Goal: Information Seeking & Learning: Learn about a topic

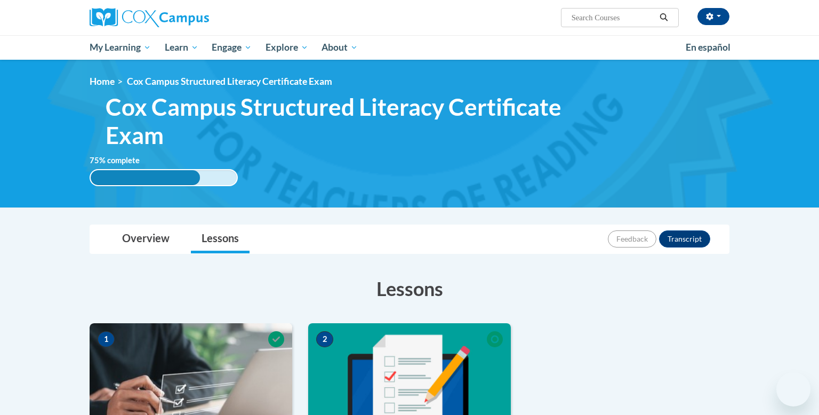
scroll to position [196, 0]
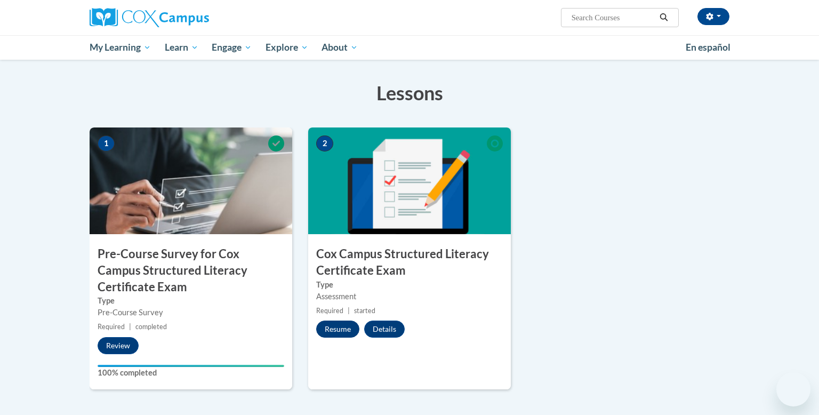
click at [335, 328] on button "Resume" at bounding box center [337, 328] width 43 height 17
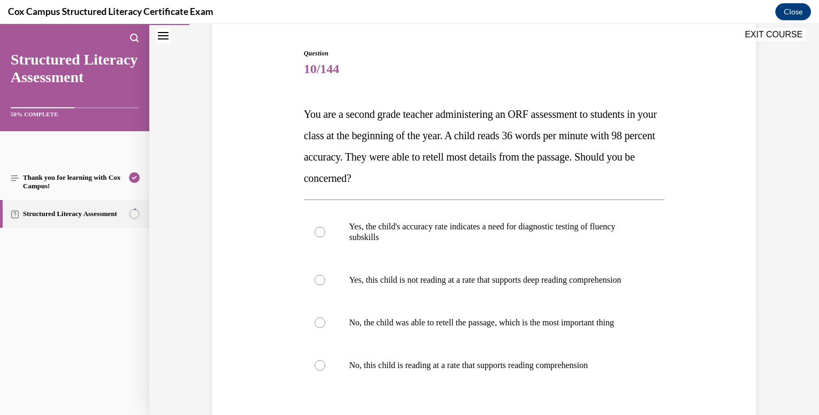
scroll to position [109, 0]
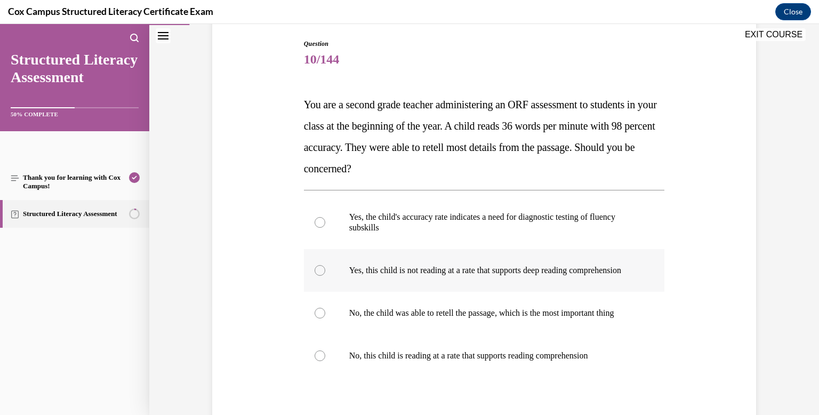
click at [383, 292] on label "Yes, this child is not reading at a rate that supports deep reading comprehensi…" at bounding box center [484, 270] width 361 height 43
click at [325, 276] on input "Yes, this child is not reading at a rate that supports deep reading comprehensi…" at bounding box center [319, 270] width 11 height 11
radio input "true"
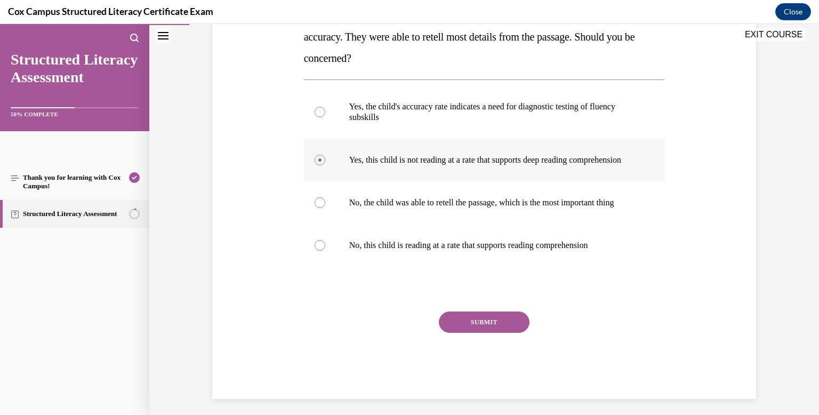
scroll to position [216, 0]
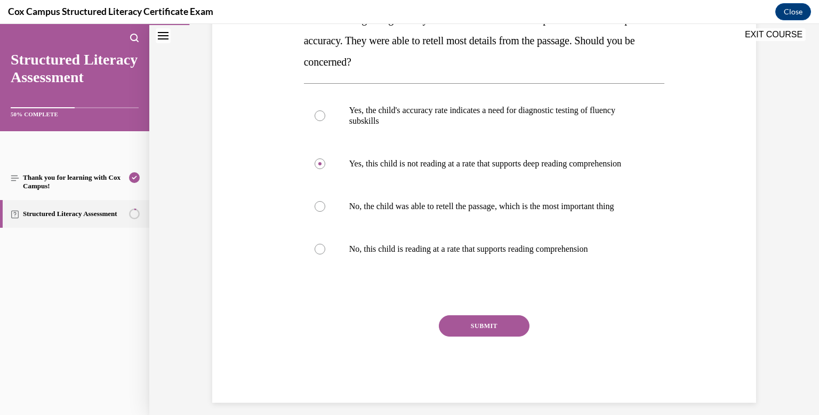
click at [463, 336] on button "SUBMIT" at bounding box center [484, 325] width 91 height 21
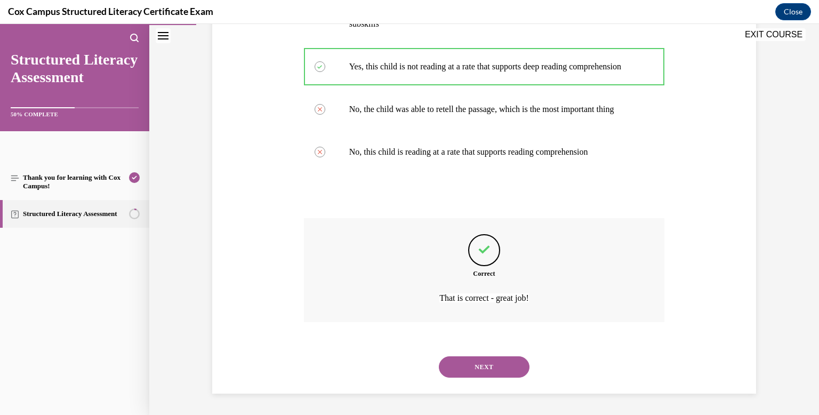
scroll to position [334, 0]
click at [467, 367] on button "NEXT" at bounding box center [484, 366] width 91 height 21
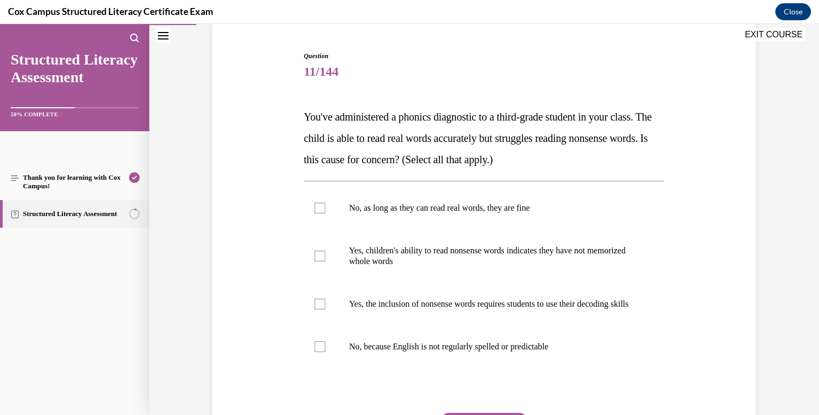
scroll to position [102, 0]
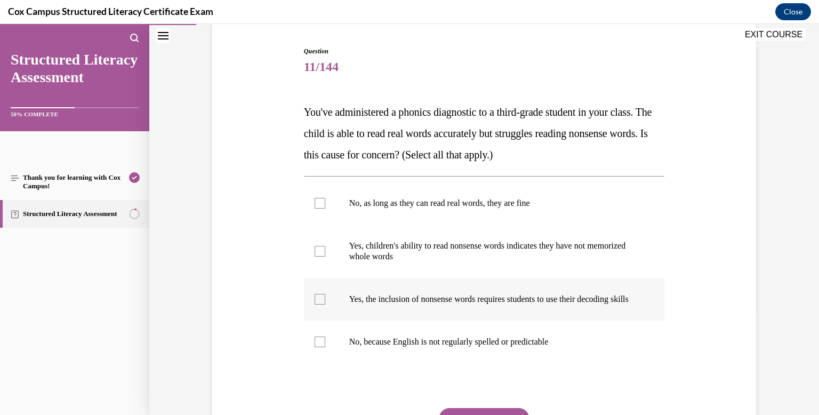
click at [320, 302] on div at bounding box center [319, 299] width 11 height 11
click at [320, 302] on input "Yes, the inclusion of nonsense words requires students to use their decoding sk…" at bounding box center [319, 299] width 11 height 11
checkbox input "true"
click at [319, 256] on div at bounding box center [319, 251] width 11 height 11
click at [319, 256] on input "Yes, children's ability to read nonsense words indicates they have not memorize…" at bounding box center [319, 251] width 11 height 11
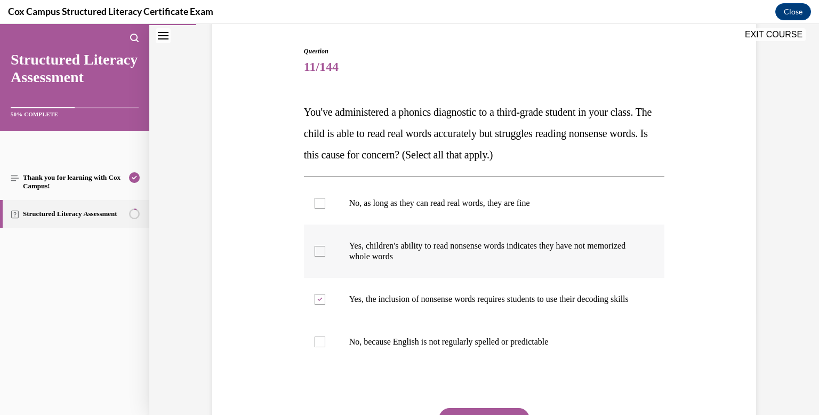
checkbox input "true"
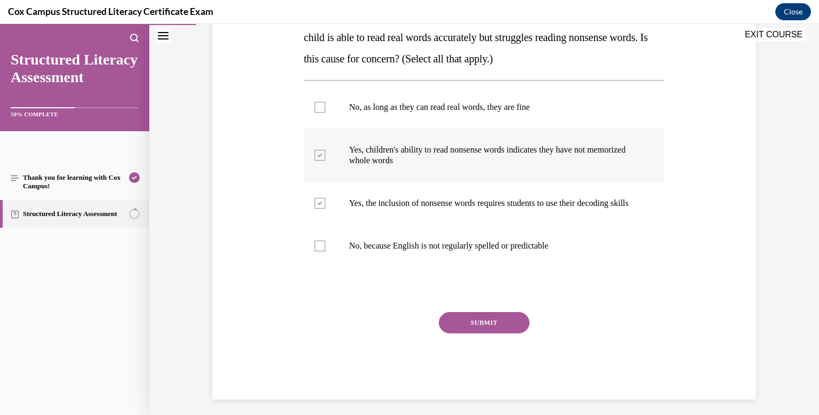
scroll to position [214, 0]
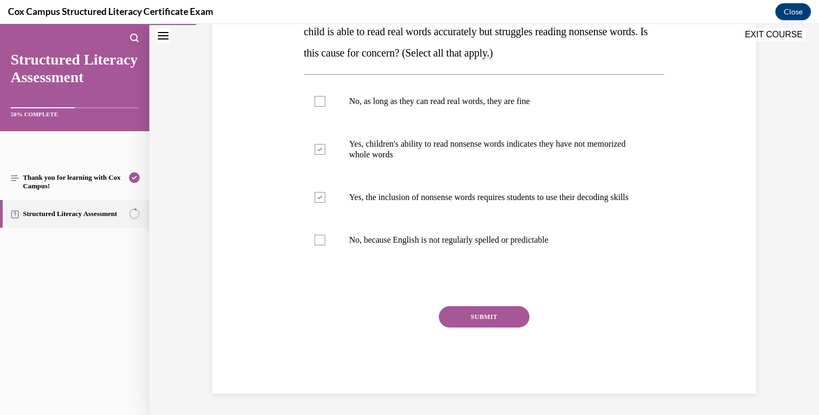
click at [491, 318] on button "SUBMIT" at bounding box center [484, 316] width 91 height 21
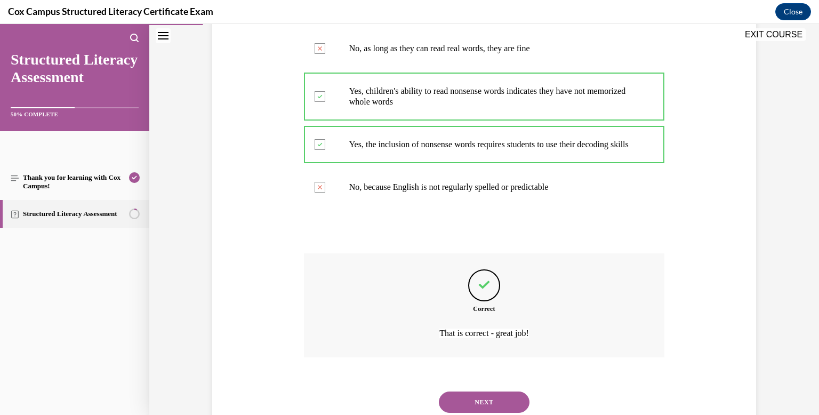
scroll to position [302, 0]
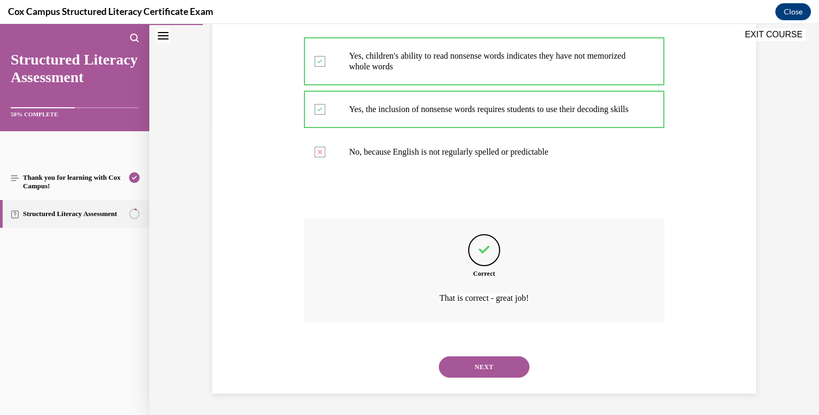
click at [485, 370] on button "NEXT" at bounding box center [484, 366] width 91 height 21
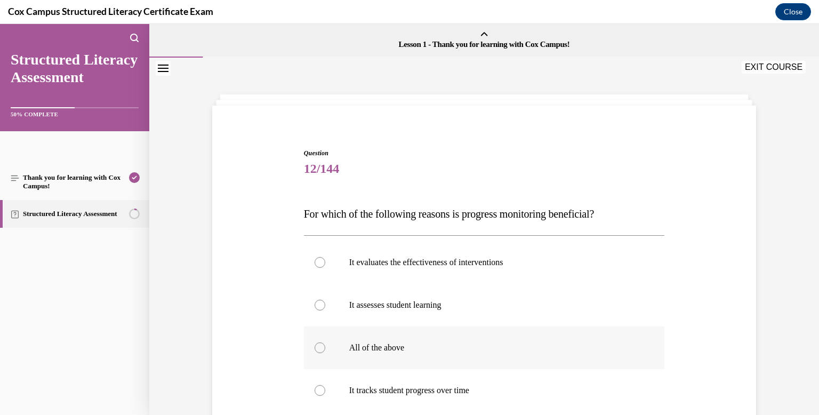
click at [317, 348] on div at bounding box center [319, 347] width 11 height 11
click at [317, 348] on input "All of the above" at bounding box center [319, 347] width 11 height 11
radio input "true"
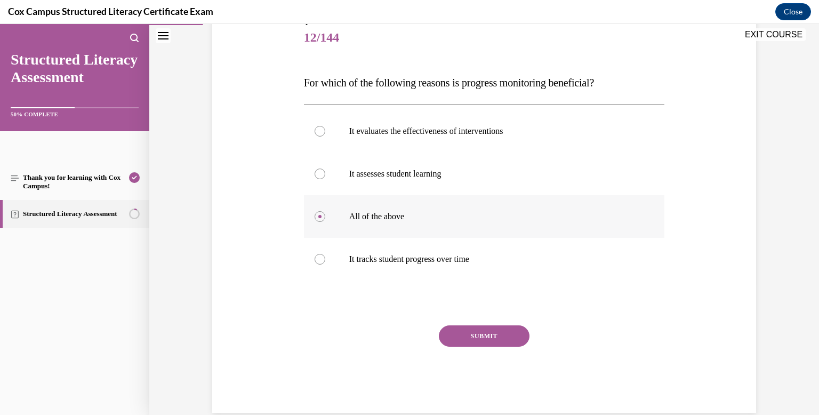
scroll to position [135, 0]
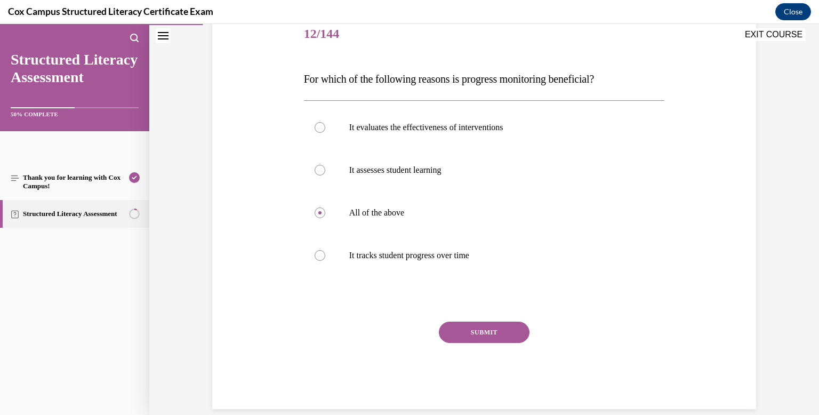
click at [512, 329] on button "SUBMIT" at bounding box center [484, 331] width 91 height 21
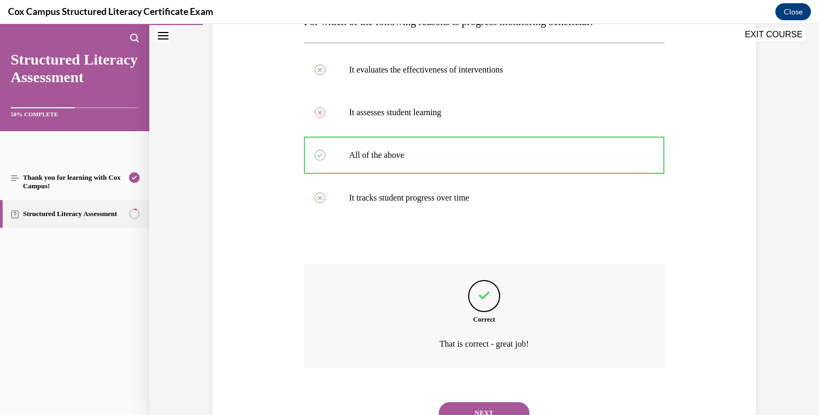
scroll to position [238, 0]
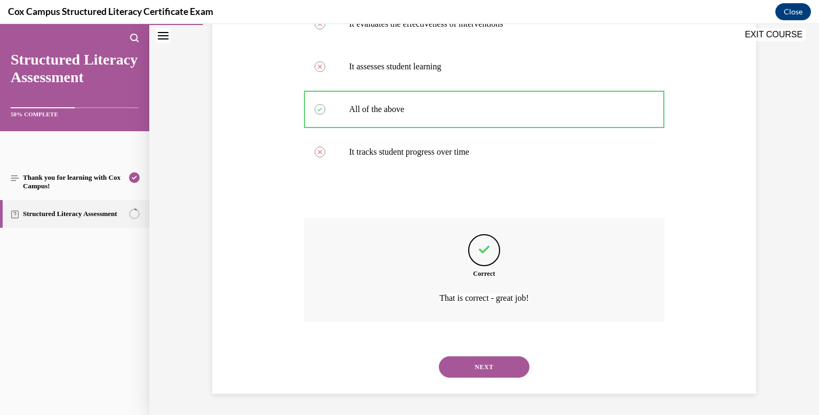
click at [502, 365] on button "NEXT" at bounding box center [484, 366] width 91 height 21
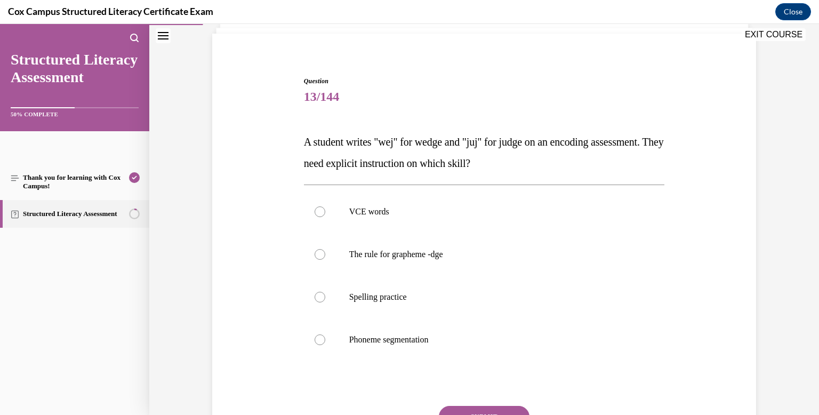
scroll to position [72, 0]
click at [320, 261] on label "The rule for grapheme -dge" at bounding box center [484, 253] width 361 height 43
click at [320, 259] on input "The rule for grapheme -dge" at bounding box center [319, 253] width 11 height 11
radio input "true"
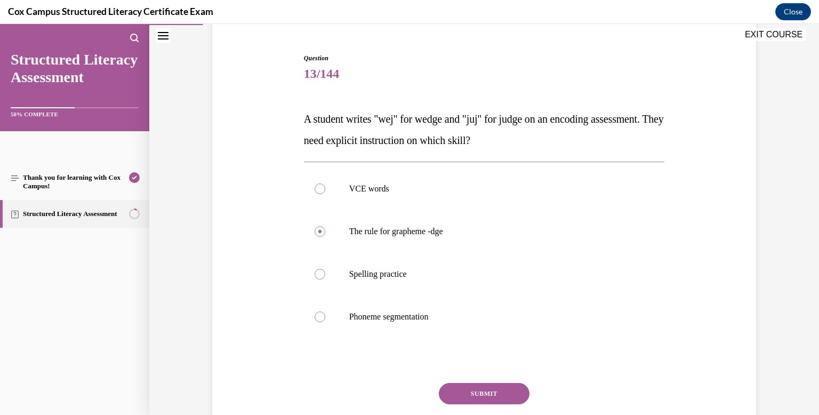
scroll to position [100, 0]
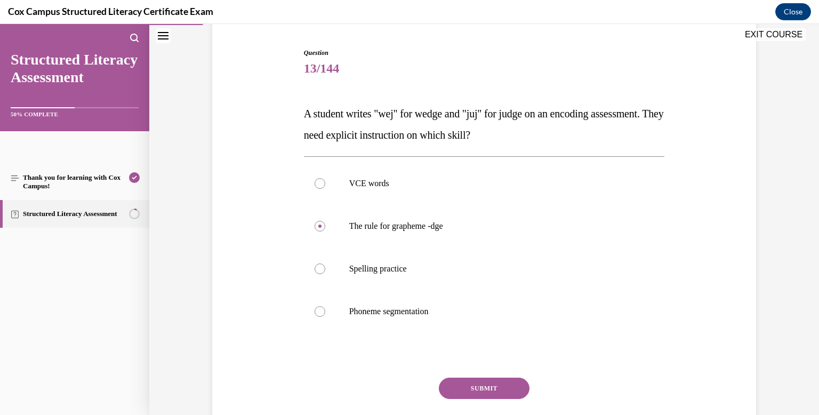
click at [476, 393] on button "SUBMIT" at bounding box center [484, 387] width 91 height 21
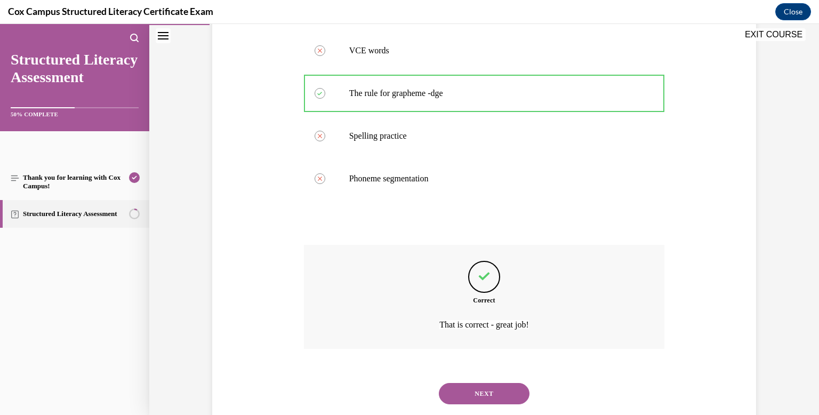
scroll to position [260, 0]
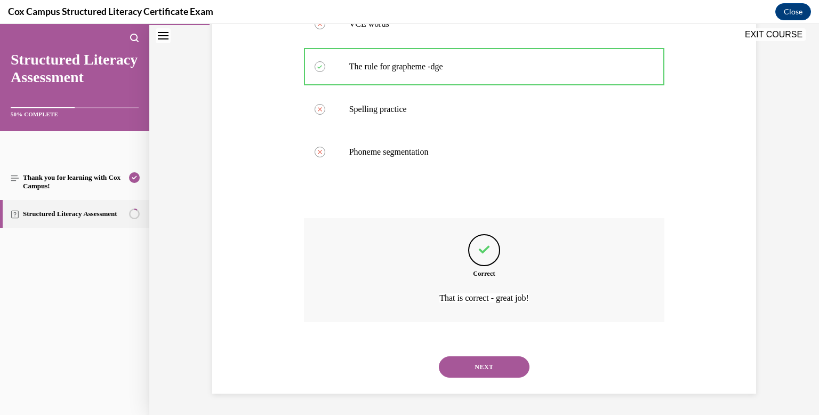
click at [478, 367] on button "NEXT" at bounding box center [484, 366] width 91 height 21
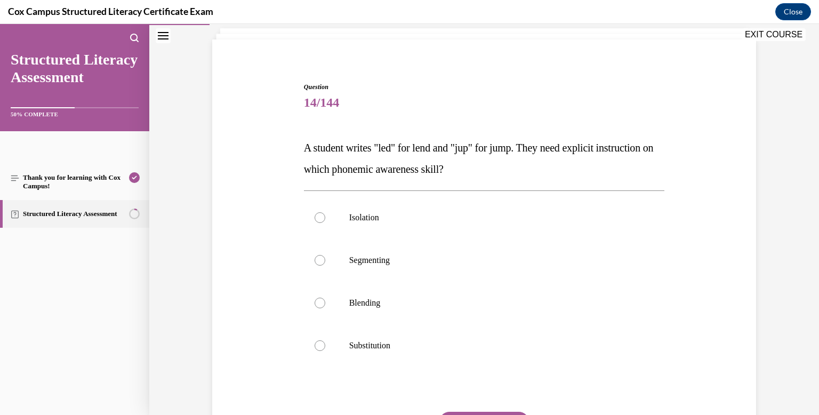
scroll to position [68, 0]
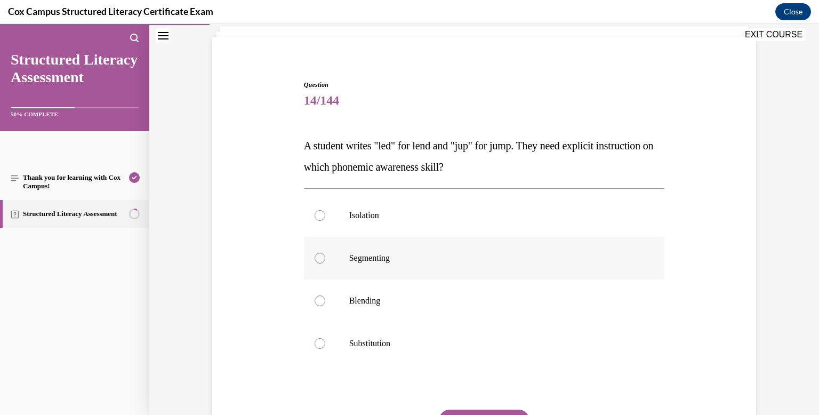
click at [322, 262] on label "Segmenting" at bounding box center [484, 258] width 361 height 43
click at [322, 262] on input "Segmenting" at bounding box center [319, 258] width 11 height 11
radio input "true"
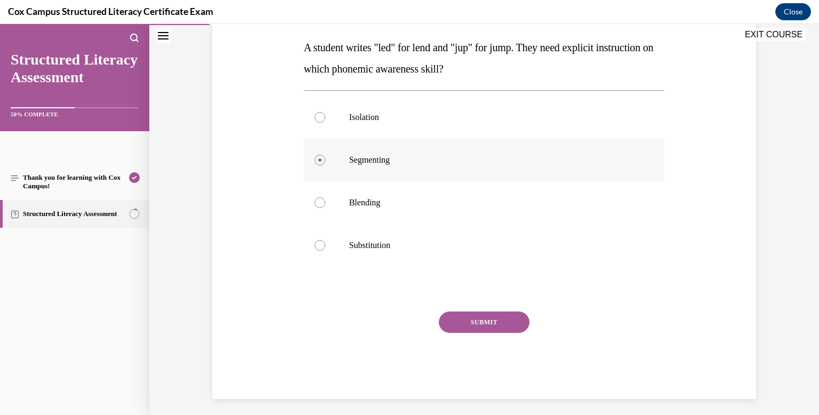
scroll to position [168, 0]
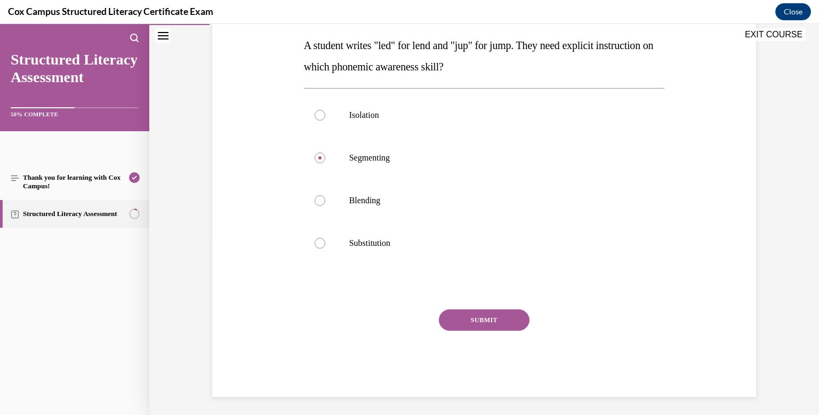
click at [464, 318] on button "SUBMIT" at bounding box center [484, 319] width 91 height 21
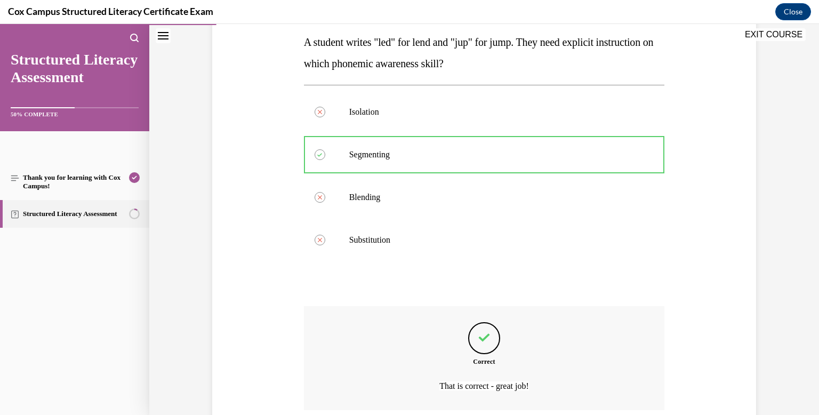
scroll to position [260, 0]
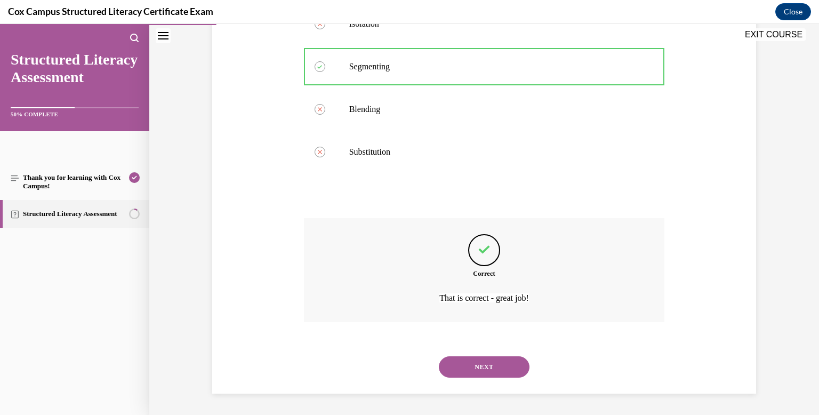
click at [487, 365] on button "NEXT" at bounding box center [484, 366] width 91 height 21
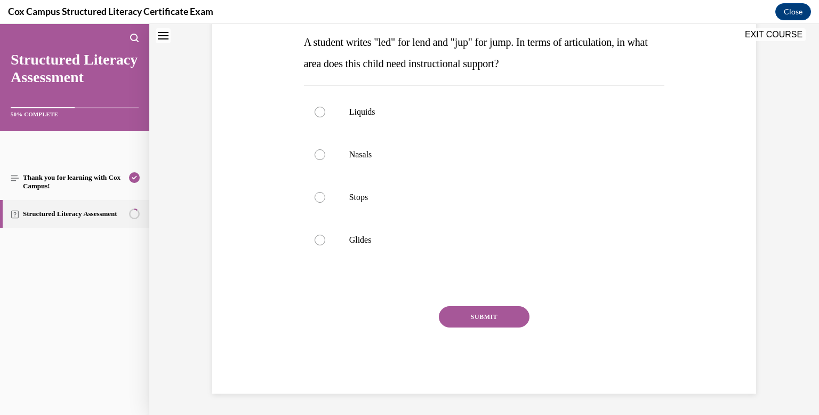
scroll to position [0, 0]
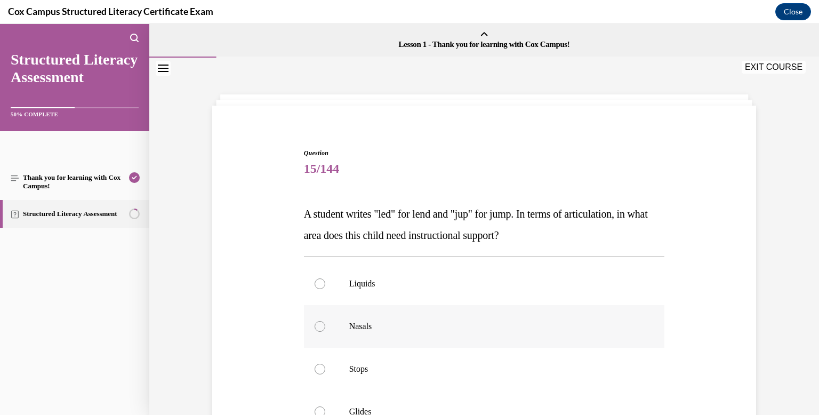
click at [394, 324] on p "Nasals" at bounding box center [493, 326] width 289 height 11
click at [325, 324] on input "Nasals" at bounding box center [319, 326] width 11 height 11
radio input "true"
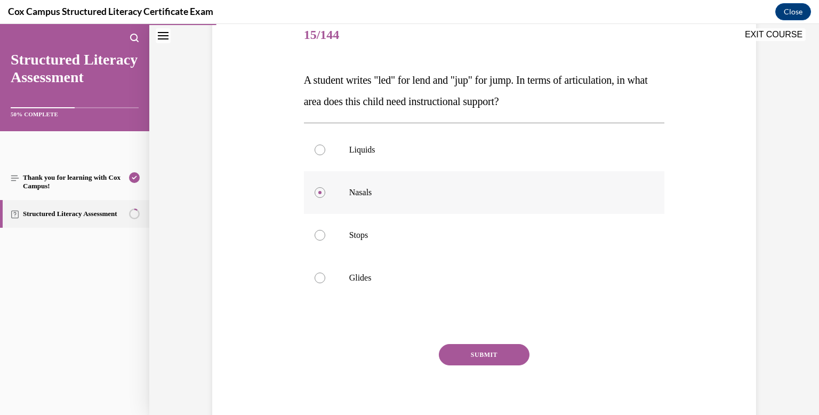
scroll to position [132, 0]
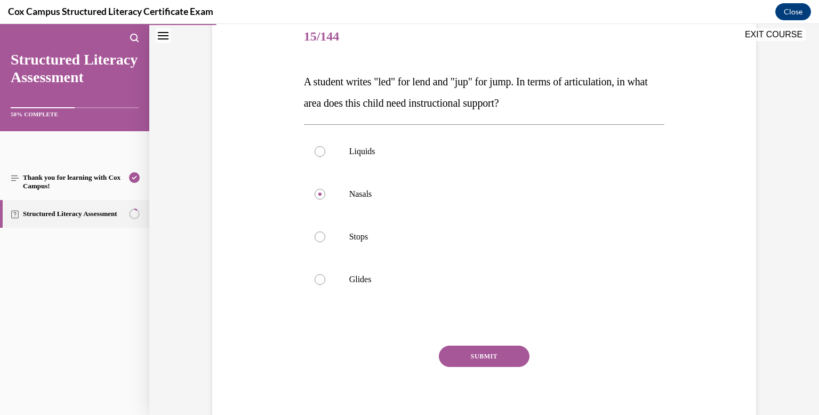
click at [492, 360] on button "SUBMIT" at bounding box center [484, 355] width 91 height 21
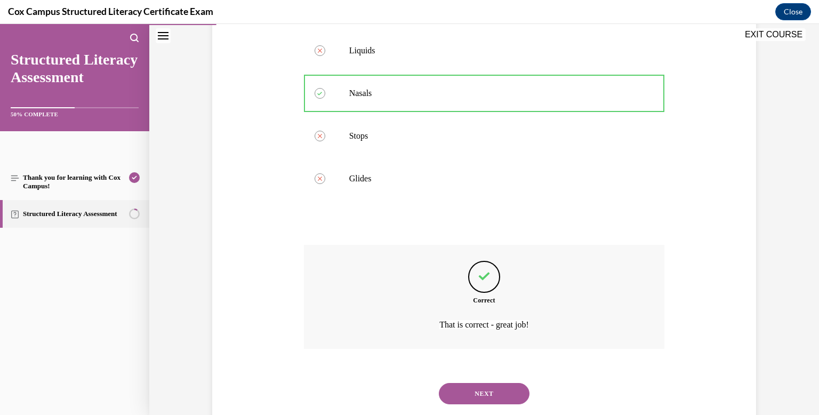
scroll to position [260, 0]
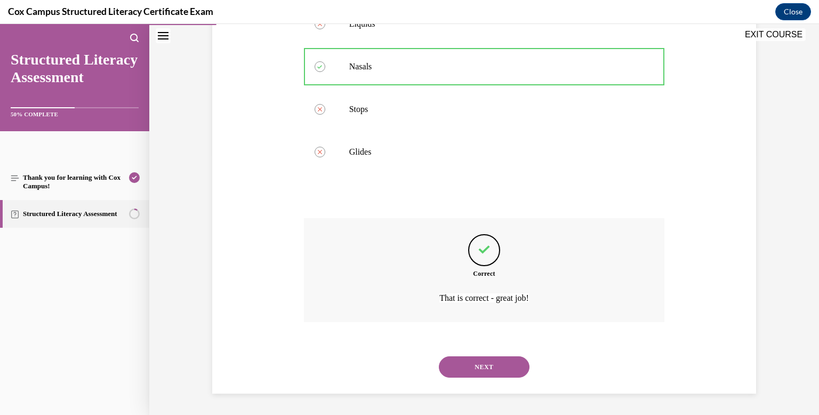
click at [499, 369] on button "NEXT" at bounding box center [484, 366] width 91 height 21
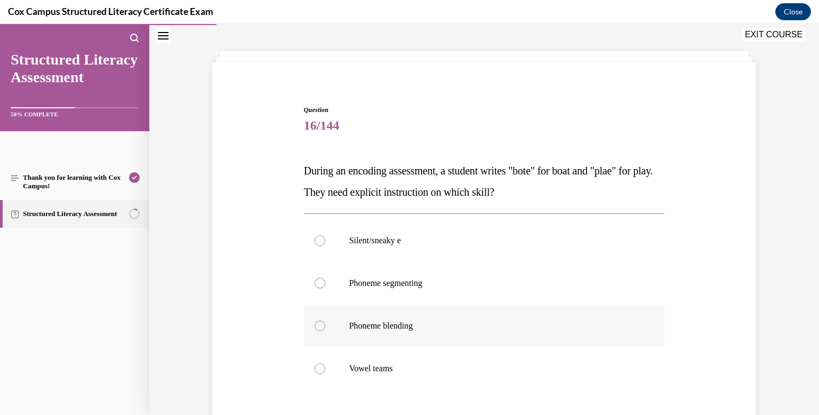
scroll to position [44, 0]
click at [496, 374] on label "Vowel teams" at bounding box center [484, 367] width 361 height 43
click at [325, 373] on input "Vowel teams" at bounding box center [319, 367] width 11 height 11
radio input "true"
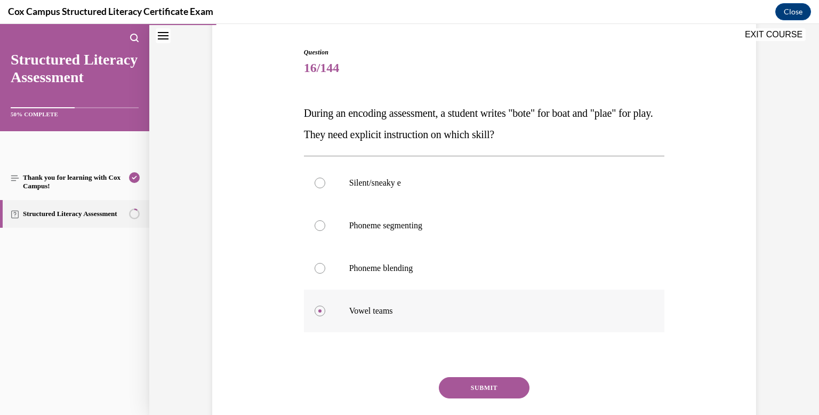
scroll to position [101, 0]
click at [495, 389] on button "SUBMIT" at bounding box center [484, 386] width 91 height 21
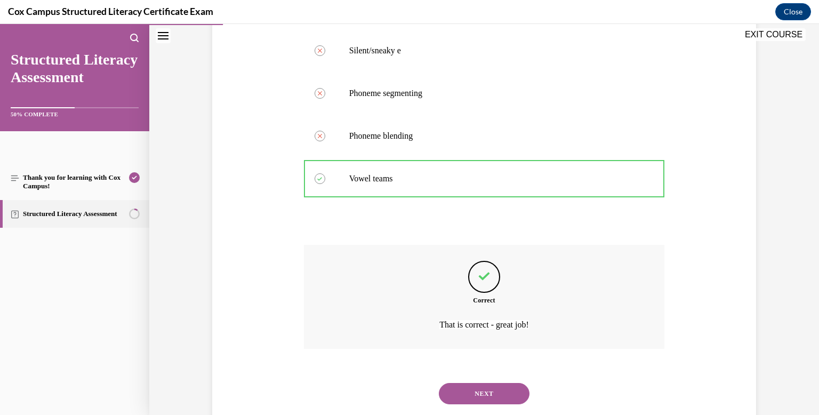
scroll to position [260, 0]
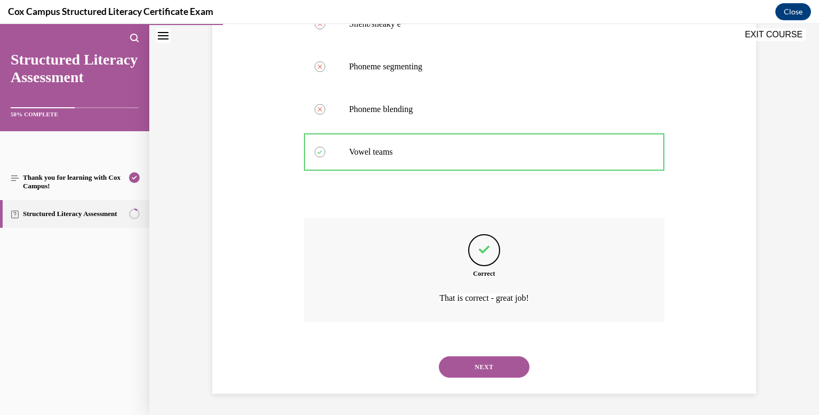
click at [494, 369] on button "NEXT" at bounding box center [484, 366] width 91 height 21
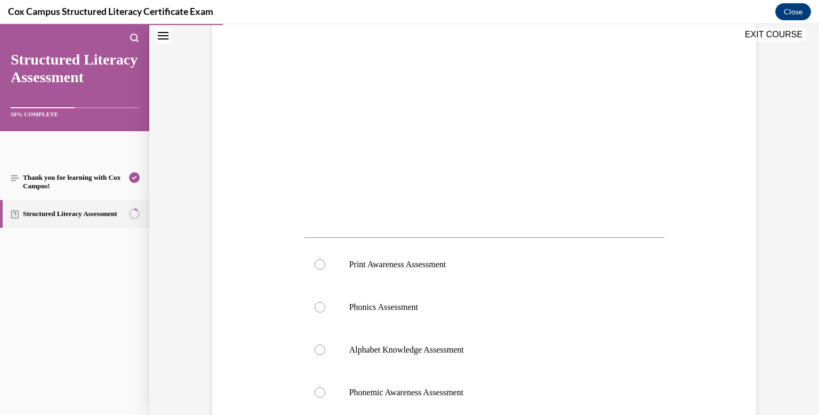
scroll to position [254, 0]
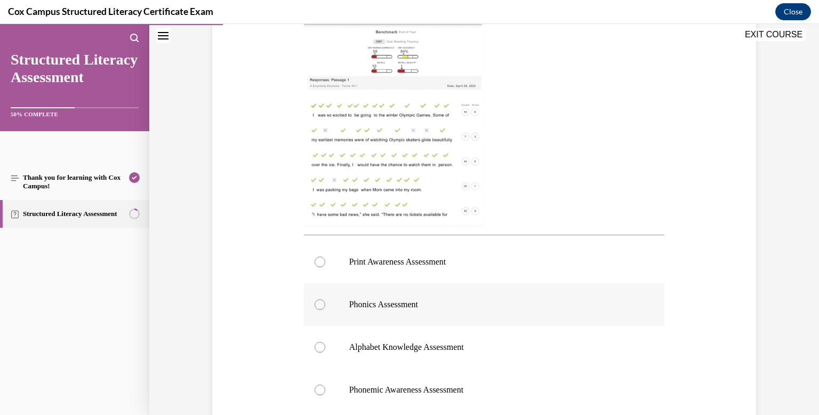
click at [326, 304] on label "Phonics Assessment" at bounding box center [484, 304] width 361 height 43
click at [325, 304] on input "Phonics Assessment" at bounding box center [319, 304] width 11 height 11
radio input "true"
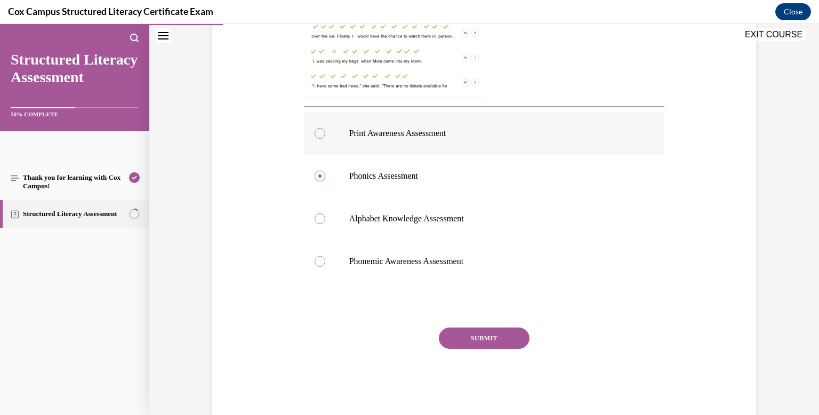
scroll to position [386, 0]
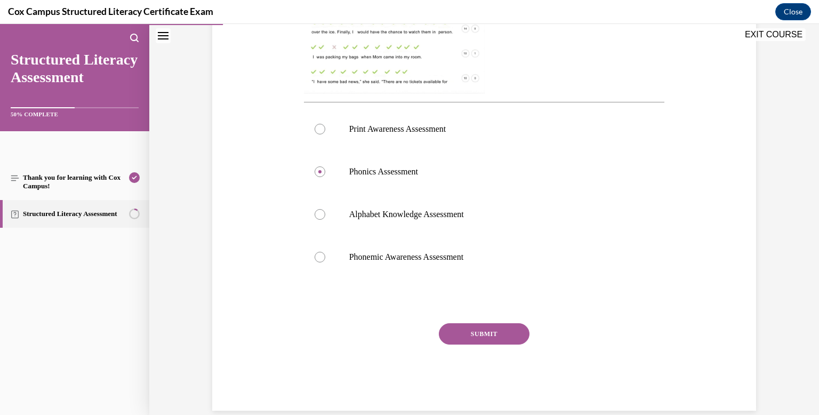
click at [497, 334] on button "SUBMIT" at bounding box center [484, 333] width 91 height 21
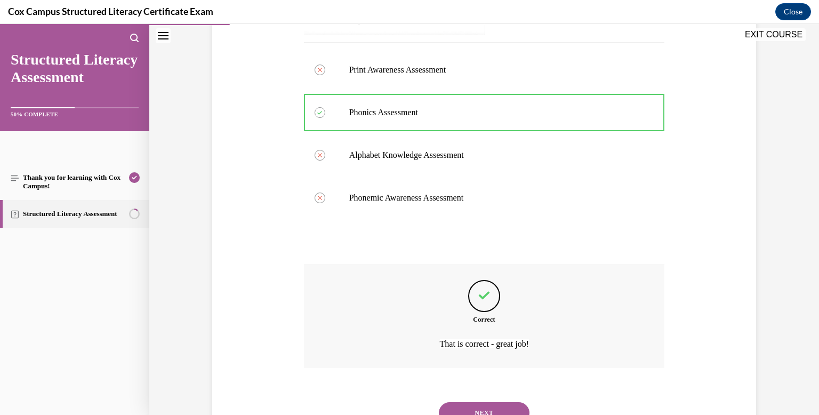
scroll to position [491, 0]
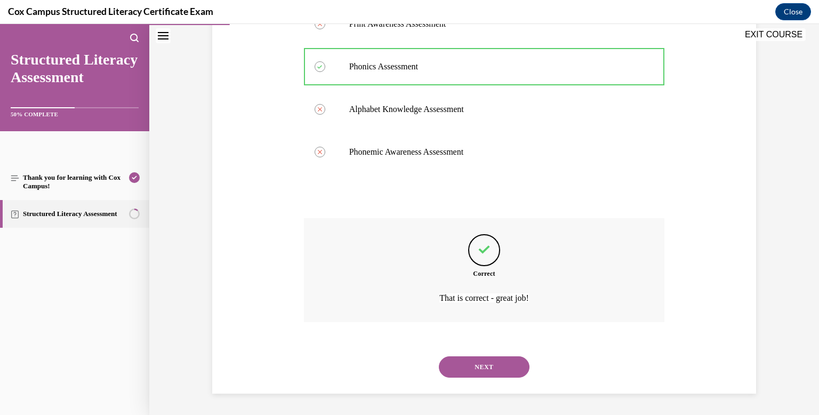
click at [496, 364] on button "NEXT" at bounding box center [484, 366] width 91 height 21
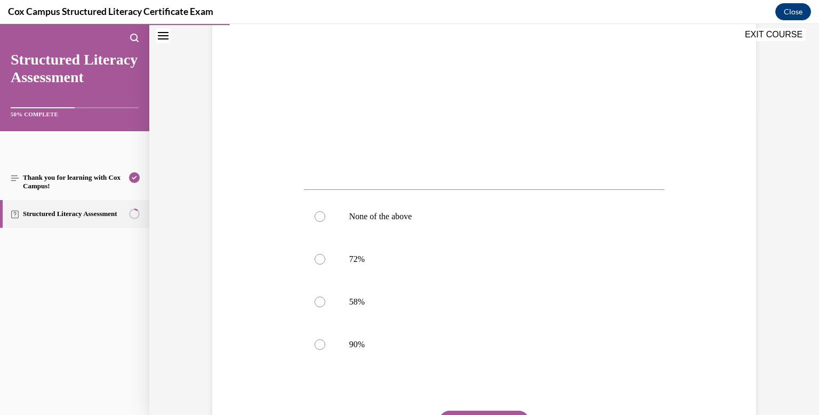
scroll to position [304, 0]
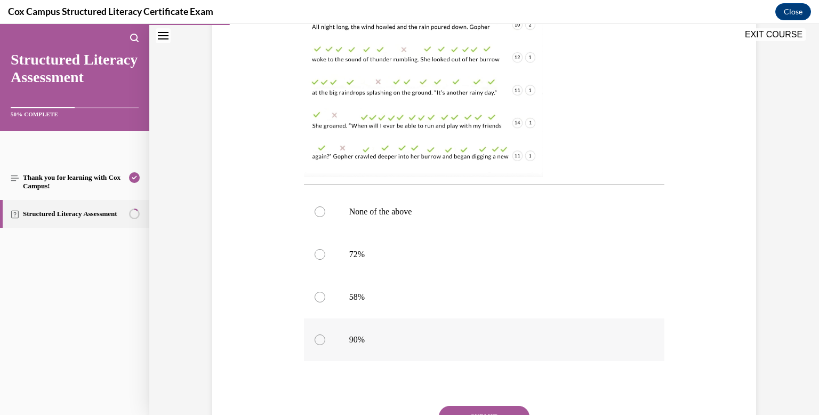
click at [383, 341] on p "90%" at bounding box center [493, 339] width 289 height 11
click at [325, 341] on input "90%" at bounding box center [319, 339] width 11 height 11
radio input "true"
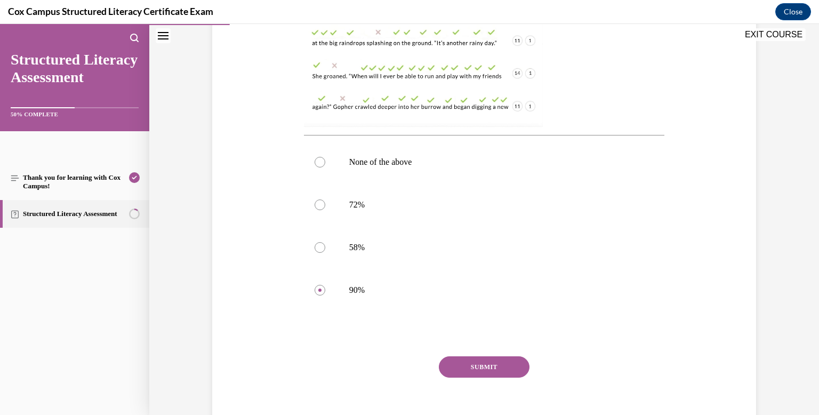
click at [473, 366] on button "SUBMIT" at bounding box center [484, 366] width 91 height 21
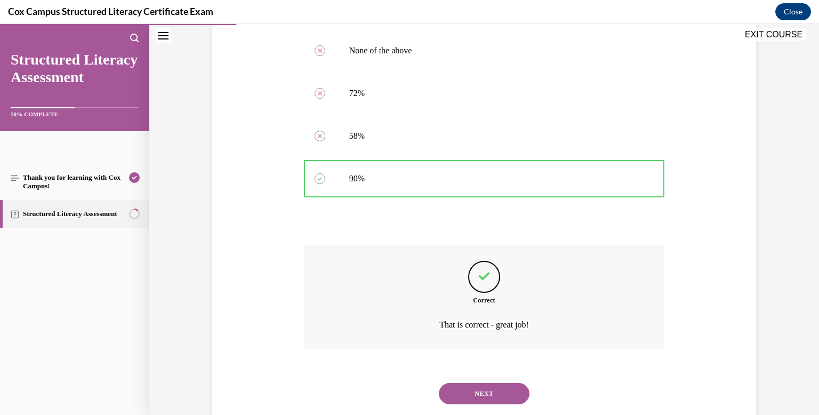
scroll to position [491, 0]
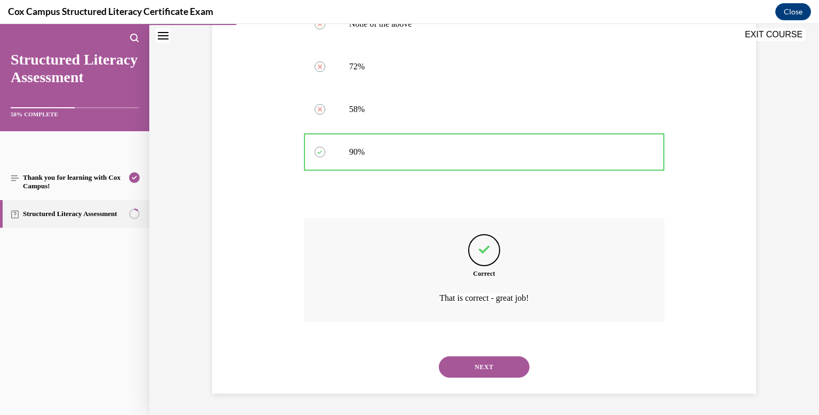
click at [473, 366] on button "NEXT" at bounding box center [484, 366] width 91 height 21
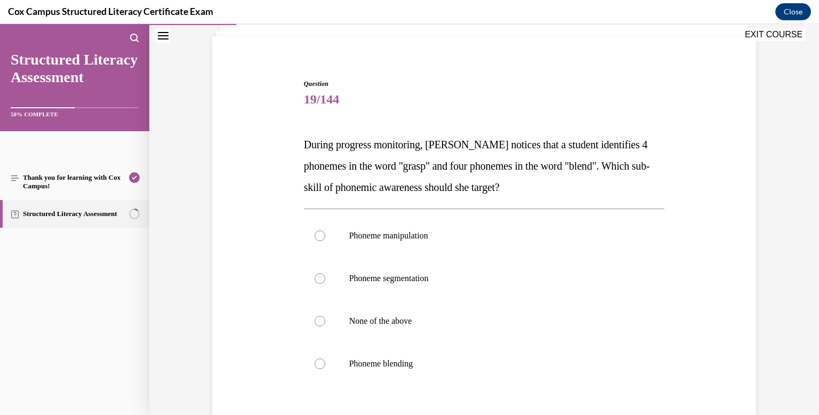
scroll to position [90, 0]
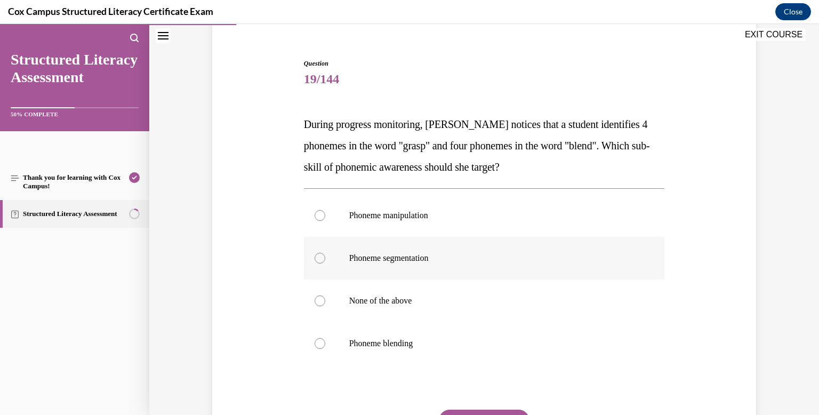
click at [445, 275] on label "Phoneme segmentation" at bounding box center [484, 258] width 361 height 43
click at [325, 263] on input "Phoneme segmentation" at bounding box center [319, 258] width 11 height 11
radio input "true"
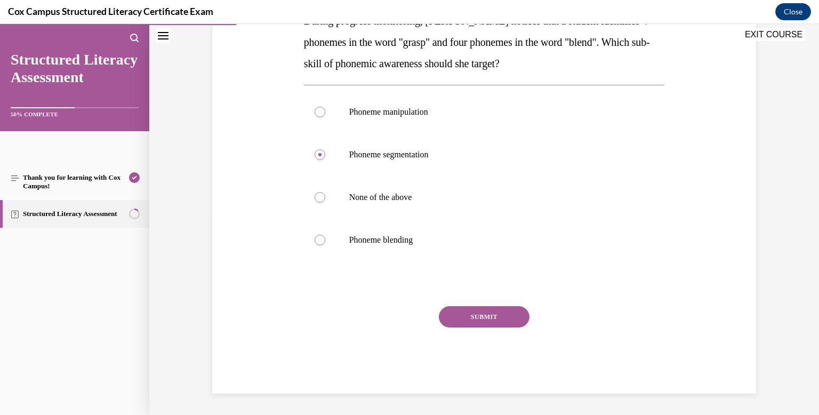
click at [471, 317] on button "SUBMIT" at bounding box center [484, 316] width 91 height 21
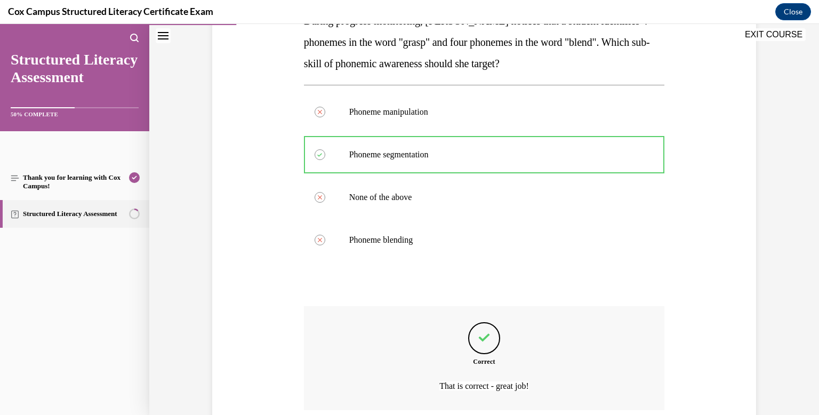
scroll to position [281, 0]
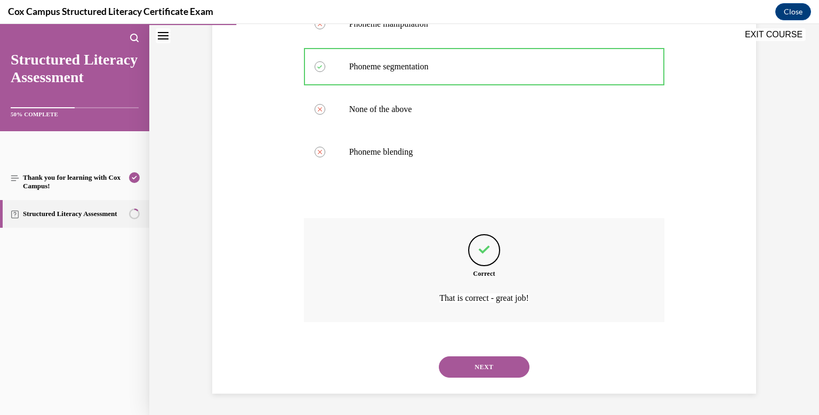
click at [480, 367] on button "NEXT" at bounding box center [484, 366] width 91 height 21
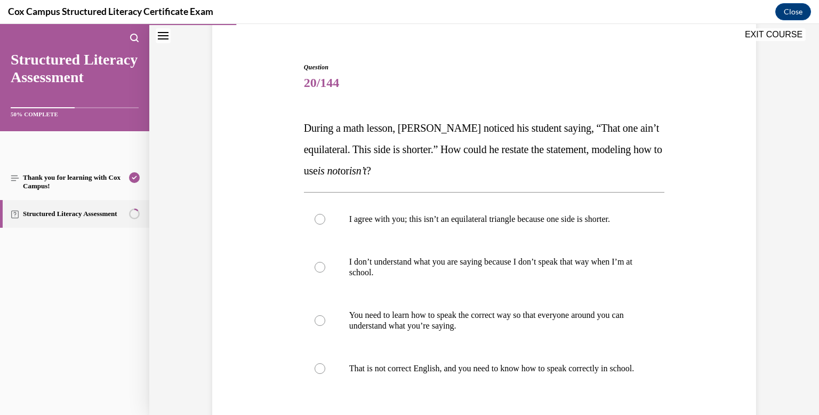
scroll to position [85, 0]
click at [433, 232] on label "I agree with you; this isn’t an equilateral triangle because one side is shorte…" at bounding box center [484, 219] width 361 height 43
click at [325, 225] on input "I agree with you; this isn’t an equilateral triangle because one side is shorte…" at bounding box center [319, 219] width 11 height 11
radio input "true"
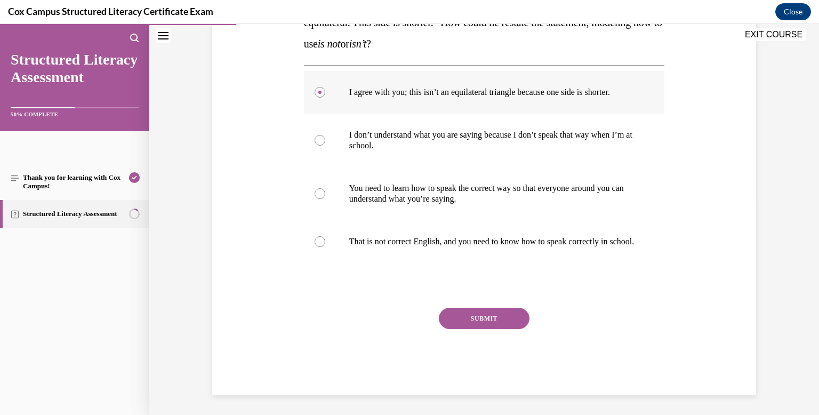
scroll to position [225, 0]
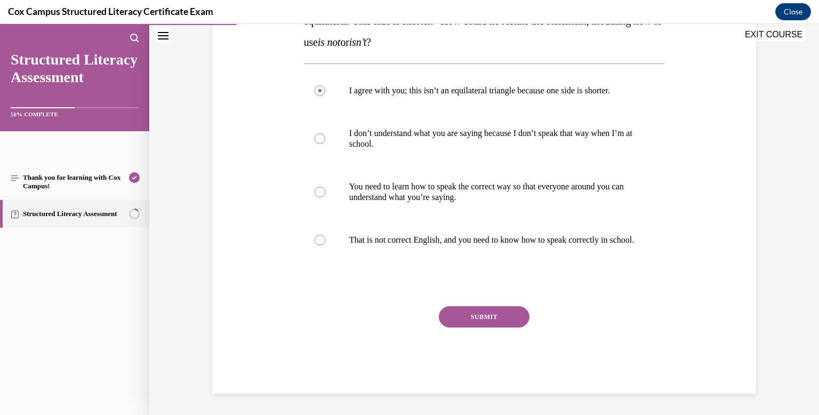
click at [462, 319] on button "SUBMIT" at bounding box center [484, 316] width 91 height 21
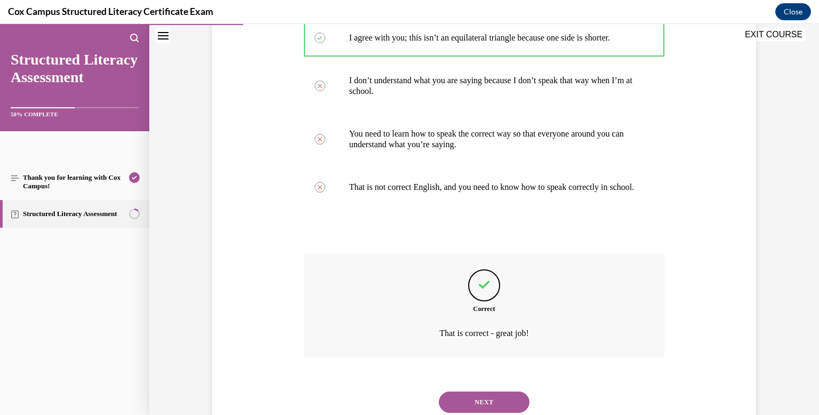
scroll to position [313, 0]
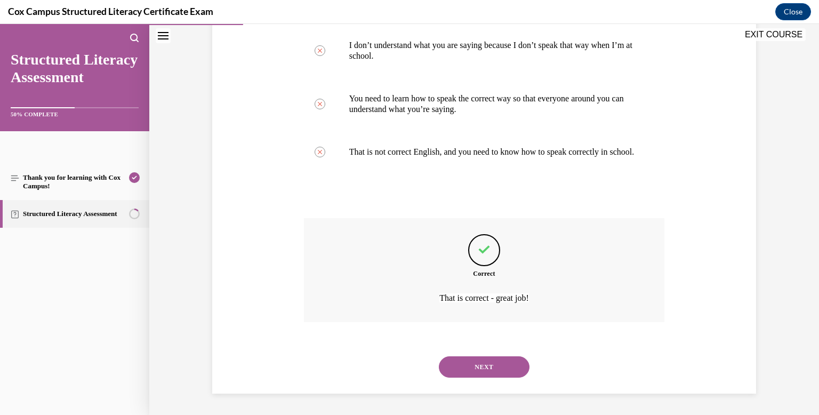
click at [502, 370] on button "NEXT" at bounding box center [484, 366] width 91 height 21
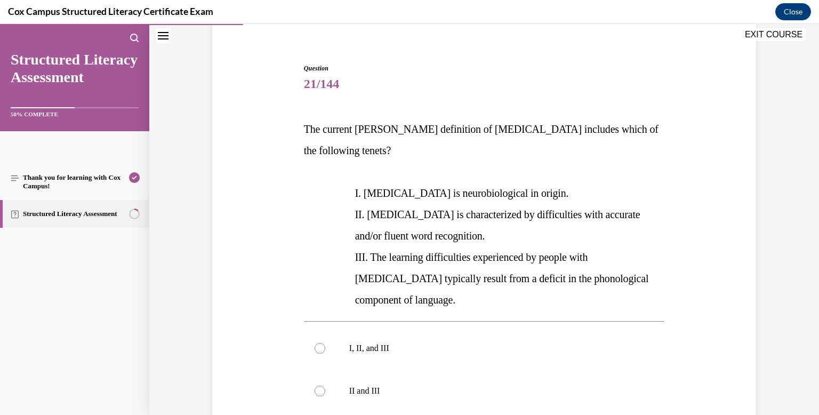
scroll to position [85, 0]
click at [318, 342] on div at bounding box center [319, 347] width 11 height 11
click at [318, 342] on input "I, II, and III" at bounding box center [319, 347] width 11 height 11
radio input "true"
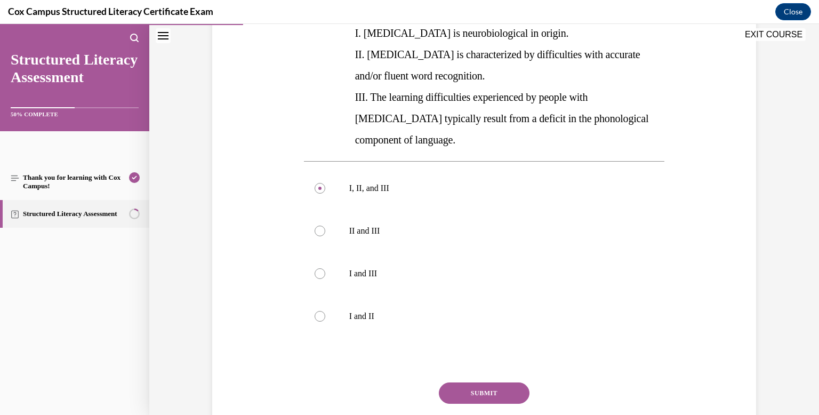
scroll to position [251, 0]
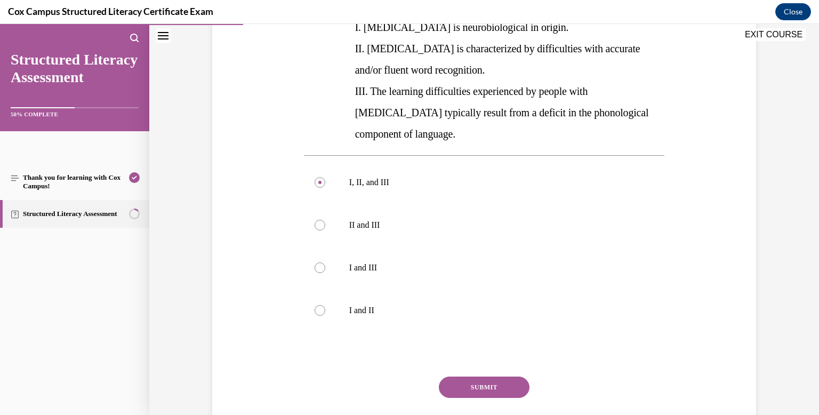
click at [508, 376] on button "SUBMIT" at bounding box center [484, 386] width 91 height 21
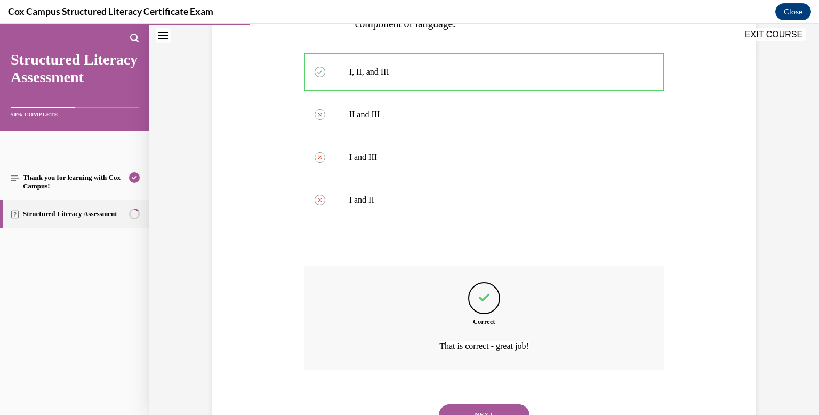
scroll to position [388, 0]
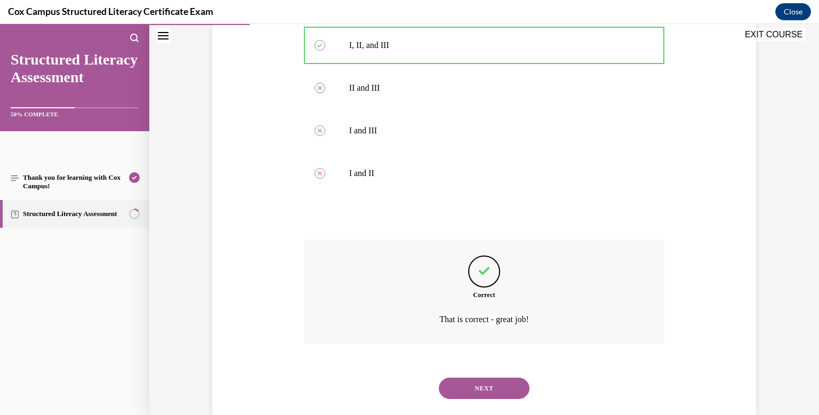
click at [508, 377] on button "NEXT" at bounding box center [484, 387] width 91 height 21
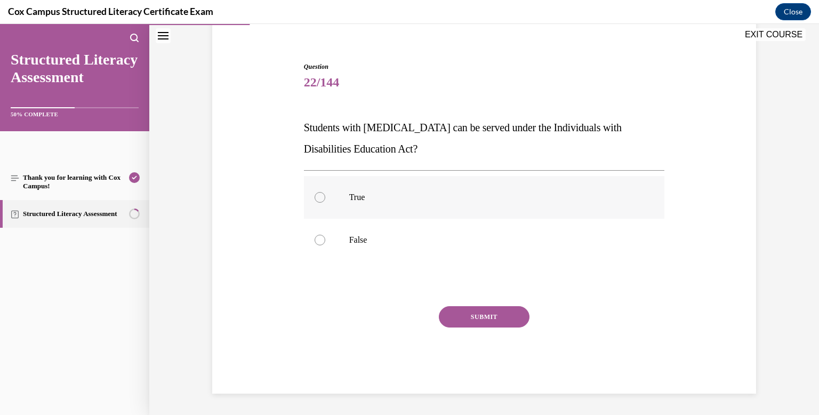
click at [318, 199] on div at bounding box center [319, 197] width 11 height 11
click at [318, 199] on input "True" at bounding box center [319, 197] width 11 height 11
radio input "true"
click at [465, 313] on button "SUBMIT" at bounding box center [484, 316] width 91 height 21
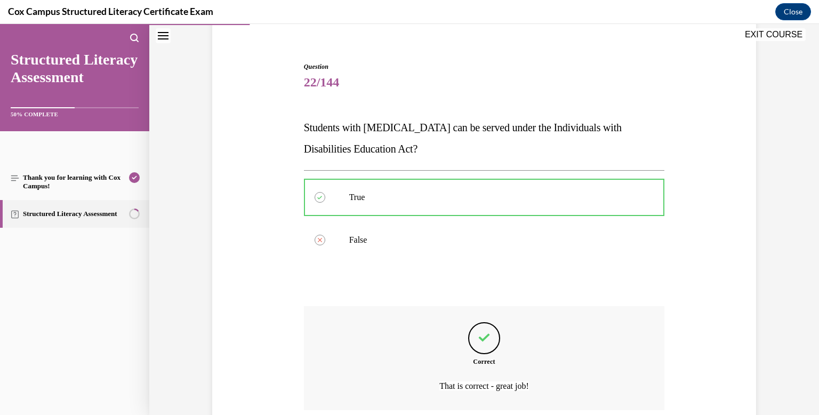
scroll to position [174, 0]
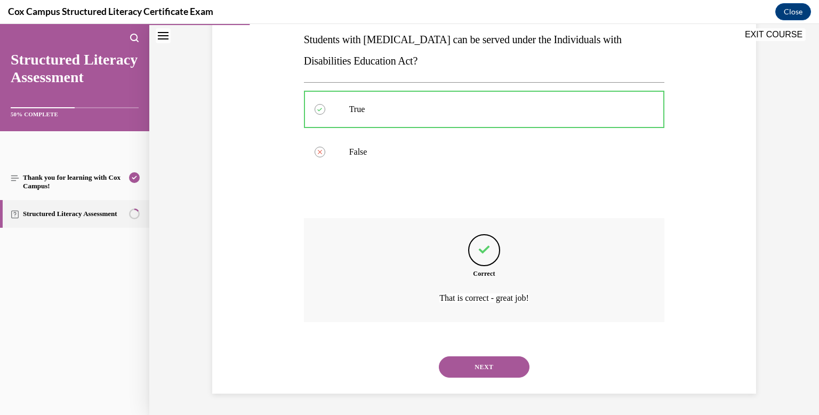
click at [497, 368] on button "NEXT" at bounding box center [484, 366] width 91 height 21
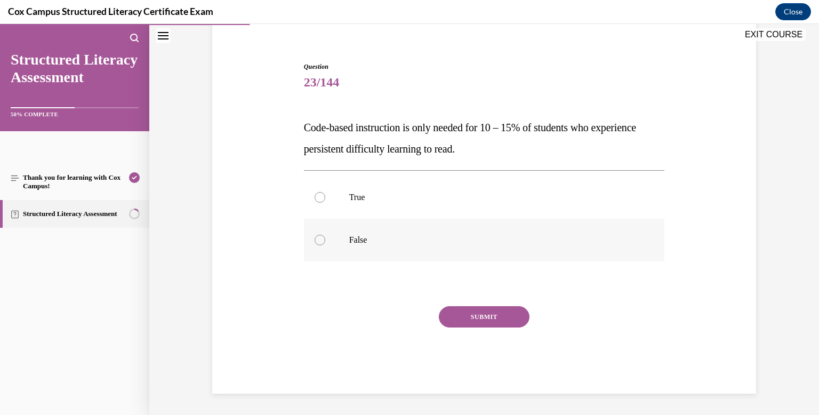
click at [317, 241] on div at bounding box center [319, 240] width 11 height 11
click at [317, 241] on input "False" at bounding box center [319, 240] width 11 height 11
radio input "true"
click at [510, 316] on button "SUBMIT" at bounding box center [484, 316] width 91 height 21
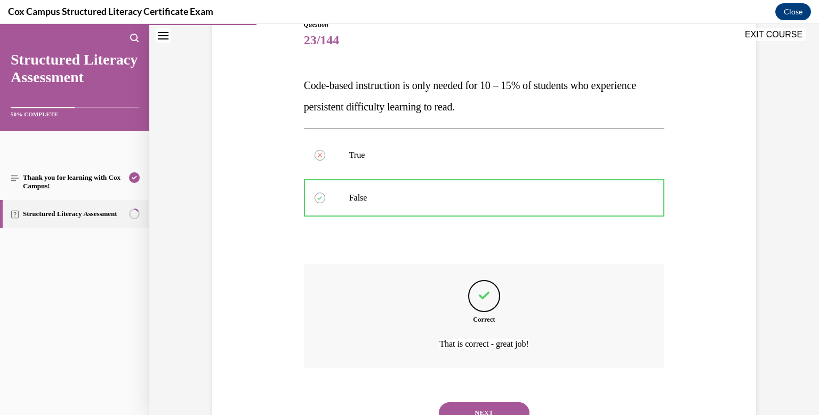
scroll to position [174, 0]
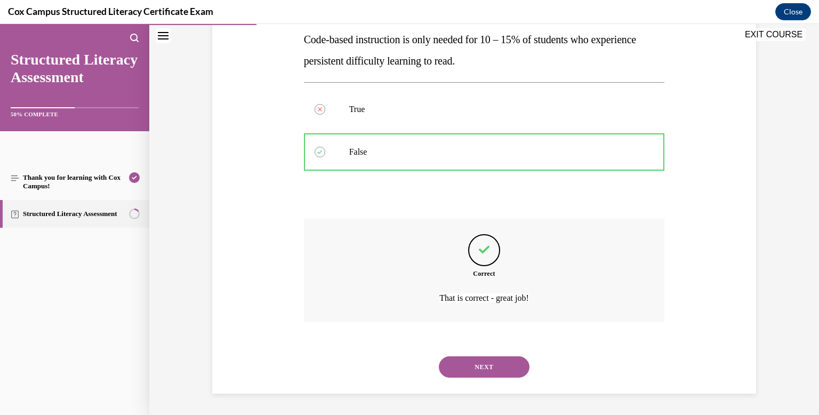
click at [495, 369] on button "NEXT" at bounding box center [484, 366] width 91 height 21
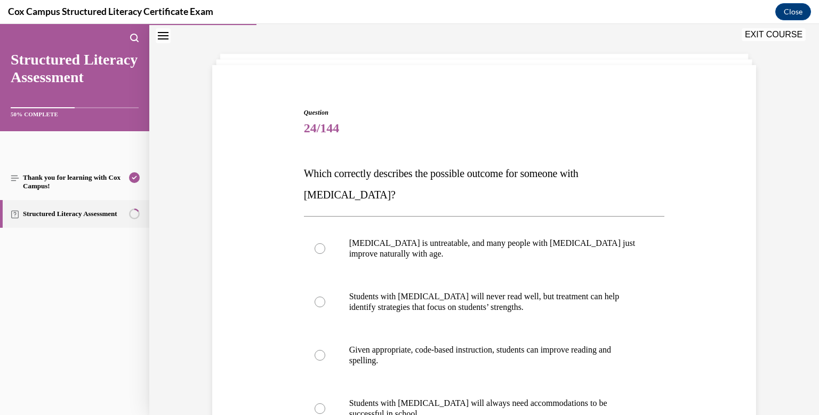
scroll to position [47, 0]
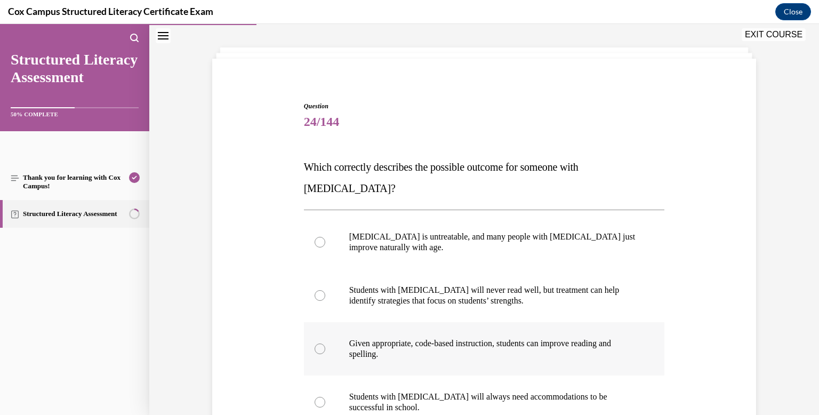
click at [321, 343] on div at bounding box center [319, 348] width 11 height 11
click at [321, 343] on input "Given appropriate, code-based instruction, students can improve reading and spe…" at bounding box center [319, 348] width 11 height 11
radio input "true"
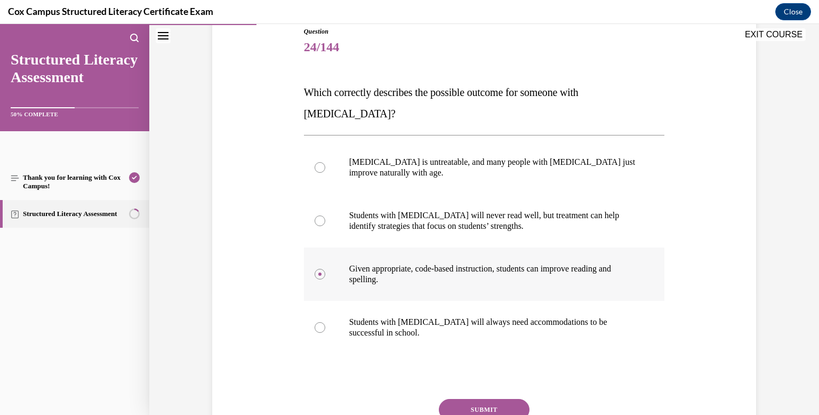
scroll to position [122, 0]
click at [496, 399] on button "SUBMIT" at bounding box center [484, 409] width 91 height 21
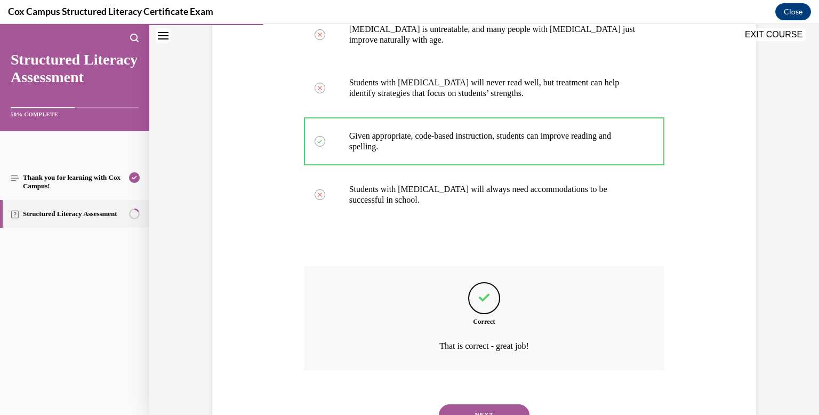
scroll to position [281, 0]
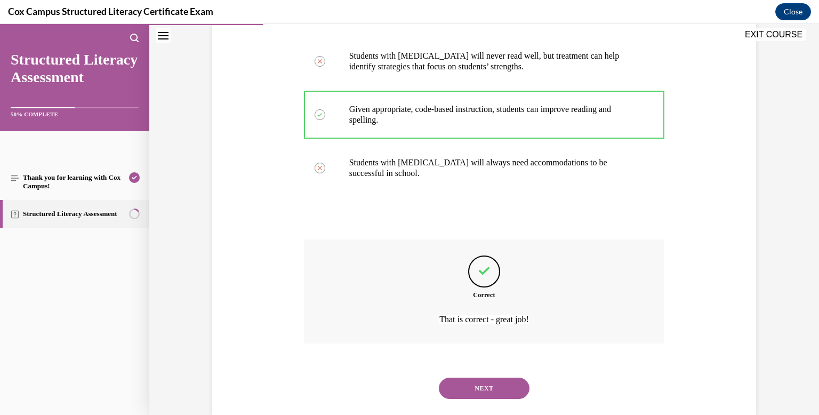
click at [494, 377] on button "NEXT" at bounding box center [484, 387] width 91 height 21
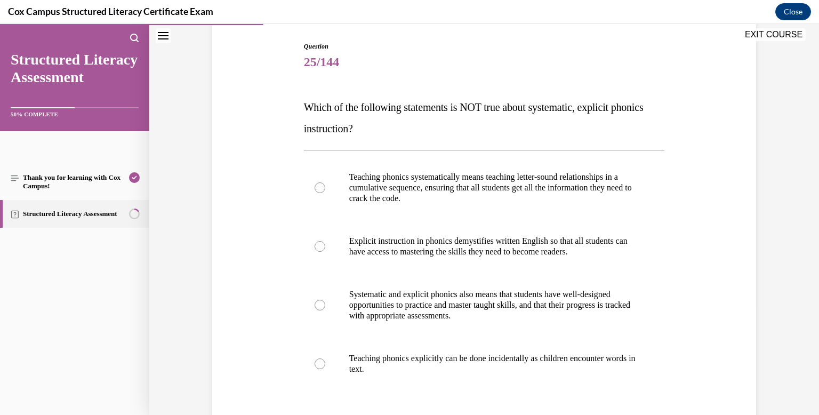
scroll to position [114, 0]
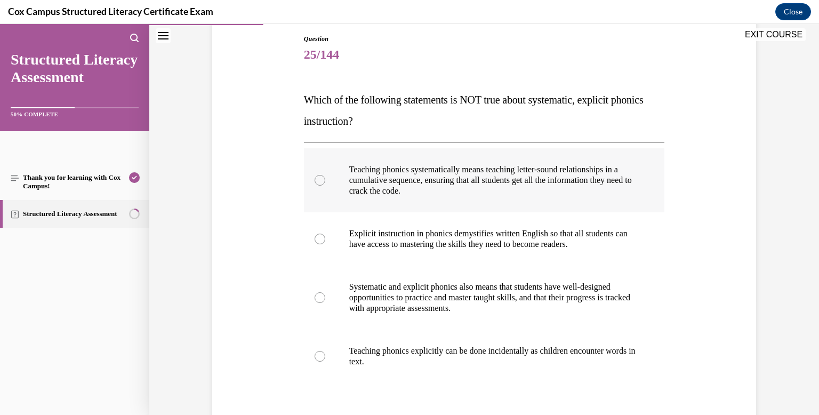
click at [356, 179] on p "Teaching phonics systematically means teaching letter-sound relationships in a …" at bounding box center [493, 180] width 289 height 32
click at [325, 179] on input "Teaching phonics systematically means teaching letter-sound relationships in a …" at bounding box center [319, 180] width 11 height 11
radio input "true"
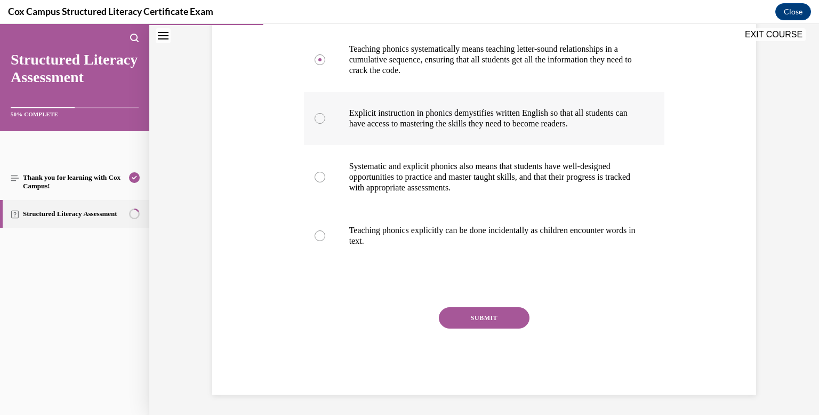
scroll to position [235, 0]
click at [485, 316] on button "SUBMIT" at bounding box center [484, 317] width 91 height 21
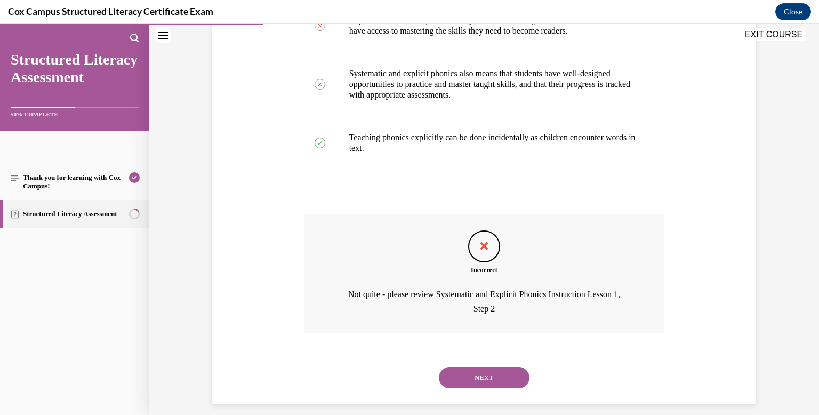
scroll to position [338, 0]
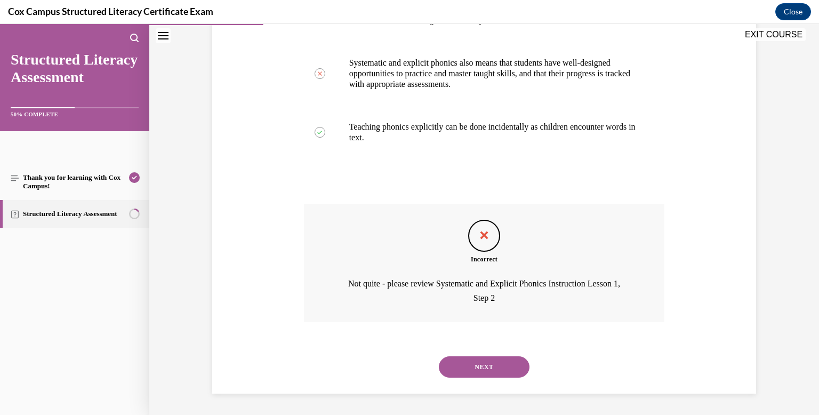
click at [492, 364] on button "NEXT" at bounding box center [484, 366] width 91 height 21
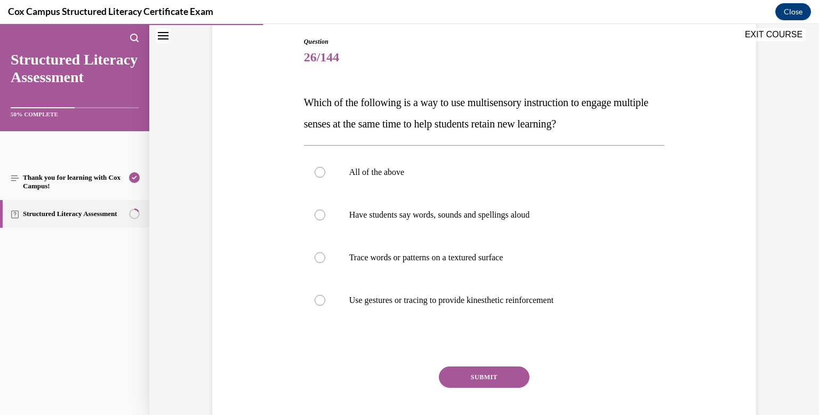
scroll to position [111, 0]
click at [321, 175] on div at bounding box center [319, 172] width 11 height 11
click at [321, 175] on input "All of the above" at bounding box center [319, 172] width 11 height 11
radio input "true"
click at [488, 380] on button "SUBMIT" at bounding box center [484, 377] width 91 height 21
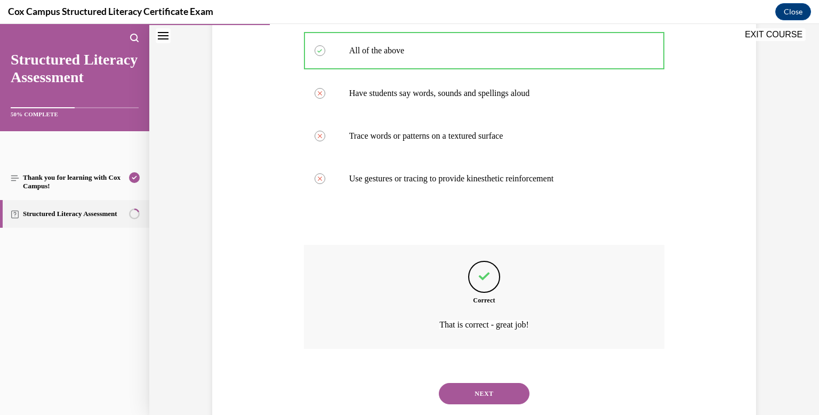
scroll to position [260, 0]
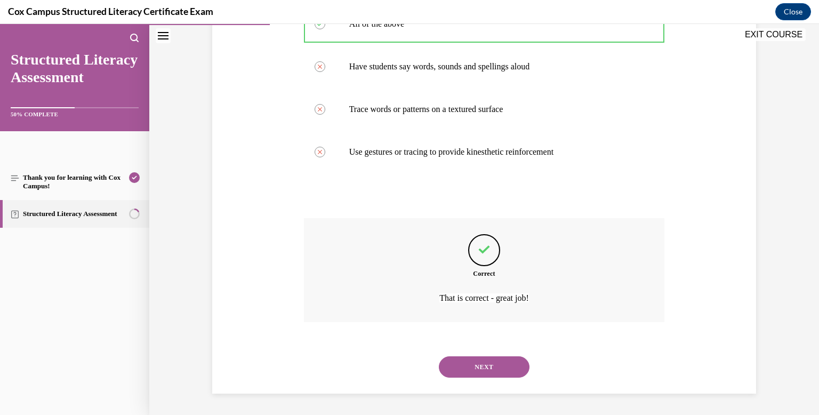
click at [488, 371] on button "NEXT" at bounding box center [484, 366] width 91 height 21
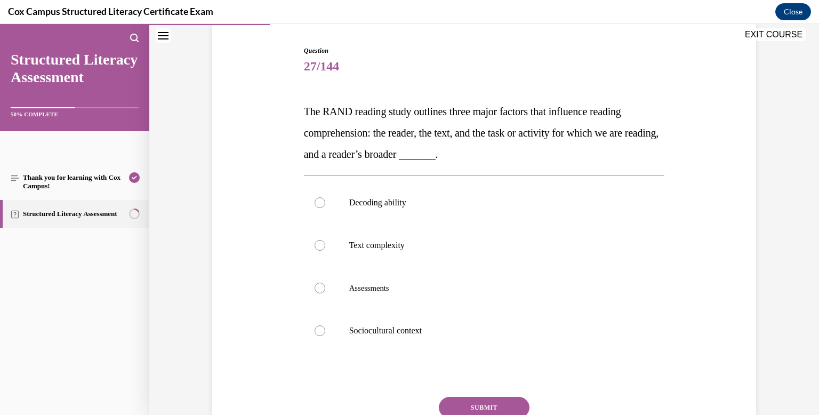
scroll to position [101, 0]
click at [452, 350] on label "Sociocultural context" at bounding box center [484, 332] width 361 height 43
click at [325, 337] on input "Sociocultural context" at bounding box center [319, 332] width 11 height 11
radio input "true"
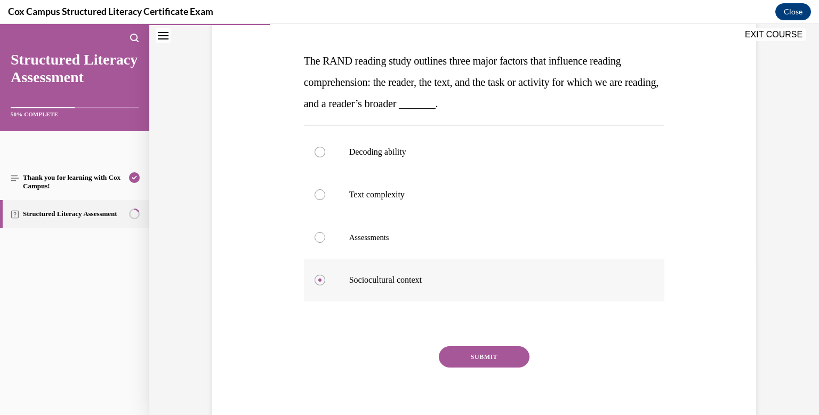
click at [452, 350] on button "SUBMIT" at bounding box center [484, 356] width 91 height 21
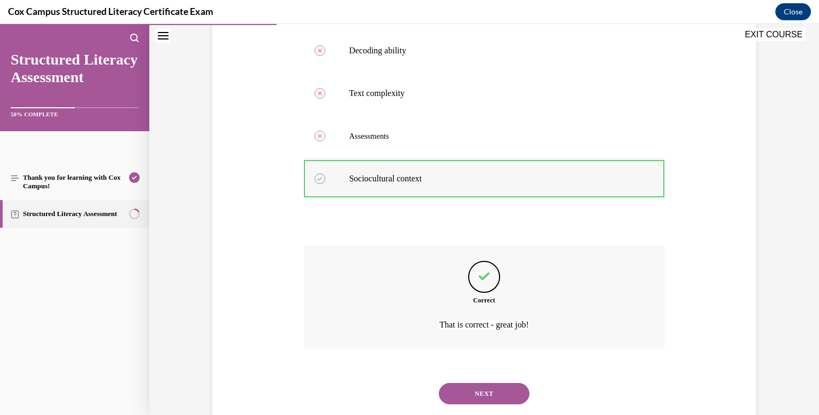
scroll to position [281, 0]
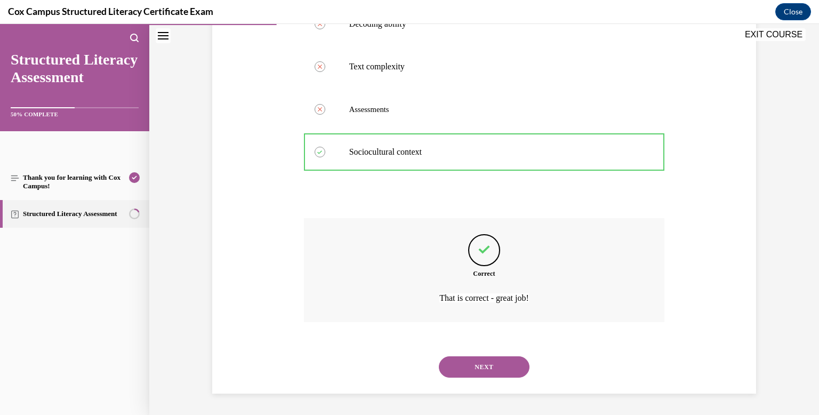
click at [467, 366] on button "NEXT" at bounding box center [484, 366] width 91 height 21
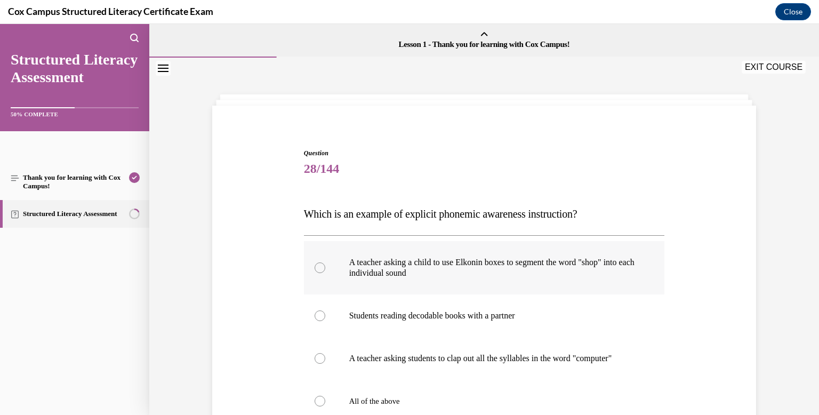
click at [433, 275] on p "A teacher asking a child to use Elkonin boxes to segment the word "shop" into e…" at bounding box center [493, 267] width 289 height 21
click at [325, 273] on input "A teacher asking a child to use Elkonin boxes to segment the word "shop" into e…" at bounding box center [319, 267] width 11 height 11
radio input "true"
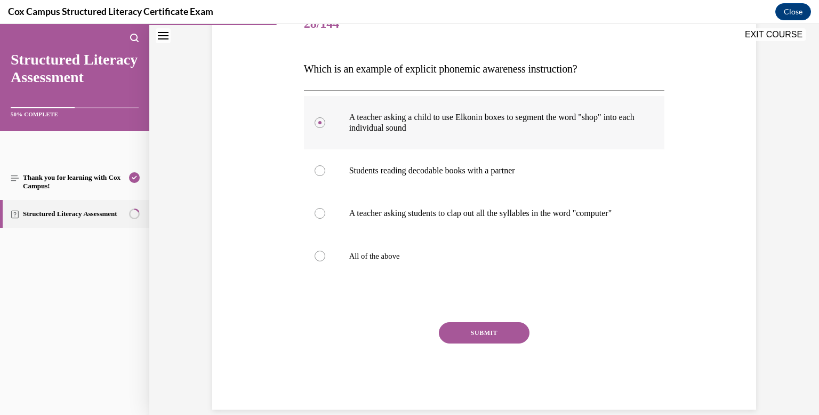
scroll to position [145, 0]
click at [472, 342] on button "SUBMIT" at bounding box center [484, 332] width 91 height 21
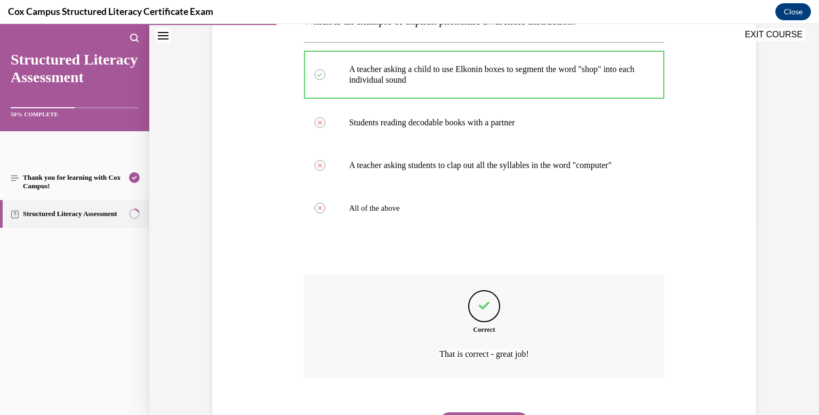
scroll to position [260, 0]
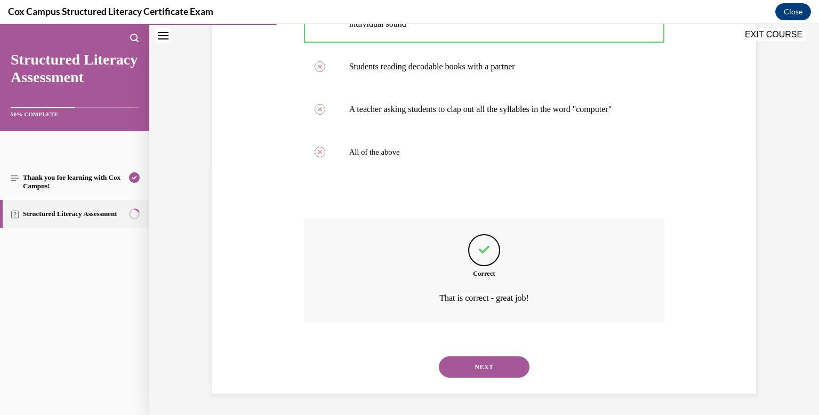
click at [481, 362] on button "NEXT" at bounding box center [484, 366] width 91 height 21
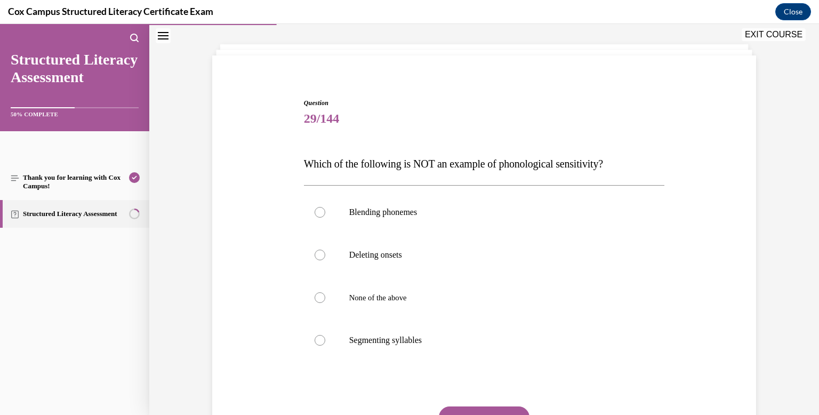
scroll to position [58, 0]
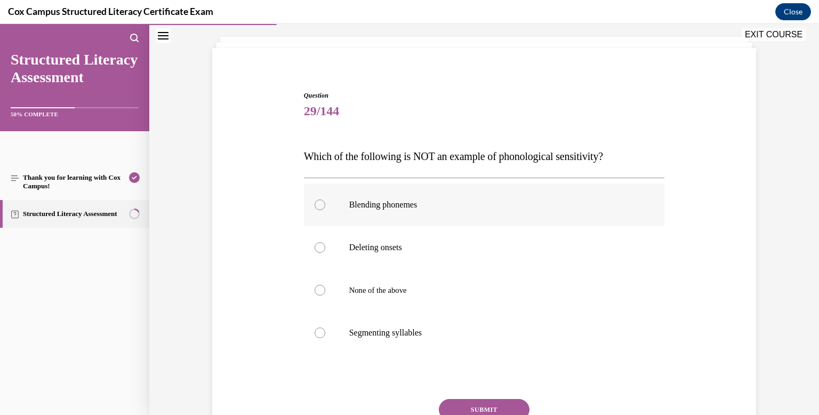
click at [320, 207] on div at bounding box center [319, 204] width 11 height 11
click at [320, 207] on input "Blending phonemes" at bounding box center [319, 204] width 11 height 11
radio input "true"
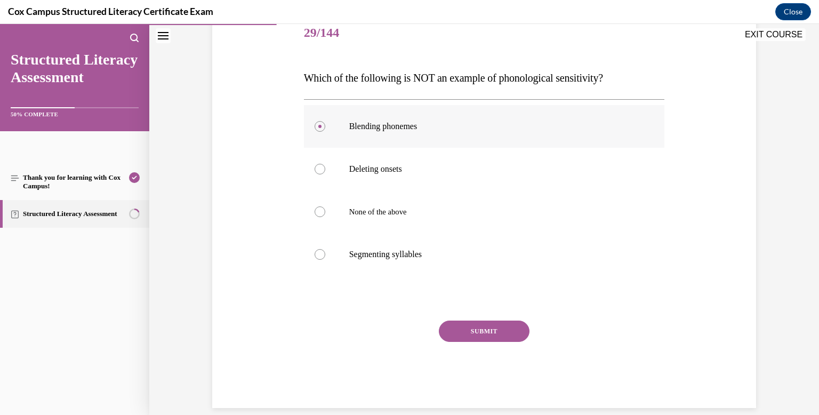
scroll to position [150, 0]
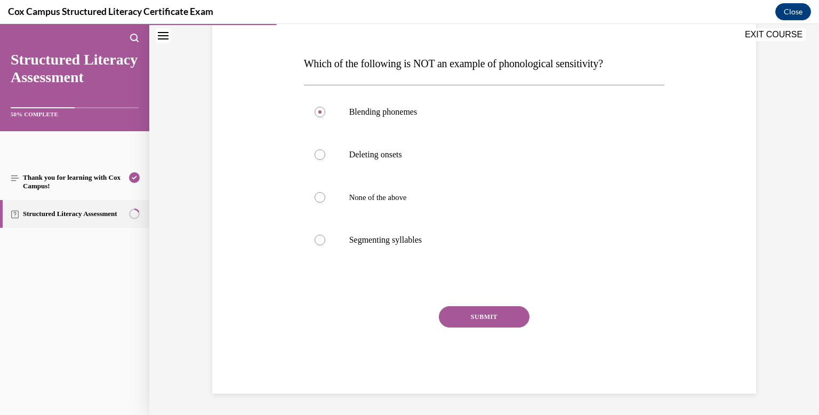
click at [480, 317] on button "SUBMIT" at bounding box center [484, 316] width 91 height 21
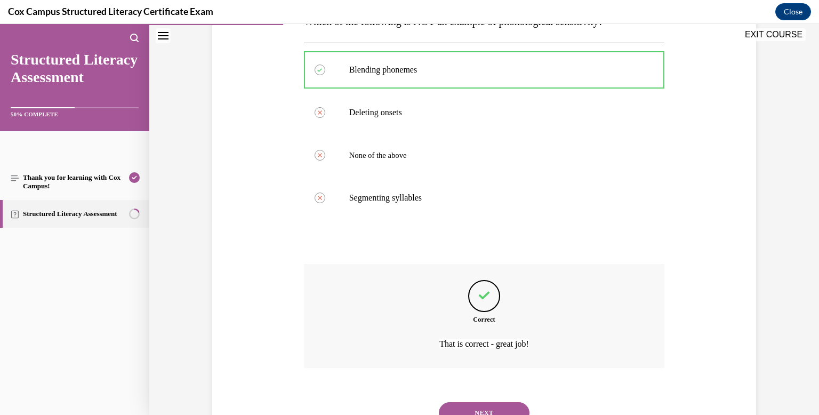
scroll to position [238, 0]
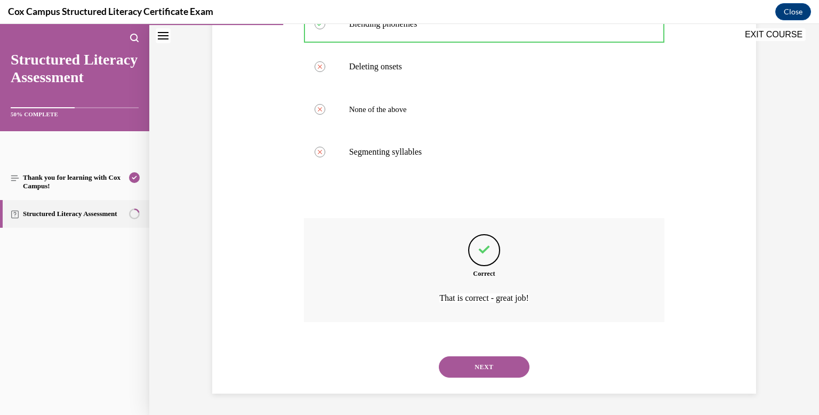
click at [494, 366] on button "NEXT" at bounding box center [484, 366] width 91 height 21
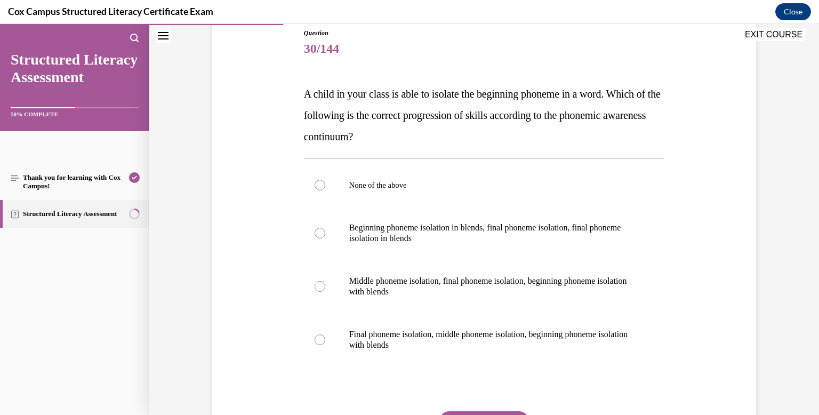
scroll to position [121, 0]
click at [317, 335] on div at bounding box center [319, 338] width 11 height 11
click at [317, 335] on input "Final phoneme isolation, middle phoneme isolation, beginning phoneme isolation …" at bounding box center [319, 338] width 11 height 11
radio input "true"
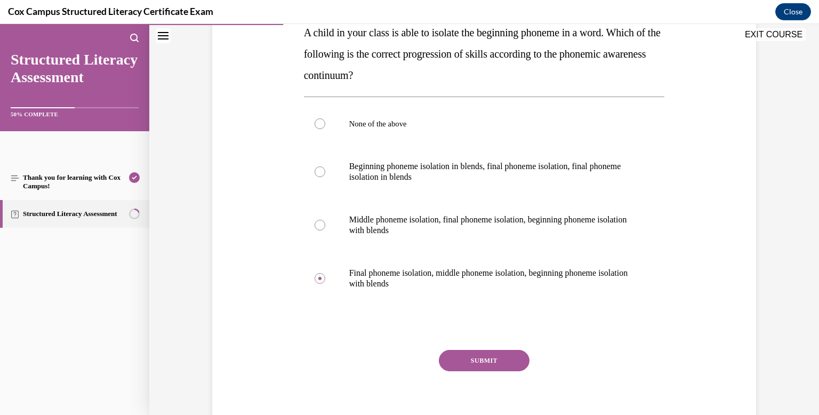
scroll to position [184, 0]
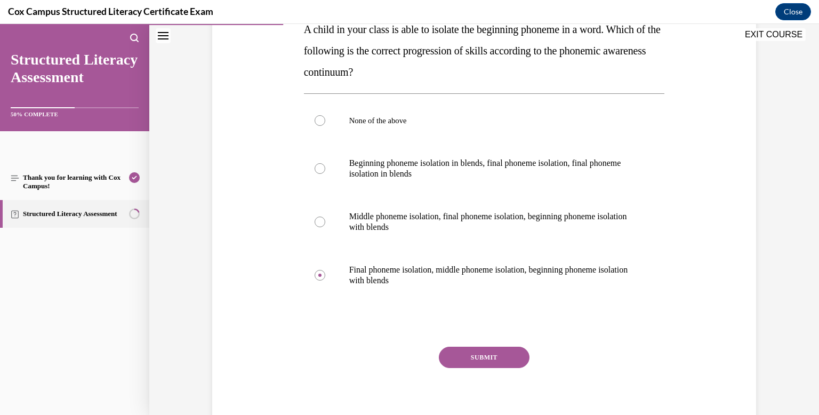
click at [479, 354] on button "SUBMIT" at bounding box center [484, 356] width 91 height 21
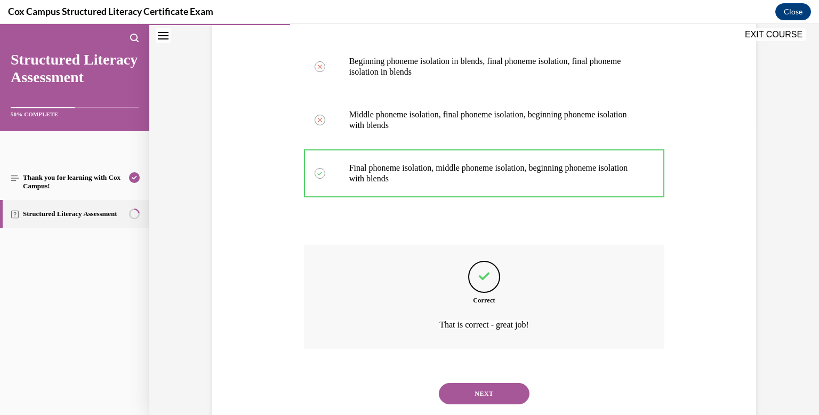
scroll to position [313, 0]
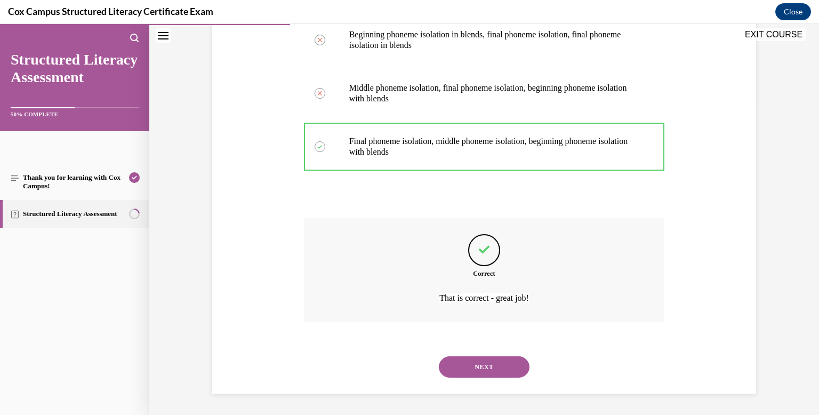
click at [483, 365] on button "NEXT" at bounding box center [484, 366] width 91 height 21
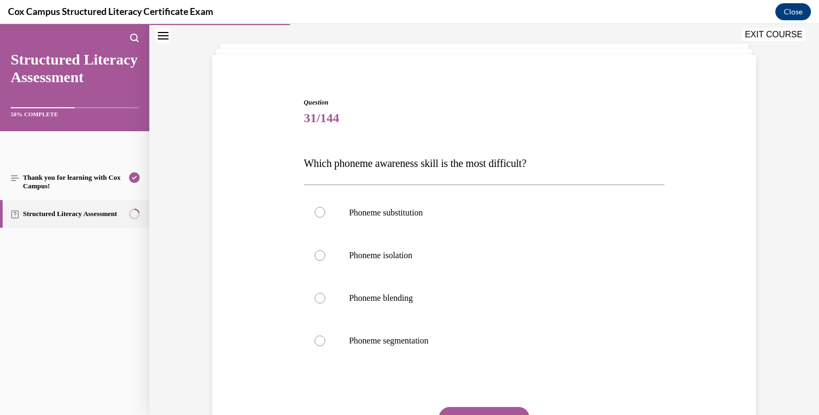
scroll to position [44, 0]
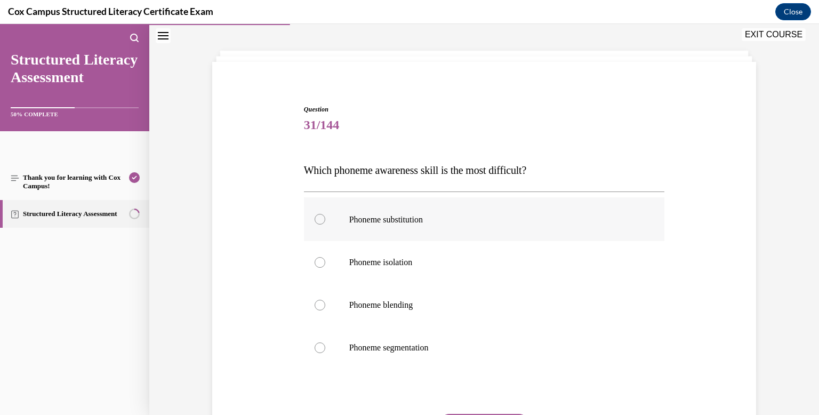
click at [374, 215] on span "Phoneme substitution" at bounding box center [386, 219] width 74 height 9
click at [325, 215] on input "Phoneme substitution" at bounding box center [319, 219] width 11 height 11
radio input "true"
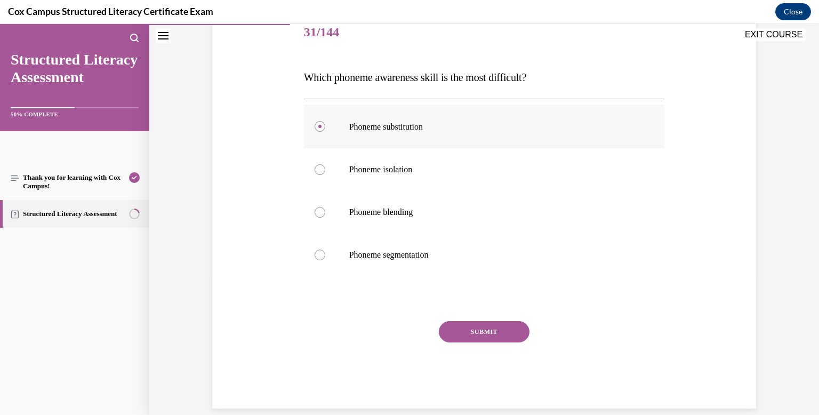
scroll to position [151, 0]
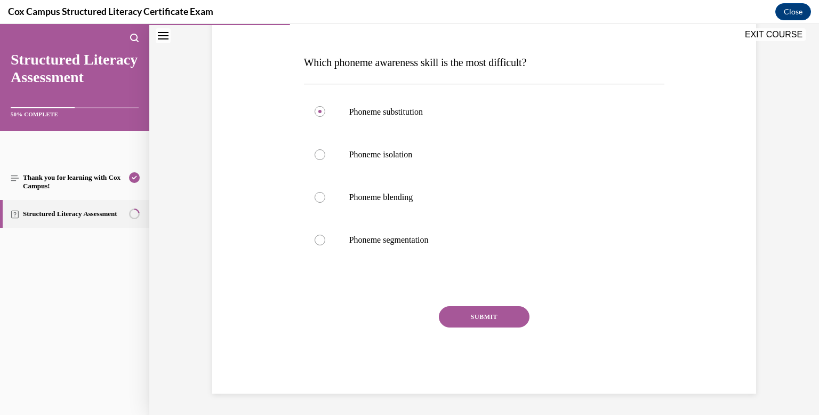
click at [464, 314] on button "SUBMIT" at bounding box center [484, 316] width 91 height 21
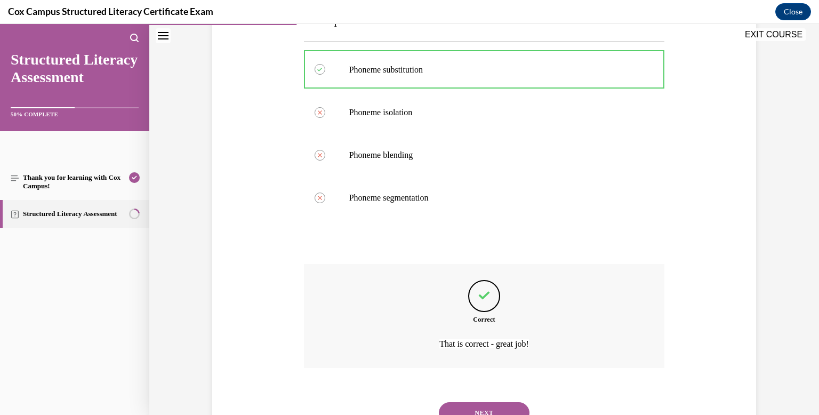
scroll to position [239, 0]
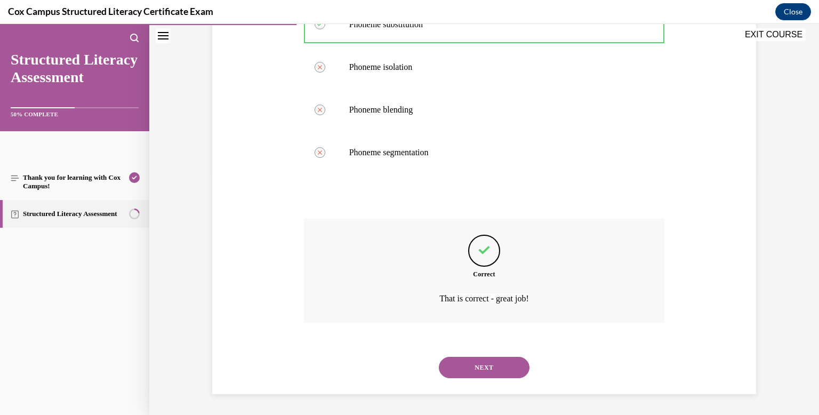
click at [481, 370] on button "NEXT" at bounding box center [484, 367] width 91 height 21
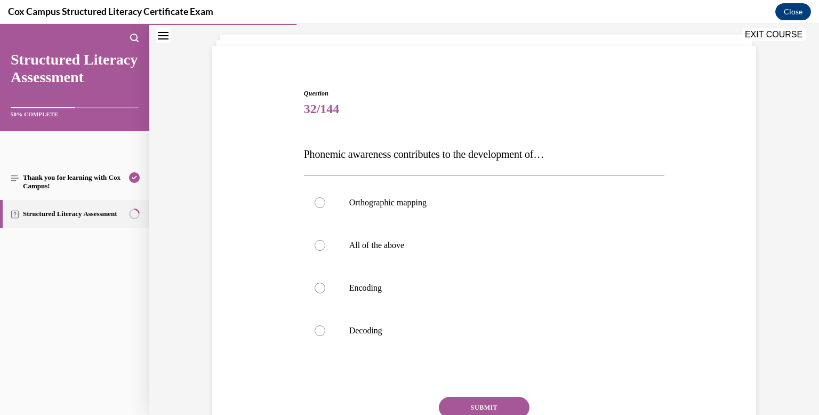
scroll to position [60, 0]
click at [369, 247] on span "All of the above" at bounding box center [376, 244] width 55 height 9
click at [325, 247] on input "All of the above" at bounding box center [319, 245] width 11 height 11
radio input "true"
click at [462, 400] on button "SUBMIT" at bounding box center [484, 407] width 91 height 21
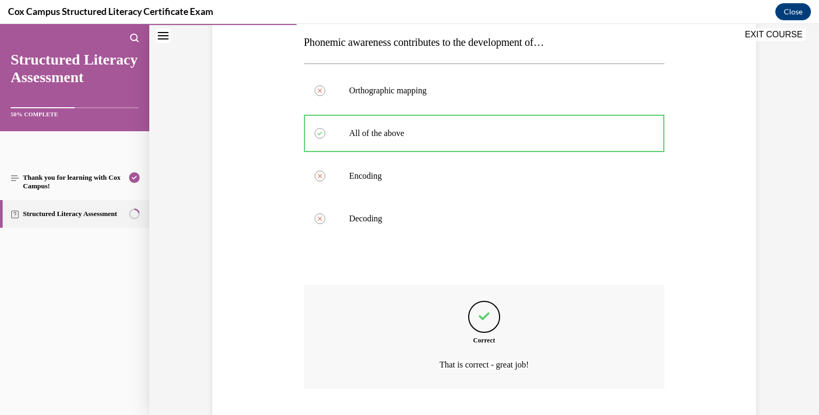
scroll to position [238, 0]
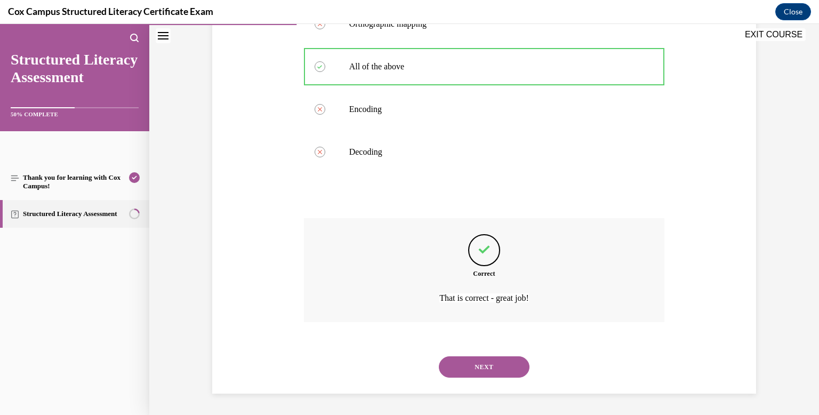
click at [466, 370] on button "NEXT" at bounding box center [484, 366] width 91 height 21
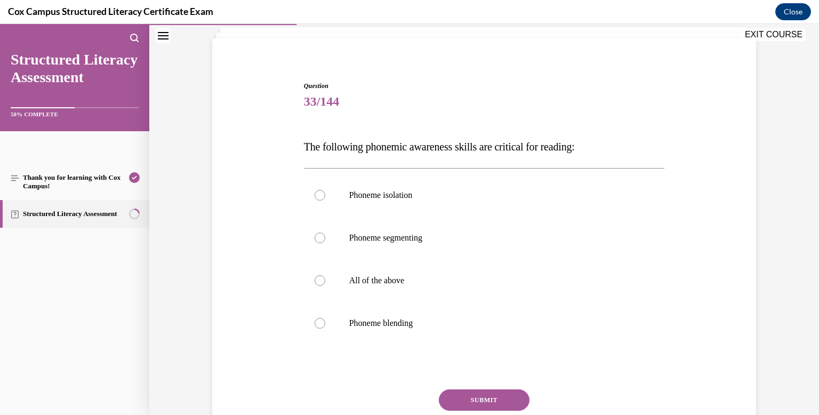
scroll to position [66, 0]
click at [393, 277] on span "All of the above" at bounding box center [376, 281] width 55 height 9
click at [325, 276] on input "All of the above" at bounding box center [319, 281] width 11 height 11
radio input "true"
click at [485, 399] on button "SUBMIT" at bounding box center [484, 400] width 91 height 21
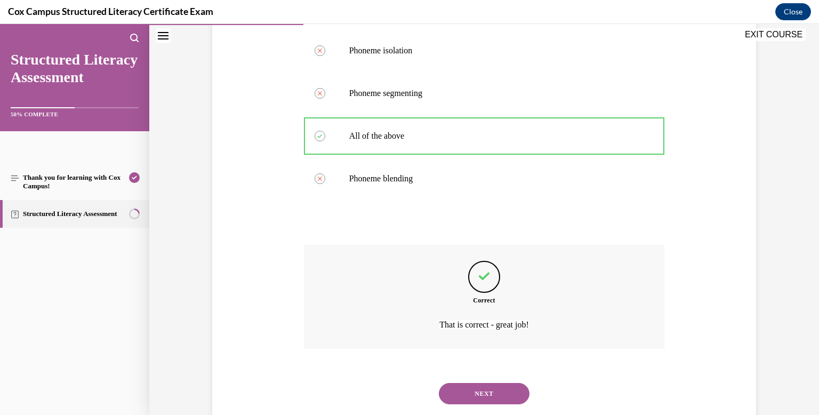
scroll to position [238, 0]
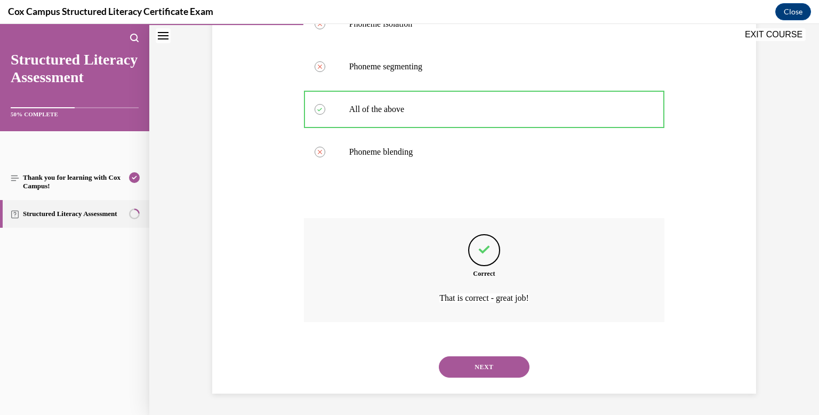
click at [475, 367] on button "NEXT" at bounding box center [484, 366] width 91 height 21
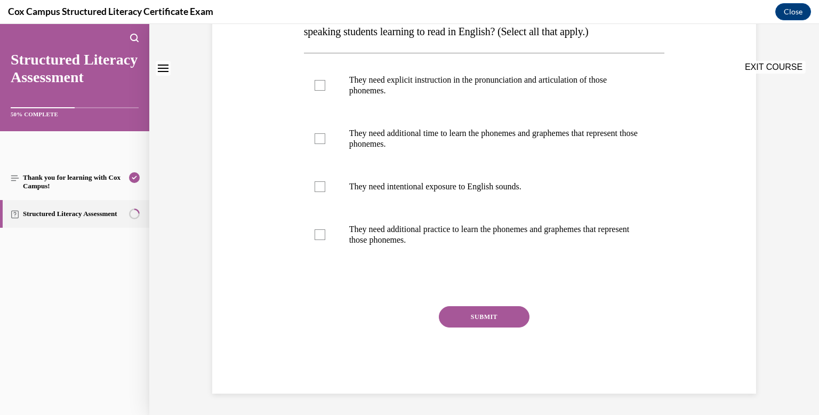
scroll to position [0, 0]
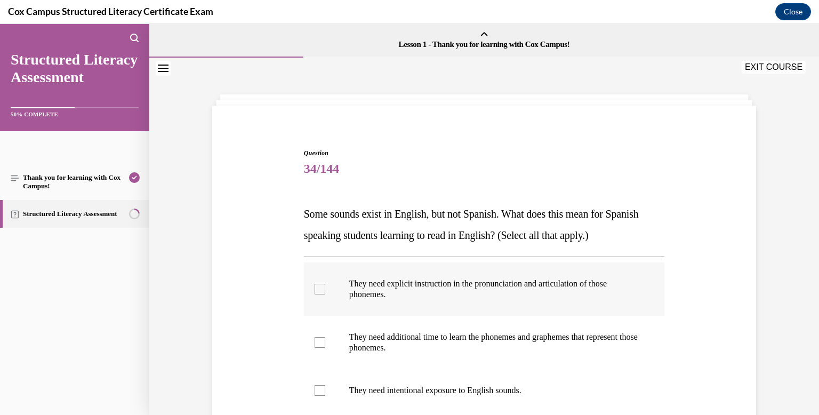
click at [317, 284] on div at bounding box center [319, 289] width 11 height 11
click at [317, 284] on input "They need explicit instruction in the pronunciation and articulation of those p…" at bounding box center [319, 289] width 11 height 11
checkbox input "true"
click at [320, 341] on div at bounding box center [319, 342] width 11 height 11
click at [320, 341] on input "They need additional time to learn the phonemes and graphemes that represent th…" at bounding box center [319, 342] width 11 height 11
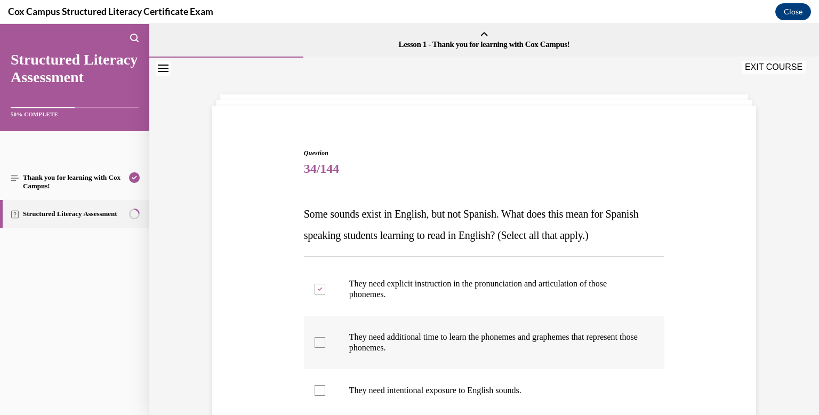
checkbox input "true"
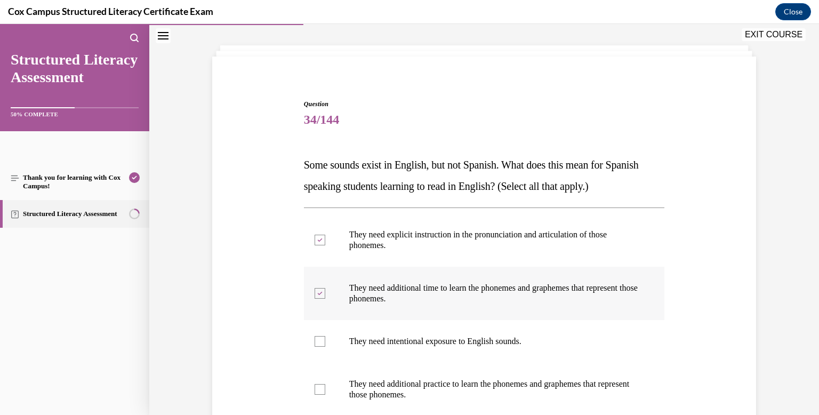
scroll to position [50, 0]
click at [320, 341] on div at bounding box center [319, 340] width 11 height 11
click at [320, 341] on input "They need intentional exposure to English sounds." at bounding box center [319, 340] width 11 height 11
checkbox input "true"
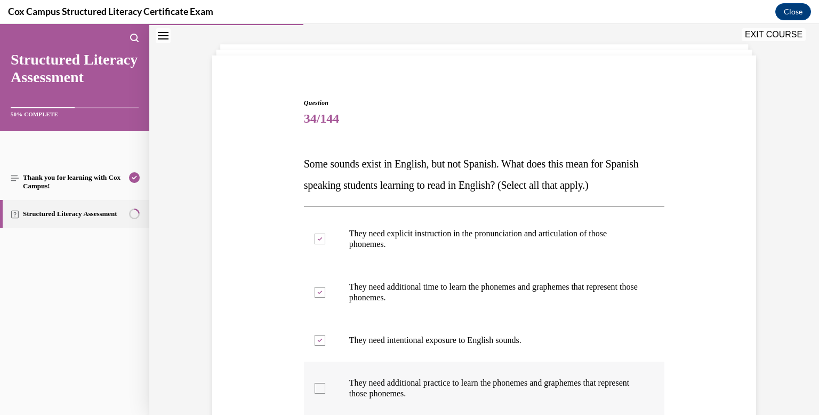
click at [317, 386] on div at bounding box center [319, 388] width 11 height 11
click at [317, 386] on input "They need additional practice to learn the phonemes and graphemes that represen…" at bounding box center [319, 388] width 11 height 11
checkbox input "true"
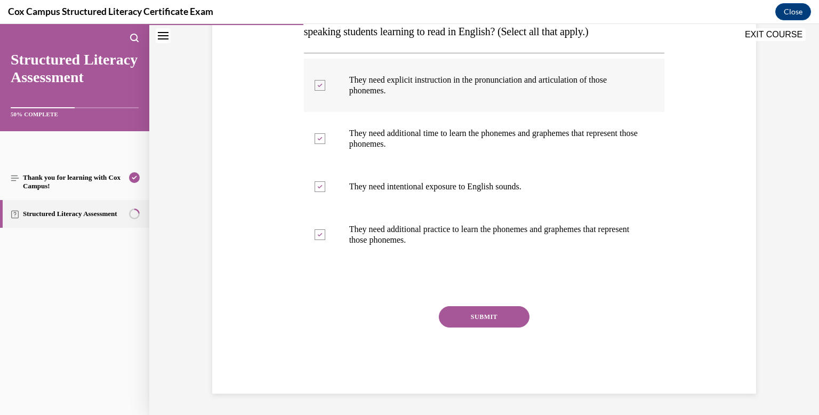
scroll to position [204, 0]
click at [497, 314] on button "SUBMIT" at bounding box center [484, 316] width 91 height 21
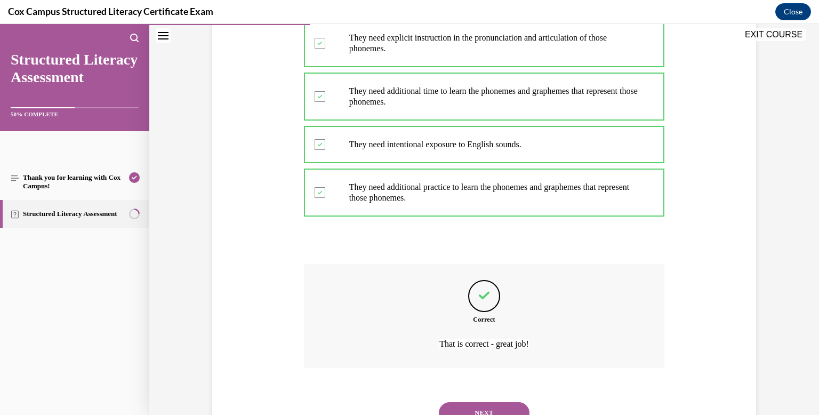
scroll to position [292, 0]
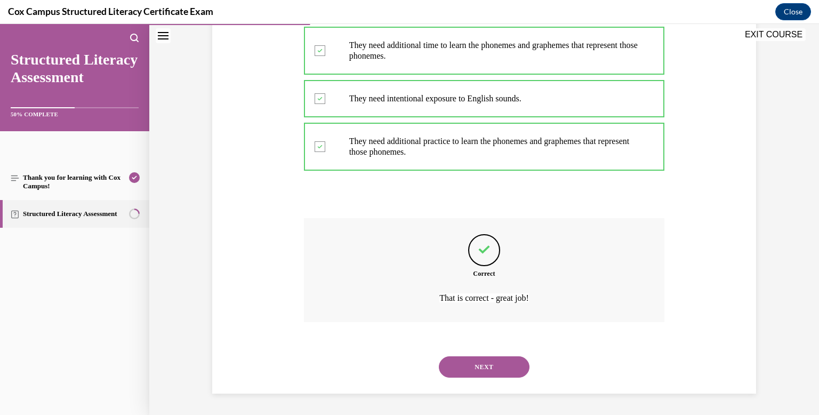
click at [496, 369] on button "NEXT" at bounding box center [484, 366] width 91 height 21
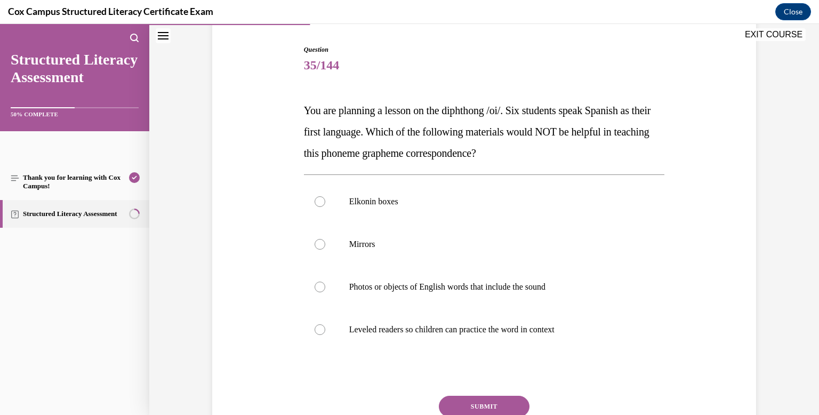
scroll to position [104, 0]
click at [318, 325] on div at bounding box center [319, 328] width 11 height 11
click at [318, 325] on input "Leveled readers so children can practice the word in context" at bounding box center [319, 328] width 11 height 11
radio input "true"
click at [487, 401] on button "SUBMIT" at bounding box center [484, 404] width 91 height 21
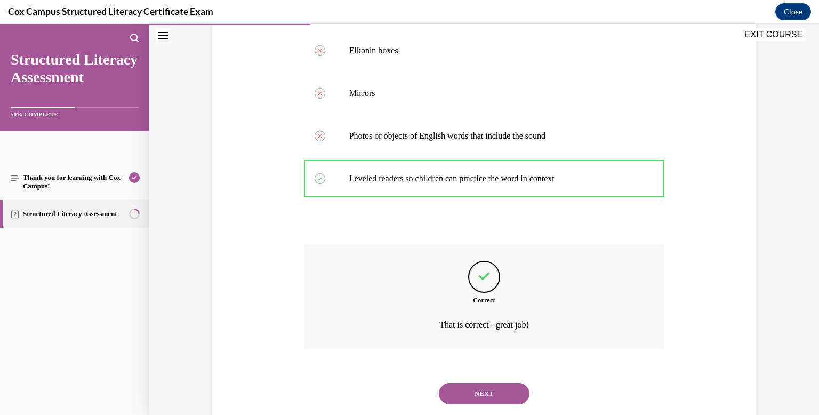
scroll to position [281, 0]
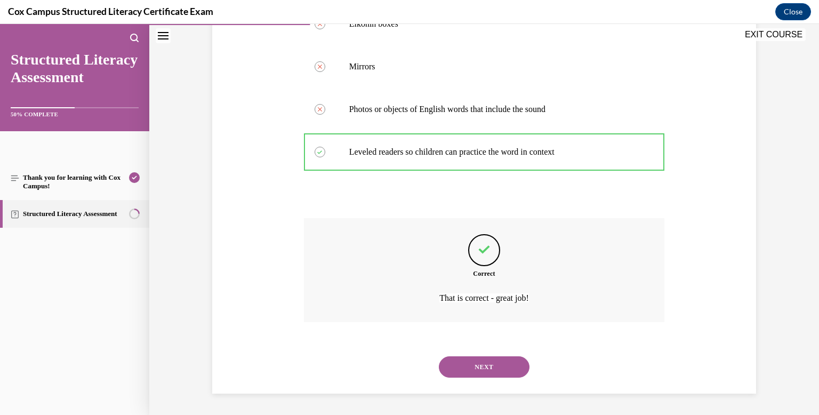
click at [485, 361] on button "NEXT" at bounding box center [484, 366] width 91 height 21
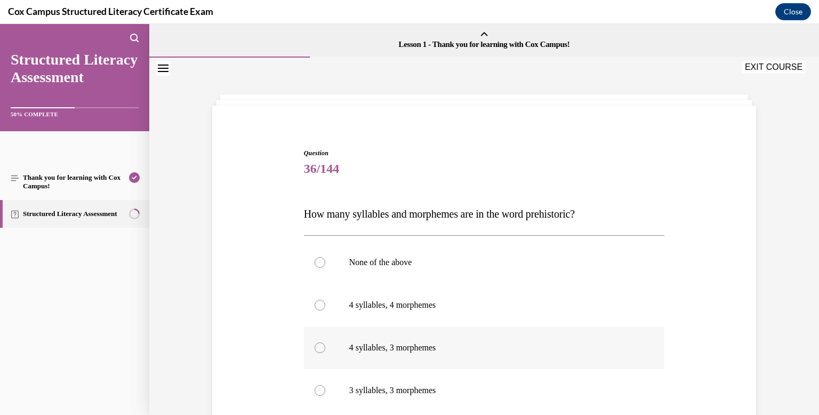
click at [425, 354] on label "4 syllables, 3 morphemes" at bounding box center [484, 347] width 361 height 43
click at [325, 353] on input "4 syllables, 3 morphemes" at bounding box center [319, 347] width 11 height 11
radio input "true"
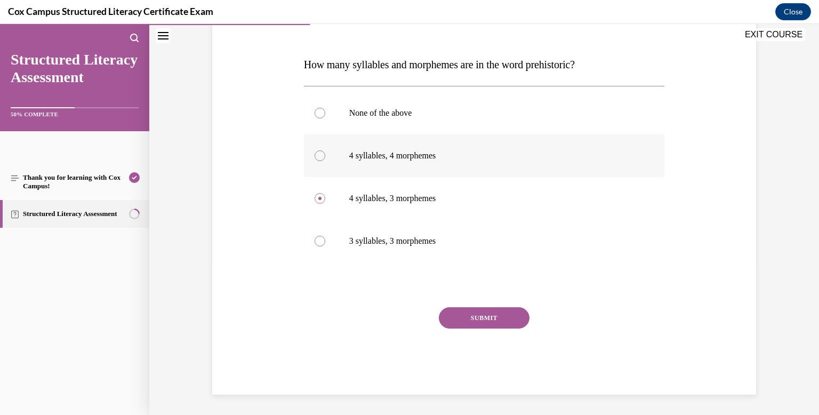
scroll to position [150, 0]
click at [493, 313] on button "SUBMIT" at bounding box center [484, 317] width 91 height 21
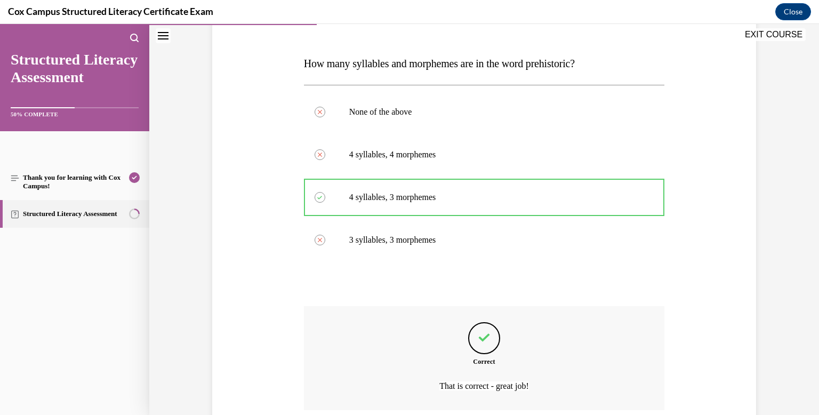
scroll to position [238, 0]
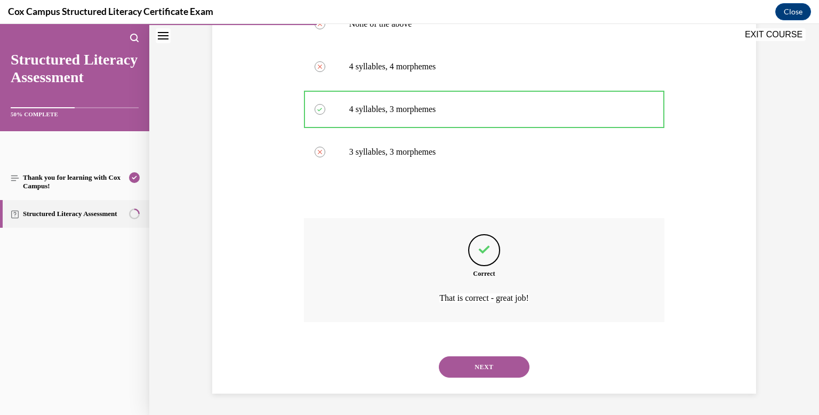
click at [504, 371] on button "NEXT" at bounding box center [484, 366] width 91 height 21
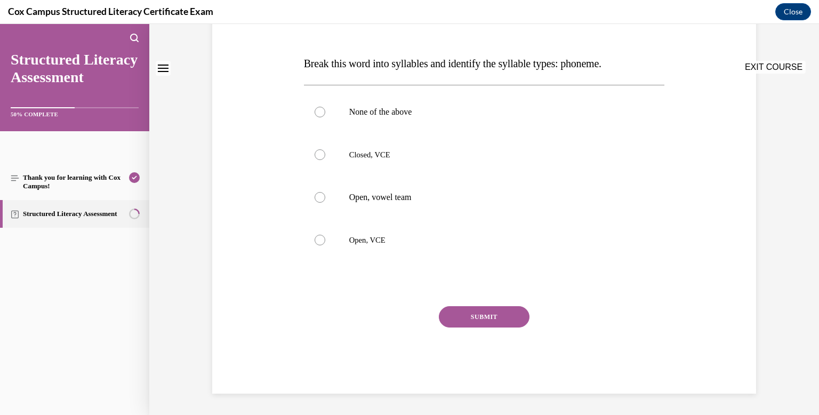
scroll to position [0, 0]
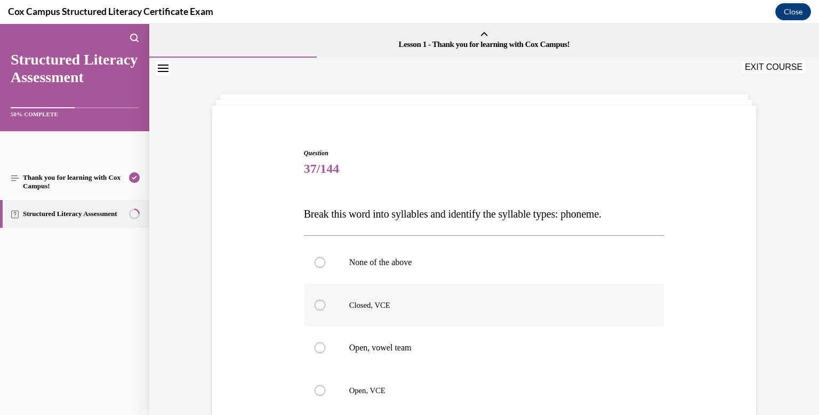
click at [322, 305] on div at bounding box center [319, 305] width 11 height 11
click at [322, 305] on input "Closed, VCE" at bounding box center [319, 305] width 11 height 11
radio input "true"
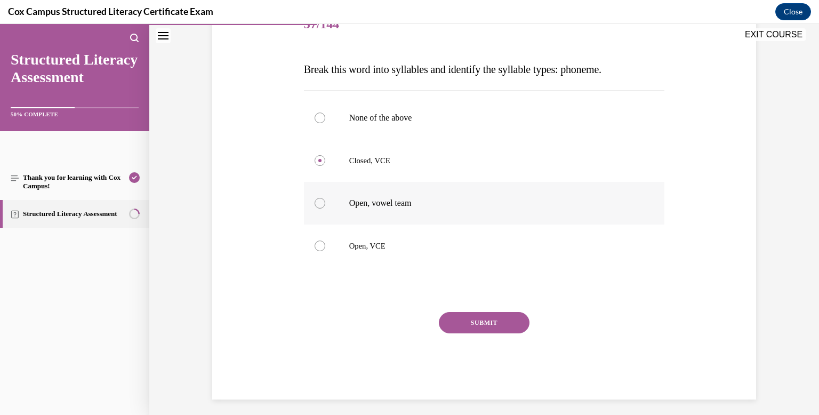
scroll to position [145, 0]
click at [472, 321] on button "SUBMIT" at bounding box center [484, 321] width 91 height 21
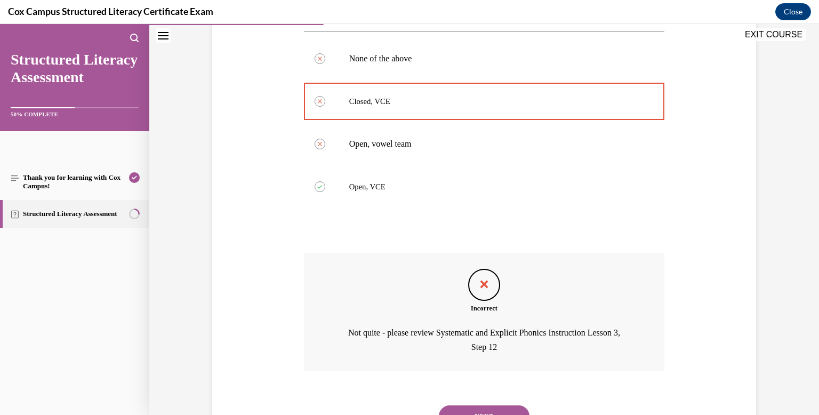
scroll to position [253, 0]
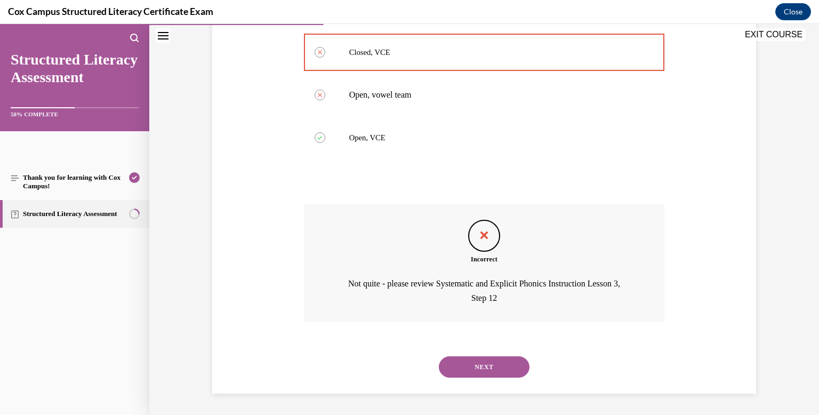
click at [489, 365] on button "NEXT" at bounding box center [484, 366] width 91 height 21
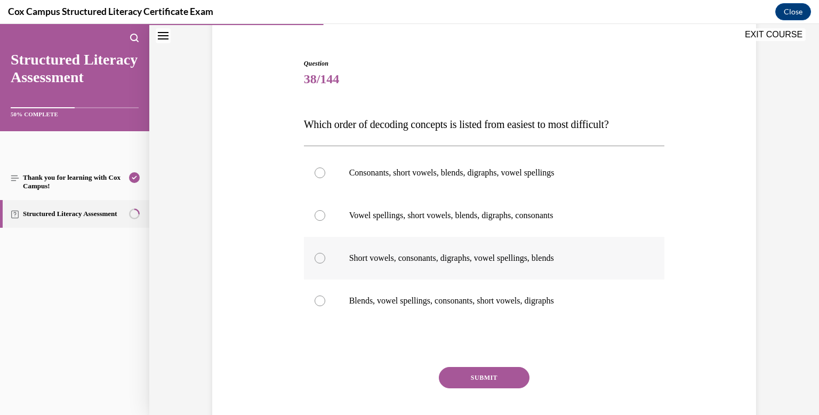
scroll to position [90, 0]
click at [320, 171] on div at bounding box center [319, 172] width 11 height 11
click at [320, 171] on input "Consonants, short vowels, blends, digraphs, vowel spellings" at bounding box center [319, 172] width 11 height 11
radio input "true"
click at [506, 380] on button "SUBMIT" at bounding box center [484, 376] width 91 height 21
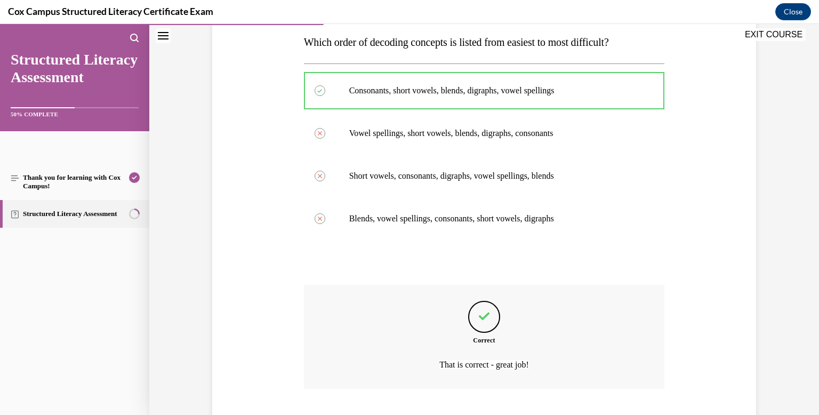
scroll to position [238, 0]
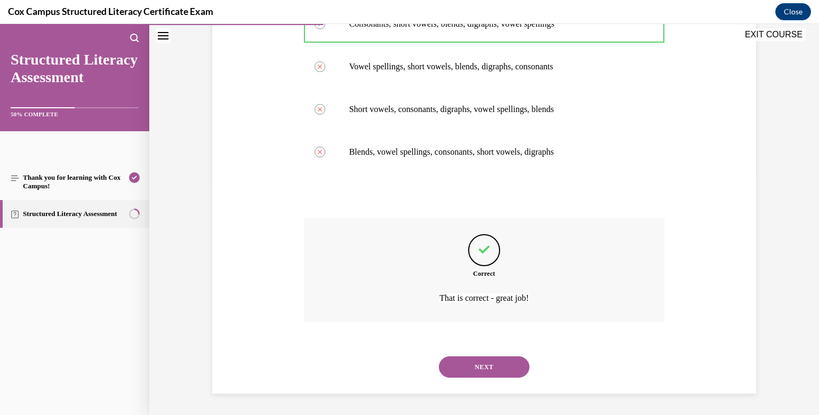
click at [499, 367] on button "NEXT" at bounding box center [484, 366] width 91 height 21
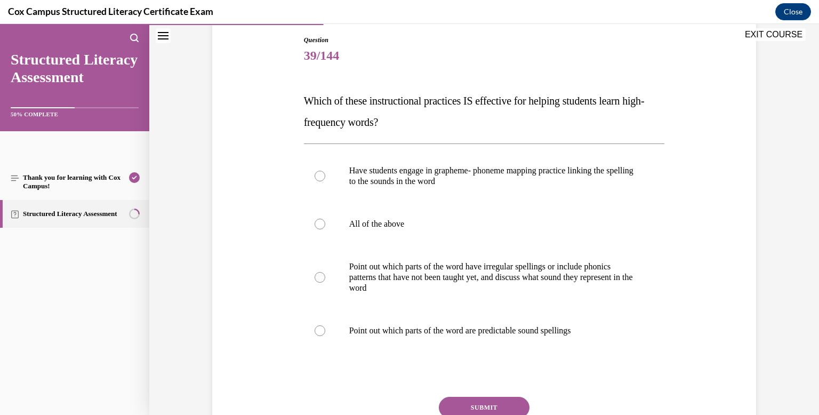
scroll to position [117, 0]
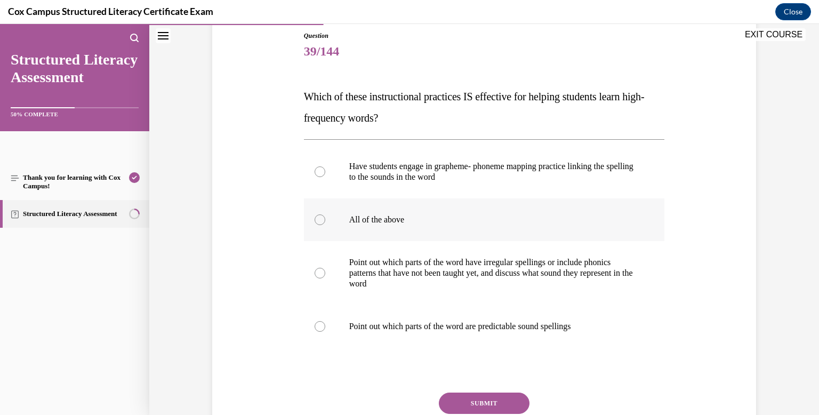
click at [323, 222] on div at bounding box center [319, 219] width 11 height 11
click at [323, 222] on input "All of the above" at bounding box center [319, 219] width 11 height 11
radio input "true"
click at [489, 400] on button "SUBMIT" at bounding box center [484, 402] width 91 height 21
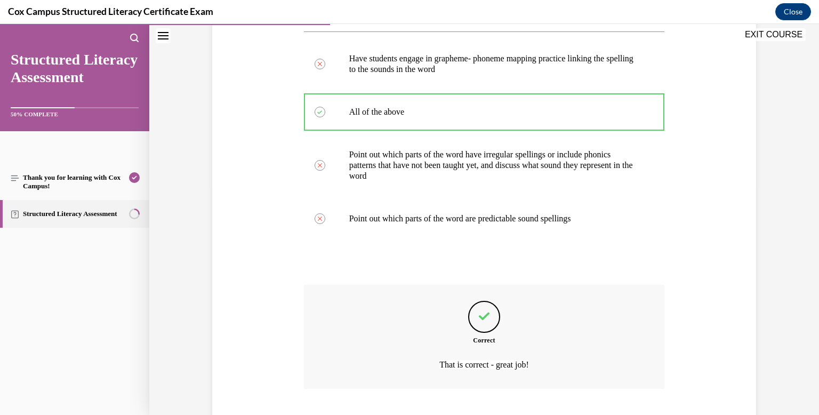
scroll to position [292, 0]
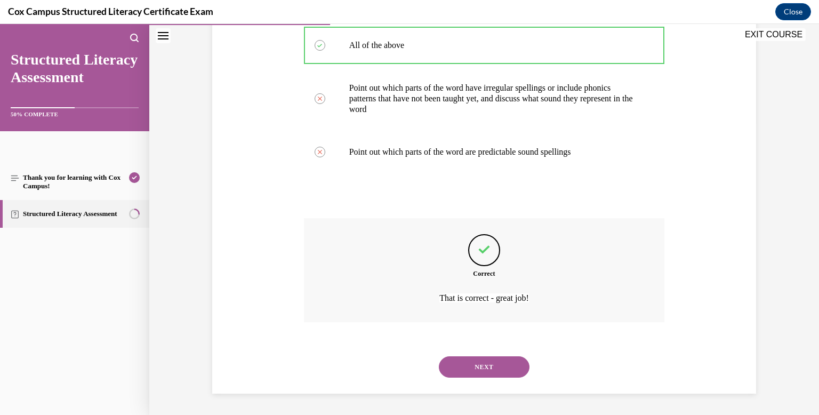
click at [478, 362] on button "NEXT" at bounding box center [484, 366] width 91 height 21
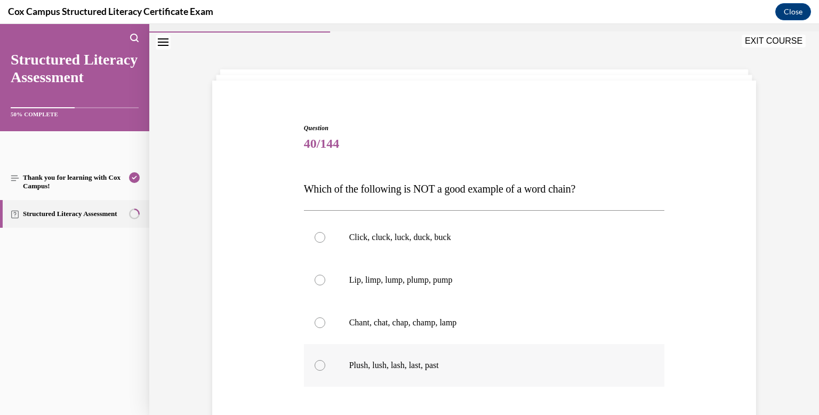
scroll to position [23, 0]
click at [317, 370] on div at bounding box center [319, 366] width 11 height 11
click at [317, 370] on input "Plush, lush, lash, last, past" at bounding box center [319, 366] width 11 height 11
radio input "true"
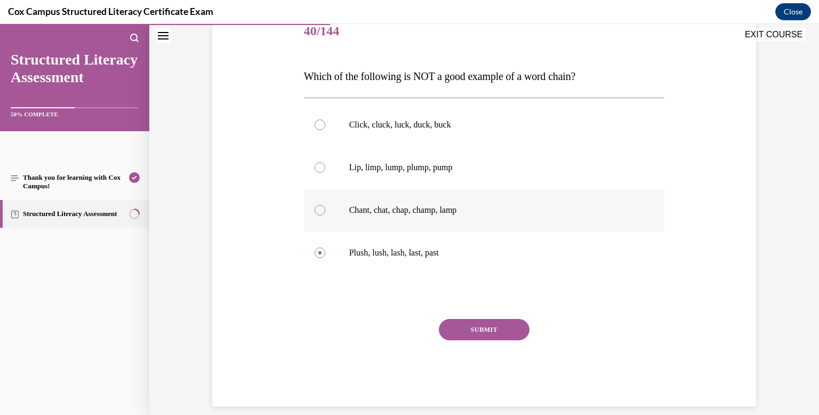
scroll to position [139, 0]
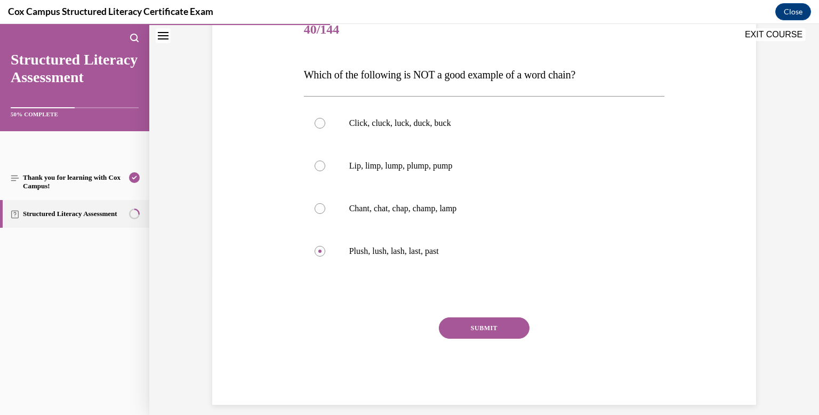
click at [469, 326] on button "SUBMIT" at bounding box center [484, 327] width 91 height 21
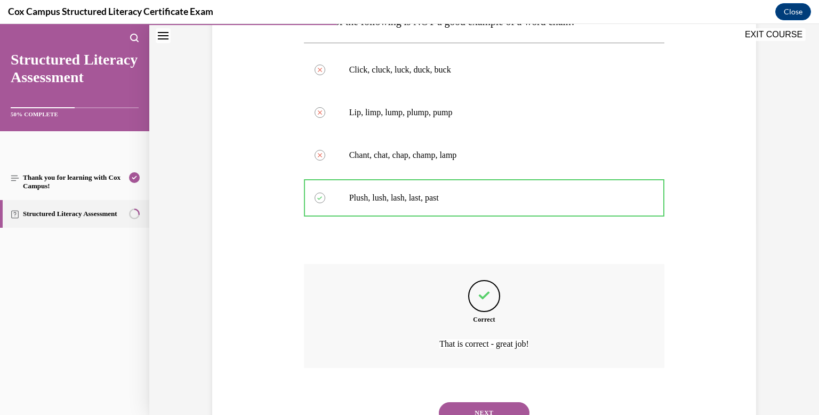
scroll to position [238, 0]
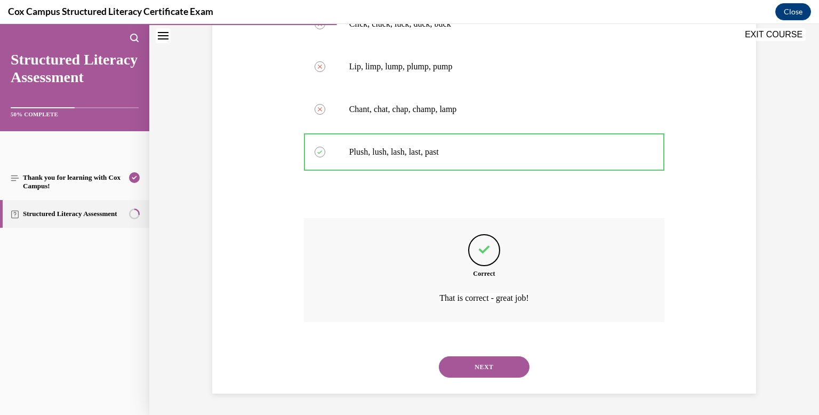
click at [495, 369] on button "NEXT" at bounding box center [484, 366] width 91 height 21
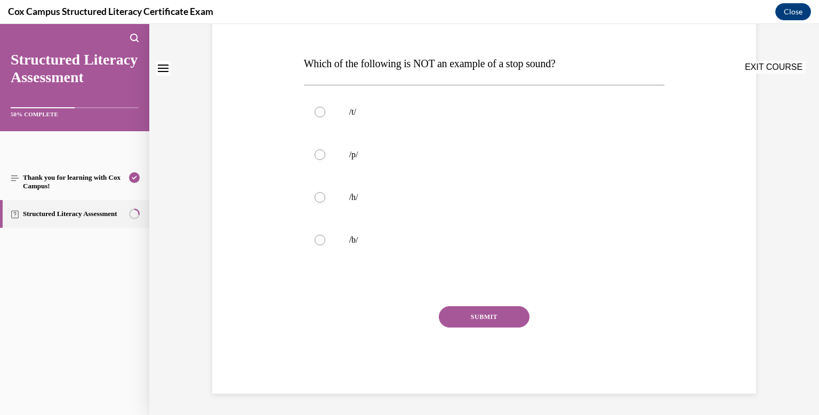
scroll to position [0, 0]
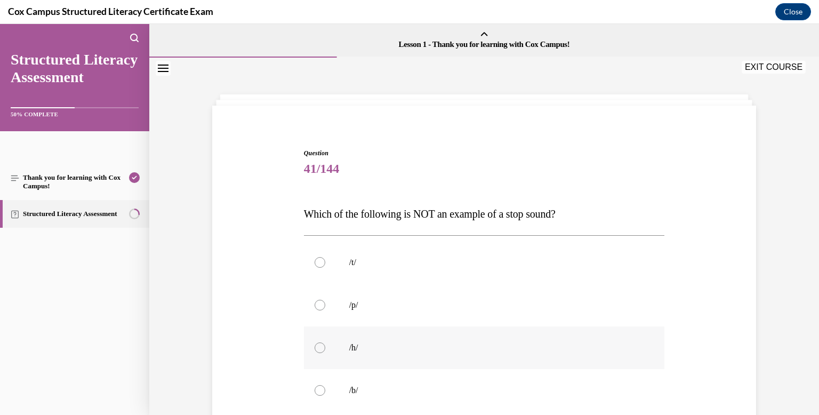
click at [321, 344] on div at bounding box center [319, 347] width 11 height 11
click at [321, 344] on input "/h/" at bounding box center [319, 347] width 11 height 11
radio input "true"
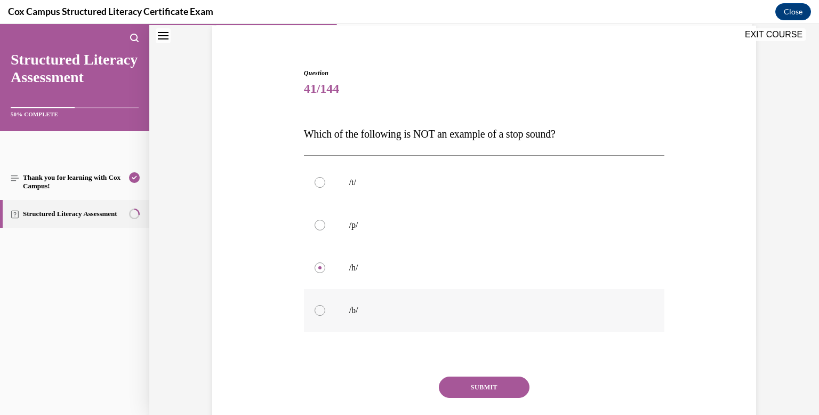
scroll to position [85, 0]
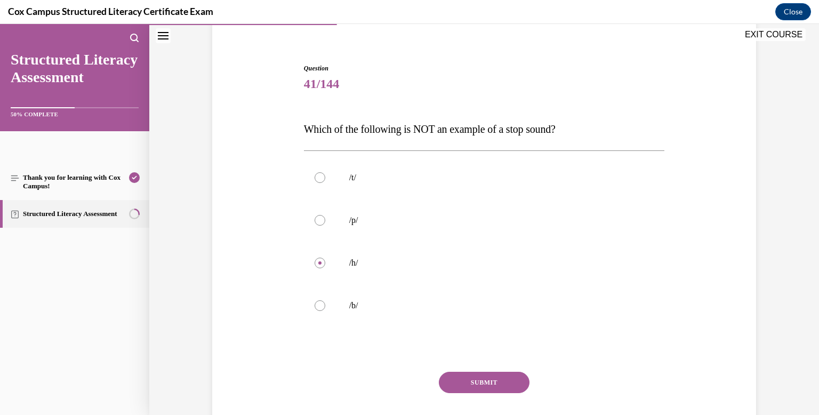
click at [516, 380] on button "SUBMIT" at bounding box center [484, 382] width 91 height 21
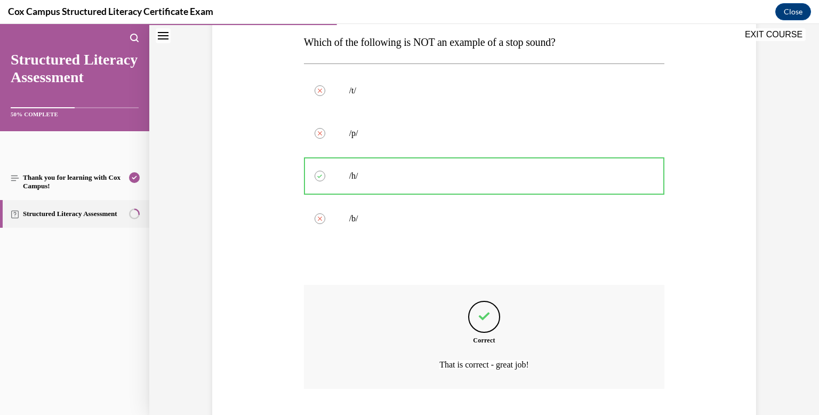
scroll to position [238, 0]
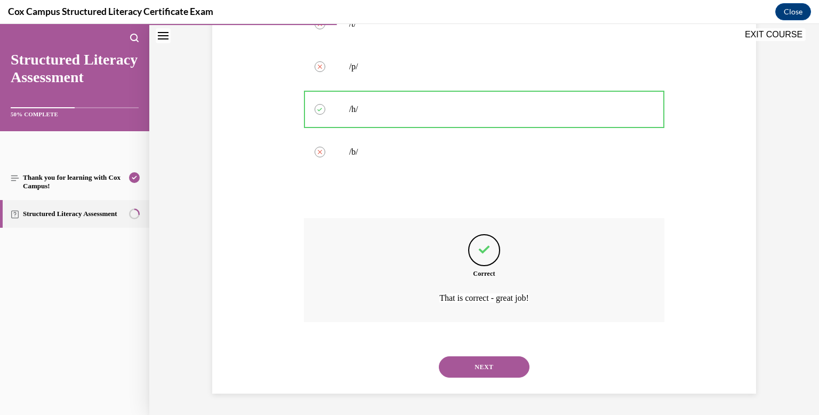
click at [499, 362] on button "NEXT" at bounding box center [484, 366] width 91 height 21
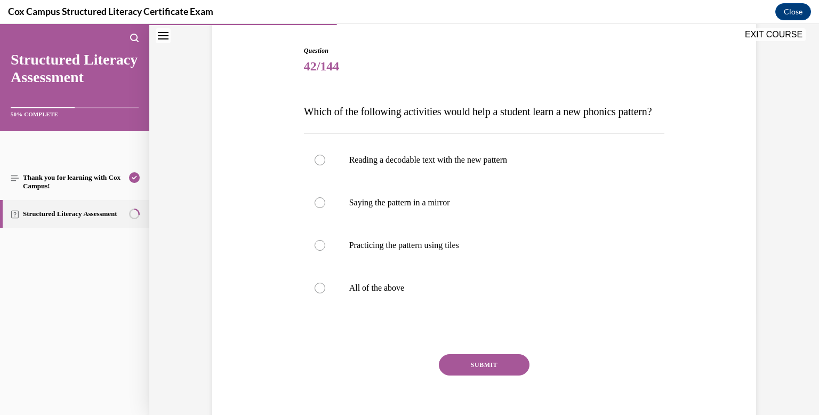
scroll to position [106, 0]
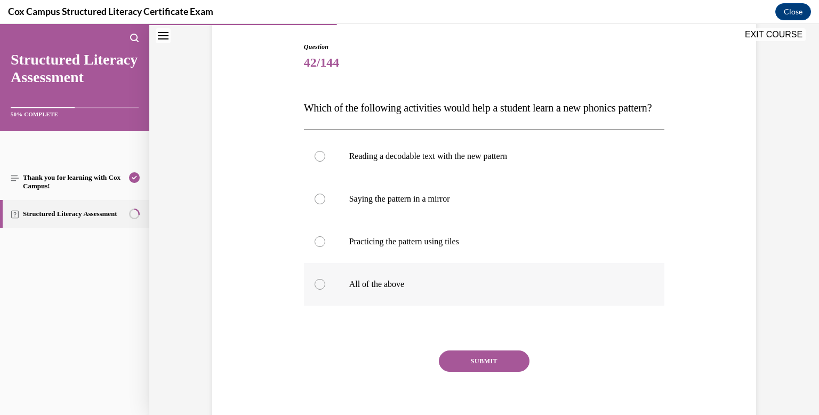
click at [317, 289] on div at bounding box center [319, 284] width 11 height 11
click at [317, 289] on input "All of the above" at bounding box center [319, 284] width 11 height 11
radio input "true"
click at [477, 372] on button "SUBMIT" at bounding box center [484, 360] width 91 height 21
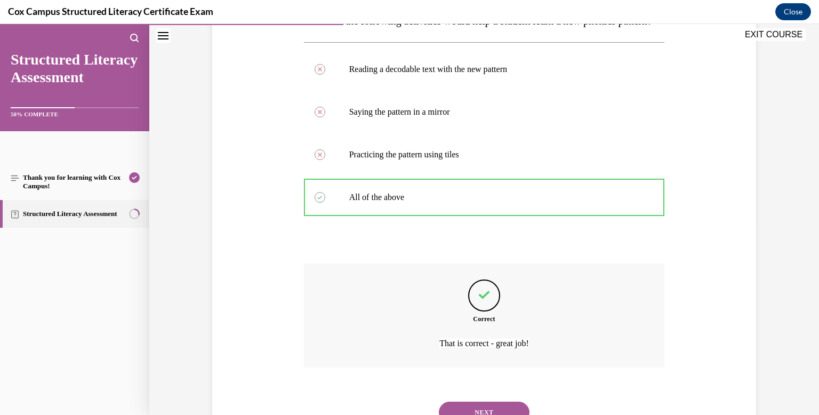
scroll to position [260, 0]
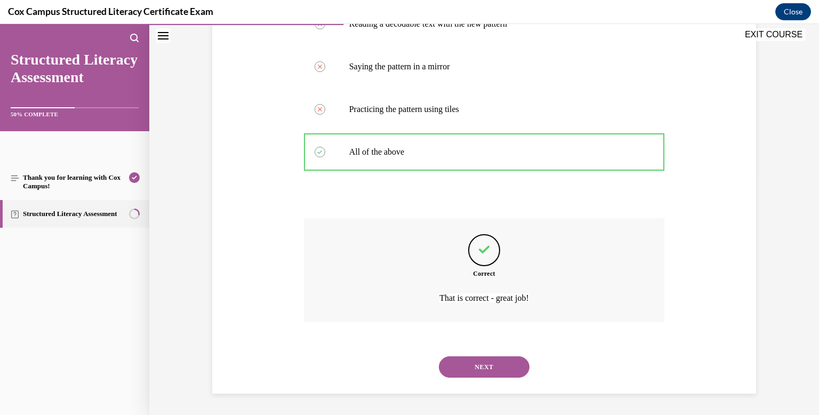
click at [471, 363] on button "NEXT" at bounding box center [484, 366] width 91 height 21
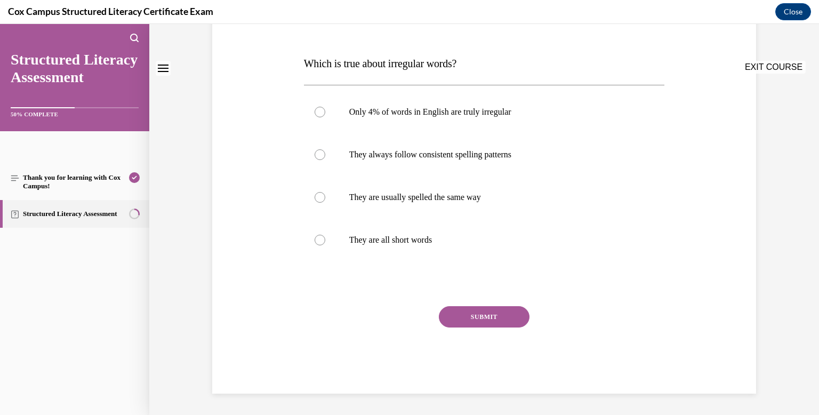
scroll to position [0, 0]
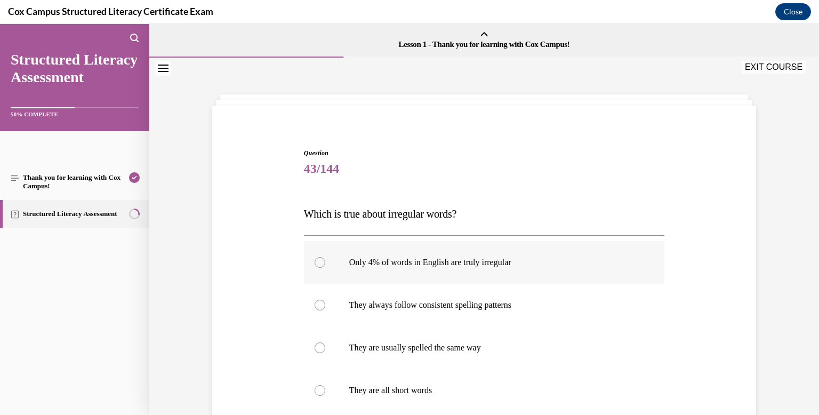
click at [320, 263] on div at bounding box center [319, 262] width 11 height 11
click at [320, 263] on input "Only 4% of words in English are truly irregular" at bounding box center [319, 262] width 11 height 11
radio input "true"
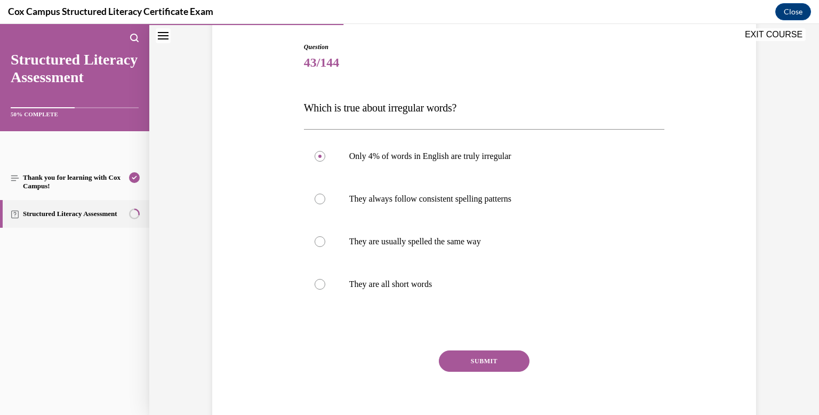
scroll to position [107, 0]
click at [488, 362] on button "SUBMIT" at bounding box center [484, 360] width 91 height 21
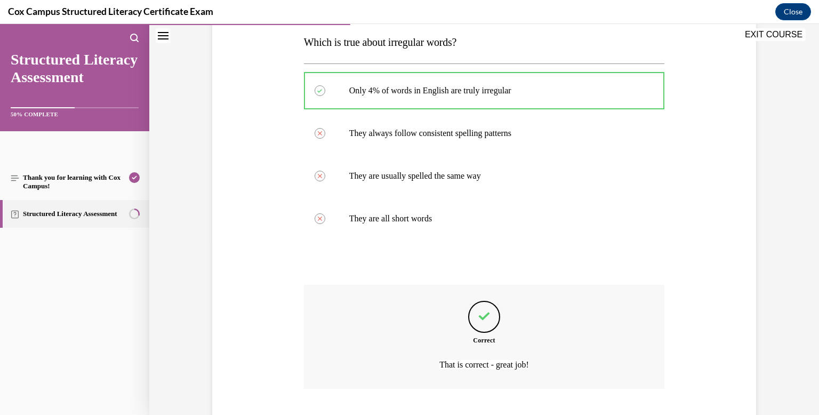
scroll to position [238, 0]
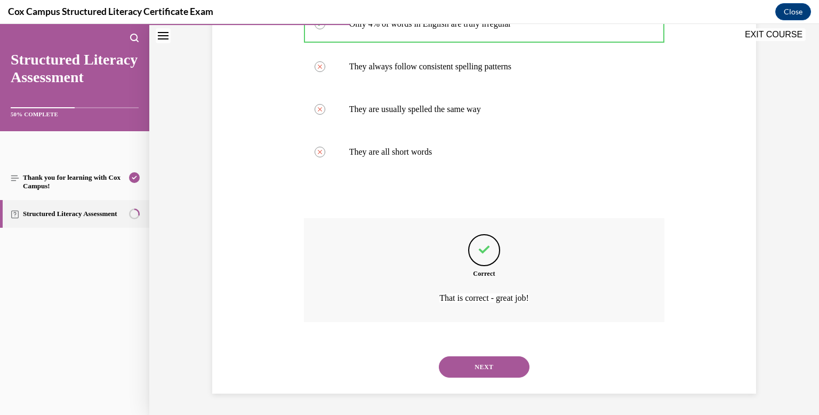
click at [489, 369] on button "NEXT" at bounding box center [484, 366] width 91 height 21
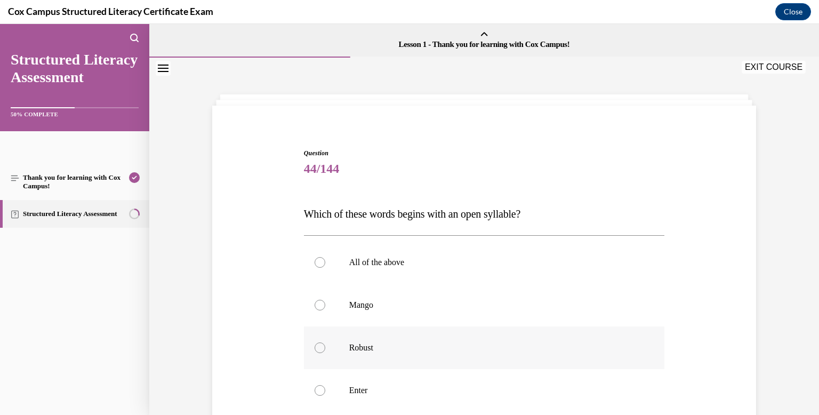
click at [452, 342] on p "Robust" at bounding box center [493, 347] width 289 height 11
click at [325, 342] on input "Robust" at bounding box center [319, 347] width 11 height 11
radio input "true"
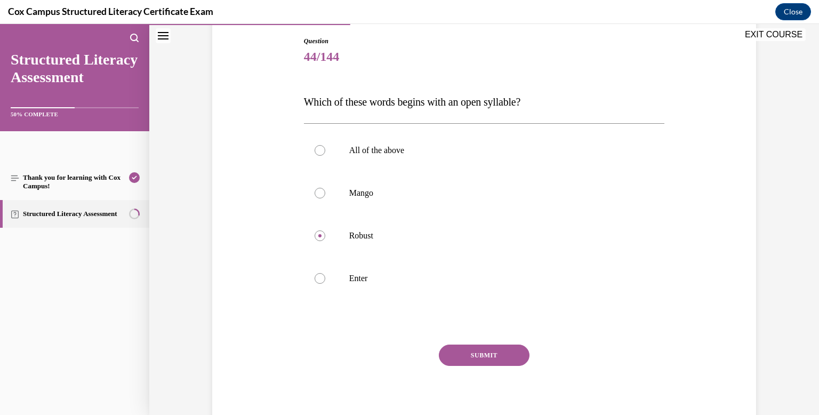
click at [462, 354] on button "SUBMIT" at bounding box center [484, 354] width 91 height 21
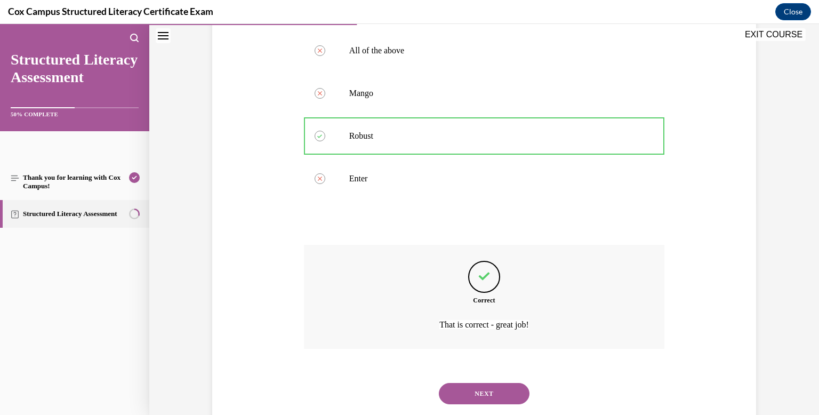
scroll to position [238, 0]
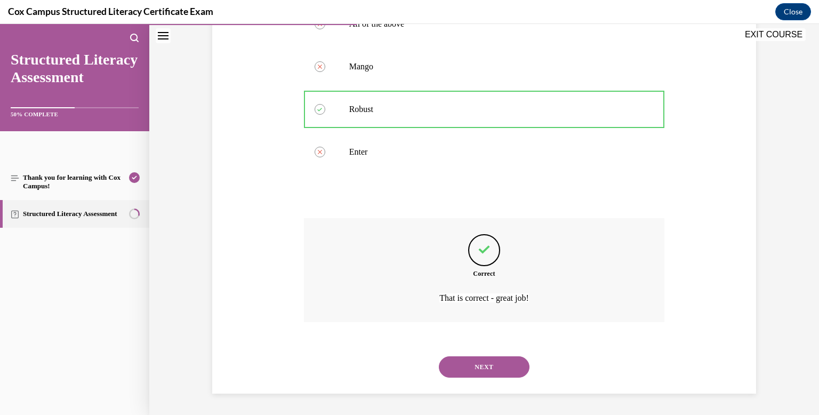
click at [466, 365] on button "NEXT" at bounding box center [484, 366] width 91 height 21
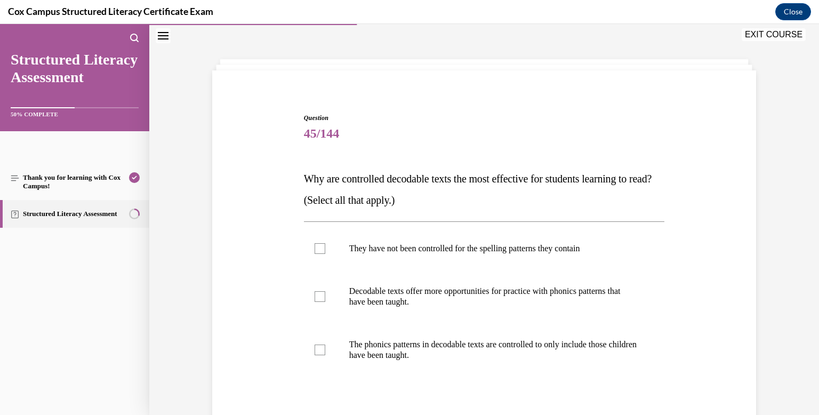
scroll to position [34, 0]
click at [318, 352] on div at bounding box center [319, 350] width 11 height 11
click at [318, 352] on input "The phonics patterns in decodable texts are controlled to only include those ch…" at bounding box center [319, 350] width 11 height 11
checkbox input "true"
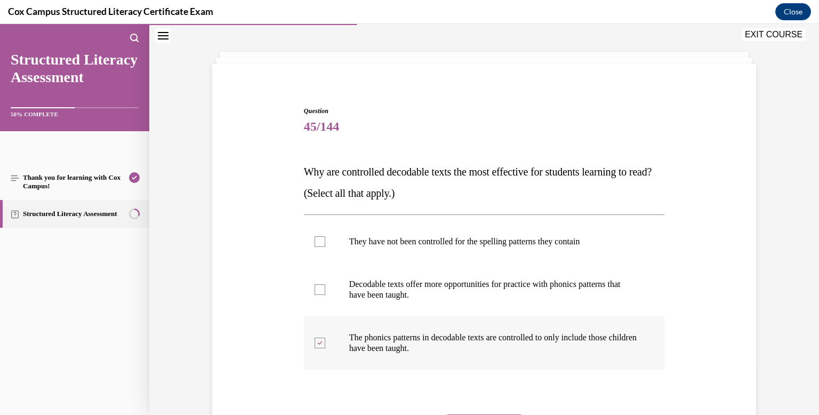
scroll to position [42, 0]
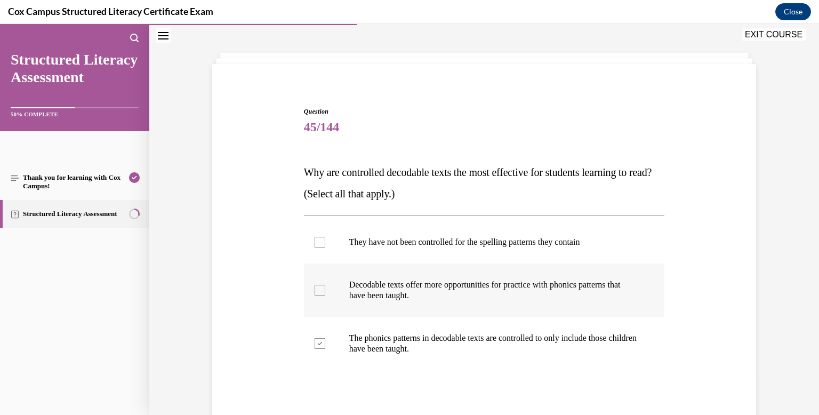
click at [420, 296] on p "Decodable texts offer more opportunities for practice with phonics patterns tha…" at bounding box center [493, 289] width 289 height 21
click at [325, 295] on input "Decodable texts offer more opportunities for practice with phonics patterns tha…" at bounding box center [319, 290] width 11 height 11
checkbox input "true"
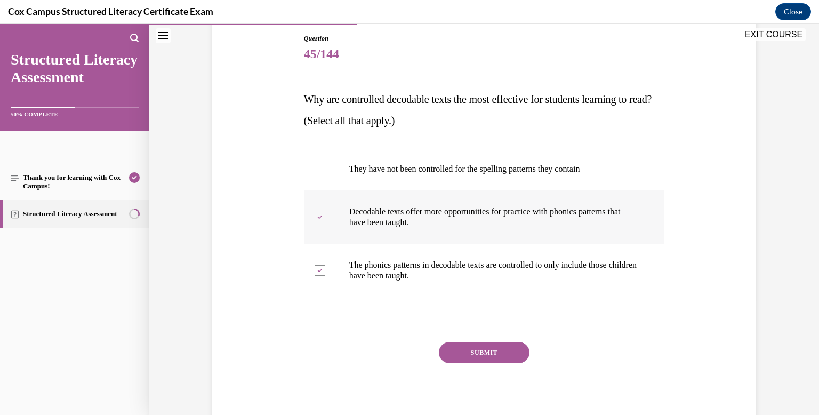
scroll to position [115, 0]
click at [479, 353] on button "SUBMIT" at bounding box center [484, 351] width 91 height 21
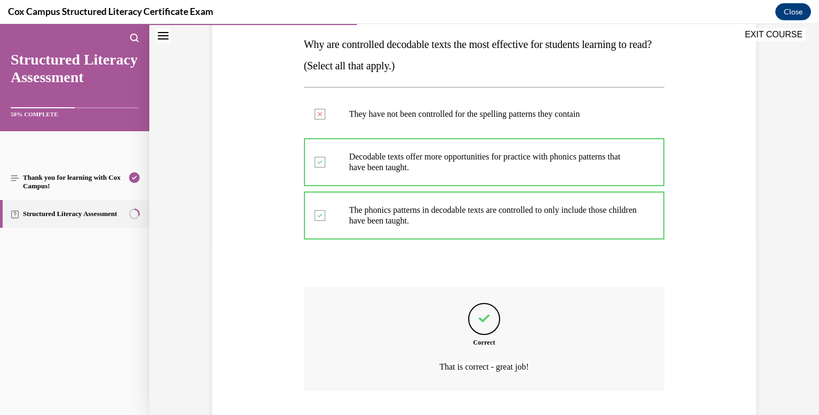
scroll to position [238, 0]
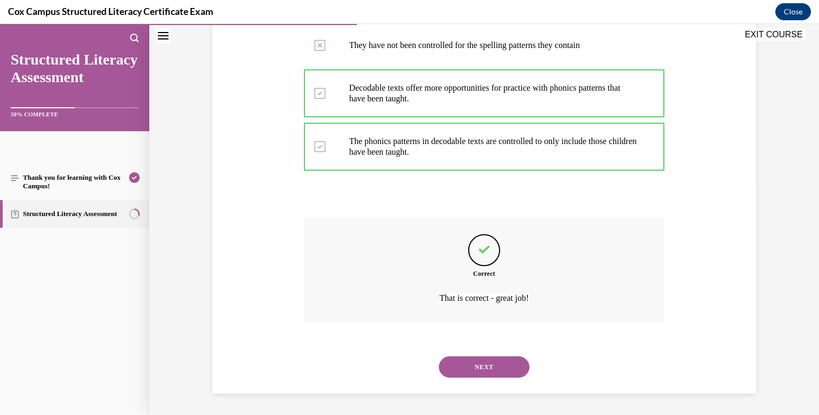
click at [486, 367] on button "NEXT" at bounding box center [484, 366] width 91 height 21
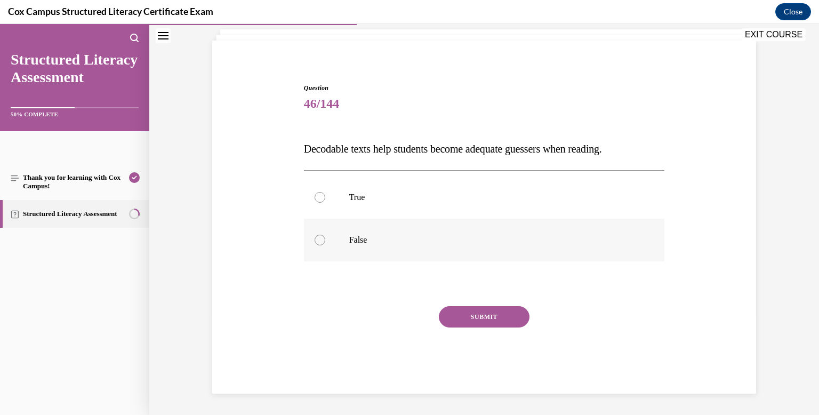
click at [316, 238] on div at bounding box center [319, 240] width 11 height 11
click at [316, 238] on input "False" at bounding box center [319, 240] width 11 height 11
radio input "true"
click at [482, 317] on button "SUBMIT" at bounding box center [484, 316] width 91 height 21
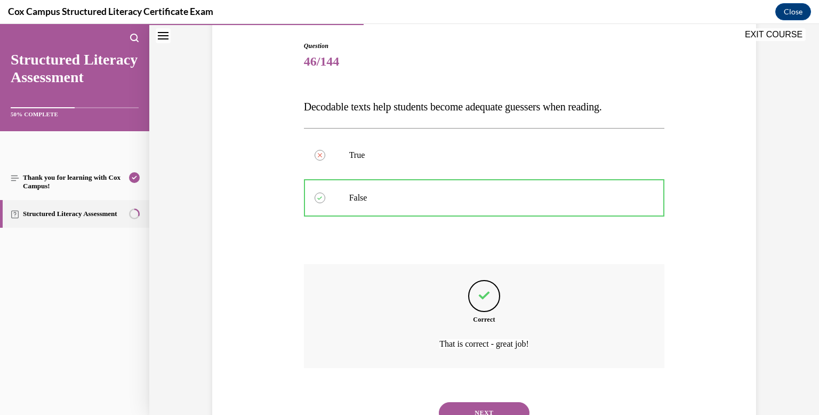
scroll to position [153, 0]
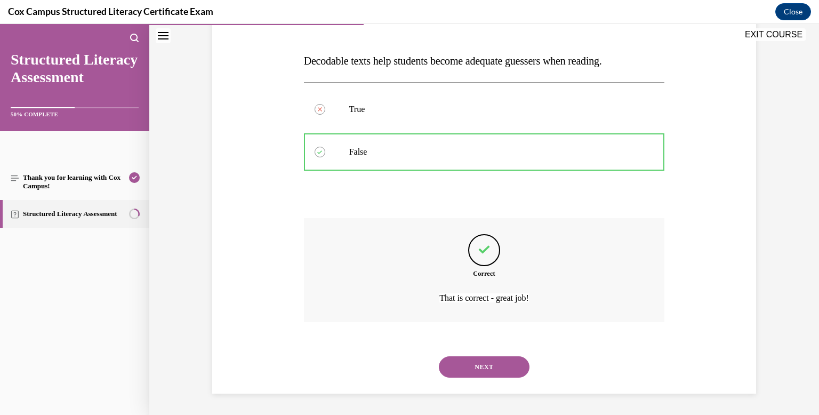
click at [488, 369] on button "NEXT" at bounding box center [484, 366] width 91 height 21
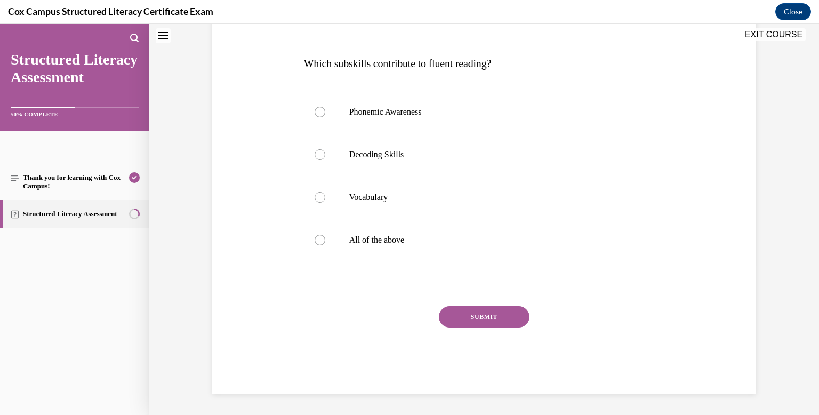
scroll to position [0, 0]
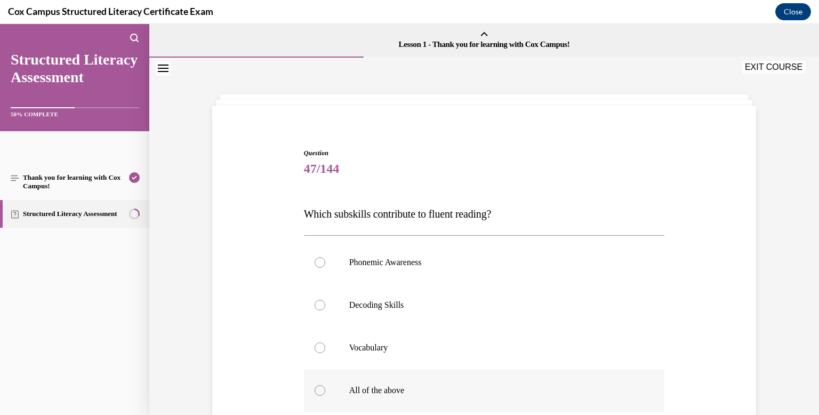
click at [484, 377] on label "All of the above" at bounding box center [484, 390] width 361 height 43
click at [325, 385] on input "All of the above" at bounding box center [319, 390] width 11 height 11
radio input "true"
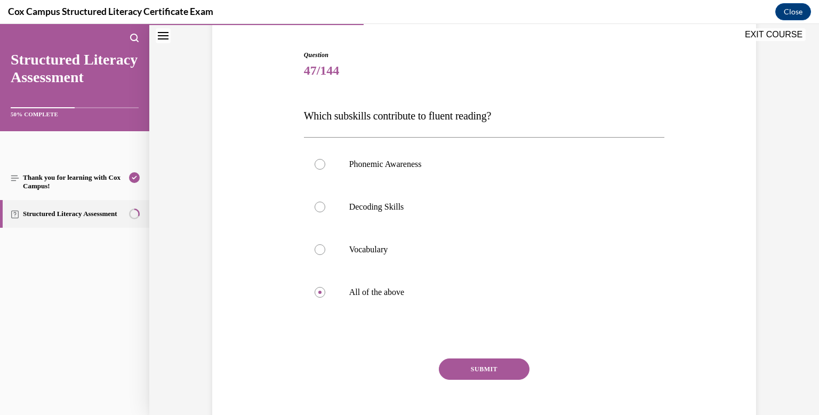
click at [482, 368] on button "SUBMIT" at bounding box center [484, 368] width 91 height 21
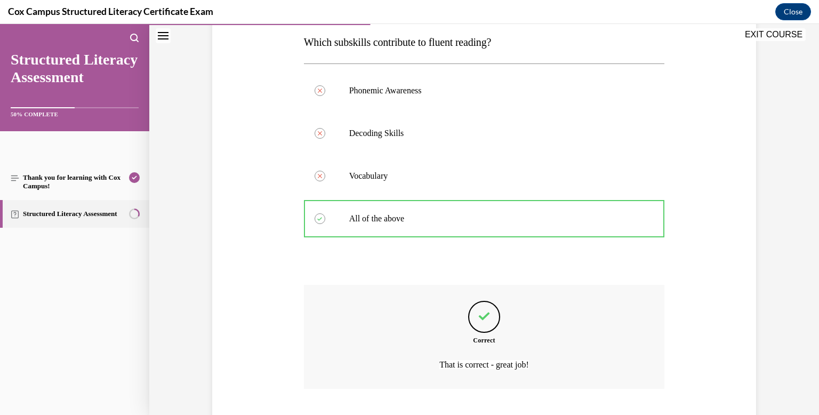
scroll to position [238, 0]
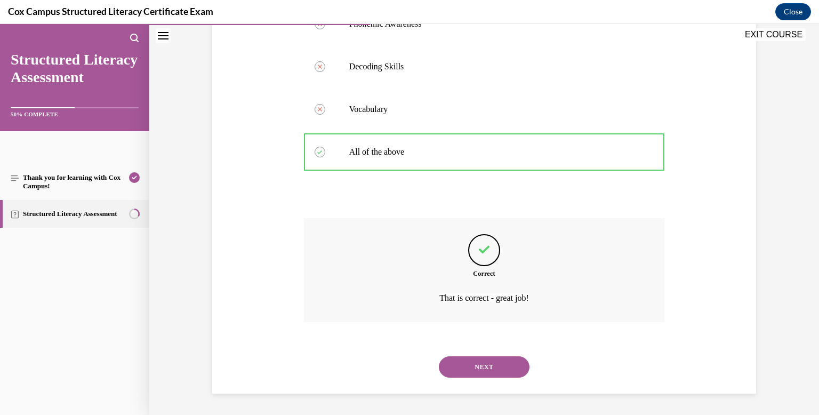
click at [482, 368] on button "NEXT" at bounding box center [484, 366] width 91 height 21
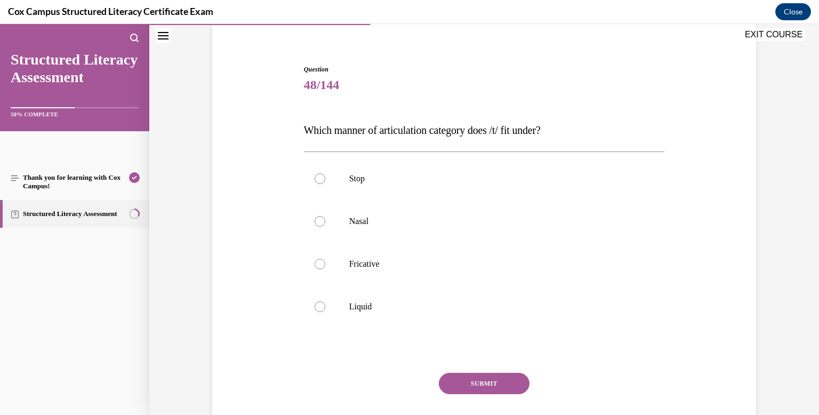
scroll to position [84, 0]
click at [319, 182] on div at bounding box center [319, 178] width 11 height 11
click at [319, 182] on input "Stop" at bounding box center [319, 178] width 11 height 11
radio input "true"
click at [475, 378] on button "SUBMIT" at bounding box center [484, 382] width 91 height 21
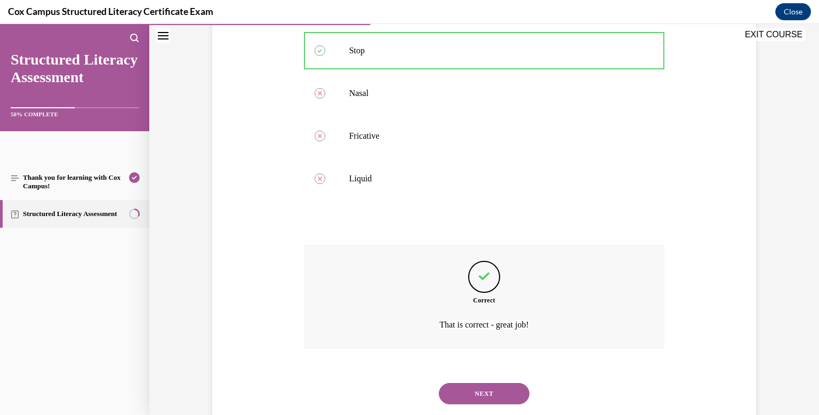
scroll to position [238, 0]
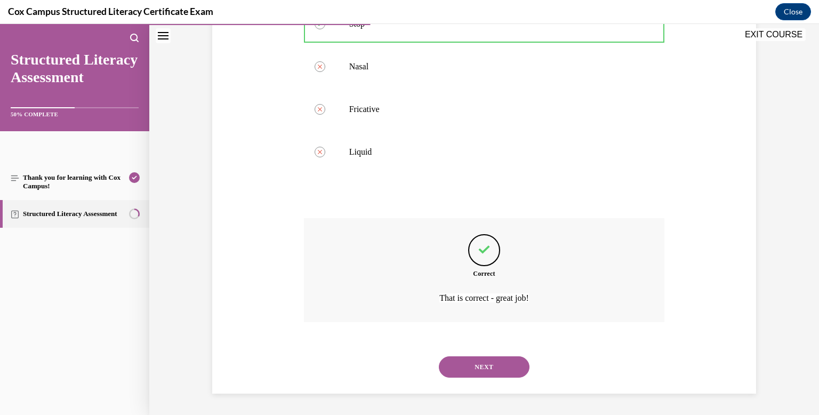
click at [475, 378] on div "NEXT" at bounding box center [484, 366] width 361 height 43
click at [475, 368] on button "NEXT" at bounding box center [484, 366] width 91 height 21
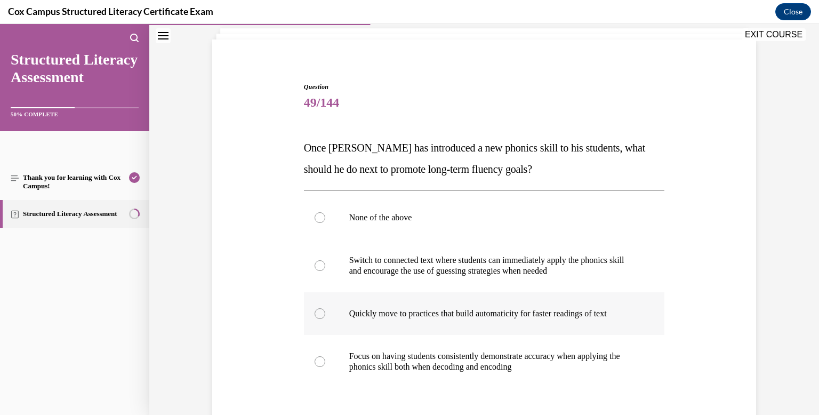
scroll to position [67, 0]
click at [319, 356] on div at bounding box center [319, 361] width 11 height 11
click at [319, 356] on input "Focus on having students consistently demonstrate accuracy when applying the ph…" at bounding box center [319, 361] width 11 height 11
radio input "true"
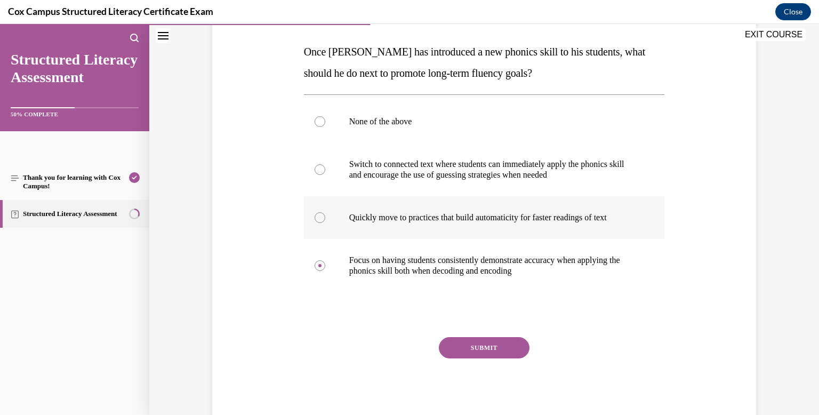
scroll to position [164, 0]
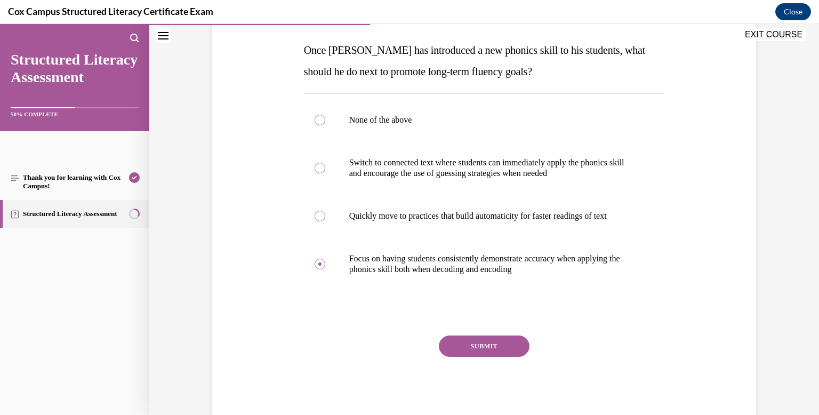
click at [495, 342] on button "SUBMIT" at bounding box center [484, 345] width 91 height 21
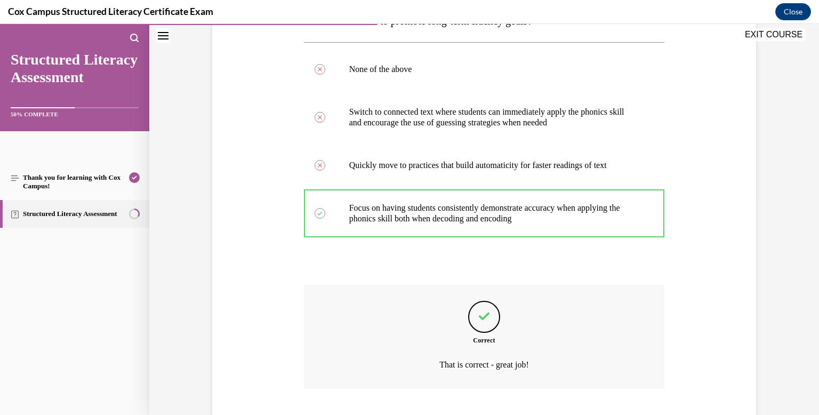
scroll to position [281, 0]
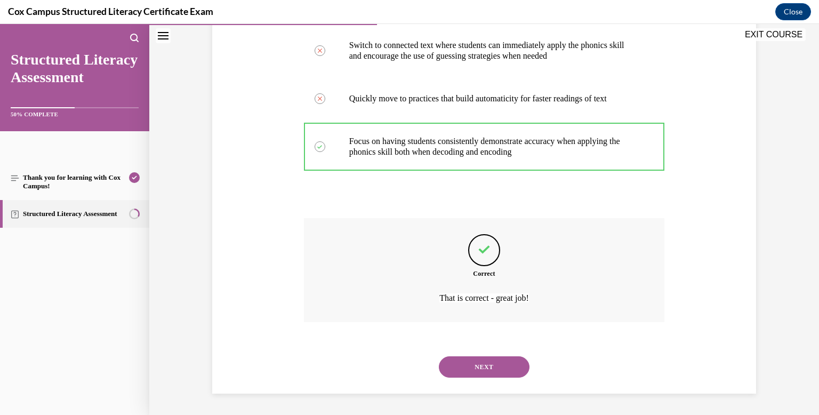
click at [491, 362] on button "NEXT" at bounding box center [484, 366] width 91 height 21
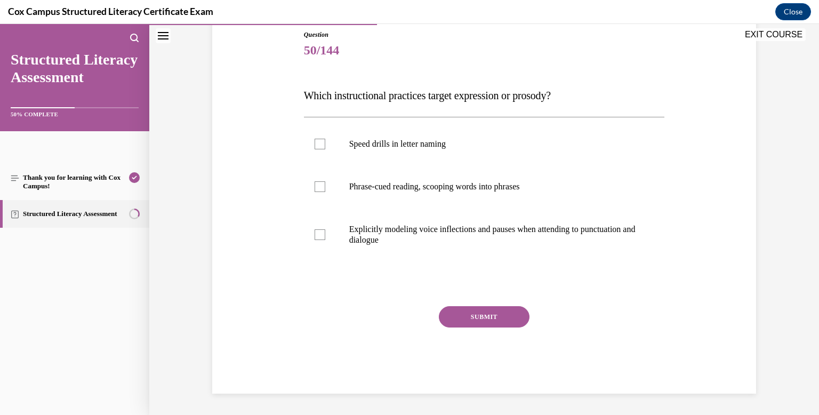
scroll to position [118, 0]
click at [320, 241] on label "Explicitly modeling voice inflections and pauses when attending to punctuation …" at bounding box center [484, 234] width 361 height 53
click at [320, 240] on input "Explicitly modeling voice inflections and pauses when attending to punctuation …" at bounding box center [319, 234] width 11 height 11
checkbox input "true"
click at [319, 186] on div at bounding box center [319, 186] width 11 height 11
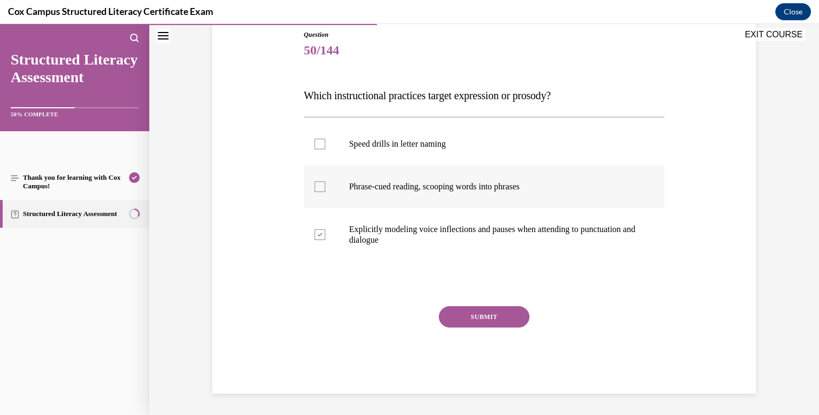
click at [319, 186] on input "Phrase-cued reading, scooping words into phrases" at bounding box center [319, 186] width 11 height 11
checkbox input "true"
click at [500, 320] on button "SUBMIT" at bounding box center [484, 316] width 91 height 21
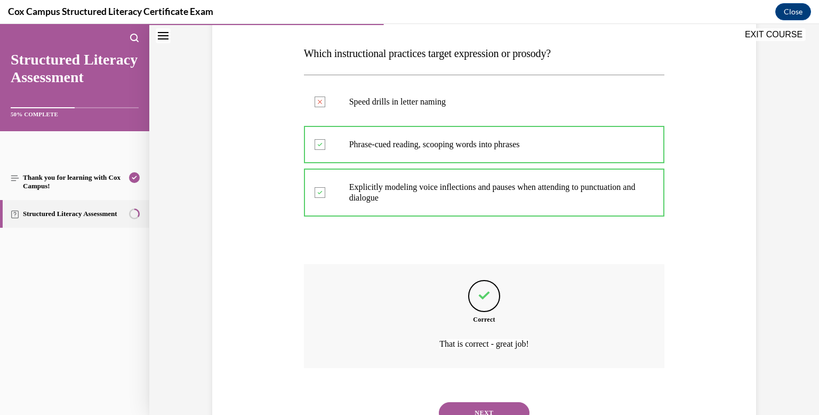
scroll to position [206, 0]
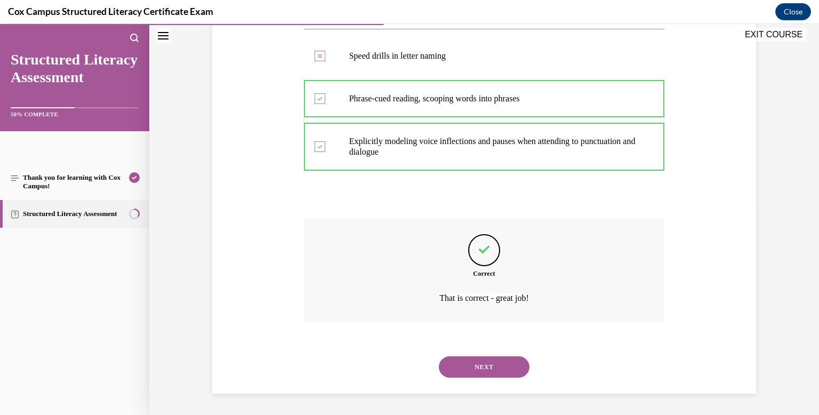
click at [499, 363] on button "NEXT" at bounding box center [484, 366] width 91 height 21
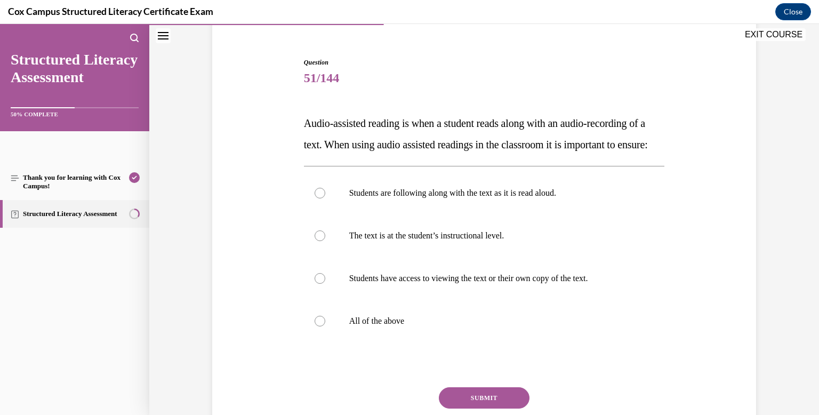
scroll to position [83, 0]
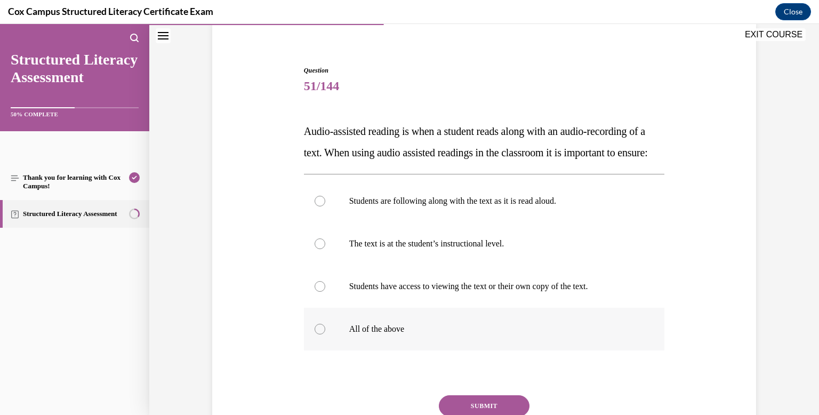
click at [495, 350] on label "All of the above" at bounding box center [484, 329] width 361 height 43
click at [325, 334] on input "All of the above" at bounding box center [319, 329] width 11 height 11
radio input "true"
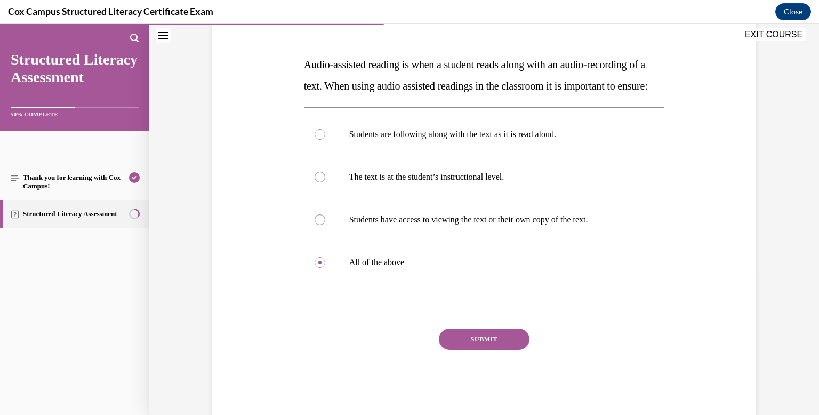
scroll to position [152, 0]
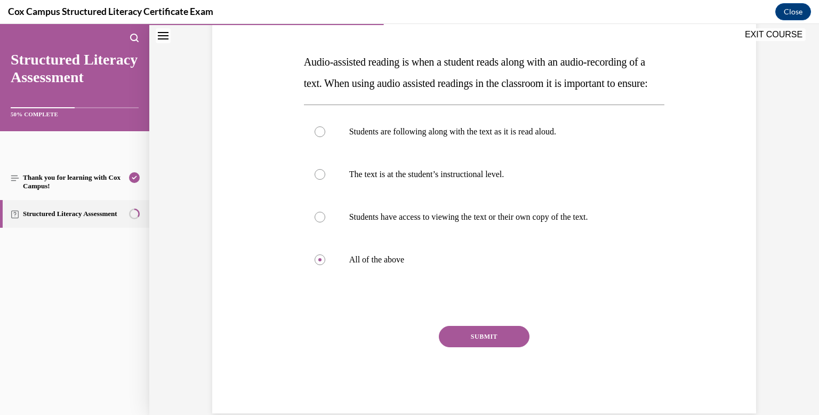
click at [492, 347] on button "SUBMIT" at bounding box center [484, 336] width 91 height 21
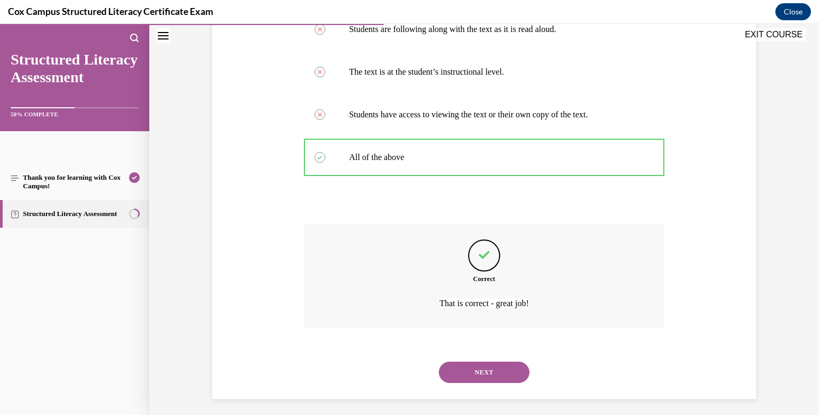
scroll to position [281, 0]
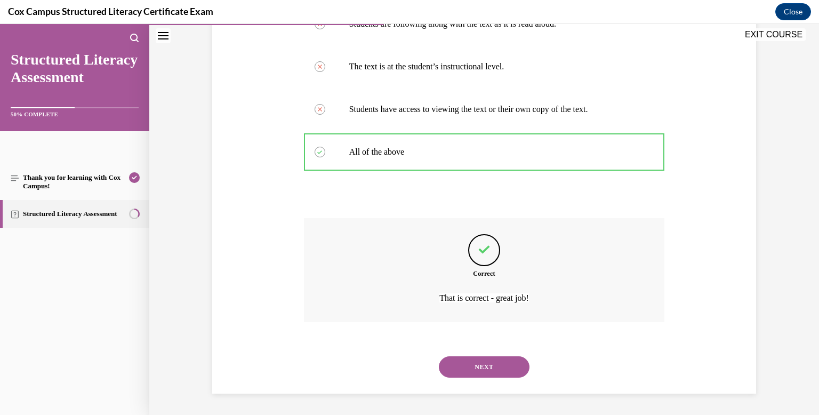
click at [496, 367] on button "NEXT" at bounding box center [484, 366] width 91 height 21
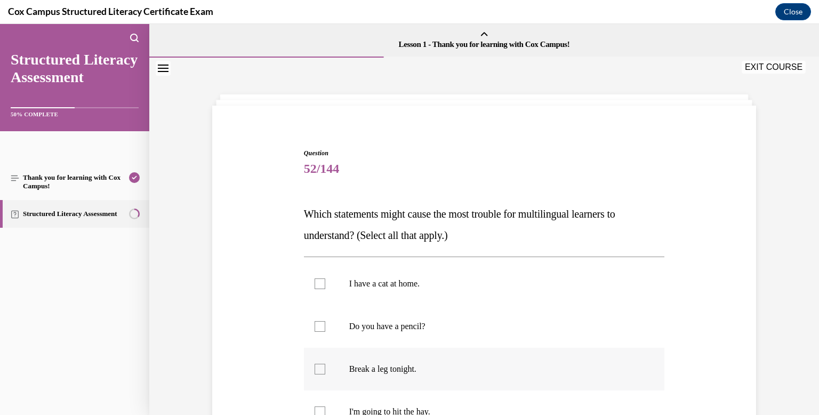
click at [319, 367] on div at bounding box center [319, 369] width 11 height 11
click at [319, 367] on input "Break a leg tonight." at bounding box center [319, 369] width 11 height 11
checkbox input "true"
click at [317, 412] on div at bounding box center [319, 411] width 11 height 11
click at [317, 412] on input "I'm going to hit the hay." at bounding box center [319, 411] width 11 height 11
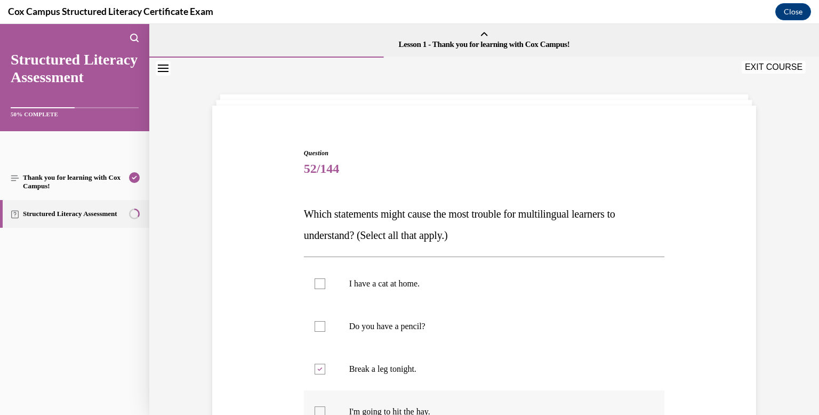
checkbox input "true"
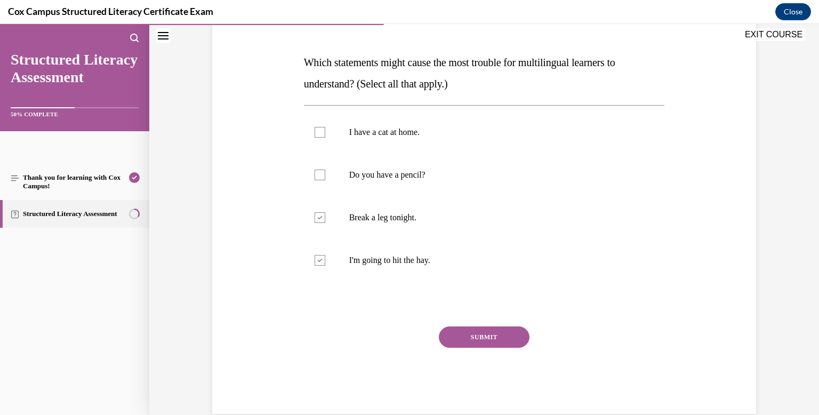
scroll to position [167, 0]
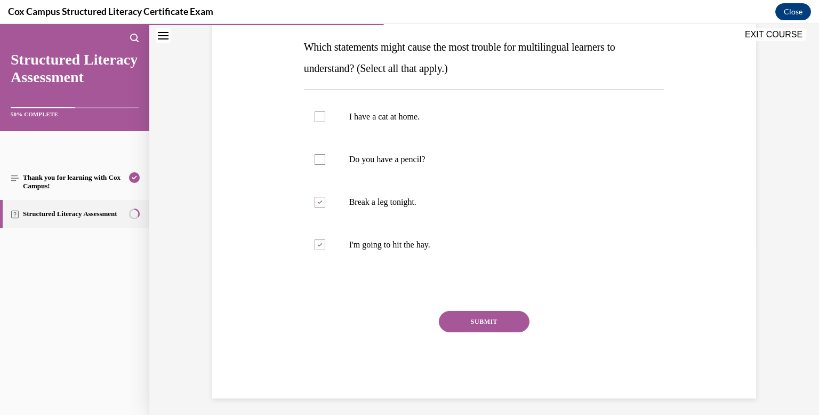
click at [488, 319] on button "SUBMIT" at bounding box center [484, 321] width 91 height 21
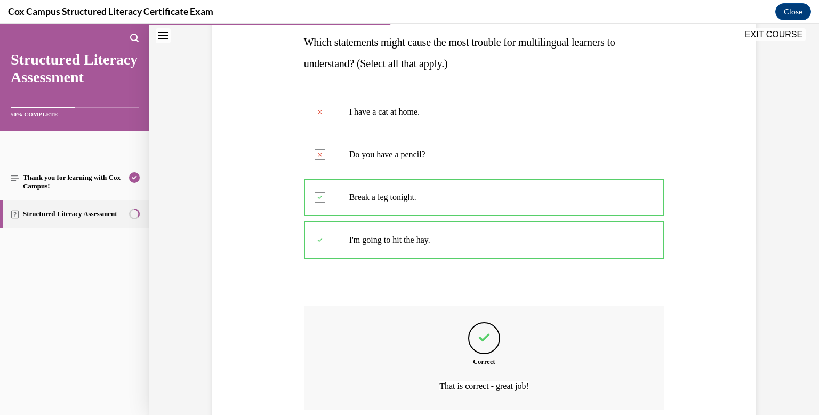
scroll to position [260, 0]
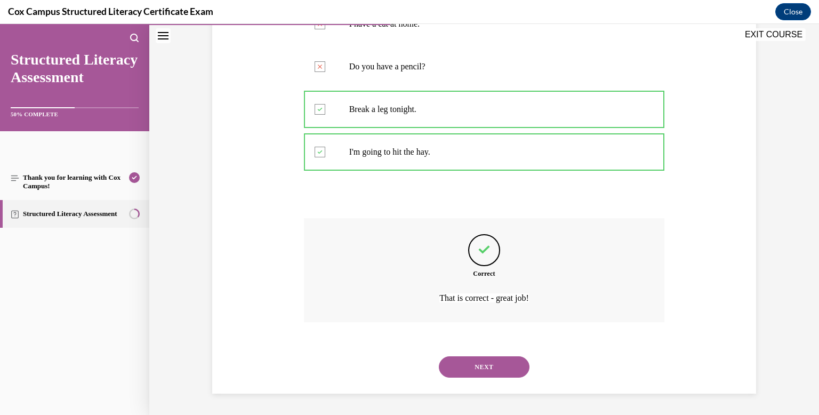
click at [487, 367] on button "NEXT" at bounding box center [484, 366] width 91 height 21
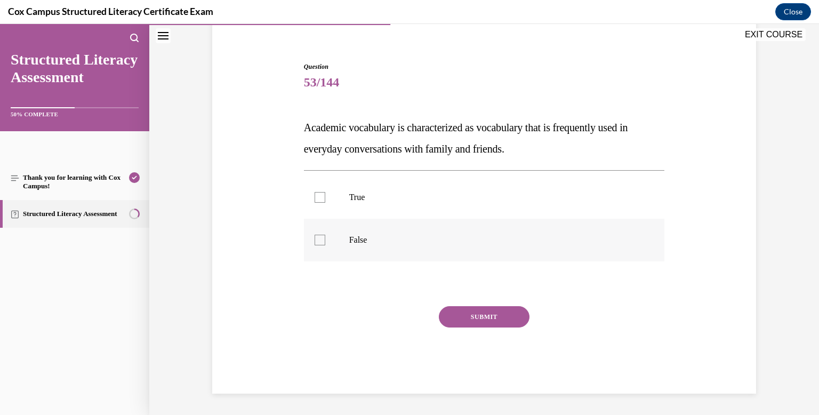
click at [325, 240] on label "False" at bounding box center [484, 240] width 361 height 43
click at [325, 240] on input "False" at bounding box center [319, 240] width 11 height 11
checkbox input "true"
click at [481, 320] on button "SUBMIT" at bounding box center [484, 316] width 91 height 21
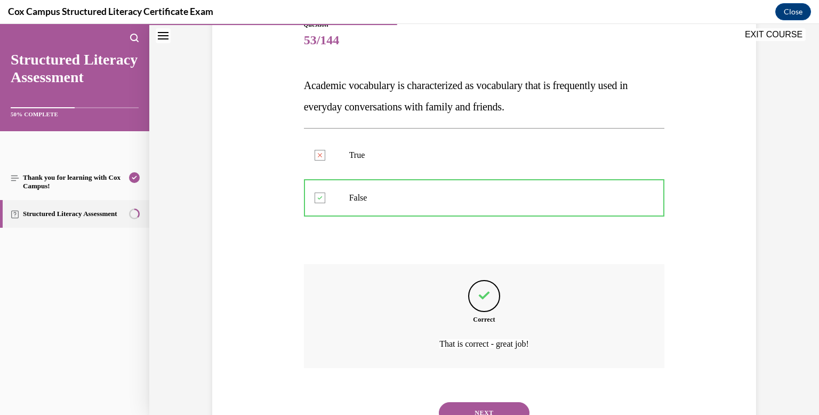
scroll to position [174, 0]
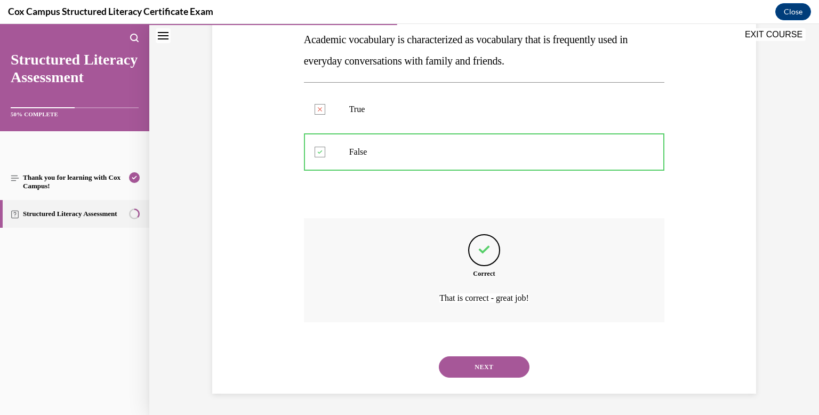
click at [493, 362] on button "NEXT" at bounding box center [484, 366] width 91 height 21
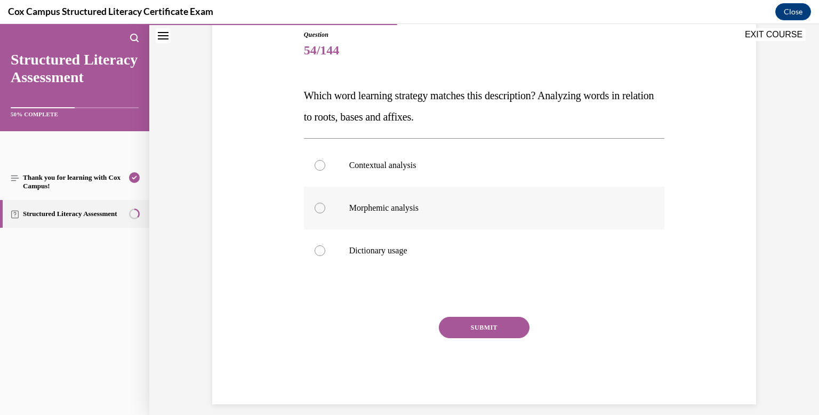
click at [333, 209] on label "Morphemic analysis" at bounding box center [484, 208] width 361 height 43
click at [325, 209] on input "Morphemic analysis" at bounding box center [319, 208] width 11 height 11
radio input "true"
click at [474, 323] on button "SUBMIT" at bounding box center [484, 327] width 91 height 21
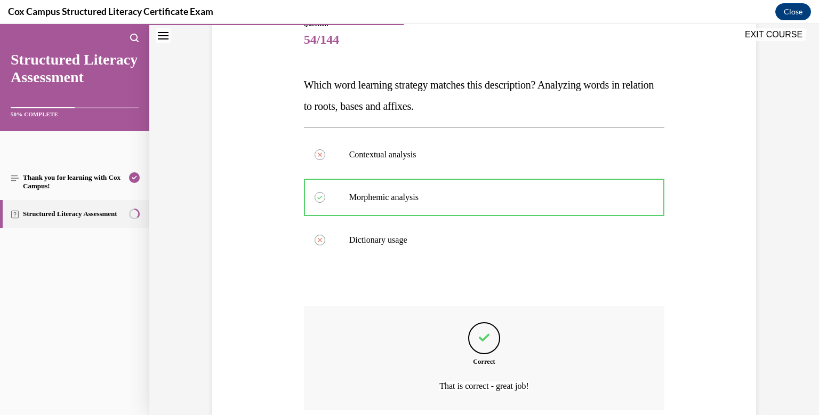
scroll to position [217, 0]
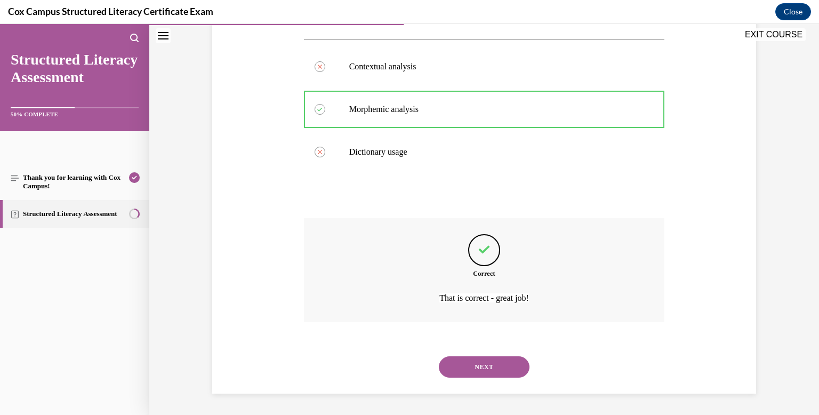
click at [485, 363] on button "NEXT" at bounding box center [484, 366] width 91 height 21
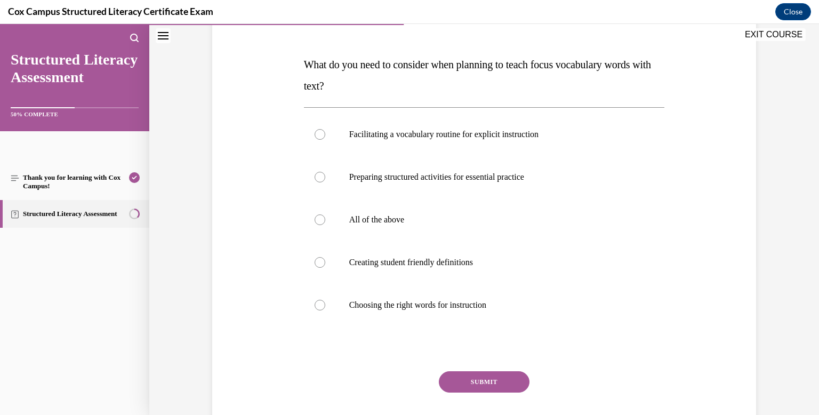
scroll to position [122, 0]
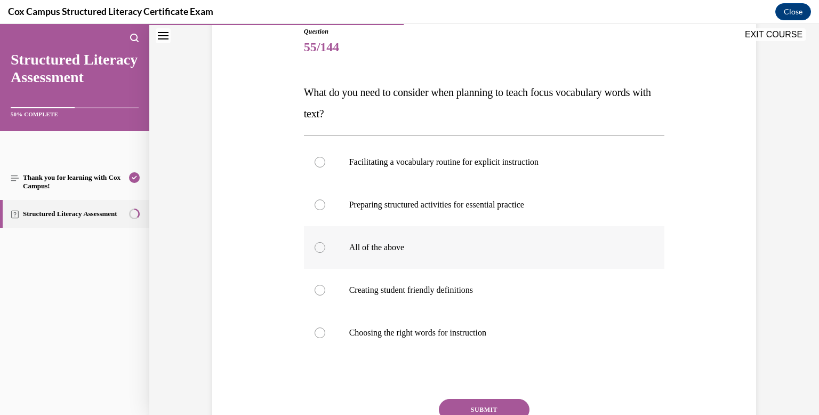
click at [353, 259] on label "All of the above" at bounding box center [484, 247] width 361 height 43
click at [325, 253] on input "All of the above" at bounding box center [319, 247] width 11 height 11
radio input "true"
click at [482, 405] on button "SUBMIT" at bounding box center [484, 409] width 91 height 21
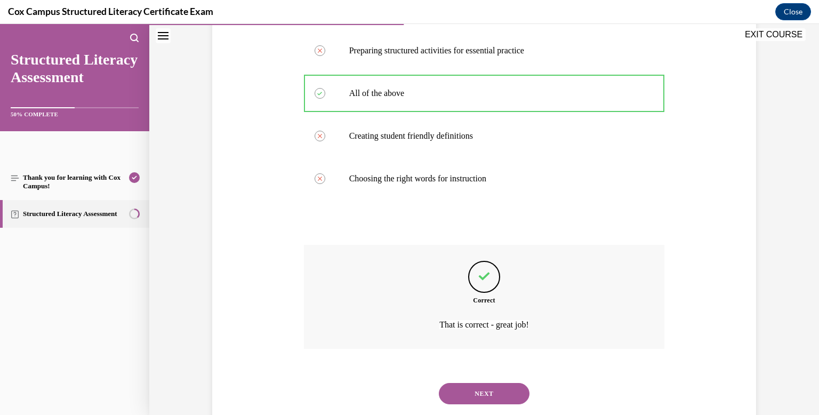
scroll to position [302, 0]
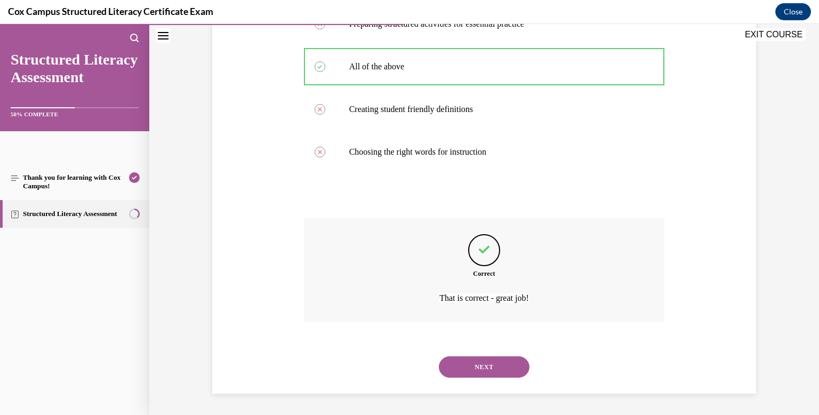
click at [469, 367] on button "NEXT" at bounding box center [484, 366] width 91 height 21
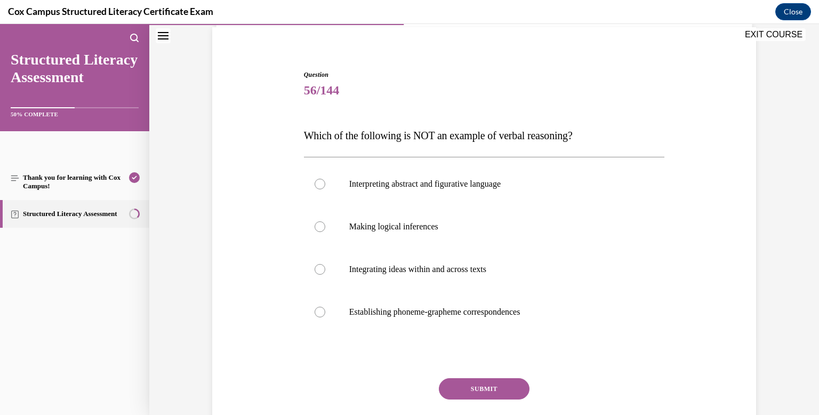
scroll to position [87, 0]
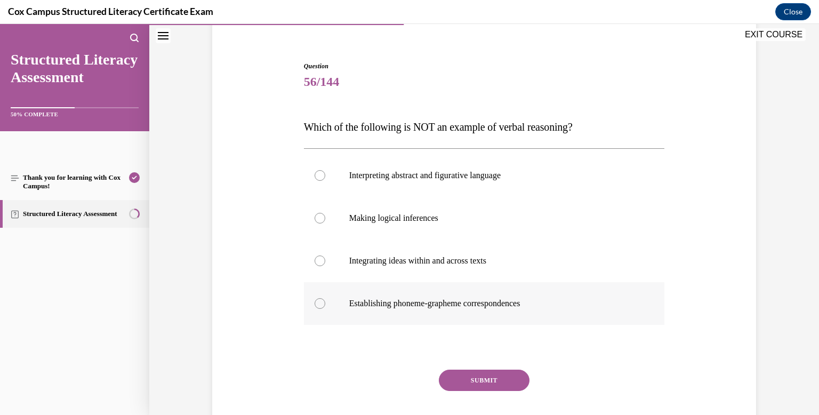
click at [325, 307] on label "Establishing phoneme-grapheme correspondences" at bounding box center [484, 303] width 361 height 43
click at [325, 307] on input "Establishing phoneme-grapheme correspondences" at bounding box center [319, 303] width 11 height 11
radio input "true"
click at [495, 376] on button "SUBMIT" at bounding box center [484, 379] width 91 height 21
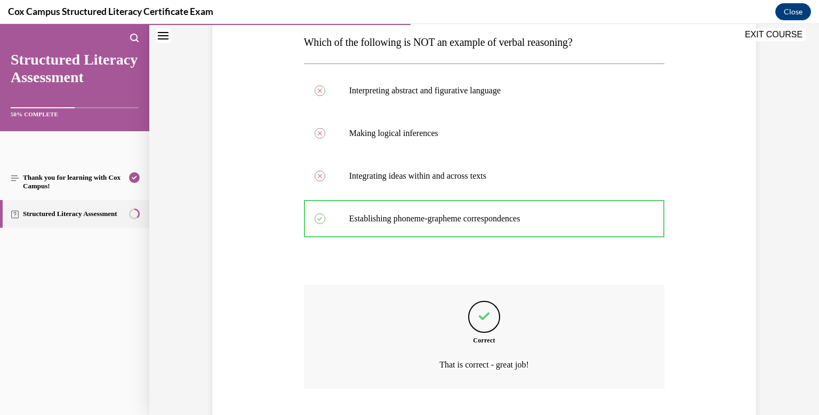
scroll to position [238, 0]
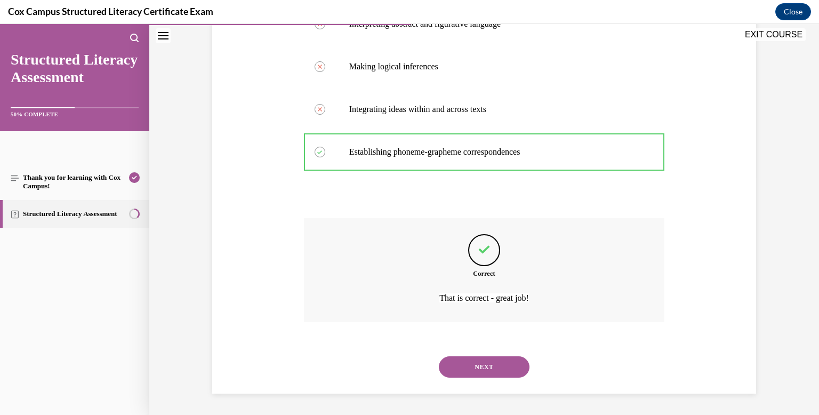
click at [483, 365] on button "NEXT" at bounding box center [484, 366] width 91 height 21
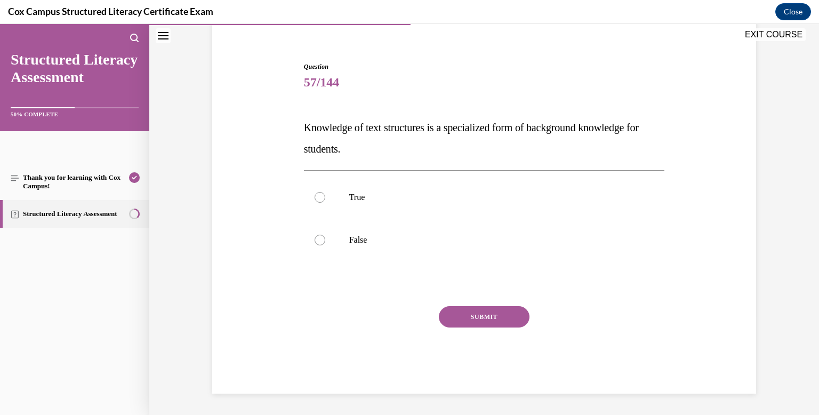
scroll to position [86, 0]
click at [321, 196] on div at bounding box center [319, 197] width 11 height 11
click at [321, 196] on input "True" at bounding box center [319, 197] width 11 height 11
radio input "true"
click at [472, 319] on button "SUBMIT" at bounding box center [484, 316] width 91 height 21
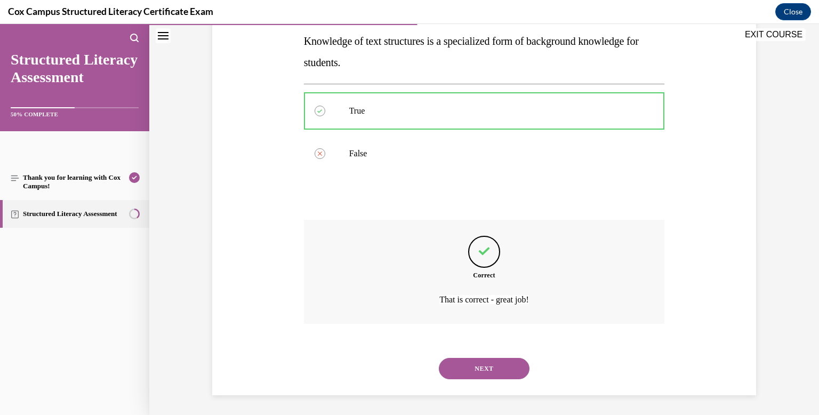
scroll to position [174, 0]
click at [483, 365] on button "NEXT" at bounding box center [484, 366] width 91 height 21
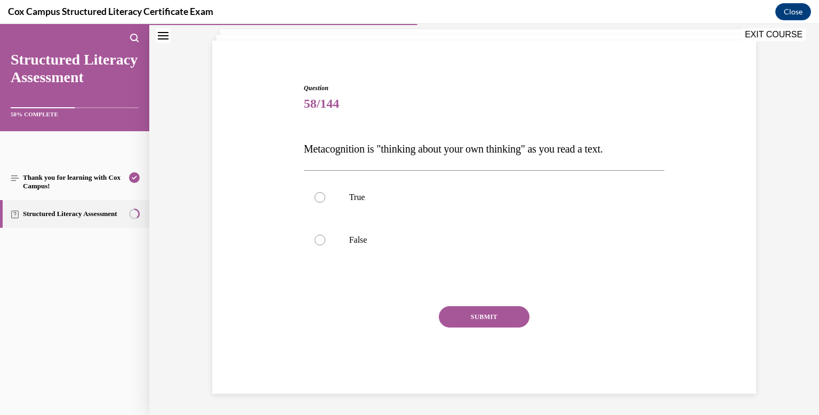
scroll to position [65, 0]
click at [335, 205] on label "True" at bounding box center [484, 197] width 361 height 43
click at [325, 203] on input "True" at bounding box center [319, 197] width 11 height 11
radio input "true"
click at [479, 320] on button "SUBMIT" at bounding box center [484, 316] width 91 height 21
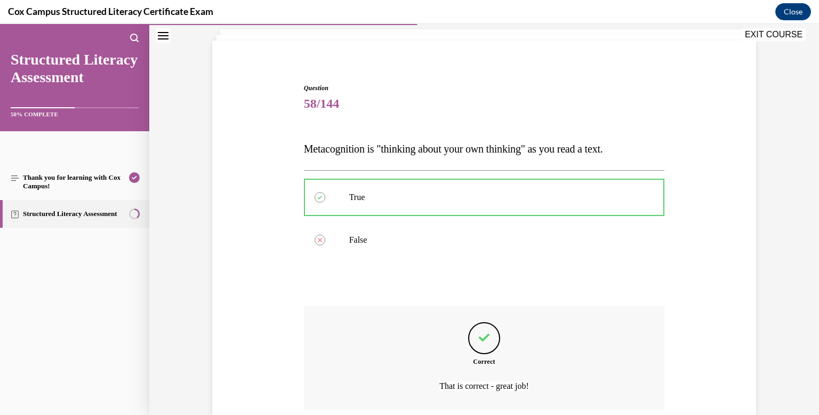
scroll to position [153, 0]
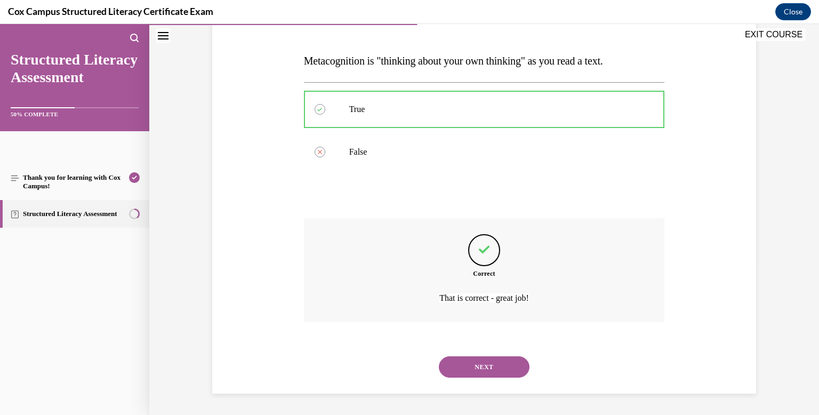
click at [489, 363] on button "NEXT" at bounding box center [484, 366] width 91 height 21
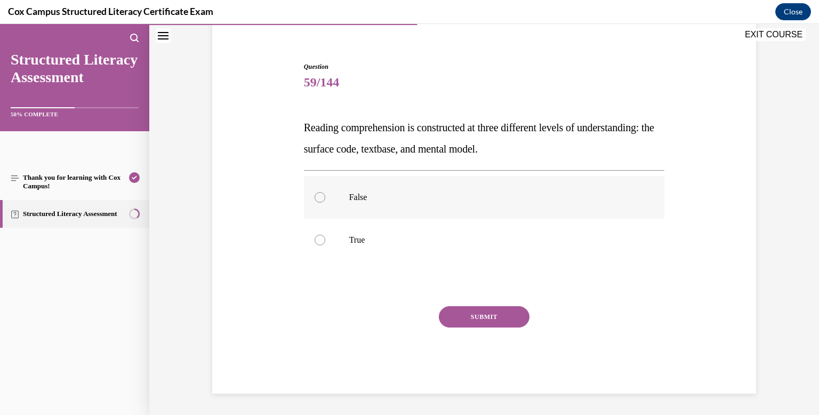
click at [321, 200] on div at bounding box center [319, 197] width 11 height 11
click at [321, 200] on input "False" at bounding box center [319, 197] width 11 height 11
radio input "true"
click at [323, 241] on div at bounding box center [319, 240] width 11 height 11
click at [323, 241] on input "True" at bounding box center [319, 240] width 11 height 11
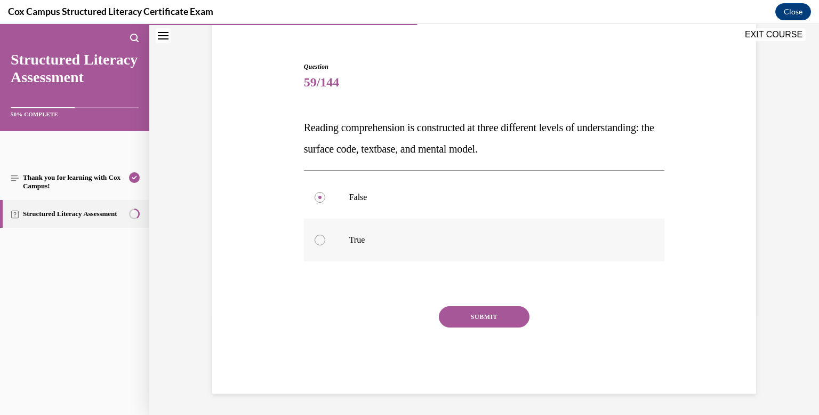
radio input "true"
click at [484, 317] on button "SUBMIT" at bounding box center [484, 316] width 91 height 21
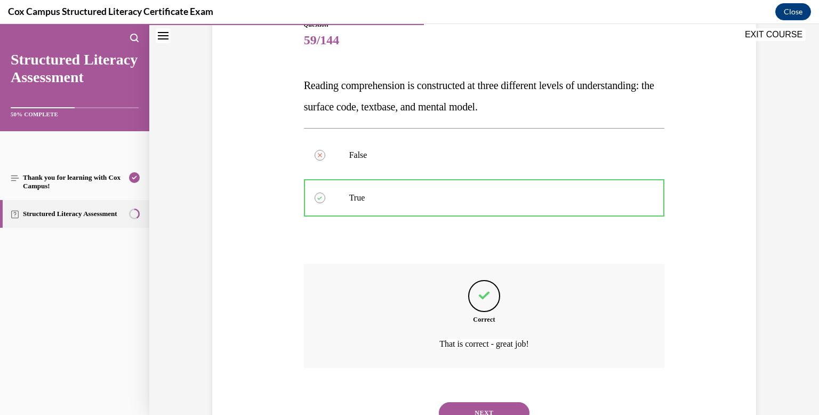
scroll to position [174, 0]
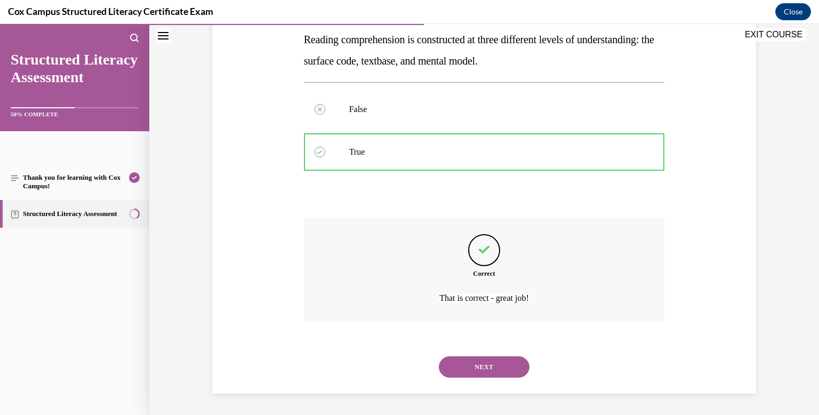
click at [503, 361] on button "NEXT" at bounding box center [484, 366] width 91 height 21
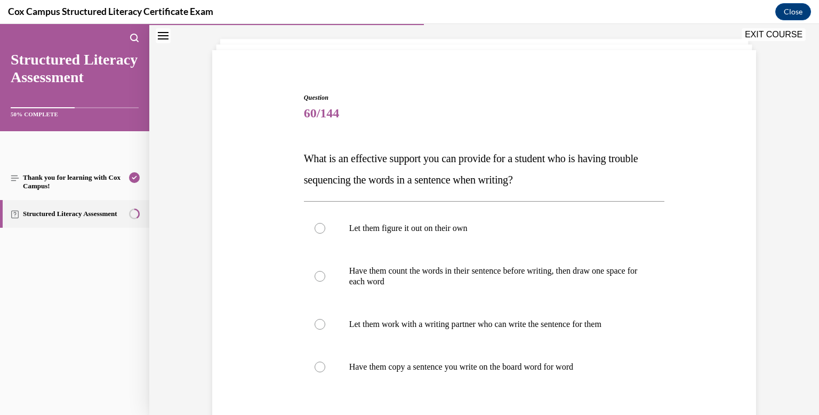
scroll to position [56, 0]
click at [399, 280] on p "Have them count the words in their sentence before writing, then draw one space…" at bounding box center [493, 275] width 289 height 21
click at [325, 280] on input "Have them count the words in their sentence before writing, then draw one space…" at bounding box center [319, 275] width 11 height 11
radio input "true"
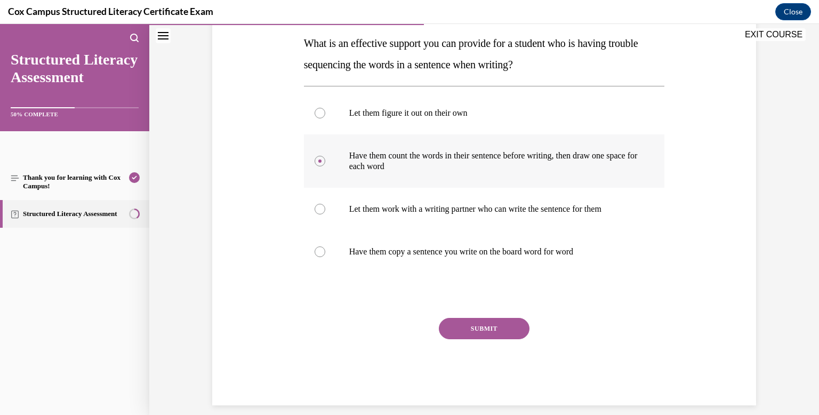
scroll to position [182, 0]
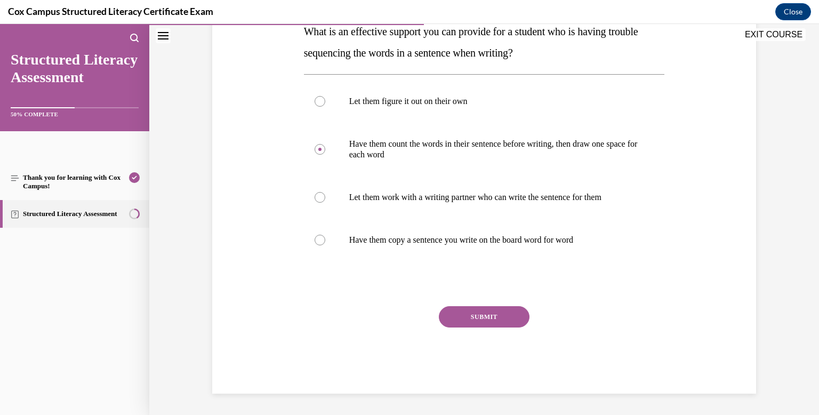
click at [463, 320] on button "SUBMIT" at bounding box center [484, 316] width 91 height 21
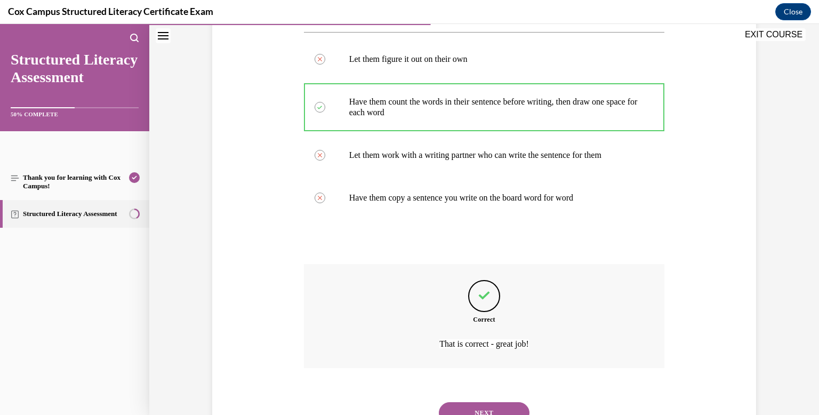
scroll to position [270, 0]
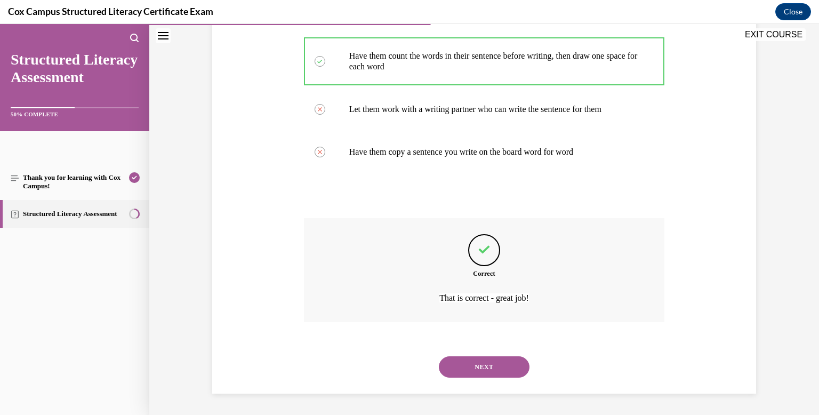
click at [491, 368] on button "NEXT" at bounding box center [484, 366] width 91 height 21
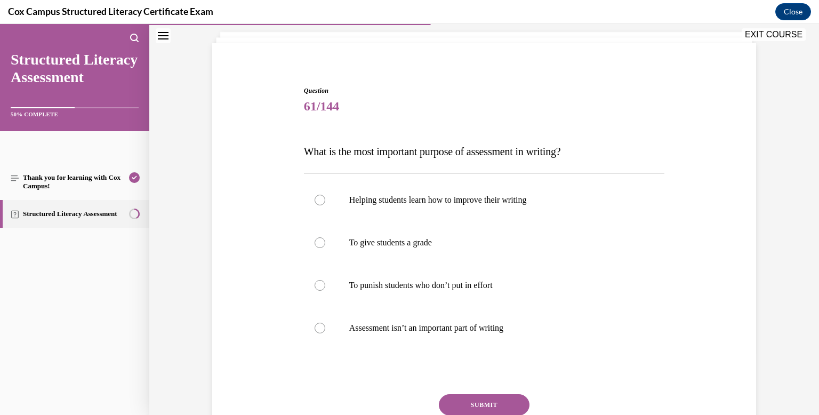
scroll to position [63, 0]
click at [319, 205] on label "Helping students learn how to improve their writing" at bounding box center [484, 199] width 361 height 43
click at [319, 204] on input "Helping students learn how to improve their writing" at bounding box center [319, 198] width 11 height 11
radio input "true"
click at [485, 399] on button "SUBMIT" at bounding box center [484, 403] width 91 height 21
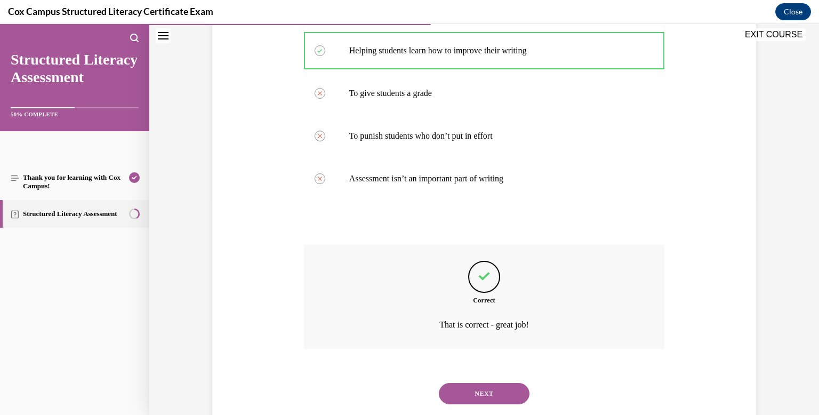
scroll to position [238, 0]
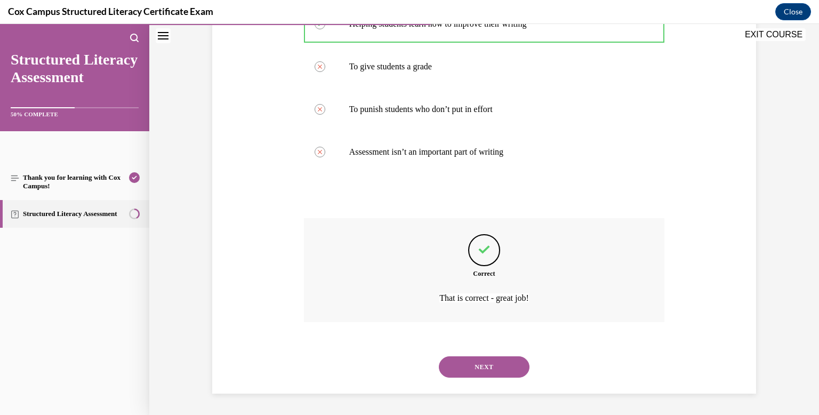
click at [481, 360] on button "NEXT" at bounding box center [484, 366] width 91 height 21
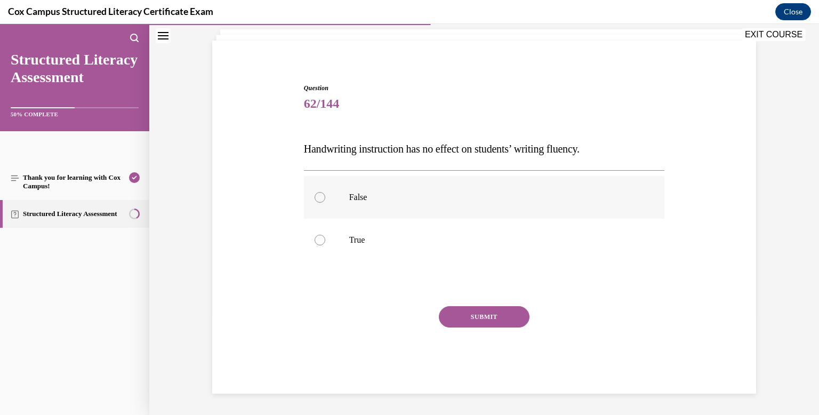
click at [328, 211] on label "False" at bounding box center [484, 197] width 361 height 43
click at [325, 203] on input "False" at bounding box center [319, 197] width 11 height 11
radio input "true"
click at [482, 319] on button "SUBMIT" at bounding box center [484, 316] width 91 height 21
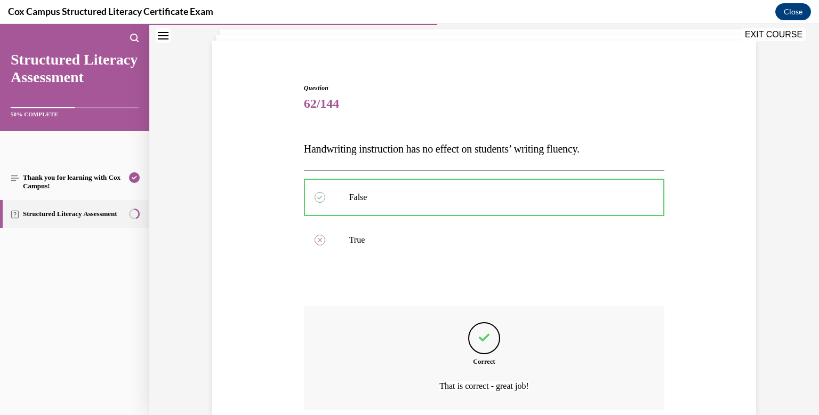
scroll to position [153, 0]
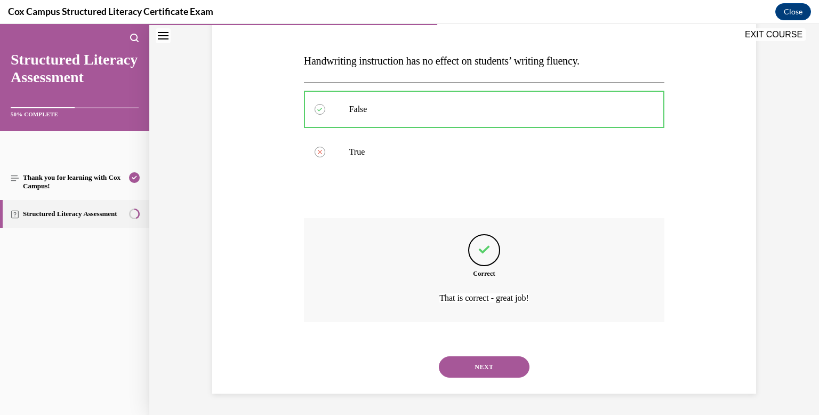
click at [517, 364] on button "NEXT" at bounding box center [484, 366] width 91 height 21
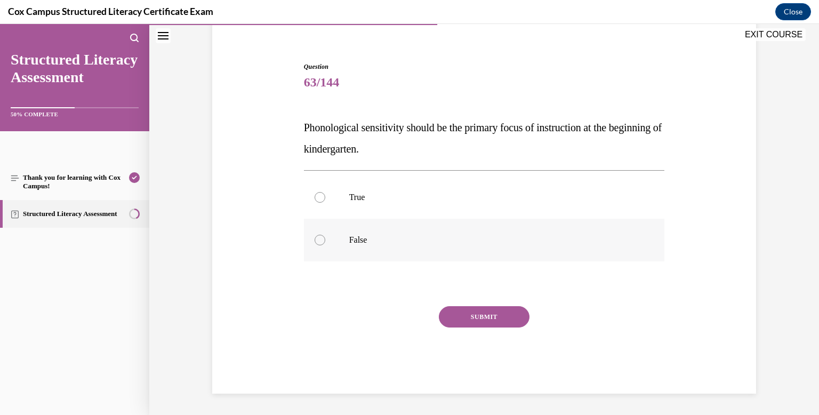
click at [386, 254] on label "False" at bounding box center [484, 240] width 361 height 43
click at [325, 245] on input "False" at bounding box center [319, 240] width 11 height 11
radio input "true"
click at [478, 313] on button "SUBMIT" at bounding box center [484, 316] width 91 height 21
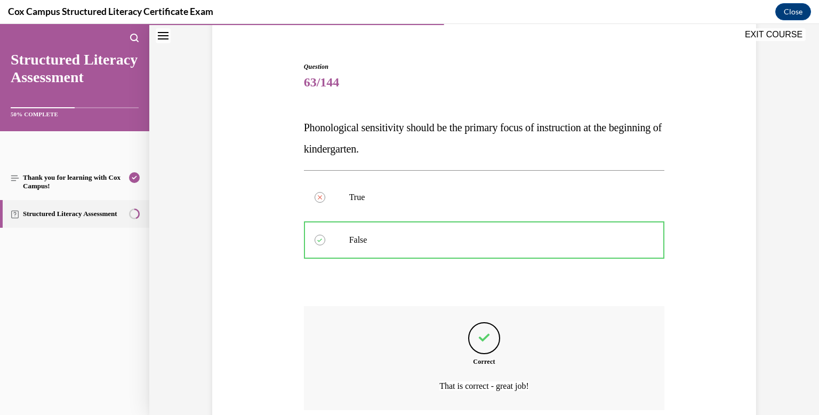
scroll to position [174, 0]
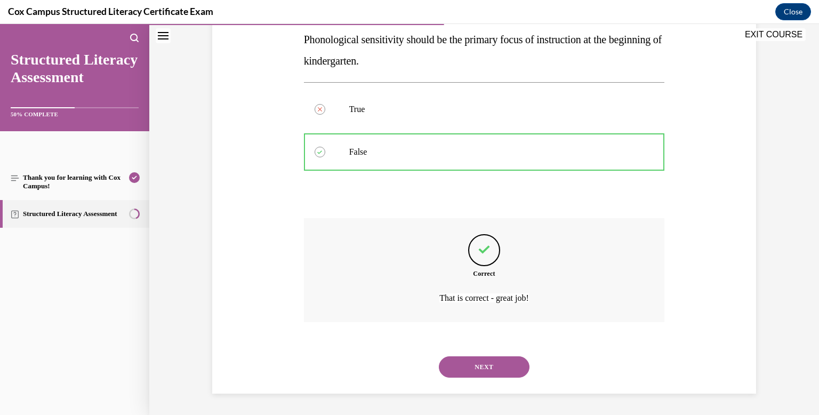
click at [496, 364] on button "NEXT" at bounding box center [484, 366] width 91 height 21
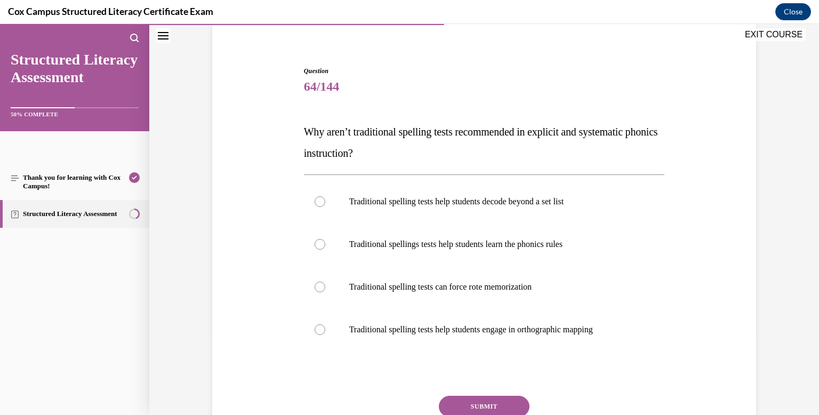
scroll to position [81, 0]
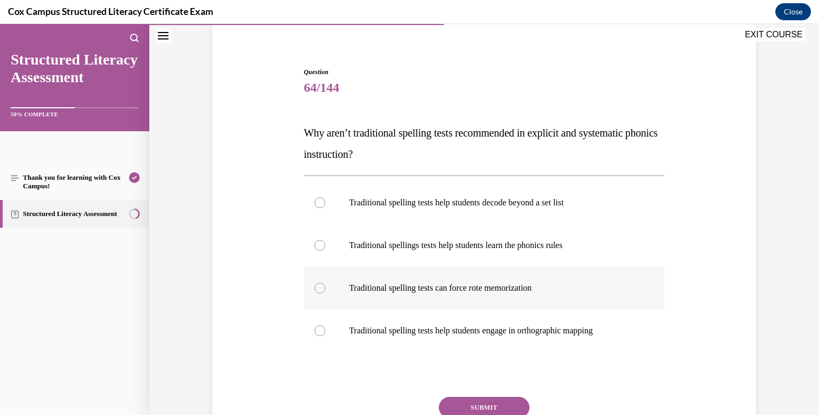
click at [470, 300] on label "Traditional spelling tests can force rote memorization" at bounding box center [484, 288] width 361 height 43
click at [325, 293] on input "Traditional spelling tests can force rote memorization" at bounding box center [319, 288] width 11 height 11
radio input "true"
click at [485, 403] on button "SUBMIT" at bounding box center [484, 407] width 91 height 21
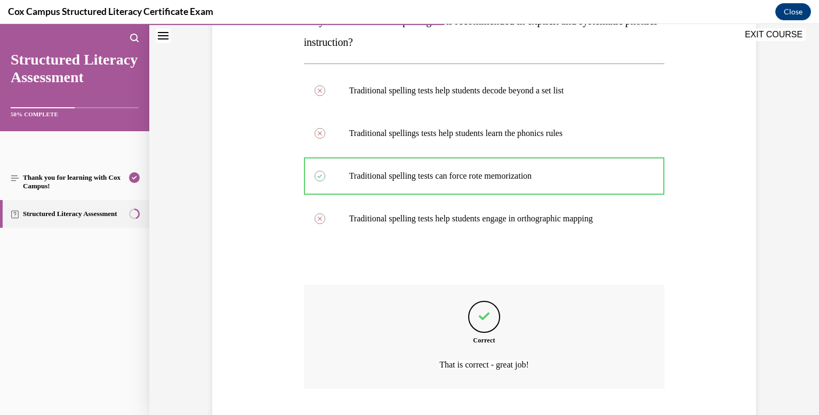
scroll to position [260, 0]
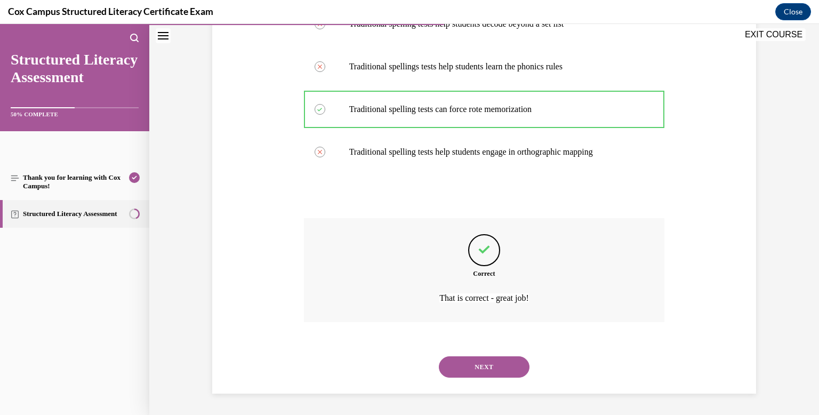
click at [481, 362] on button "NEXT" at bounding box center [484, 366] width 91 height 21
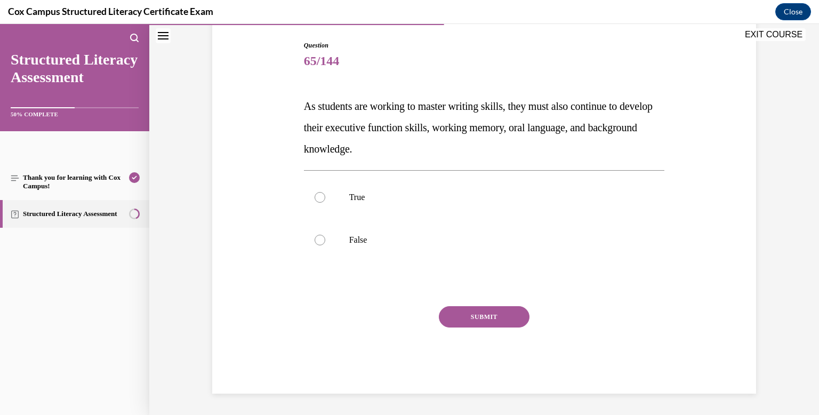
scroll to position [108, 0]
click at [316, 198] on div at bounding box center [319, 197] width 11 height 11
click at [316, 198] on input "True" at bounding box center [319, 197] width 11 height 11
radio input "true"
click at [503, 320] on button "SUBMIT" at bounding box center [484, 316] width 91 height 21
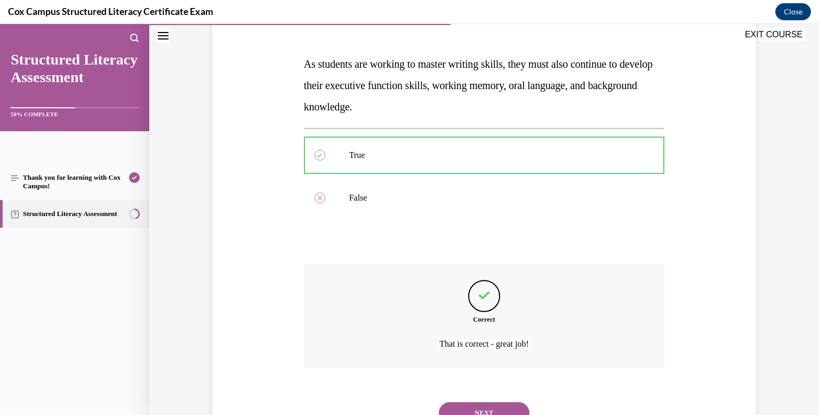
scroll to position [196, 0]
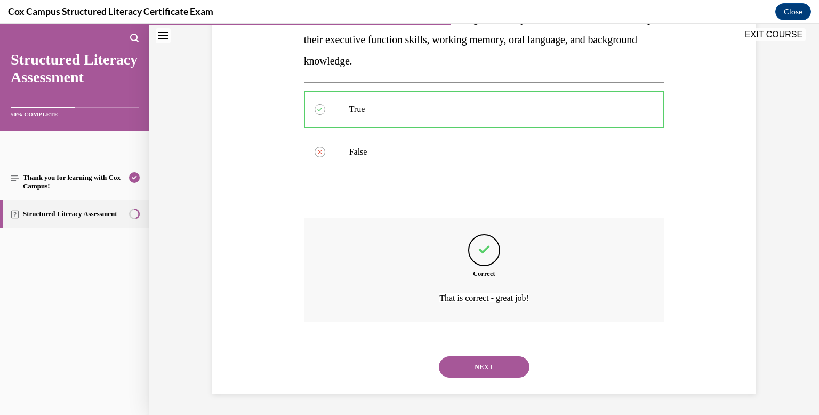
click at [499, 367] on button "NEXT" at bounding box center [484, 366] width 91 height 21
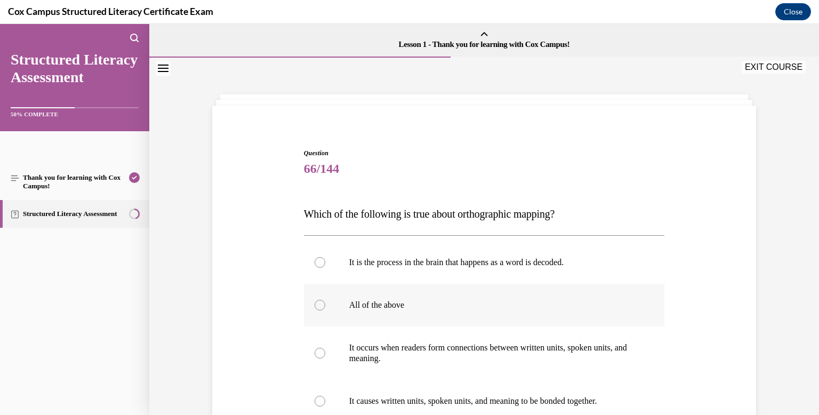
click at [457, 314] on label "All of the above" at bounding box center [484, 305] width 361 height 43
click at [325, 310] on input "All of the above" at bounding box center [319, 305] width 11 height 11
radio input "true"
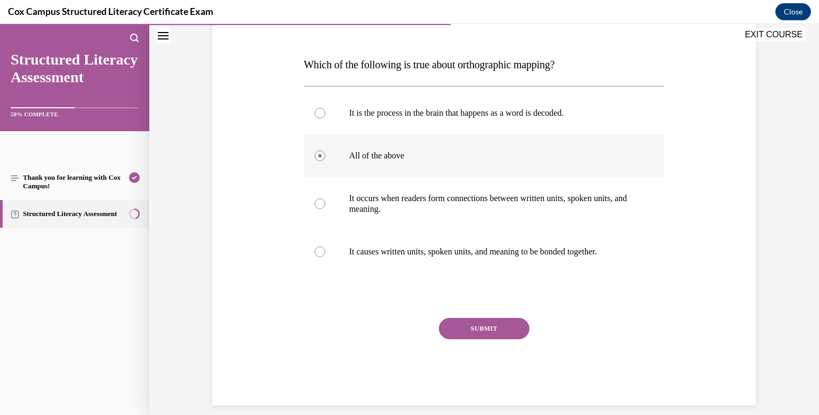
scroll to position [151, 0]
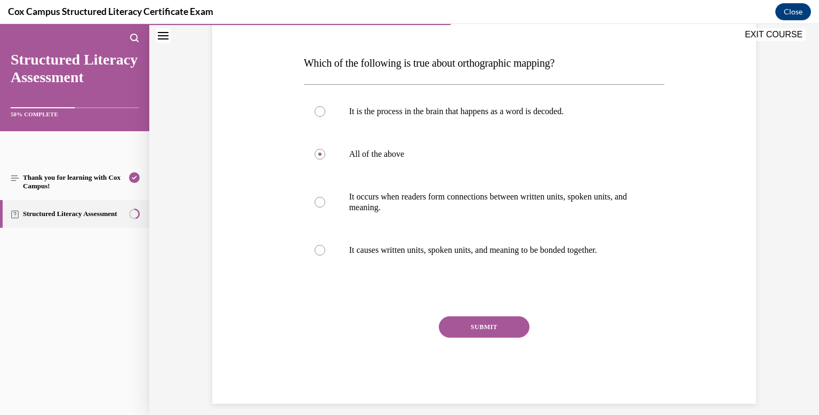
click at [469, 323] on button "SUBMIT" at bounding box center [484, 326] width 91 height 21
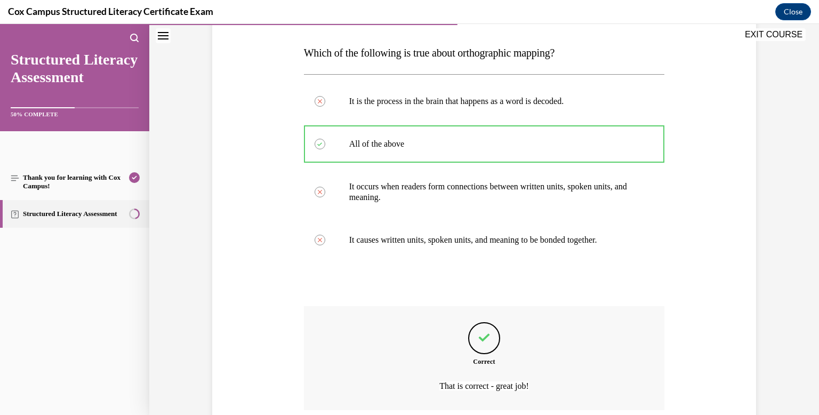
scroll to position [249, 0]
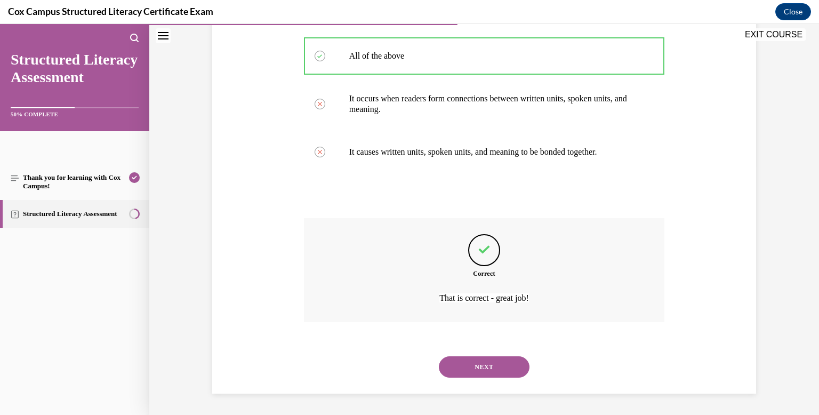
click at [490, 369] on button "NEXT" at bounding box center [484, 366] width 91 height 21
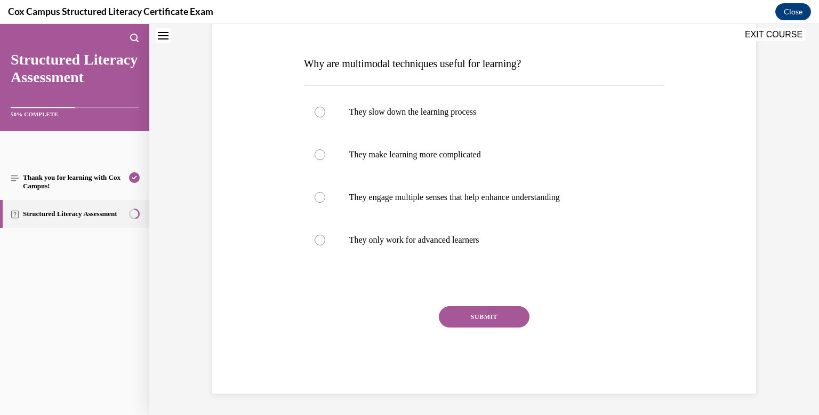
scroll to position [0, 0]
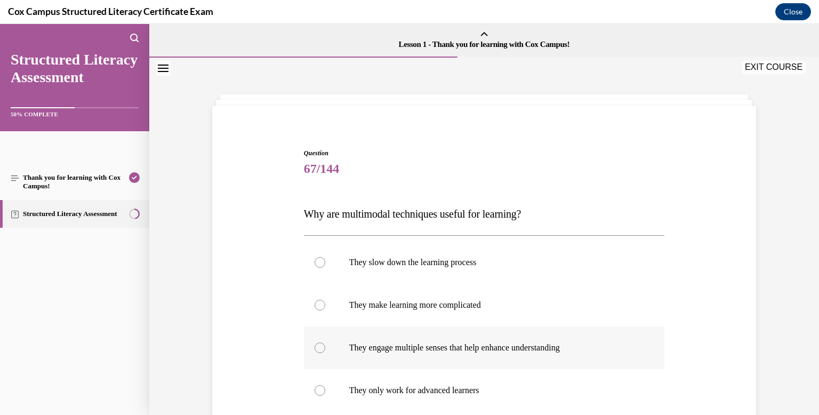
click at [473, 338] on label "They engage multiple senses that help enhance understanding" at bounding box center [484, 347] width 361 height 43
click at [325, 342] on input "They engage multiple senses that help enhance understanding" at bounding box center [319, 347] width 11 height 11
radio input "true"
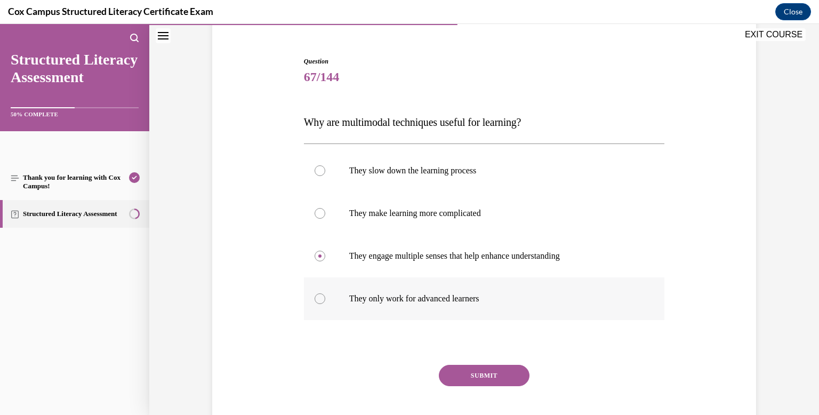
click at [461, 376] on button "SUBMIT" at bounding box center [484, 375] width 91 height 21
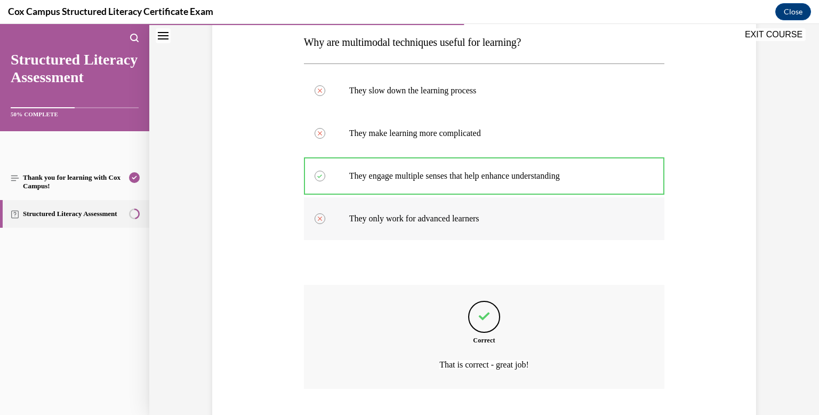
scroll to position [238, 0]
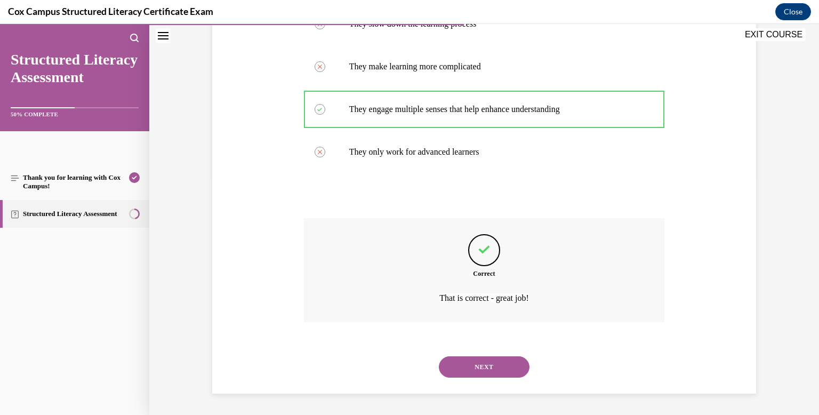
click at [460, 364] on button "NEXT" at bounding box center [484, 366] width 91 height 21
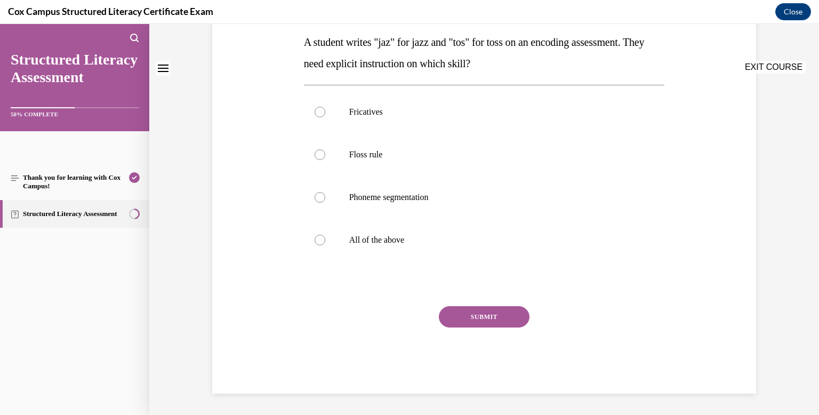
scroll to position [0, 0]
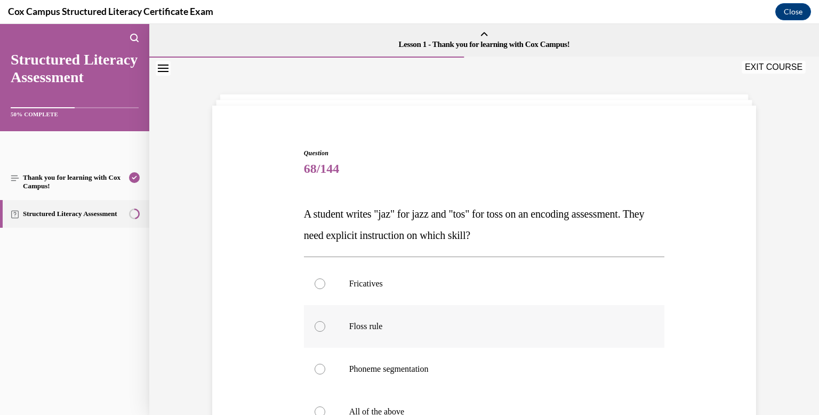
click at [442, 336] on label "Floss rule" at bounding box center [484, 326] width 361 height 43
click at [325, 332] on input "Floss rule" at bounding box center [319, 326] width 11 height 11
radio input "true"
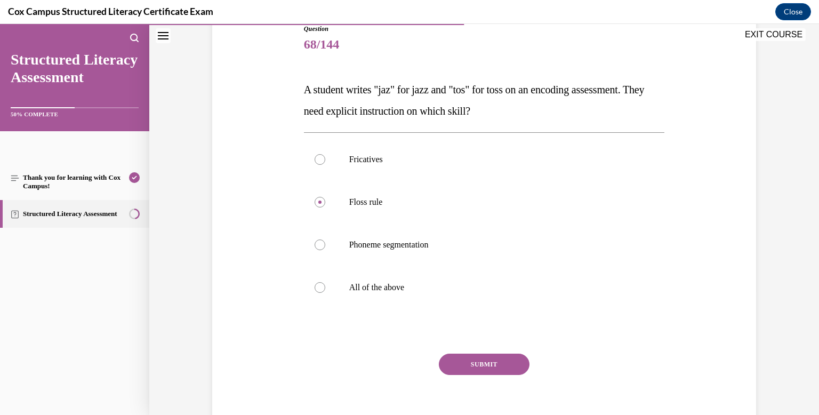
click at [459, 361] on button "SUBMIT" at bounding box center [484, 363] width 91 height 21
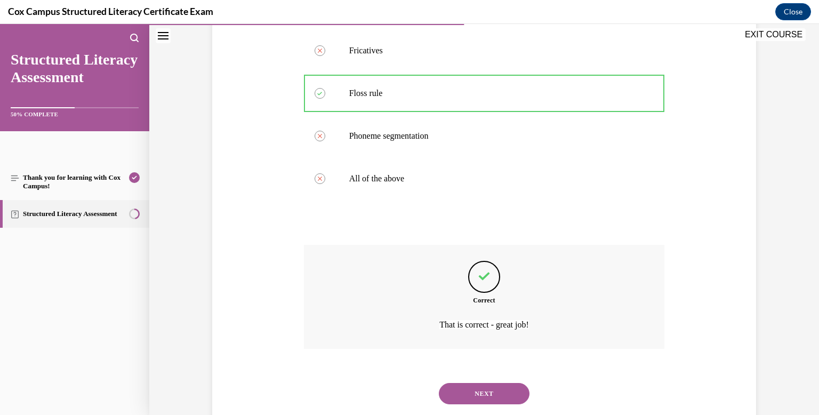
scroll to position [260, 0]
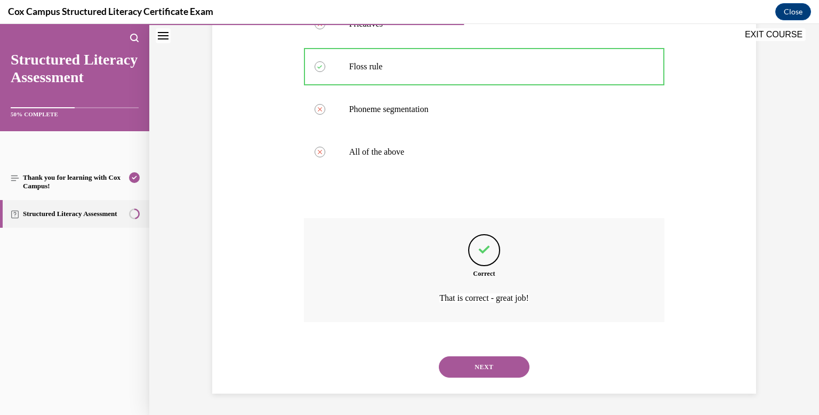
click at [461, 364] on button "NEXT" at bounding box center [484, 366] width 91 height 21
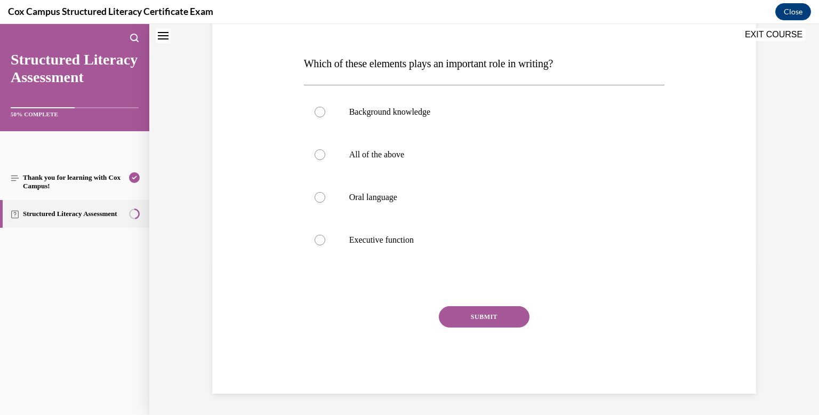
scroll to position [0, 0]
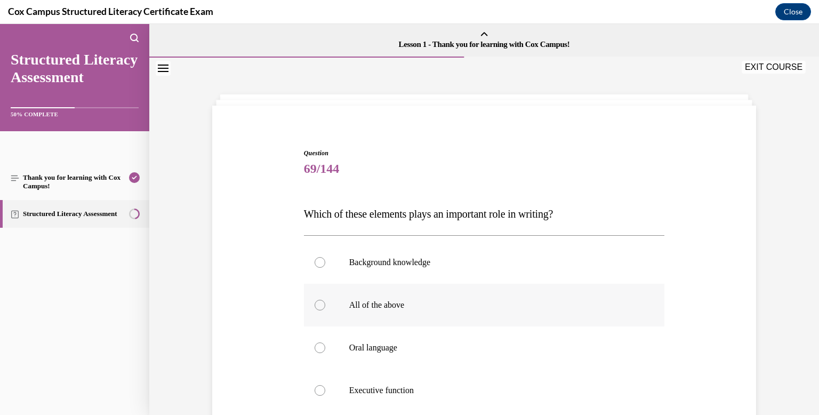
click at [424, 300] on p "All of the above" at bounding box center [493, 305] width 289 height 11
click at [325, 300] on input "All of the above" at bounding box center [319, 305] width 11 height 11
radio input "true"
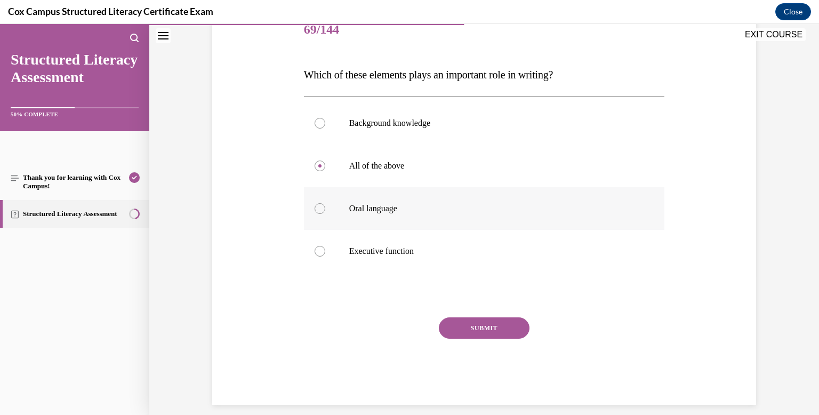
scroll to position [140, 0]
click at [467, 329] on button "SUBMIT" at bounding box center [484, 327] width 91 height 21
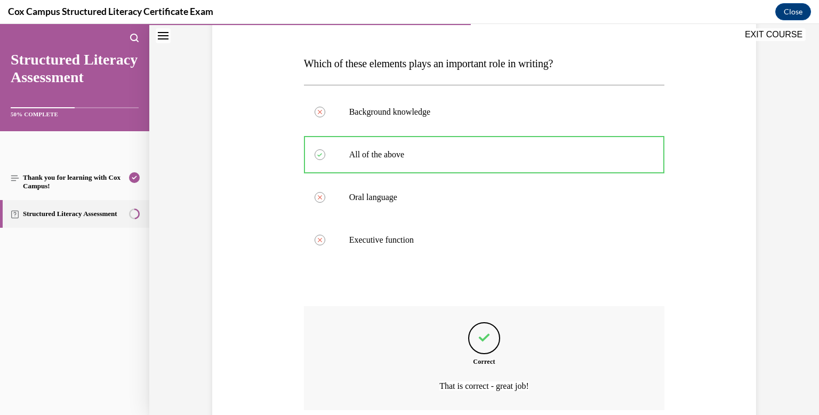
scroll to position [238, 0]
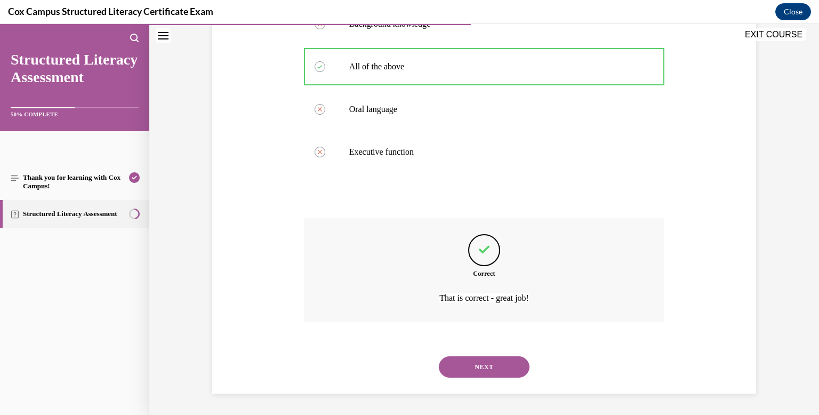
click at [481, 366] on button "NEXT" at bounding box center [484, 366] width 91 height 21
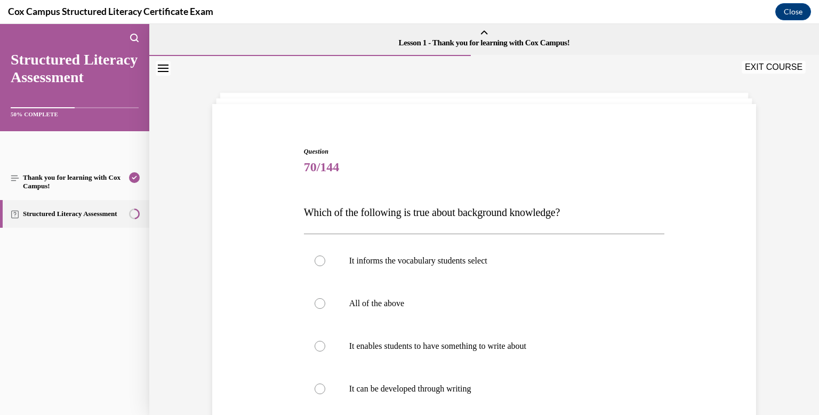
scroll to position [0, 0]
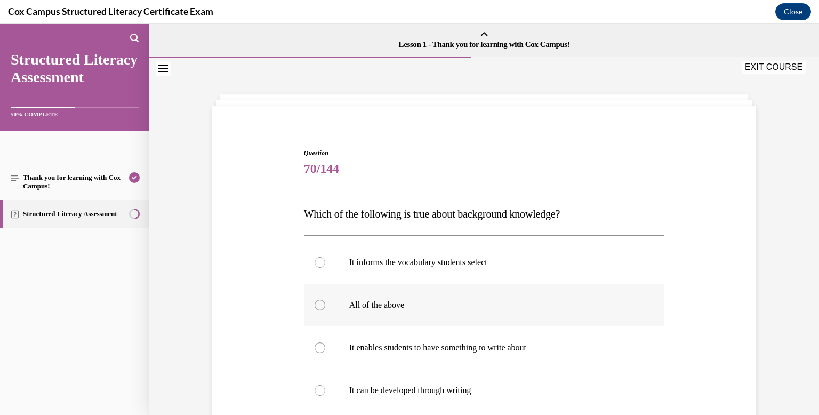
click at [460, 315] on label "All of the above" at bounding box center [484, 305] width 361 height 43
click at [325, 310] on input "All of the above" at bounding box center [319, 305] width 11 height 11
radio input "true"
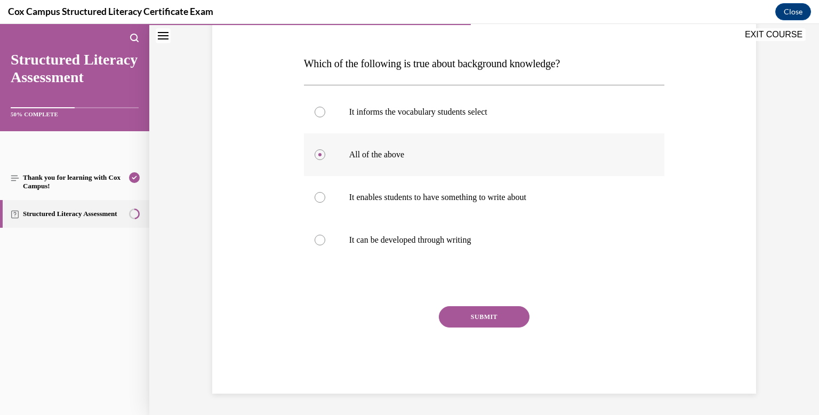
click at [460, 315] on button "SUBMIT" at bounding box center [484, 316] width 91 height 21
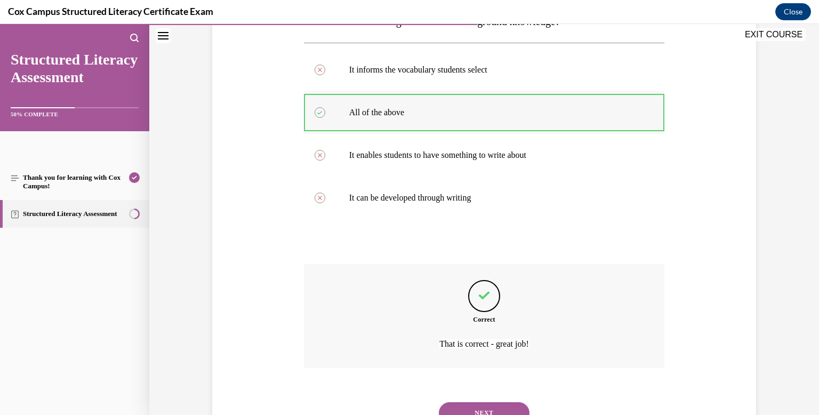
scroll to position [238, 0]
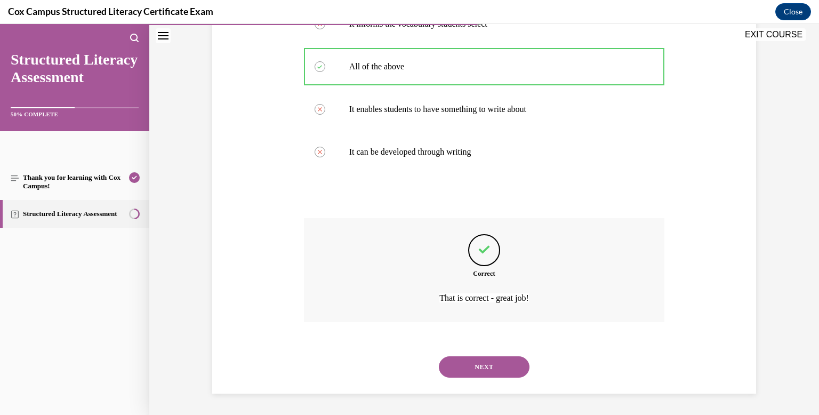
click at [485, 367] on button "NEXT" at bounding box center [484, 366] width 91 height 21
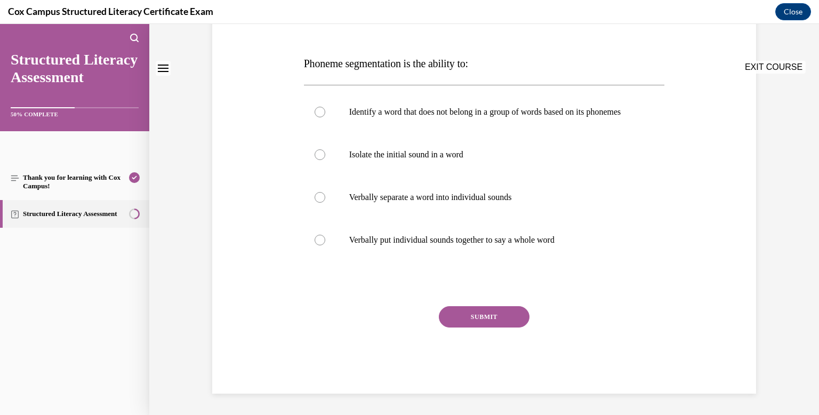
scroll to position [0, 0]
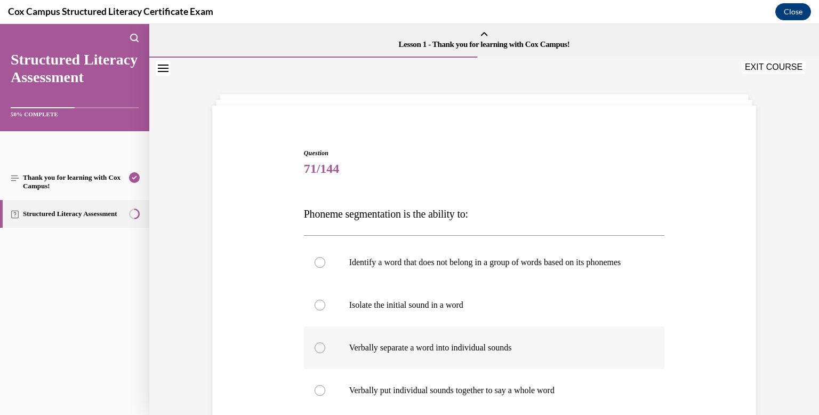
click at [474, 352] on p "Verbally separate a word into individual sounds" at bounding box center [493, 347] width 289 height 11
click at [325, 352] on input "Verbally separate a word into individual sounds" at bounding box center [319, 347] width 11 height 11
radio input "true"
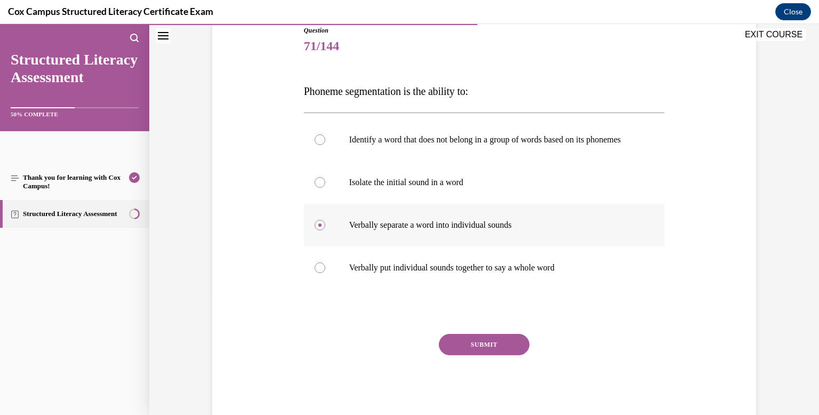
scroll to position [126, 0]
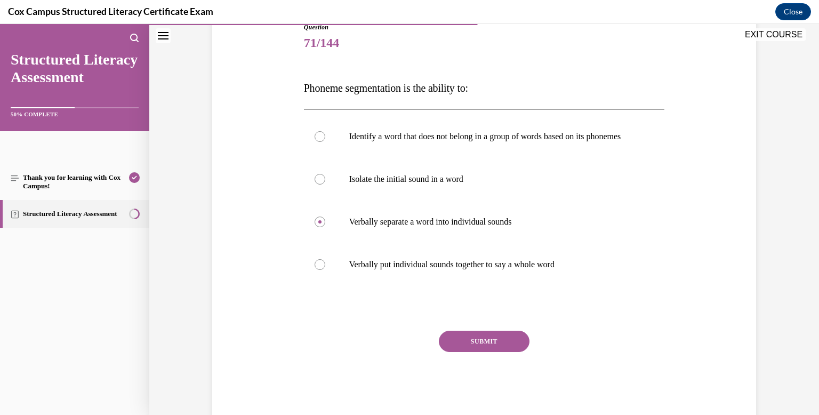
click at [485, 352] on button "SUBMIT" at bounding box center [484, 340] width 91 height 21
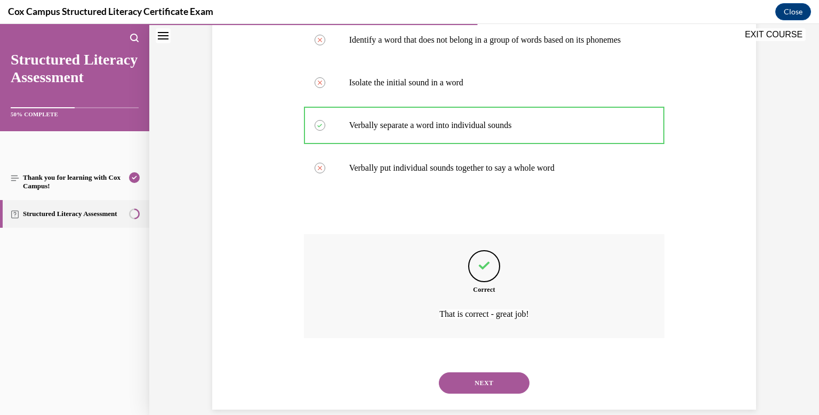
scroll to position [249, 0]
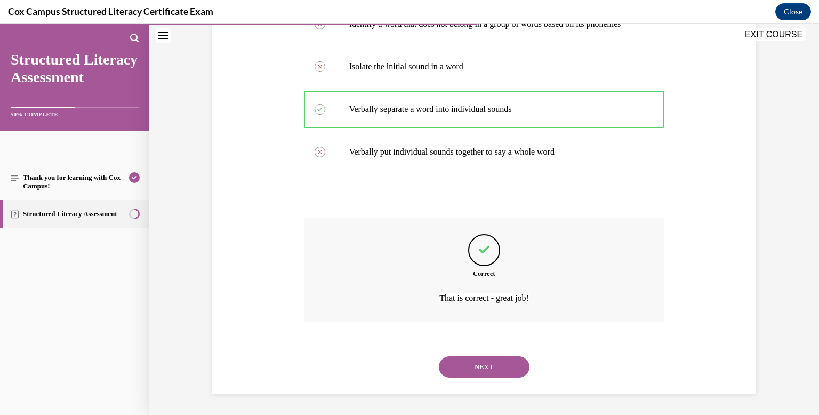
click at [483, 366] on button "NEXT" at bounding box center [484, 366] width 91 height 21
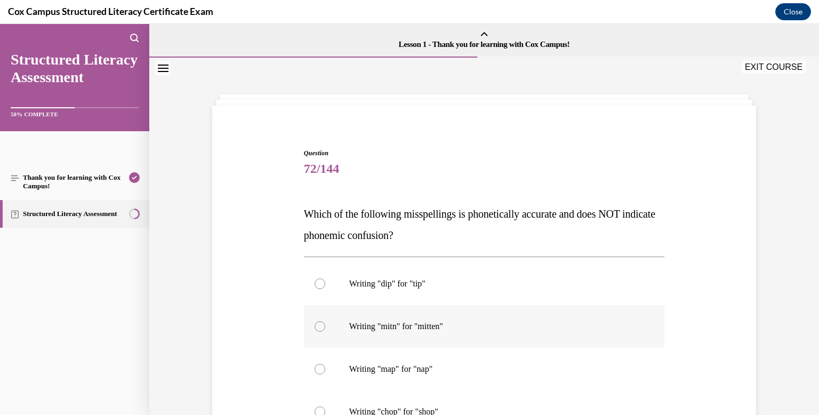
click at [533, 366] on div "Writing "dip" for "tip"   Writing "mitn" for "mitten"   Writing "map" for "nap"…" at bounding box center [484, 347] width 361 height 171
click at [488, 343] on label "Writing "mitn" for "mitten"" at bounding box center [484, 326] width 361 height 43
click at [325, 332] on input "Writing "mitn" for "mitten"" at bounding box center [319, 326] width 11 height 11
radio input "true"
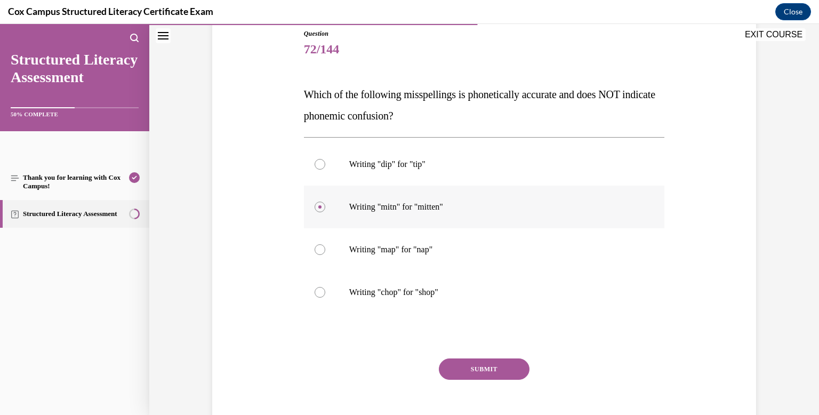
scroll to position [125, 0]
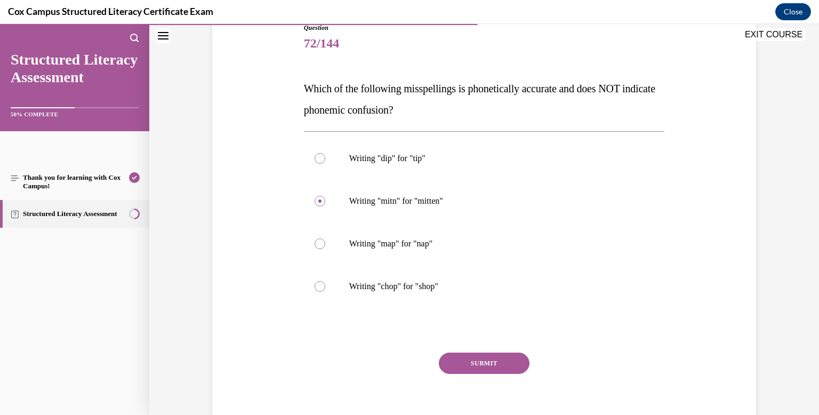
click at [492, 360] on button "SUBMIT" at bounding box center [484, 362] width 91 height 21
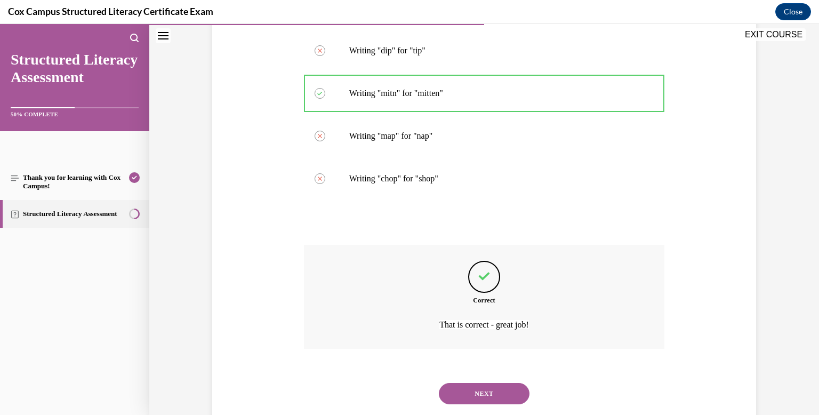
scroll to position [260, 0]
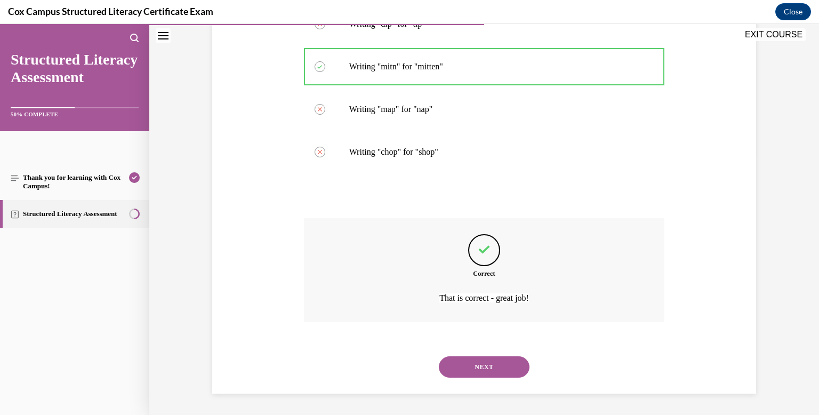
click at [493, 364] on button "NEXT" at bounding box center [484, 366] width 91 height 21
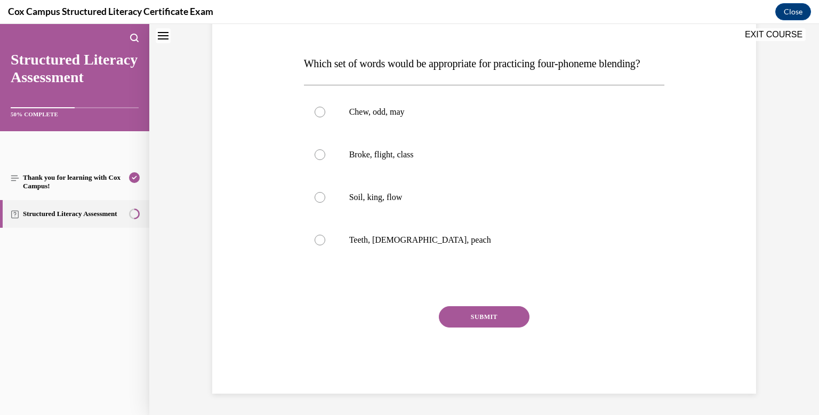
scroll to position [0, 0]
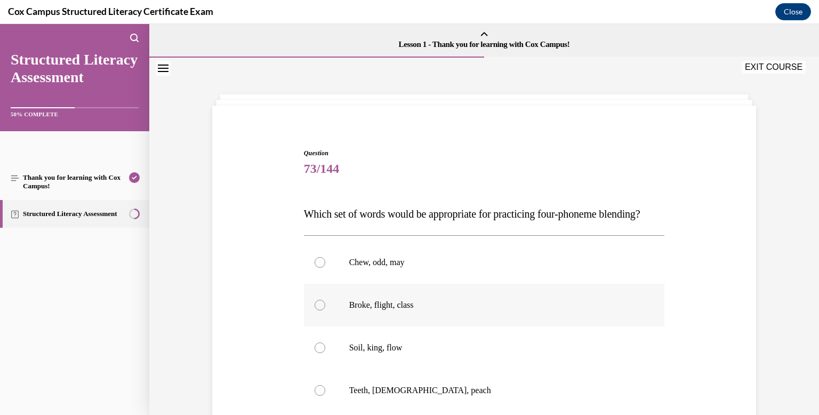
click at [481, 326] on label "Broke, flight, class" at bounding box center [484, 305] width 361 height 43
click at [325, 310] on input "Broke, flight, class" at bounding box center [319, 305] width 11 height 11
radio input "true"
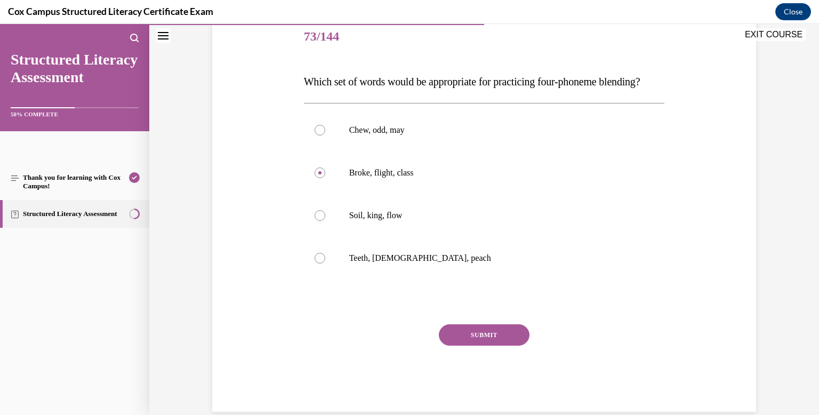
click at [481, 345] on button "SUBMIT" at bounding box center [484, 334] width 91 height 21
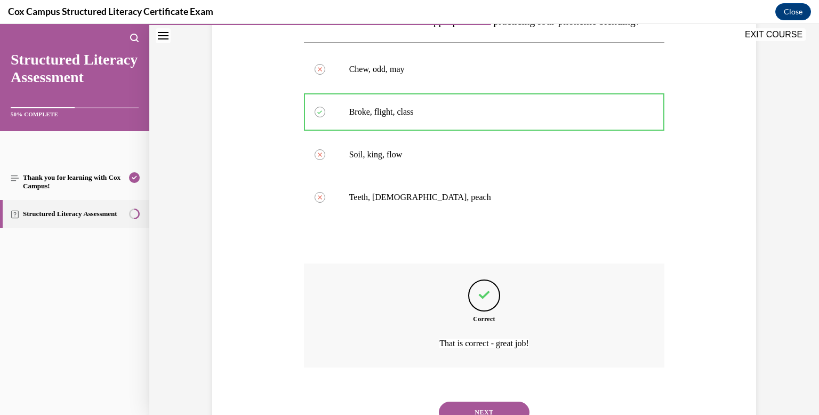
scroll to position [260, 0]
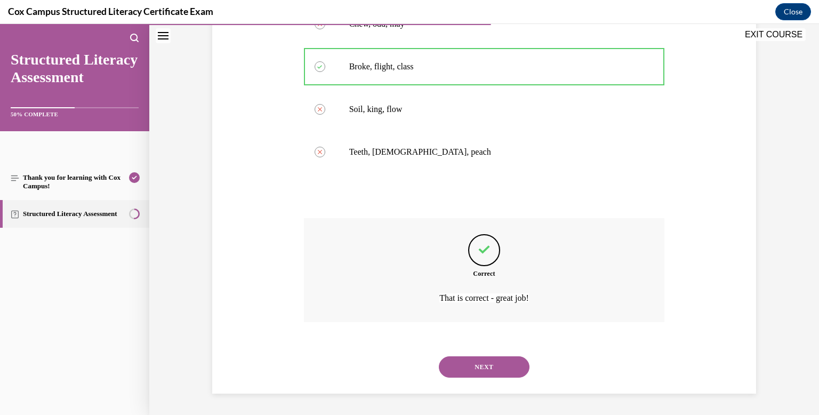
click at [485, 366] on button "NEXT" at bounding box center [484, 366] width 91 height 21
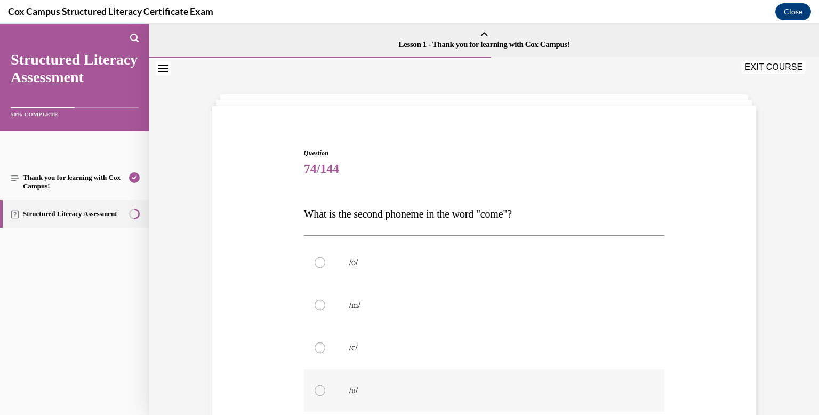
click at [479, 385] on p "/u/" at bounding box center [493, 390] width 289 height 11
click at [325, 385] on input "/u/" at bounding box center [319, 390] width 11 height 11
radio input "true"
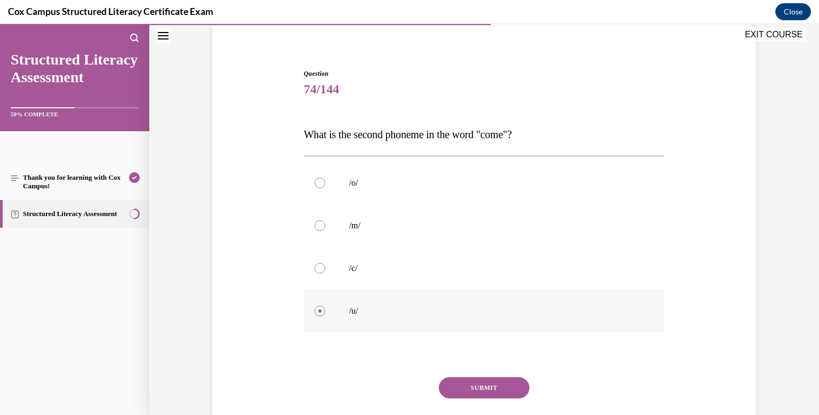
scroll to position [85, 0]
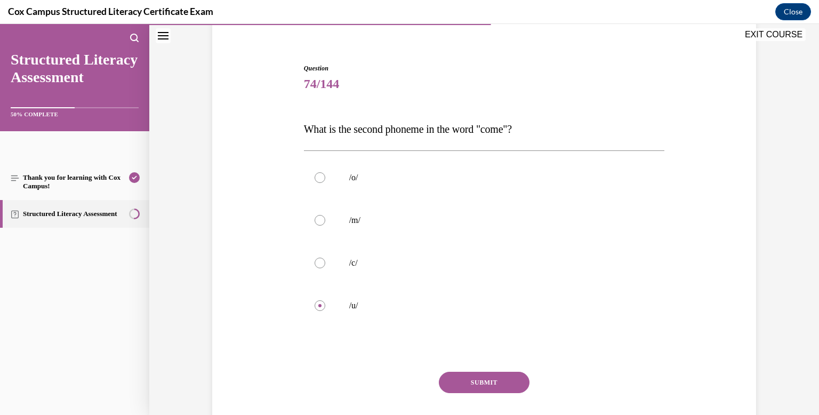
click at [483, 383] on button "SUBMIT" at bounding box center [484, 382] width 91 height 21
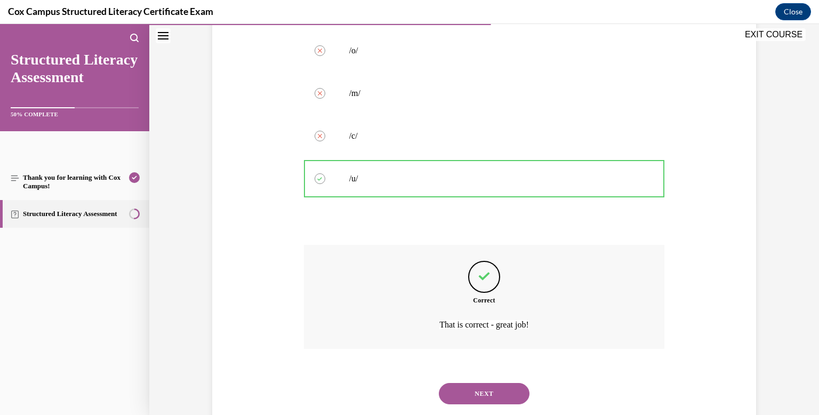
scroll to position [238, 0]
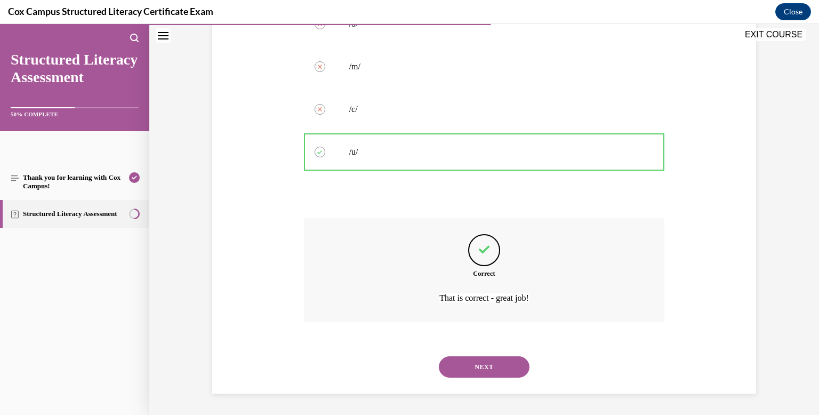
click at [480, 369] on button "NEXT" at bounding box center [484, 366] width 91 height 21
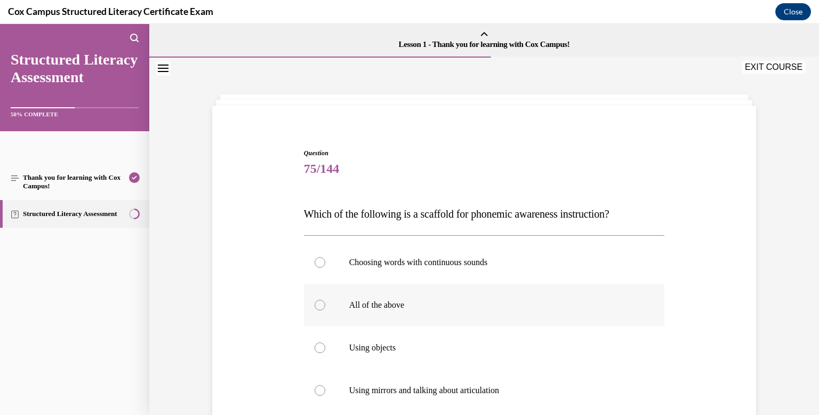
click at [424, 303] on p "All of the above" at bounding box center [493, 305] width 289 height 11
click at [325, 303] on input "All of the above" at bounding box center [319, 305] width 11 height 11
radio input "true"
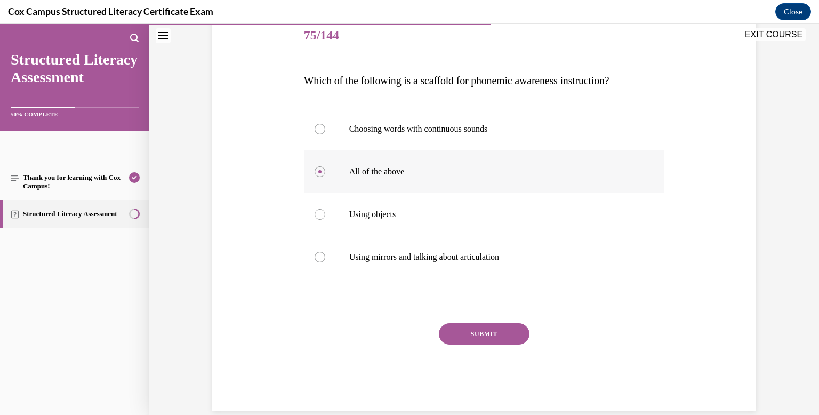
scroll to position [150, 0]
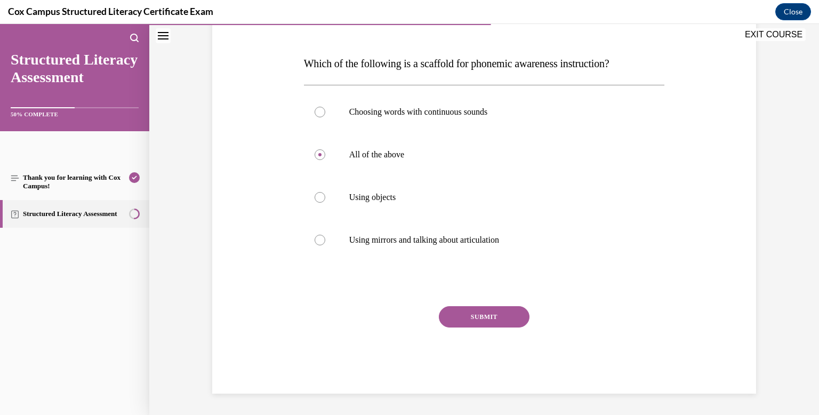
click at [458, 312] on button "SUBMIT" at bounding box center [484, 316] width 91 height 21
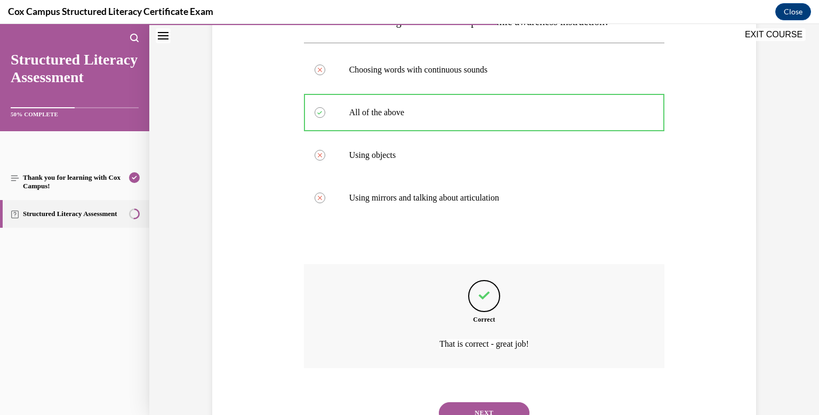
scroll to position [238, 0]
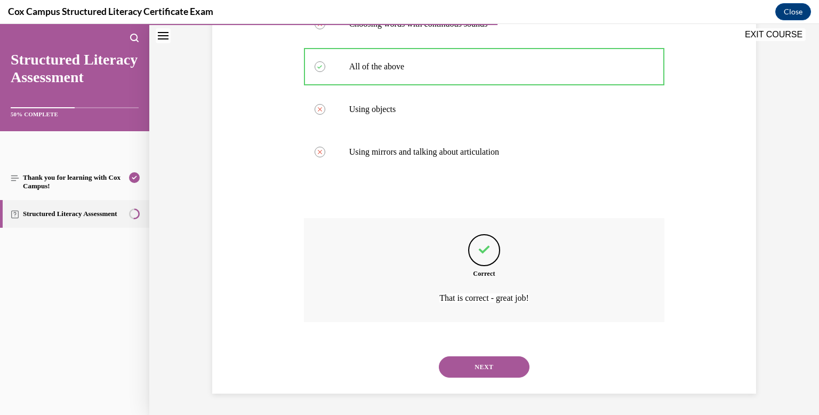
click at [476, 365] on button "NEXT" at bounding box center [484, 366] width 91 height 21
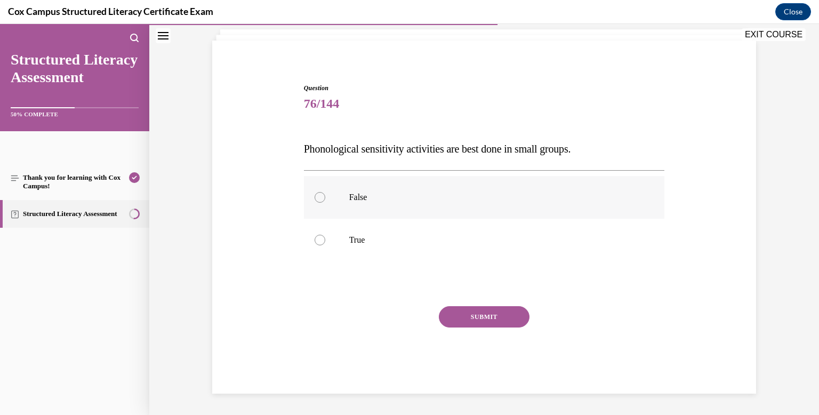
click at [365, 203] on label "False" at bounding box center [484, 197] width 361 height 43
click at [325, 203] on input "False" at bounding box center [319, 197] width 11 height 11
radio input "true"
click at [459, 315] on button "SUBMIT" at bounding box center [484, 316] width 91 height 21
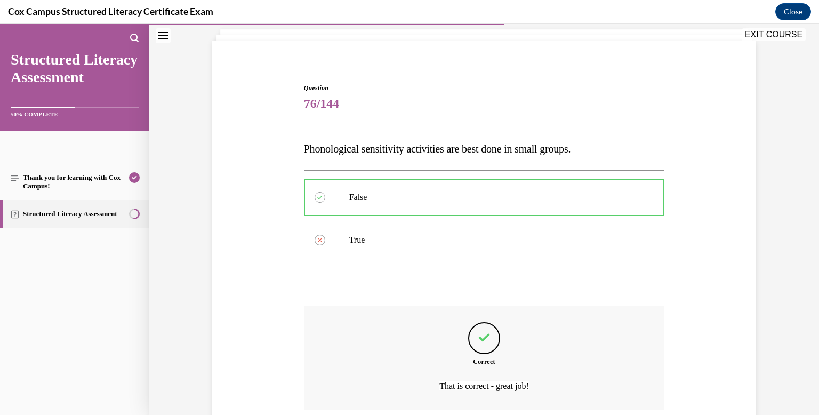
scroll to position [153, 0]
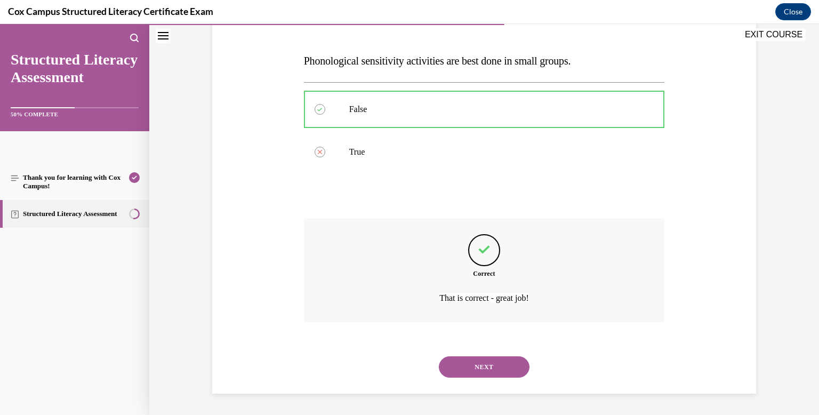
click at [480, 365] on button "NEXT" at bounding box center [484, 366] width 91 height 21
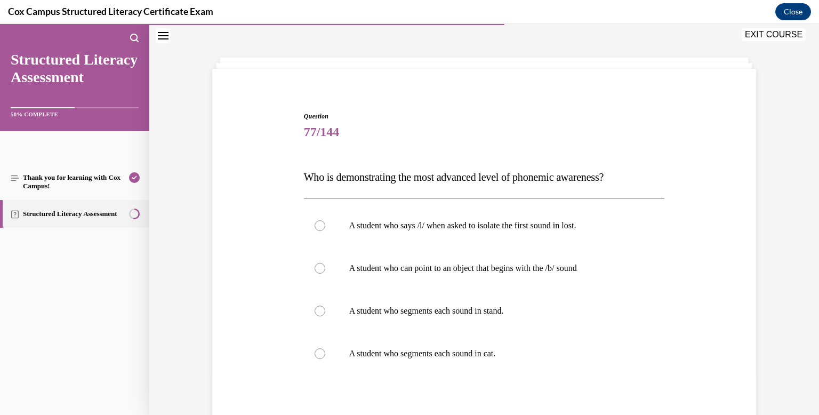
scroll to position [36, 0]
click at [467, 328] on label "A student who segments each sound in stand." at bounding box center [484, 312] width 361 height 43
click at [325, 317] on input "A student who segments each sound in stand." at bounding box center [319, 312] width 11 height 11
radio input "true"
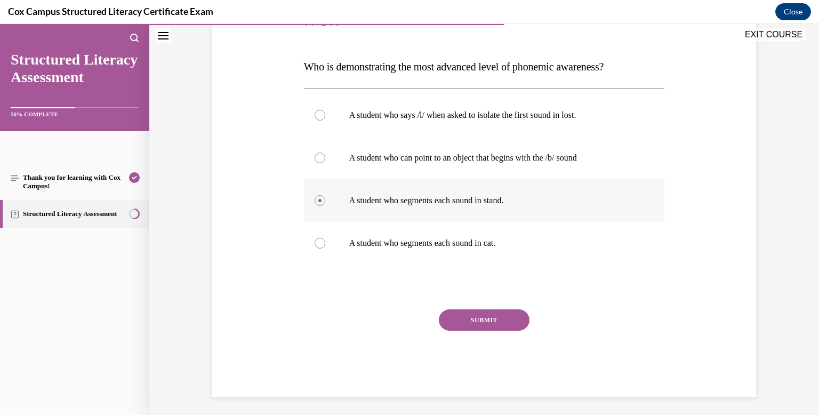
scroll to position [150, 0]
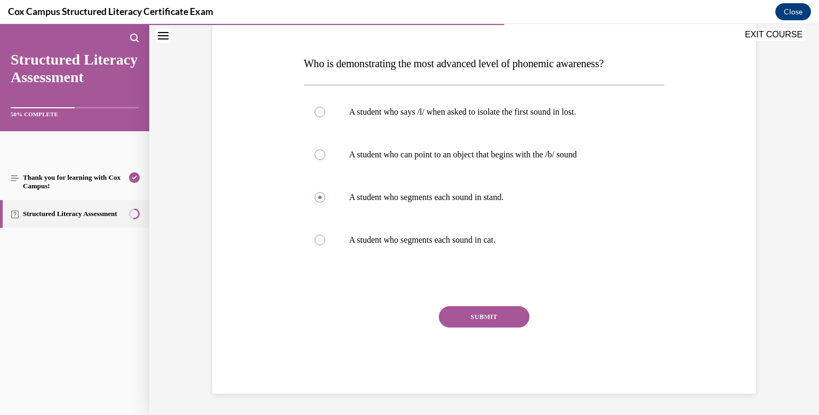
click at [467, 314] on button "SUBMIT" at bounding box center [484, 316] width 91 height 21
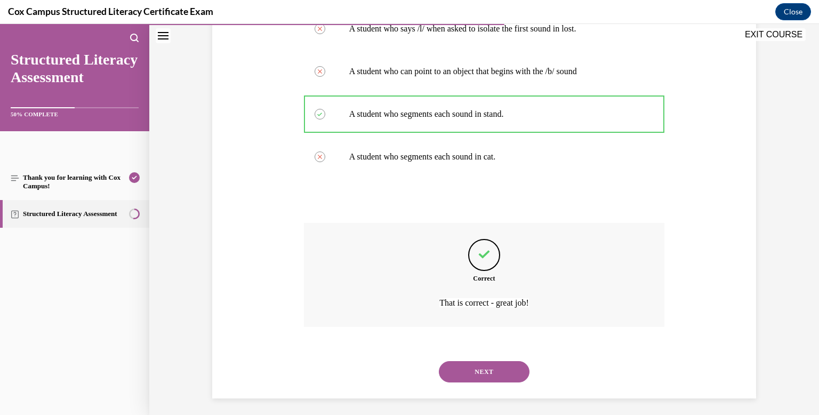
scroll to position [238, 0]
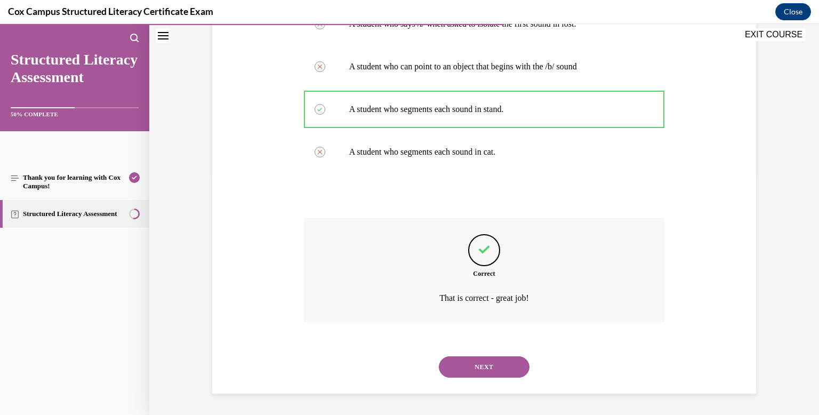
click at [478, 364] on button "NEXT" at bounding box center [484, 366] width 91 height 21
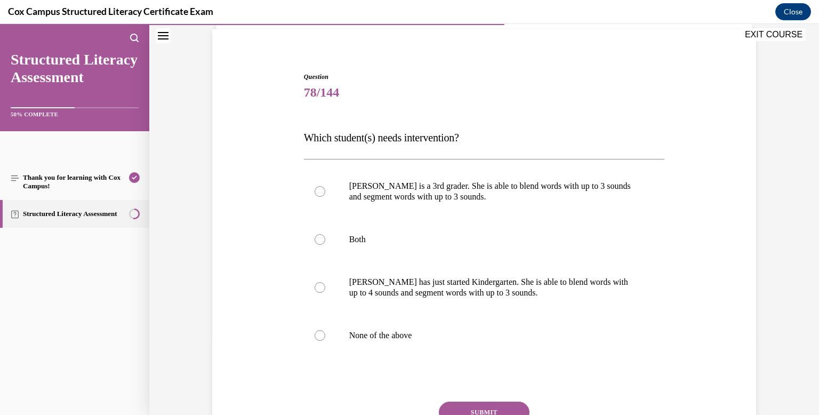
scroll to position [93, 0]
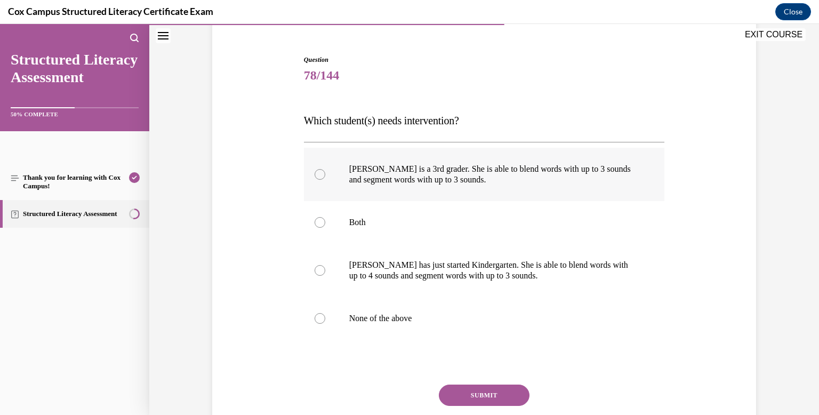
click at [317, 183] on label "Ella is a 3rd grader. She is able to blend words with up to 3 sounds and segmen…" at bounding box center [484, 174] width 361 height 53
click at [317, 180] on input "Ella is a 3rd grader. She is able to blend words with up to 3 sounds and segmen…" at bounding box center [319, 174] width 11 height 11
radio input "true"
click at [500, 388] on button "SUBMIT" at bounding box center [484, 394] width 91 height 21
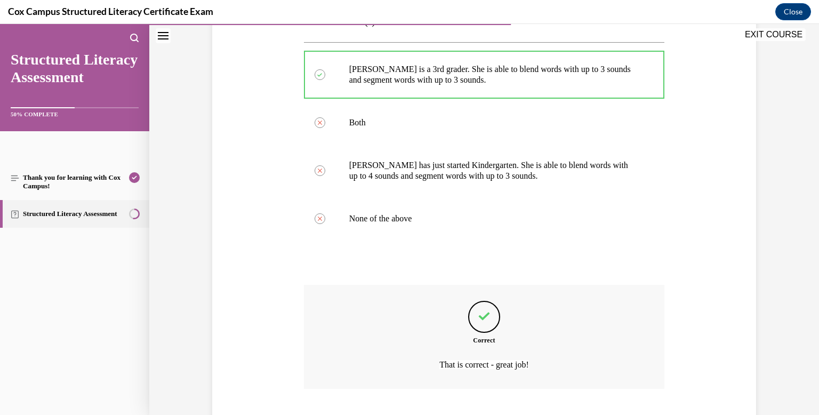
scroll to position [260, 0]
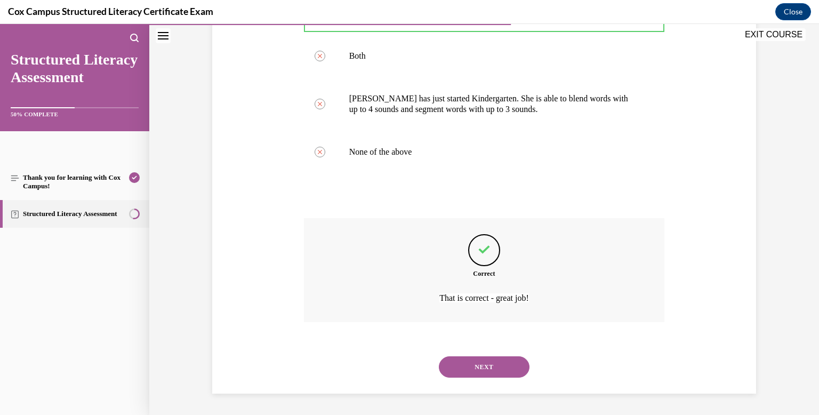
click at [495, 370] on button "NEXT" at bounding box center [484, 366] width 91 height 21
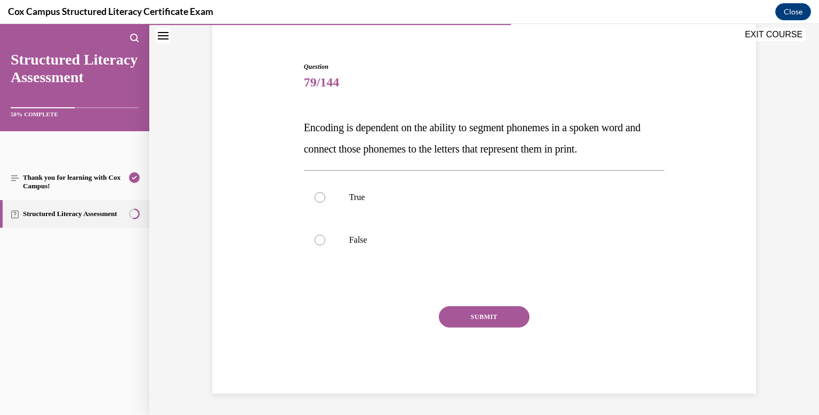
scroll to position [86, 0]
click at [350, 205] on label "True" at bounding box center [484, 197] width 361 height 43
click at [325, 203] on input "True" at bounding box center [319, 197] width 11 height 11
radio input "true"
click at [493, 320] on button "SUBMIT" at bounding box center [484, 316] width 91 height 21
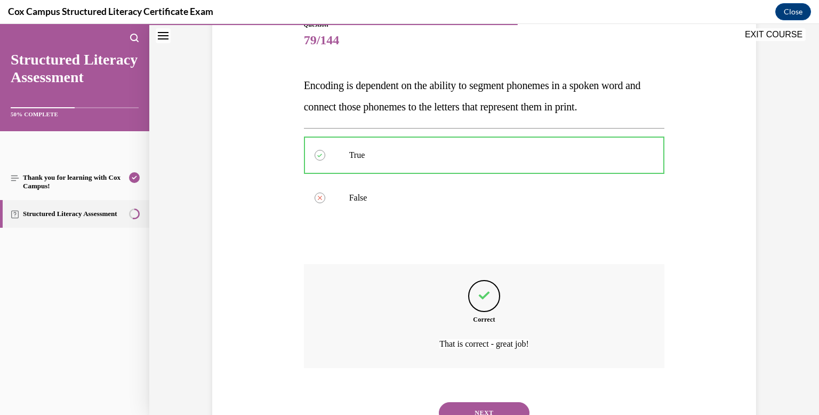
scroll to position [174, 0]
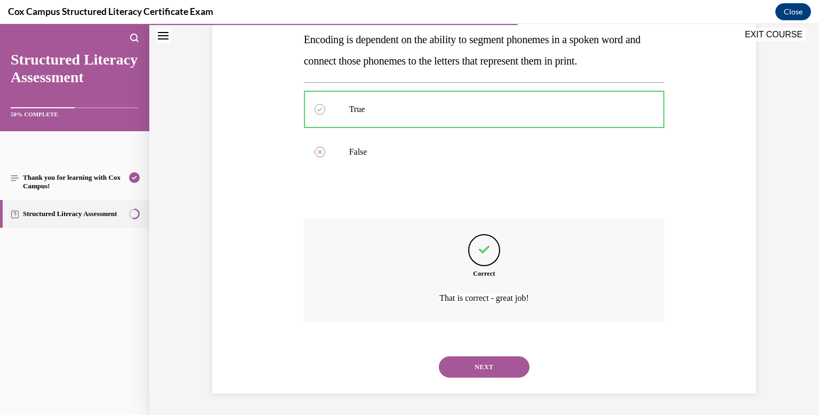
click at [497, 367] on button "NEXT" at bounding box center [484, 366] width 91 height 21
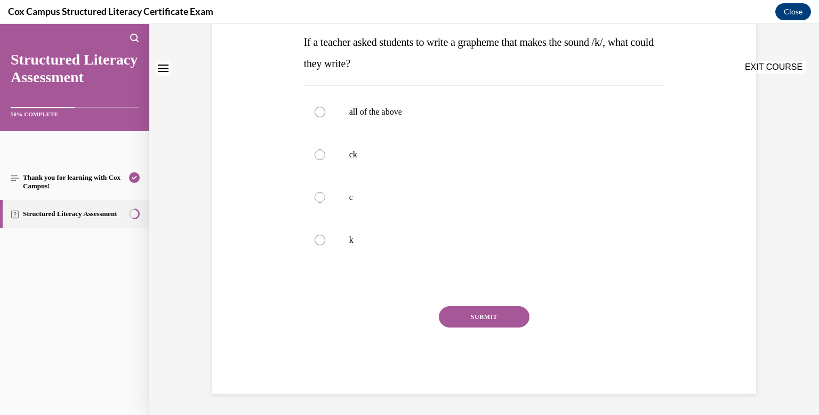
scroll to position [0, 0]
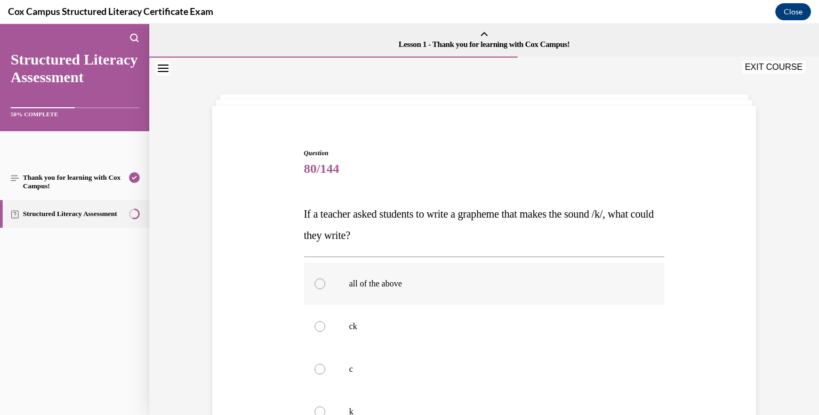
click at [423, 289] on label "all of the above" at bounding box center [484, 283] width 361 height 43
click at [325, 289] on input "all of the above" at bounding box center [319, 283] width 11 height 11
radio input "true"
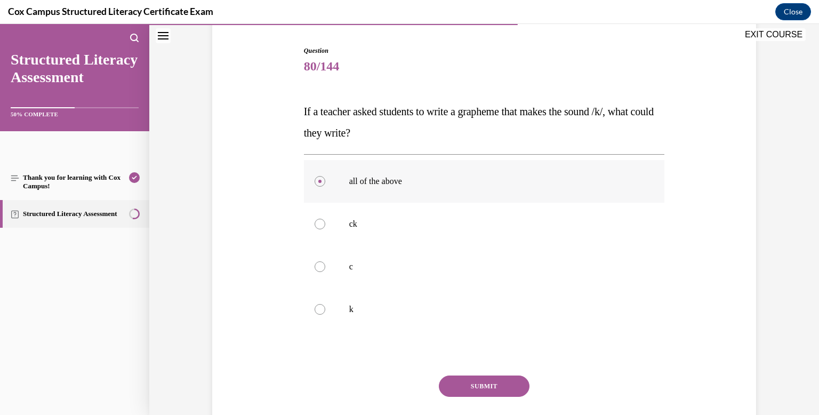
scroll to position [105, 0]
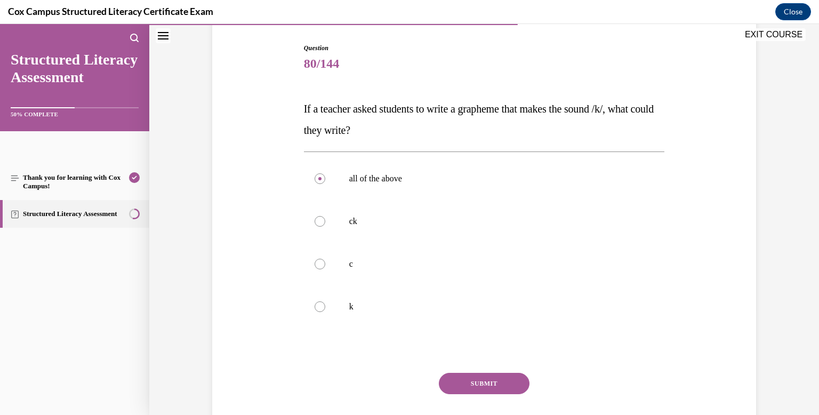
click at [490, 379] on button "SUBMIT" at bounding box center [484, 383] width 91 height 21
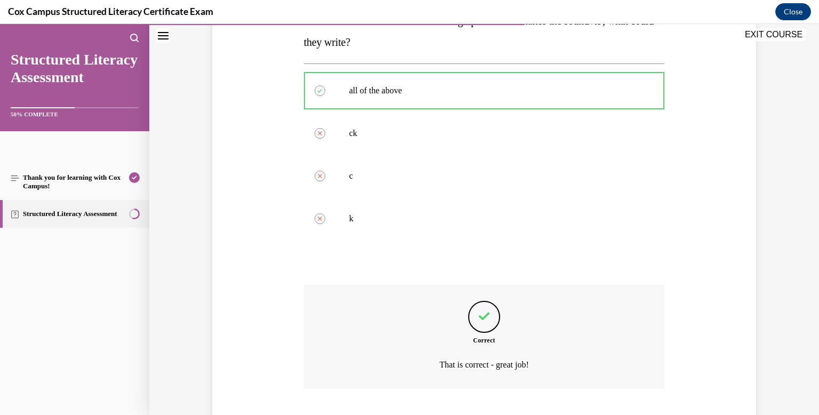
scroll to position [260, 0]
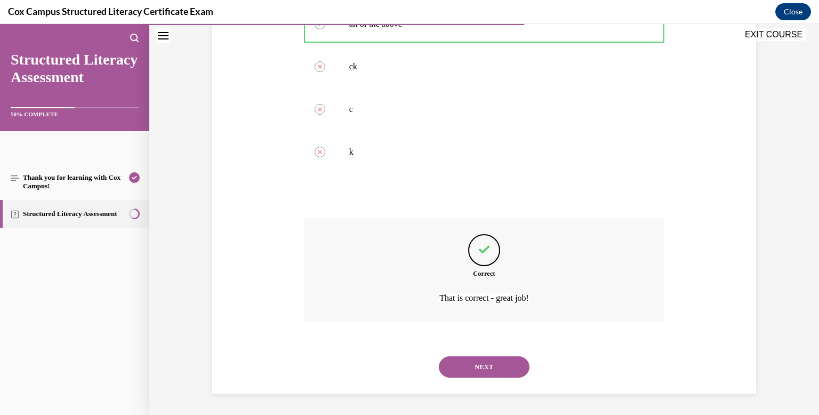
click at [488, 366] on button "NEXT" at bounding box center [484, 366] width 91 height 21
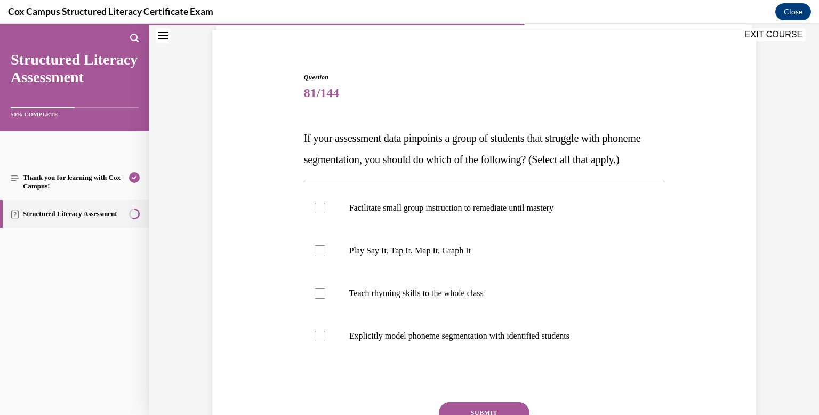
scroll to position [75, 0]
click at [447, 230] on label "Facilitate small group instruction to remediate until mastery" at bounding box center [484, 209] width 361 height 43
click at [325, 214] on input "Facilitate small group instruction to remediate until mastery" at bounding box center [319, 209] width 11 height 11
checkbox input "true"
click at [321, 257] on div at bounding box center [319, 251] width 11 height 11
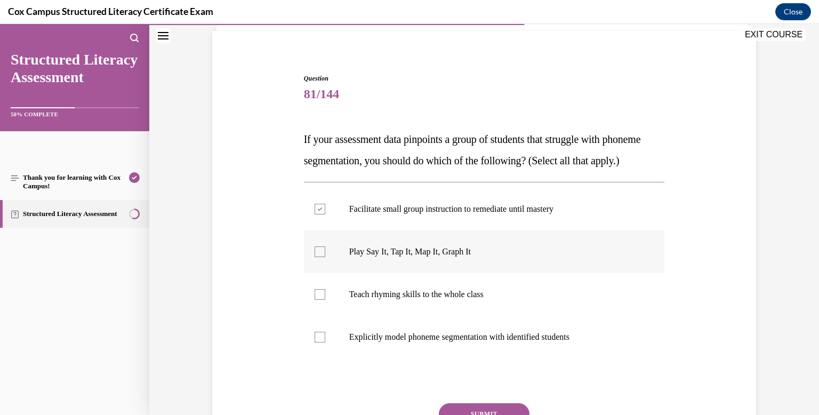
click at [321, 257] on input "Play Say It, Tap It, Map It, Graph It" at bounding box center [319, 251] width 11 height 11
checkbox input "true"
click at [328, 358] on label "Explicitly model phoneme segmentation with identified students" at bounding box center [484, 337] width 361 height 43
click at [325, 342] on input "Explicitly model phoneme segmentation with identified students" at bounding box center [319, 337] width 11 height 11
checkbox input "true"
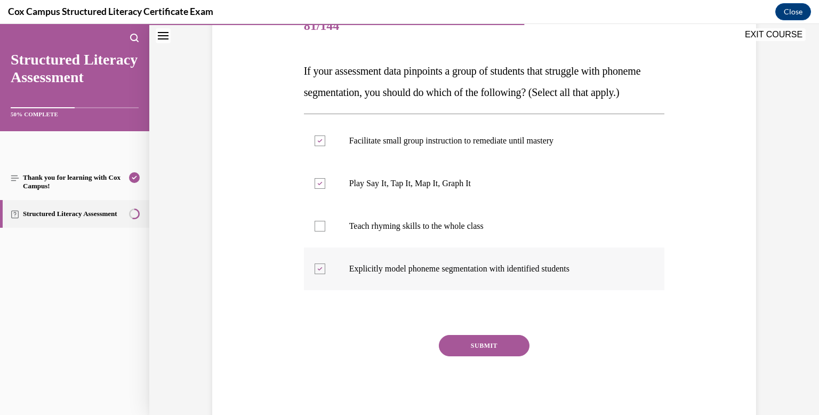
scroll to position [149, 0]
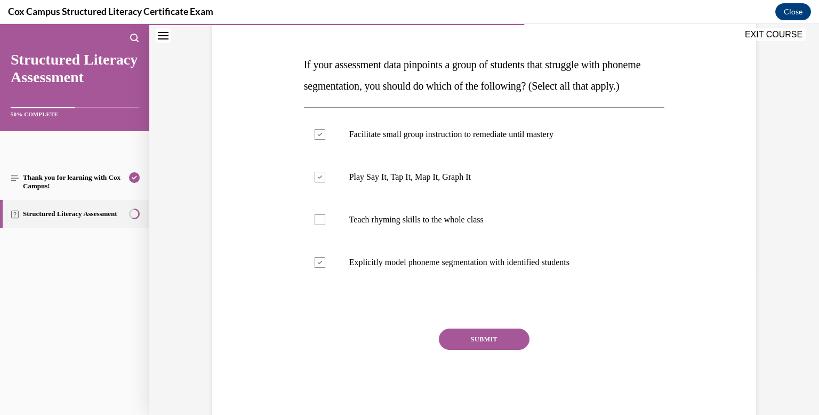
click at [455, 350] on button "SUBMIT" at bounding box center [484, 338] width 91 height 21
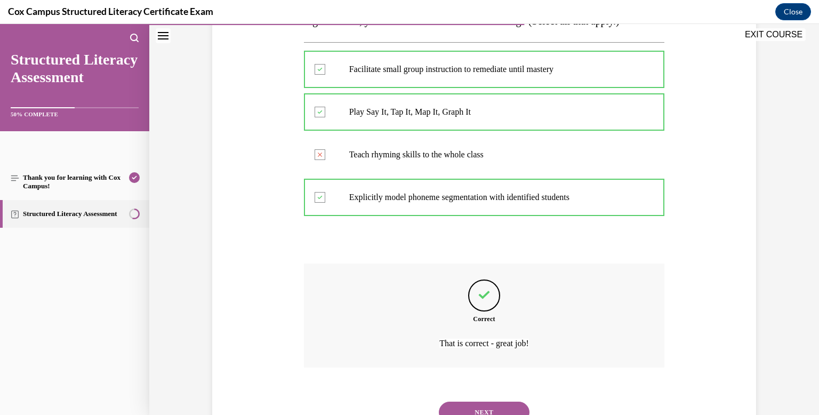
scroll to position [281, 0]
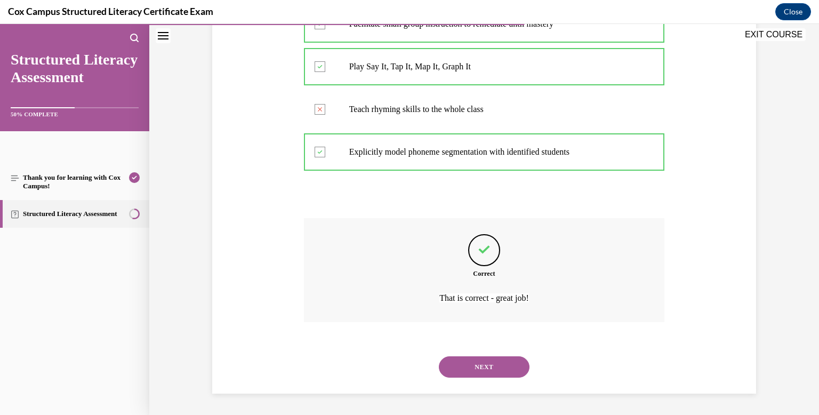
click at [467, 364] on button "NEXT" at bounding box center [484, 366] width 91 height 21
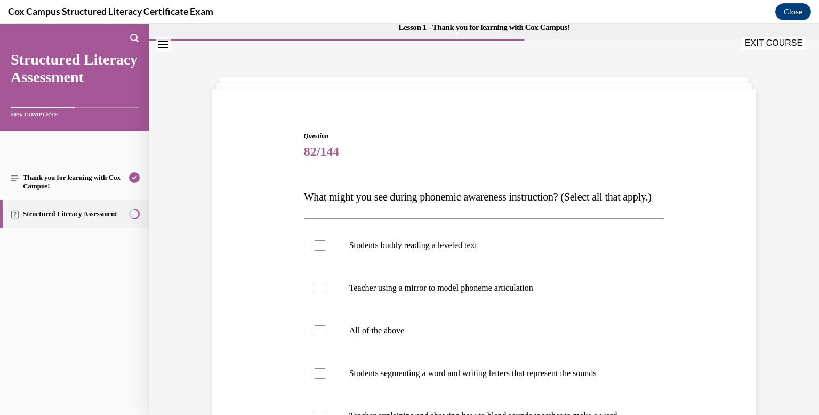
scroll to position [15, 0]
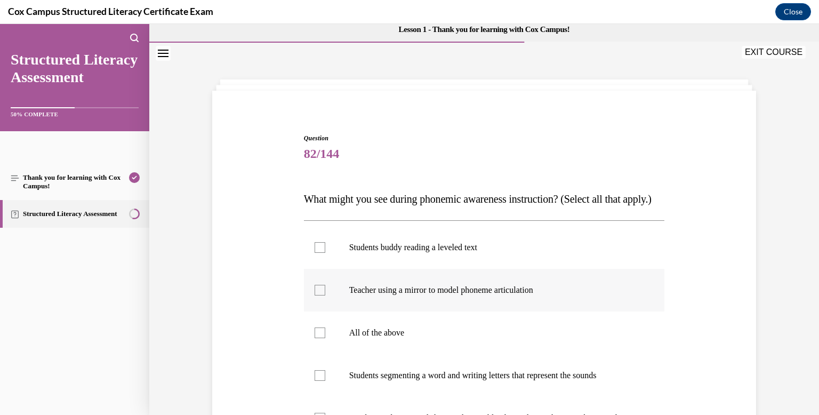
click at [456, 311] on label "Teacher using a mirror to model phoneme articulation" at bounding box center [484, 290] width 361 height 43
click at [325, 295] on input "Teacher using a mirror to model phoneme articulation" at bounding box center [319, 290] width 11 height 11
checkbox input "true"
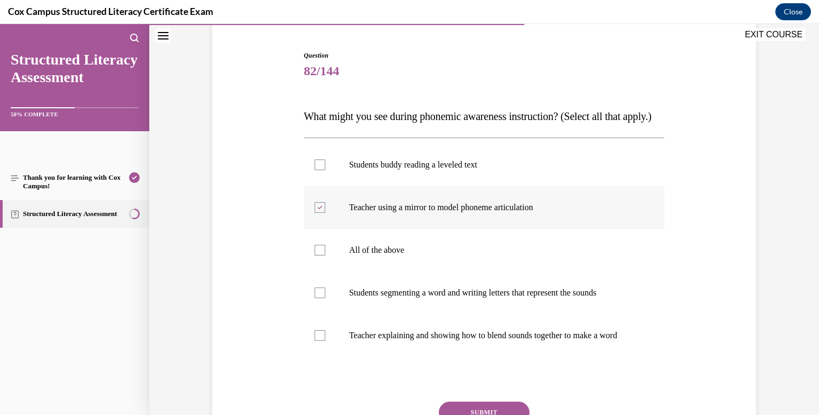
scroll to position [98, 0]
click at [449, 348] on label "Teacher explaining and showing how to blend sounds together to make a word" at bounding box center [484, 334] width 361 height 43
click at [325, 340] on input "Teacher explaining and showing how to blend sounds together to make a word" at bounding box center [319, 334] width 11 height 11
checkbox input "true"
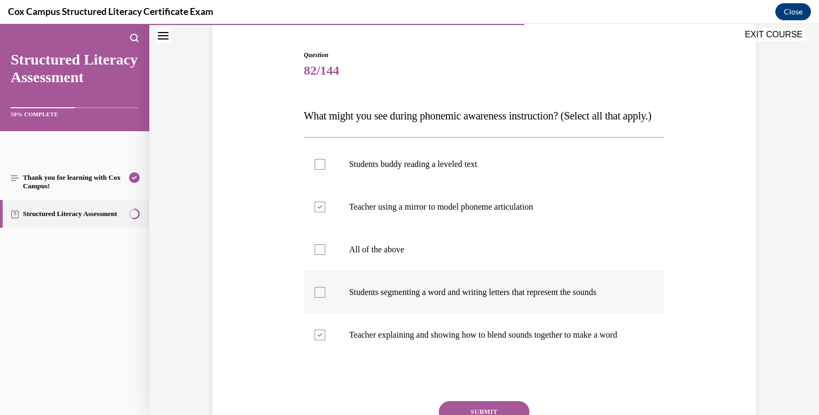
click at [439, 297] on p "Students segmenting a word and writing letters that represent the sounds" at bounding box center [493, 292] width 289 height 11
click at [325, 297] on input "Students segmenting a word and writing letters that represent the sounds" at bounding box center [319, 292] width 11 height 11
checkbox input "true"
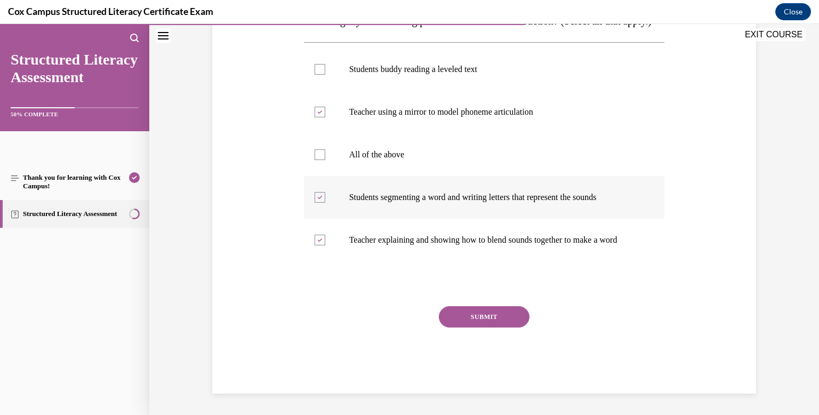
scroll to position [220, 0]
click at [458, 321] on button "SUBMIT" at bounding box center [484, 316] width 91 height 21
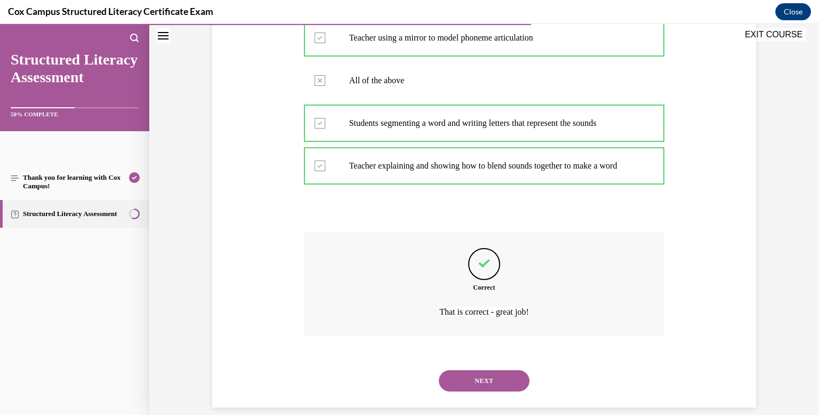
scroll to position [313, 0]
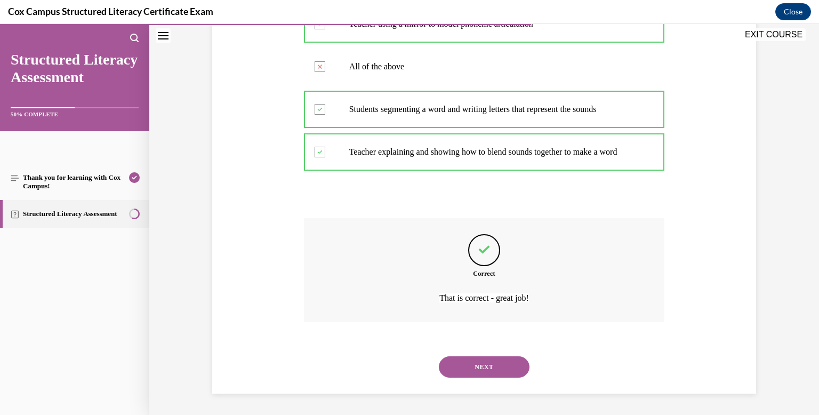
click at [485, 367] on button "NEXT" at bounding box center [484, 366] width 91 height 21
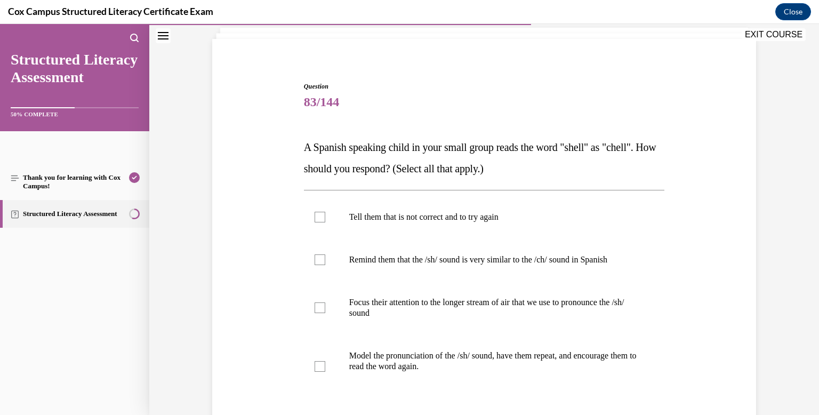
scroll to position [66, 0]
click at [321, 265] on label "Remind them that the /sh/ sound is very similar to the /ch/ sound in Spanish" at bounding box center [484, 260] width 361 height 43
click at [321, 265] on input "Remind them that the /sh/ sound is very similar to the /ch/ sound in Spanish" at bounding box center [319, 260] width 11 height 11
checkbox input "true"
click at [319, 313] on label "Focus their attention to the longer stream of air that we use to pronounce the …" at bounding box center [484, 307] width 361 height 53
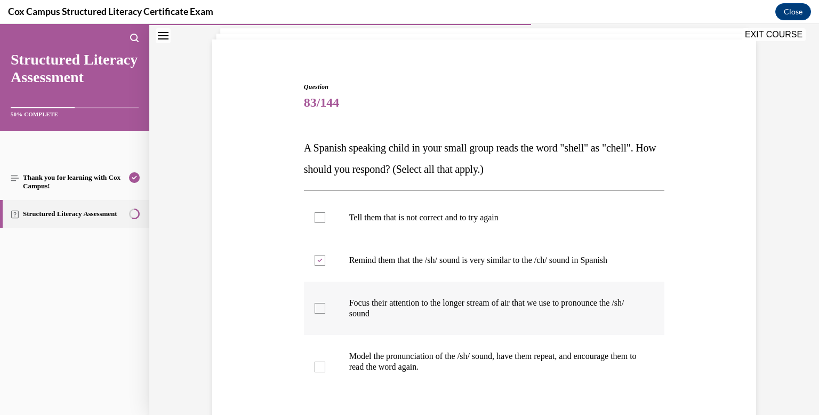
click at [319, 313] on input "Focus their attention to the longer stream of air that we use to pronounce the …" at bounding box center [319, 308] width 11 height 11
checkbox input "true"
click at [318, 362] on div at bounding box center [319, 366] width 11 height 11
click at [318, 362] on input "Model the pronunciation of the /sh/ sound, have them repeat, and encourage them…" at bounding box center [319, 366] width 11 height 11
checkbox input "true"
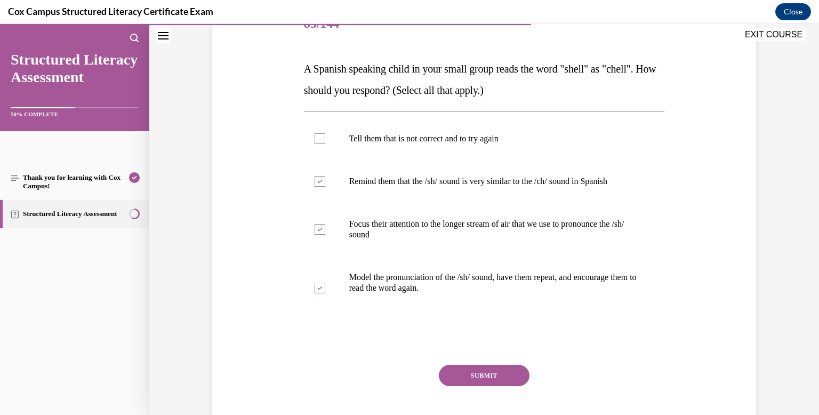
scroll to position [146, 0]
click at [458, 373] on button "SUBMIT" at bounding box center [484, 374] width 91 height 21
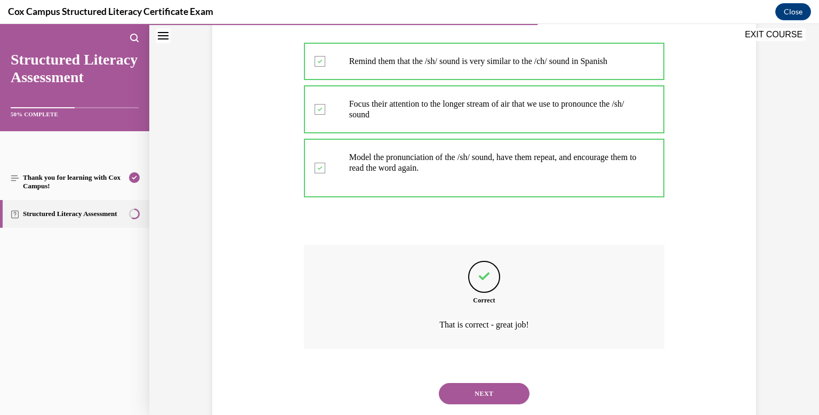
scroll to position [292, 0]
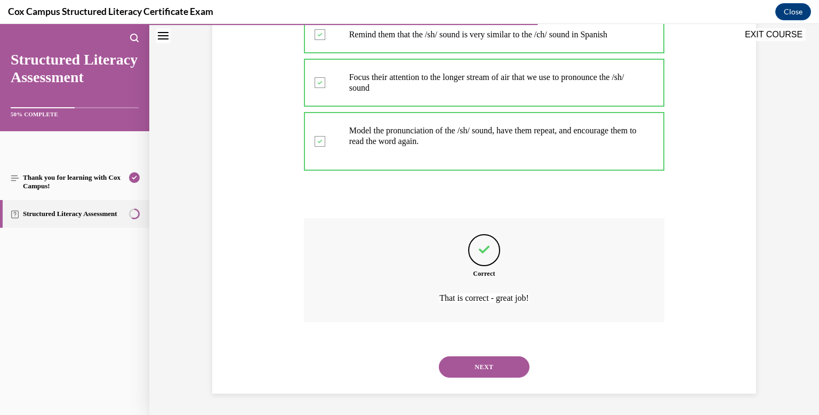
click at [458, 373] on button "NEXT" at bounding box center [484, 366] width 91 height 21
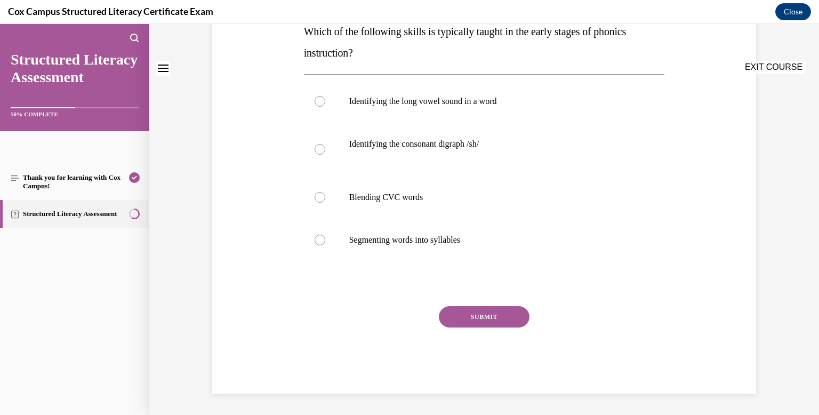
scroll to position [0, 0]
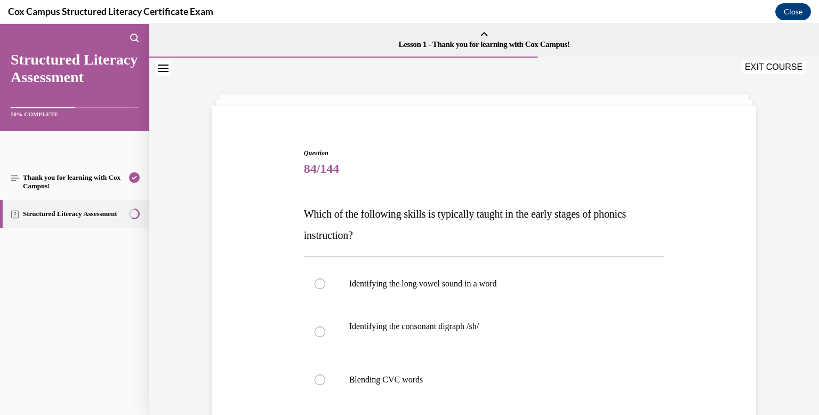
click at [458, 373] on label "Blending CVC words" at bounding box center [484, 379] width 361 height 43
click at [325, 374] on input "Blending CVC words" at bounding box center [319, 379] width 11 height 11
radio input "true"
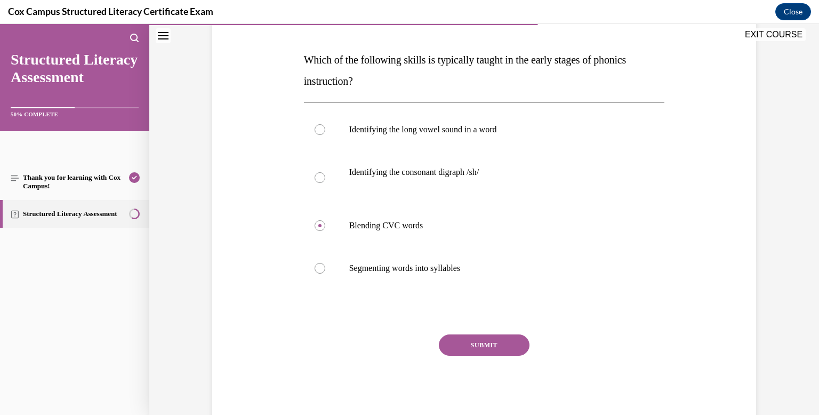
scroll to position [161, 0]
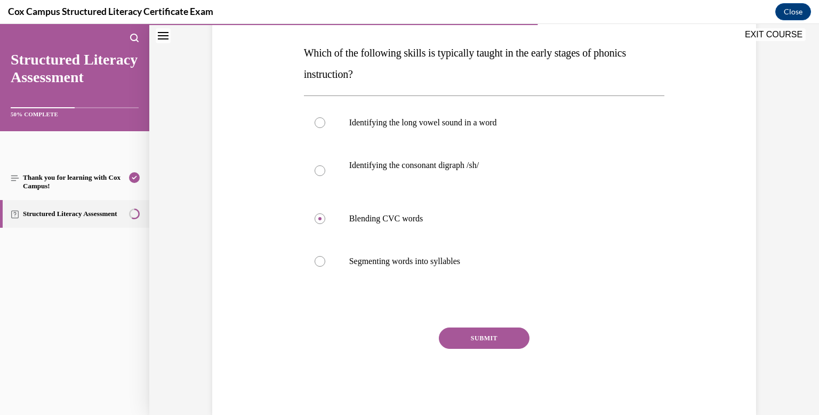
click at [465, 332] on button "SUBMIT" at bounding box center [484, 337] width 91 height 21
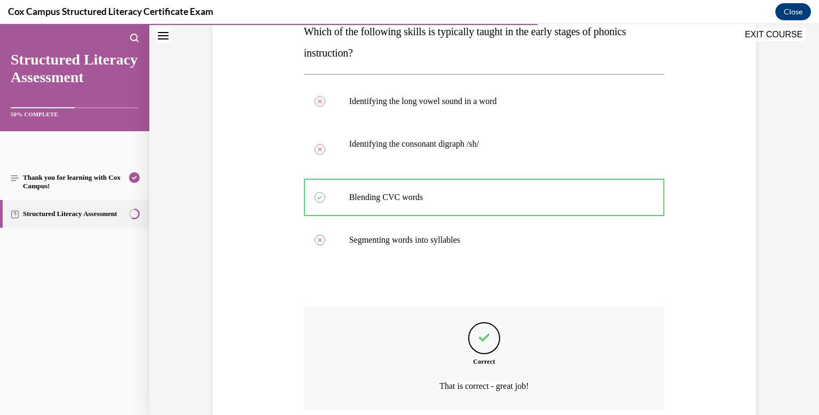
scroll to position [270, 0]
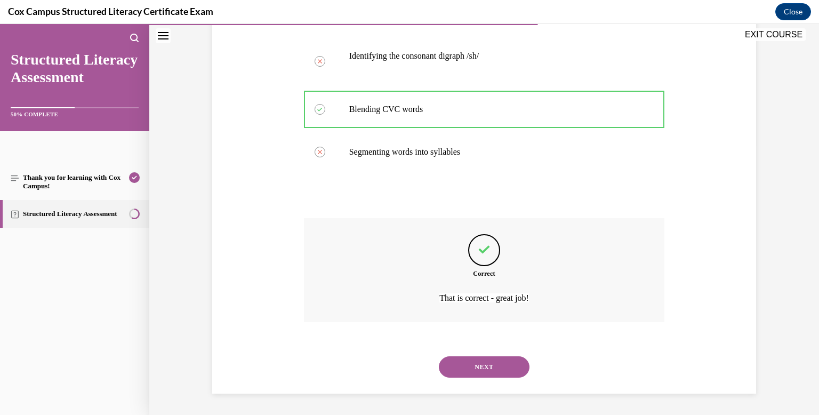
click at [481, 369] on button "NEXT" at bounding box center [484, 366] width 91 height 21
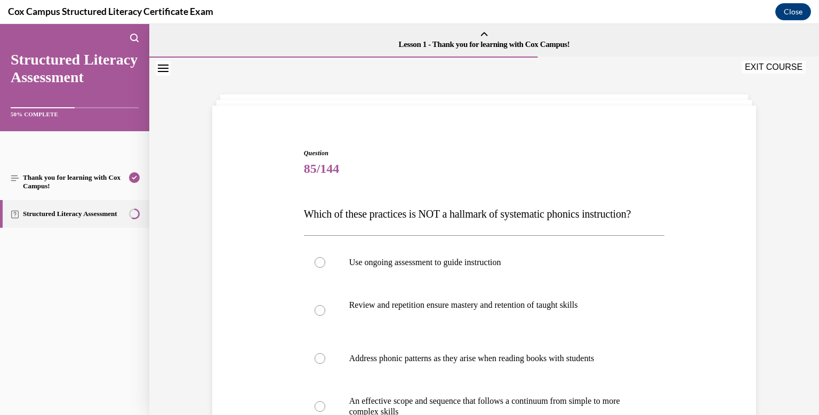
click at [481, 369] on label "Address phonic patterns as they arise when reading books with students" at bounding box center [484, 358] width 361 height 43
click at [325, 364] on input "Address phonic patterns as they arise when reading books with students" at bounding box center [319, 358] width 11 height 11
radio input "true"
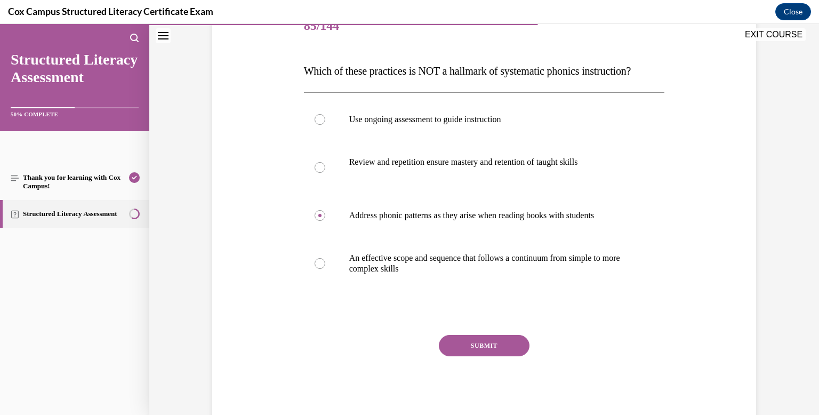
click at [481, 356] on button "SUBMIT" at bounding box center [484, 345] width 91 height 21
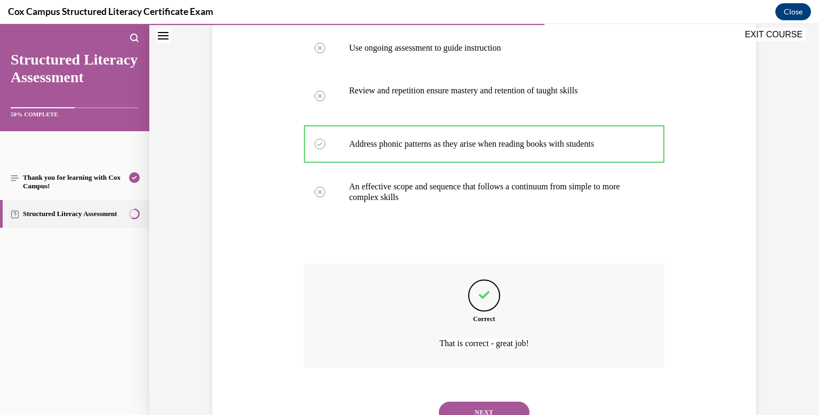
scroll to position [281, 0]
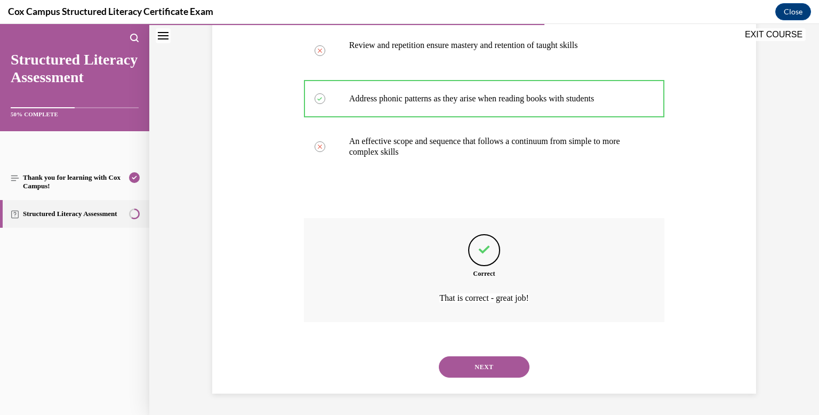
click at [481, 370] on button "NEXT" at bounding box center [484, 366] width 91 height 21
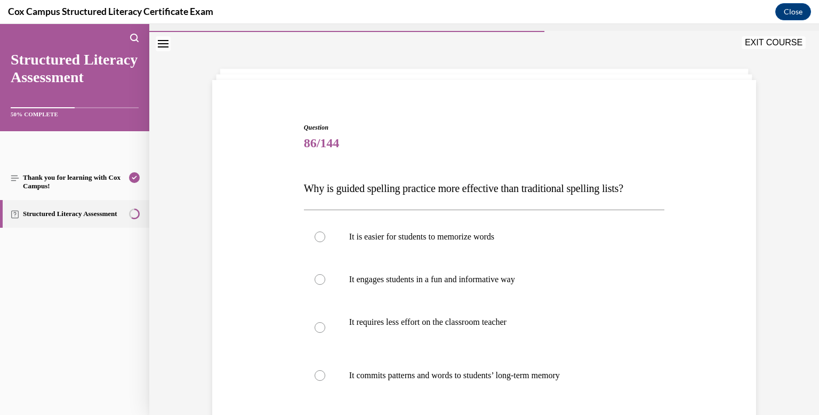
scroll to position [25, 0]
click at [481, 371] on p "It commits patterns and words to students’ long-term memory" at bounding box center [493, 376] width 289 height 11
click at [325, 371] on input "It commits patterns and words to students’ long-term memory" at bounding box center [319, 376] width 11 height 11
radio input "true"
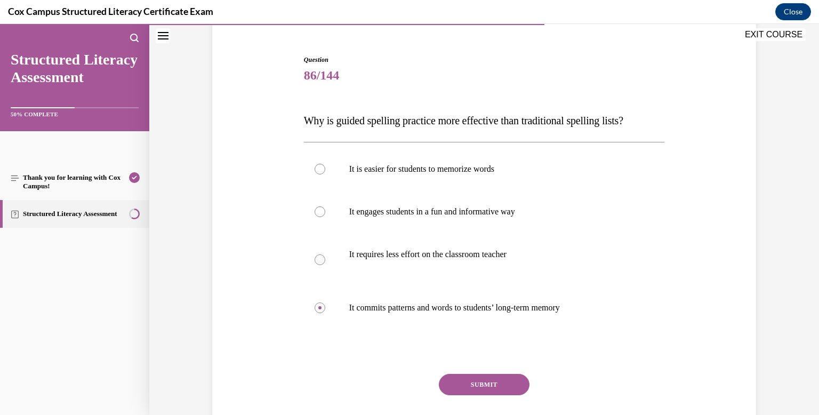
scroll to position [96, 0]
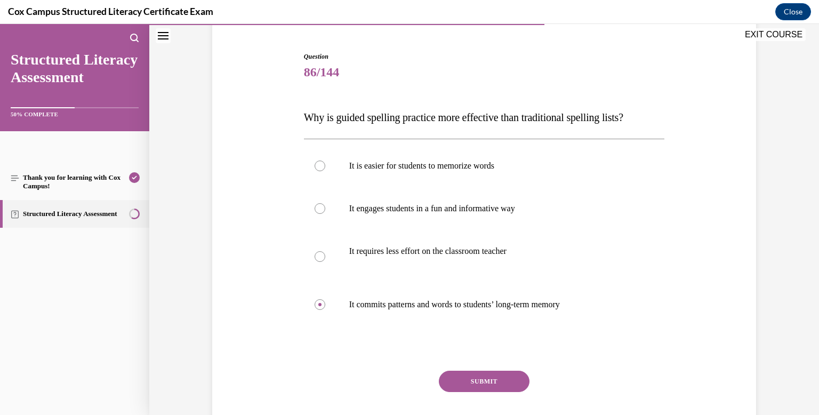
click at [483, 380] on button "SUBMIT" at bounding box center [484, 380] width 91 height 21
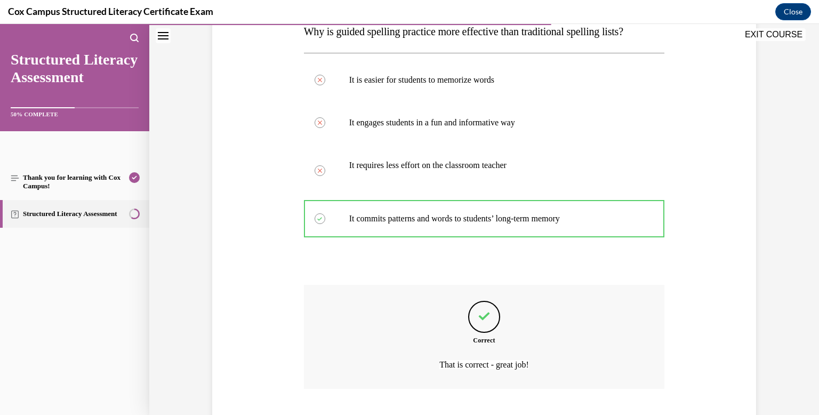
scroll to position [249, 0]
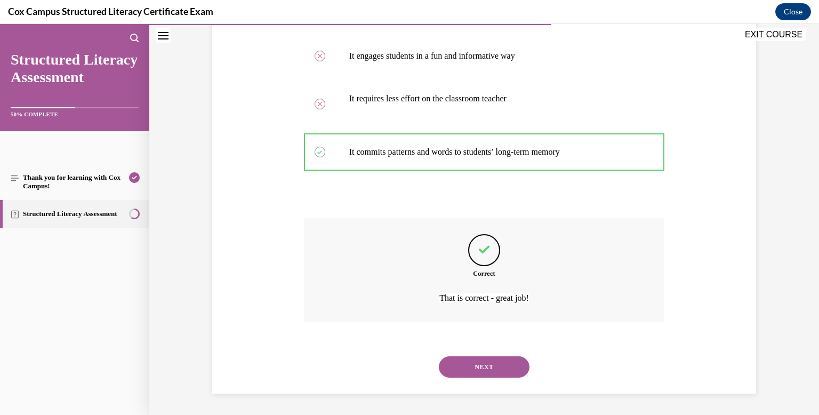
click at [482, 368] on button "NEXT" at bounding box center [484, 366] width 91 height 21
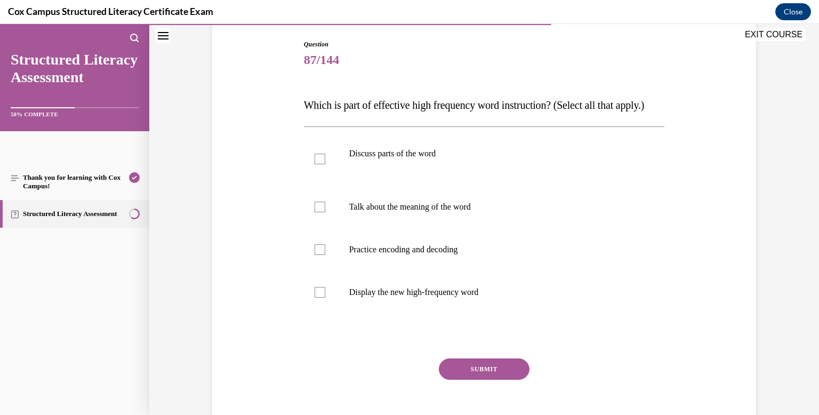
scroll to position [109, 0]
click at [328, 183] on label "Discuss parts of the word" at bounding box center [484, 158] width 361 height 53
click at [325, 164] on input "Discuss parts of the word" at bounding box center [319, 159] width 11 height 11
checkbox input "true"
click at [321, 222] on label "Talk about the meaning of the word" at bounding box center [484, 207] width 361 height 43
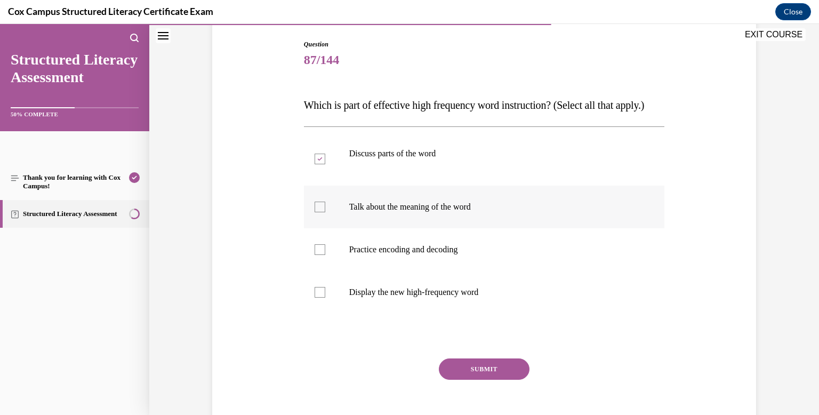
click at [321, 212] on input "Talk about the meaning of the word" at bounding box center [319, 206] width 11 height 11
checkbox input "true"
click at [322, 255] on div at bounding box center [319, 249] width 11 height 11
click at [322, 255] on input "Practice encoding and decoding" at bounding box center [319, 249] width 11 height 11
checkbox input "true"
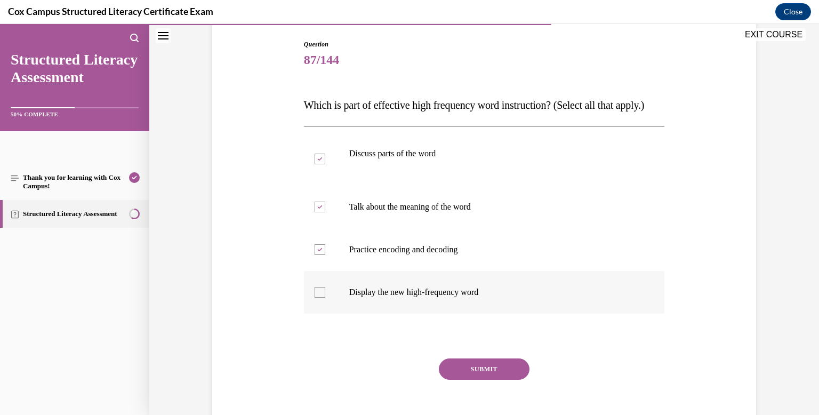
click at [321, 297] on div at bounding box center [319, 292] width 11 height 11
click at [321, 297] on input "Display the new high-frequency word" at bounding box center [319, 292] width 11 height 11
checkbox input "true"
click at [482, 380] on button "SUBMIT" at bounding box center [484, 368] width 91 height 21
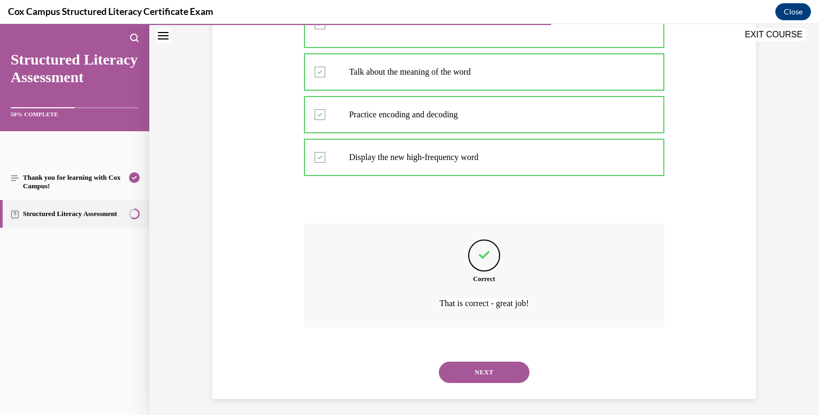
scroll to position [270, 0]
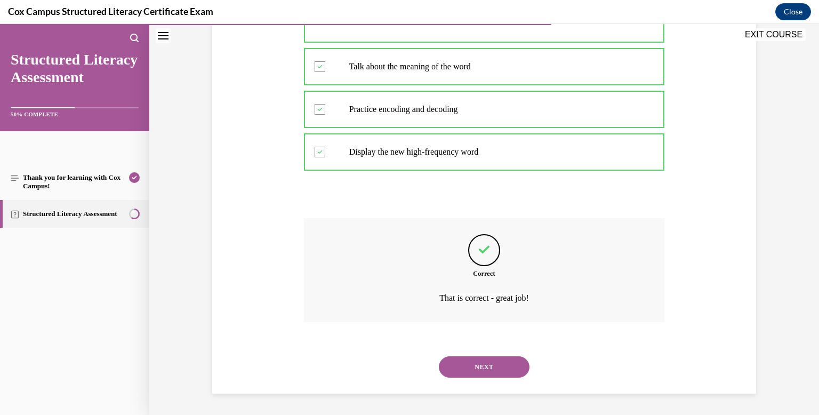
click at [482, 366] on button "NEXT" at bounding box center [484, 366] width 91 height 21
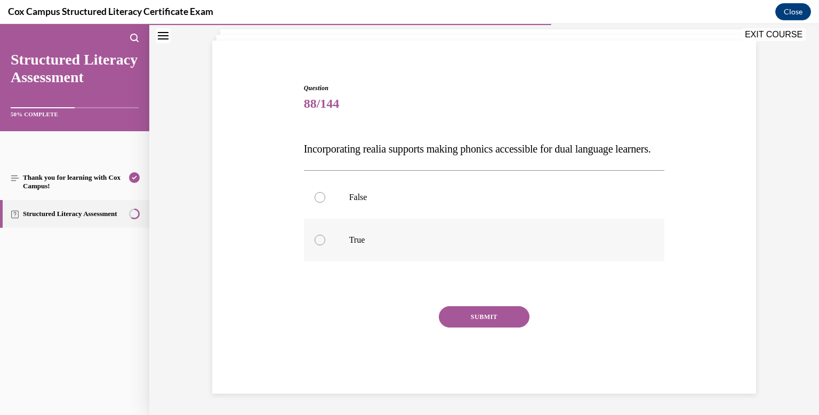
click at [320, 243] on div at bounding box center [319, 240] width 11 height 11
click at [320, 243] on input "True" at bounding box center [319, 240] width 11 height 11
radio input "true"
click at [504, 322] on button "SUBMIT" at bounding box center [484, 316] width 91 height 21
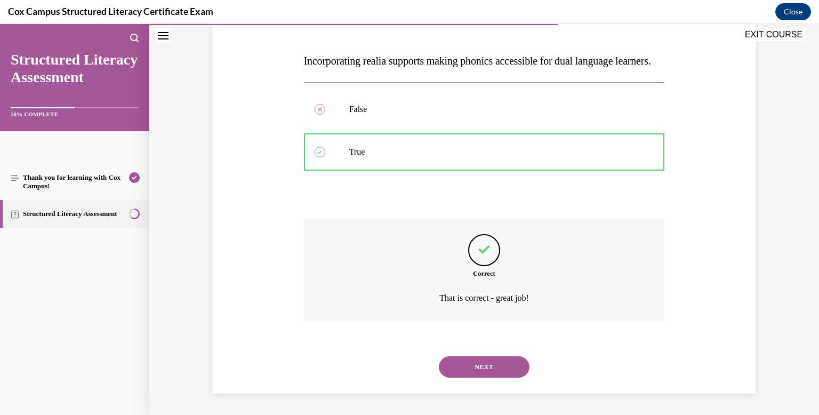
scroll to position [174, 0]
click at [502, 364] on button "NEXT" at bounding box center [484, 366] width 91 height 21
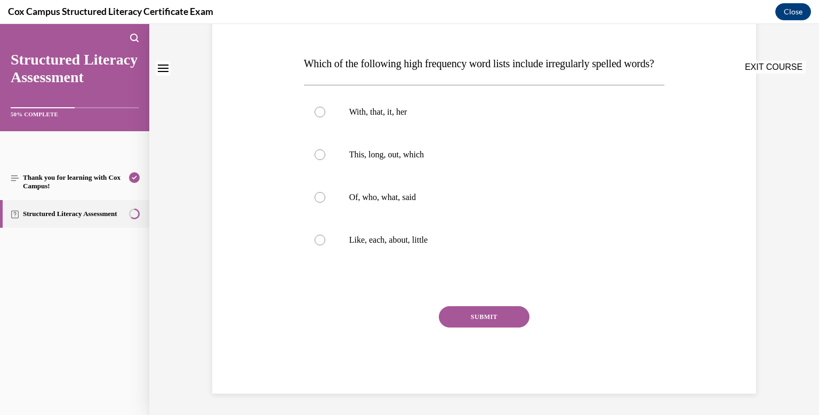
scroll to position [0, 0]
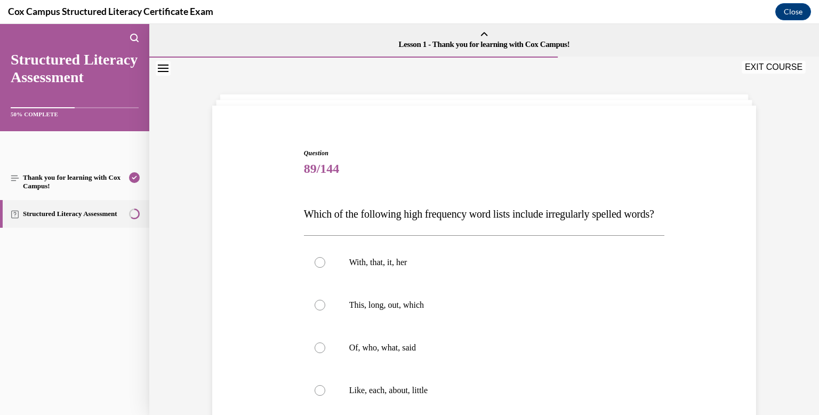
click at [502, 353] on p "Of, who, what, said" at bounding box center [493, 347] width 289 height 11
click at [325, 353] on input "Of, who, what, said" at bounding box center [319, 347] width 11 height 11
radio input "true"
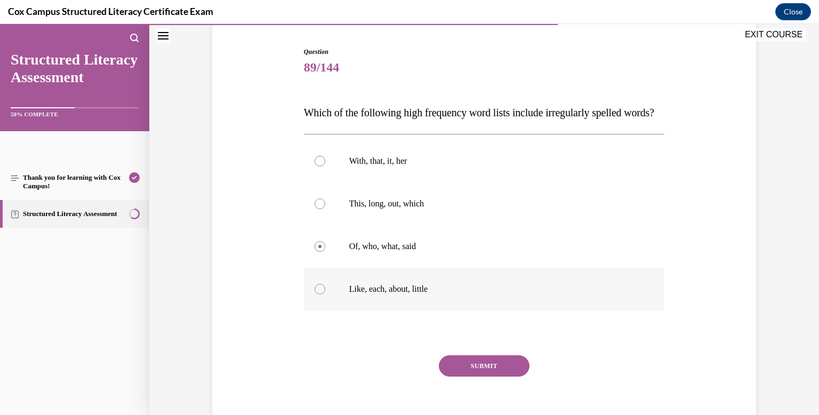
scroll to position [102, 0]
click at [490, 375] on button "SUBMIT" at bounding box center [484, 364] width 91 height 21
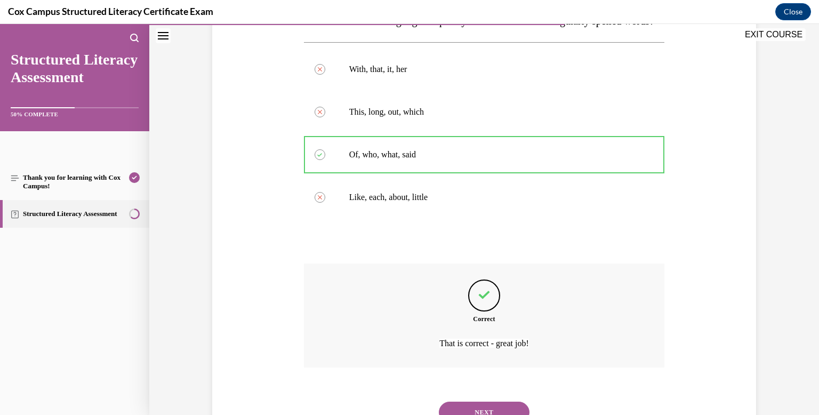
scroll to position [260, 0]
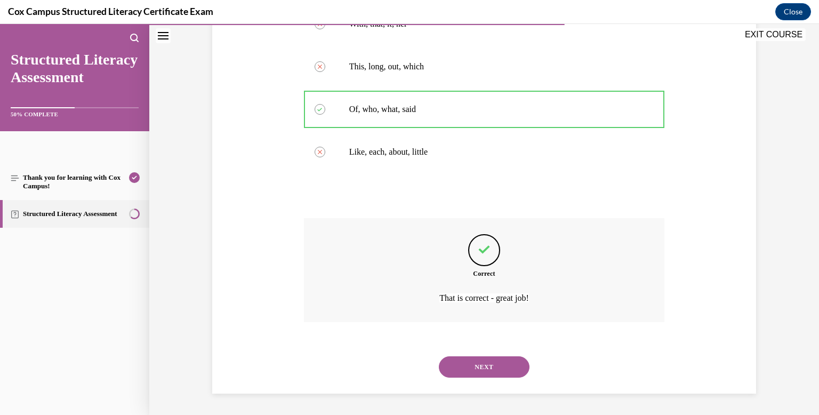
click at [483, 367] on button "NEXT" at bounding box center [484, 366] width 91 height 21
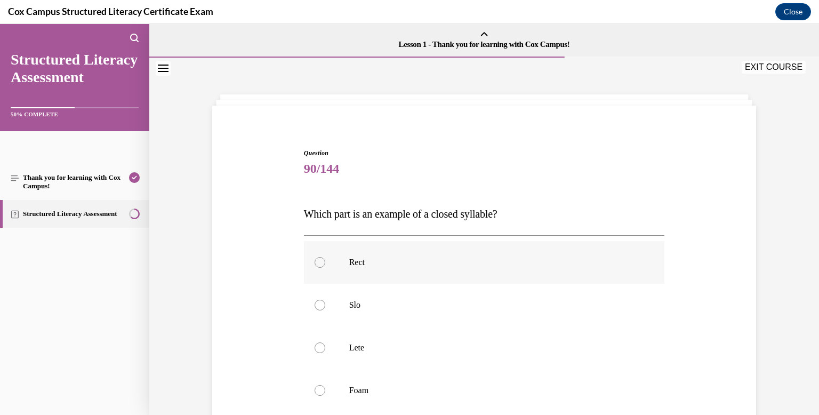
click at [436, 276] on label "Rect" at bounding box center [484, 262] width 361 height 43
click at [325, 268] on input "Rect" at bounding box center [319, 262] width 11 height 11
radio input "true"
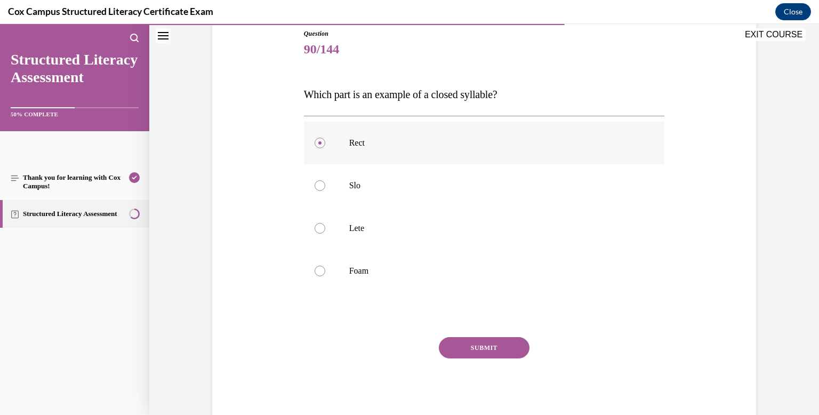
scroll to position [119, 0]
click at [463, 343] on button "SUBMIT" at bounding box center [484, 347] width 91 height 21
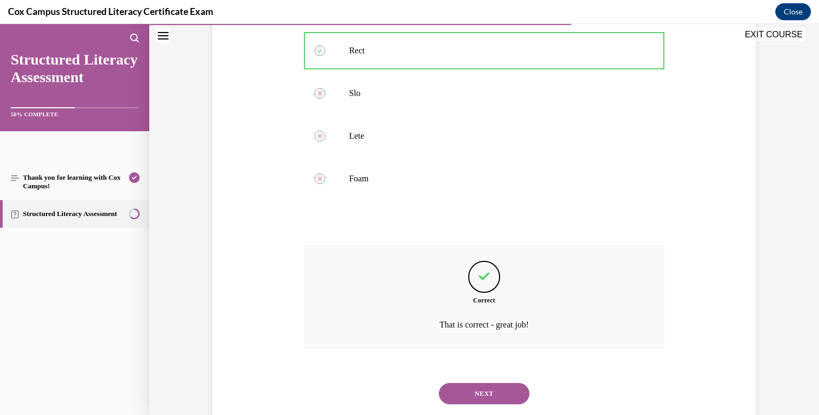
scroll to position [238, 0]
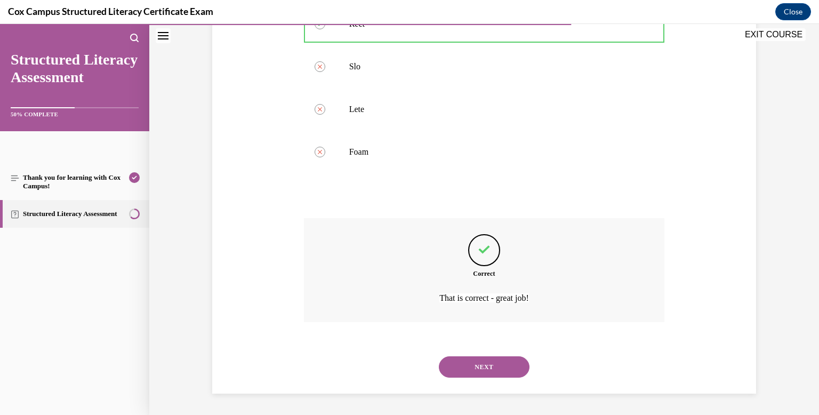
click at [472, 366] on button "NEXT" at bounding box center [484, 366] width 91 height 21
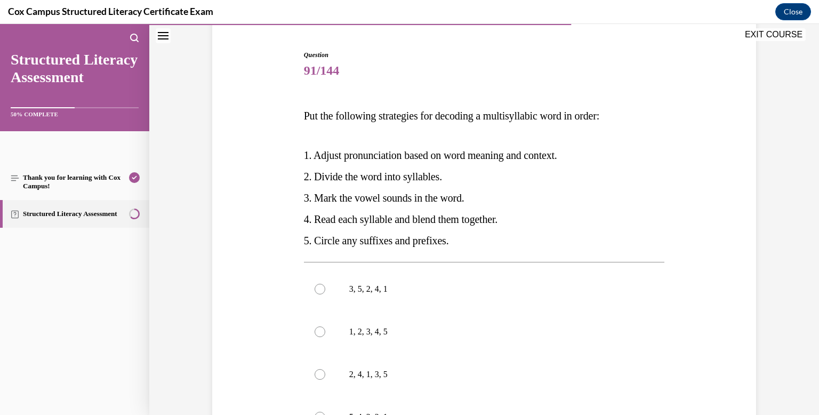
scroll to position [104, 0]
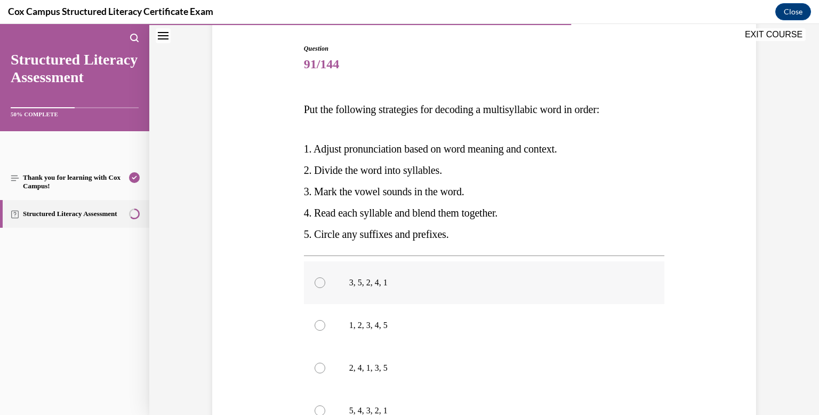
click at [429, 298] on label "3, 5, 2, 4, 1" at bounding box center [484, 282] width 361 height 43
click at [325, 288] on input "3, 5, 2, 4, 1" at bounding box center [319, 282] width 11 height 11
radio input "true"
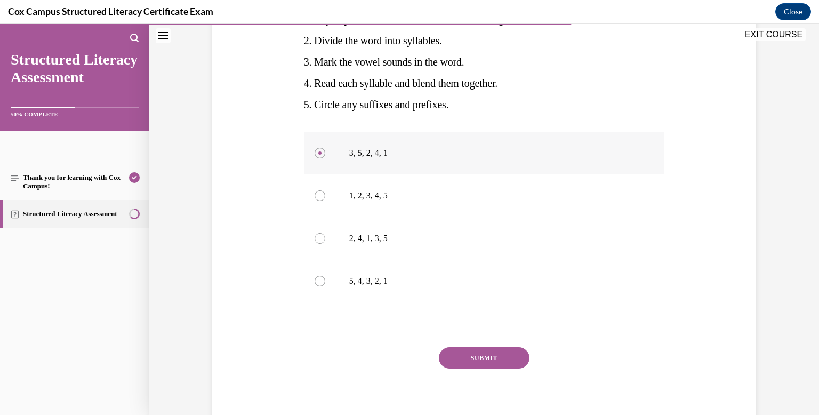
scroll to position [238, 0]
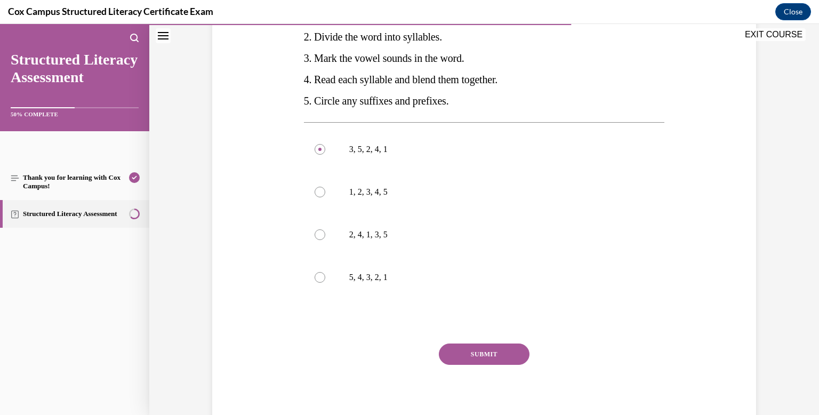
click at [458, 348] on button "SUBMIT" at bounding box center [484, 353] width 91 height 21
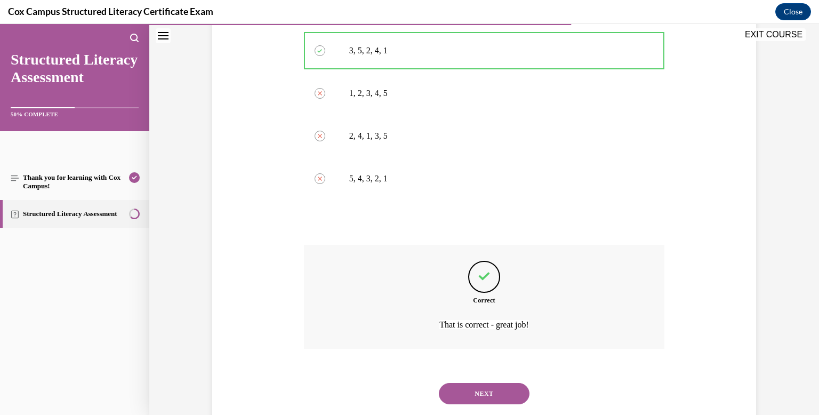
scroll to position [363, 0]
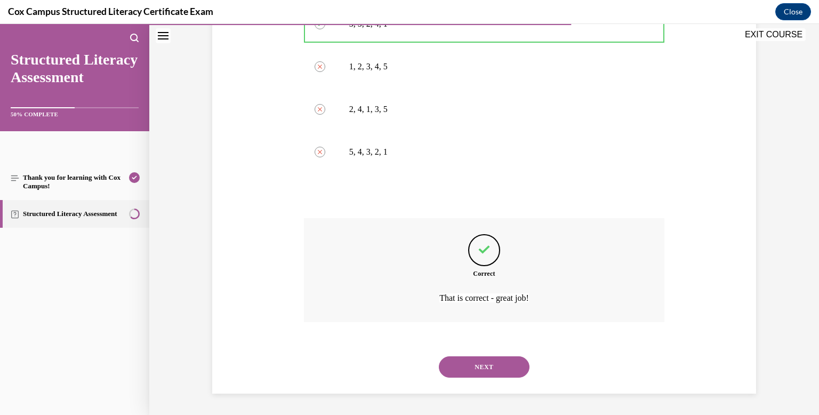
click at [467, 364] on button "NEXT" at bounding box center [484, 366] width 91 height 21
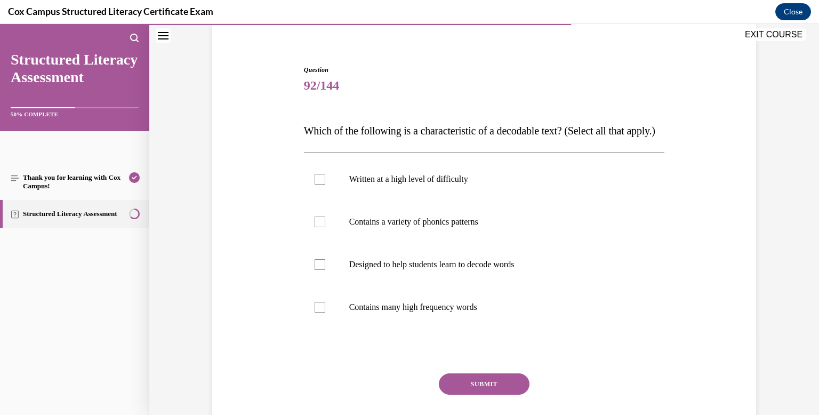
scroll to position [90, 0]
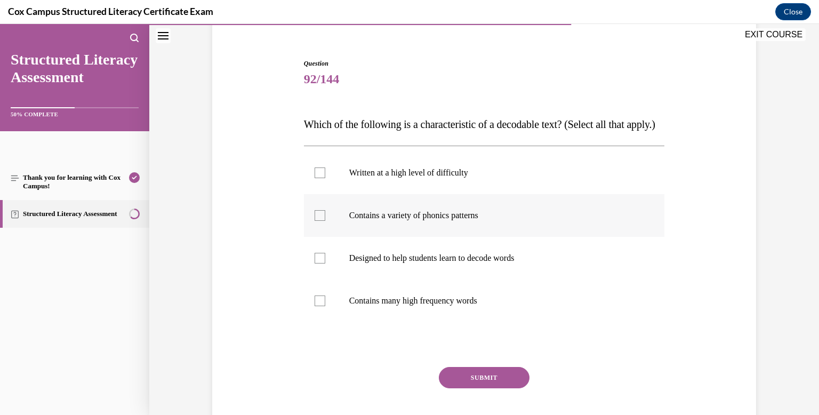
click at [318, 221] on div at bounding box center [319, 215] width 11 height 11
click at [318, 221] on input "Contains a variety of phonics patterns" at bounding box center [319, 215] width 11 height 11
checkbox input "true"
click at [317, 263] on div at bounding box center [319, 258] width 11 height 11
click at [317, 263] on input "Designed to help students learn to decode words" at bounding box center [319, 258] width 11 height 11
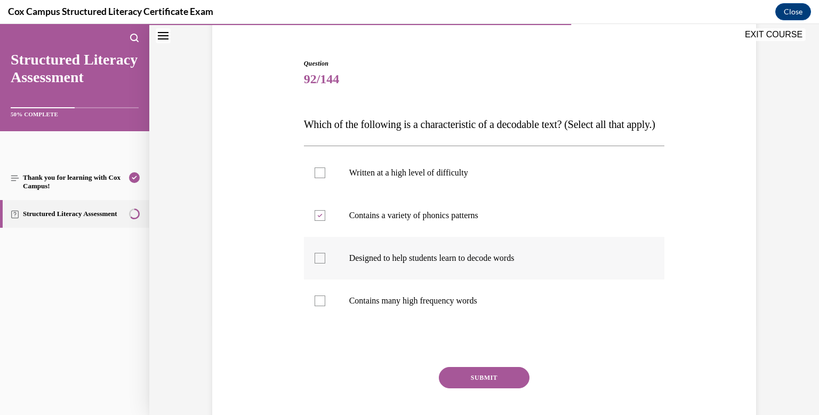
checkbox input "true"
click at [318, 306] on div at bounding box center [319, 300] width 11 height 11
click at [318, 306] on input "Contains many high frequency words" at bounding box center [319, 300] width 11 height 11
checkbox input "true"
click at [475, 388] on button "SUBMIT" at bounding box center [484, 377] width 91 height 21
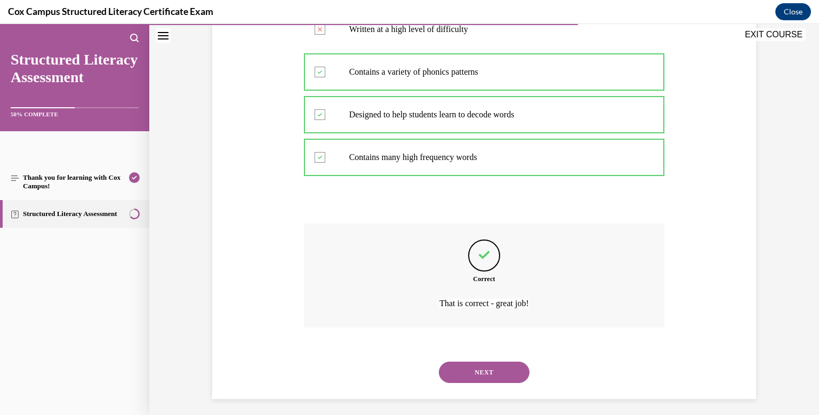
scroll to position [260, 0]
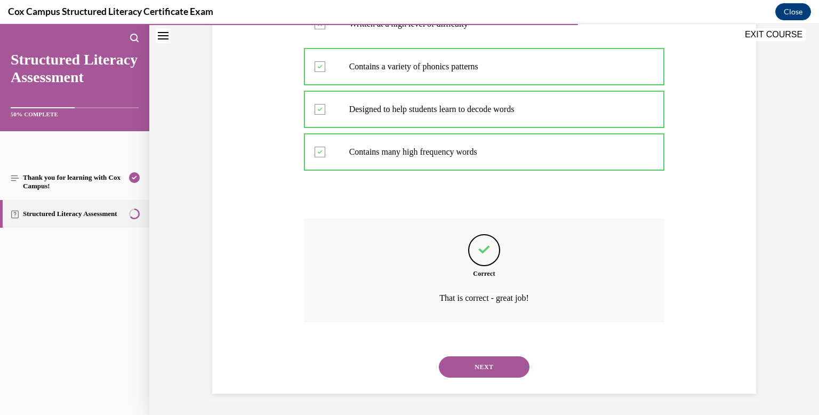
click at [470, 367] on button "NEXT" at bounding box center [484, 366] width 91 height 21
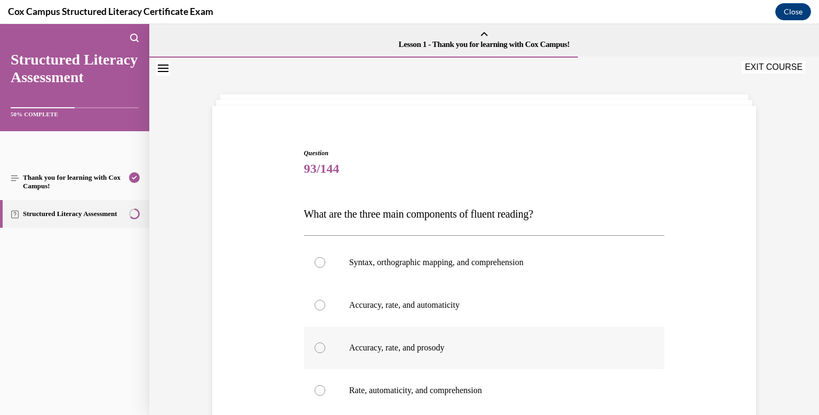
click at [437, 343] on p "Accuracy, rate, and prosody" at bounding box center [493, 347] width 289 height 11
click at [325, 343] on input "Accuracy, rate, and prosody" at bounding box center [319, 347] width 11 height 11
radio input "true"
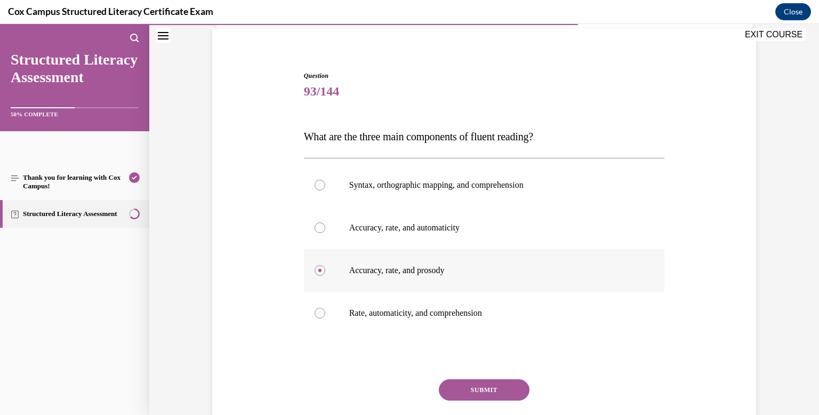
scroll to position [84, 0]
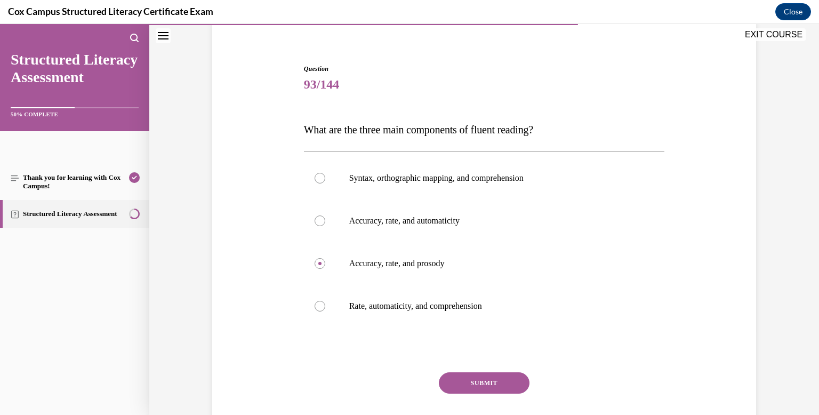
click at [469, 384] on button "SUBMIT" at bounding box center [484, 382] width 91 height 21
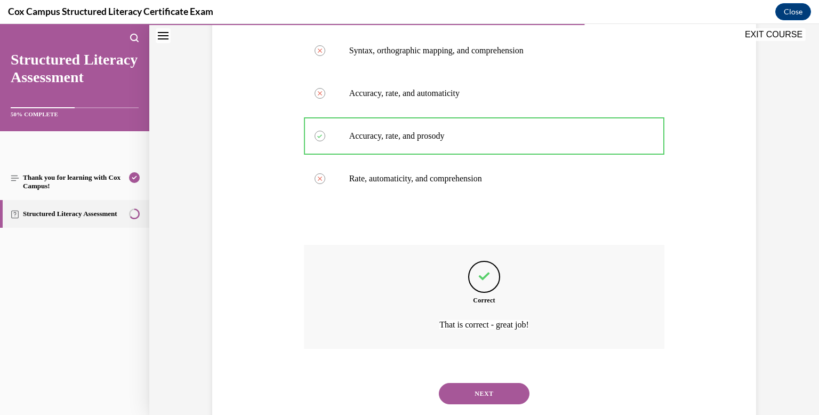
scroll to position [238, 0]
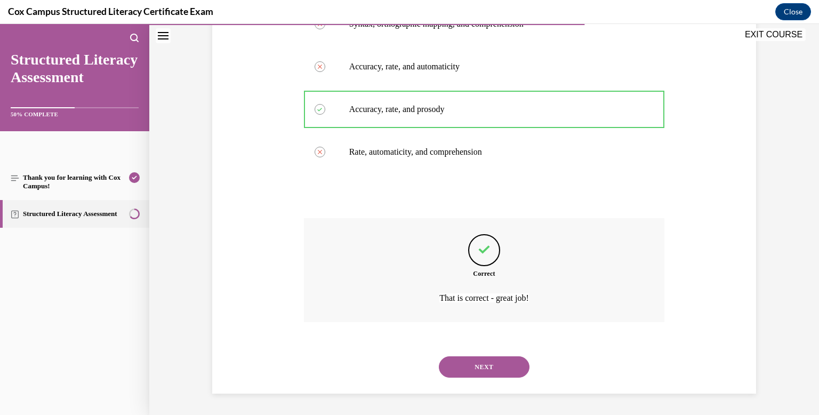
click at [470, 366] on button "NEXT" at bounding box center [484, 366] width 91 height 21
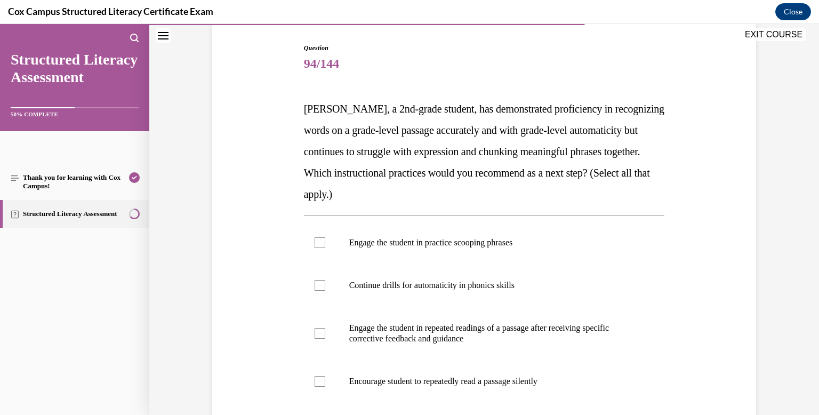
scroll to position [104, 0]
click at [445, 333] on p "Engage the student in repeated readings of a passage after receiving specific c…" at bounding box center [493, 333] width 289 height 21
click at [325, 333] on input "Engage the student in repeated readings of a passage after receiving specific c…" at bounding box center [319, 333] width 11 height 11
checkbox input "true"
click at [333, 237] on label "Engage the student in practice scooping phrases" at bounding box center [484, 243] width 361 height 43
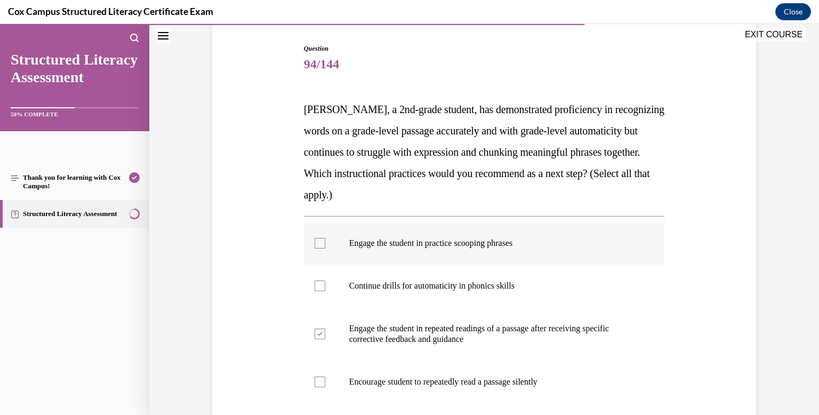
click at [325, 238] on input "Engage the student in practice scooping phrases" at bounding box center [319, 243] width 11 height 11
checkbox input "true"
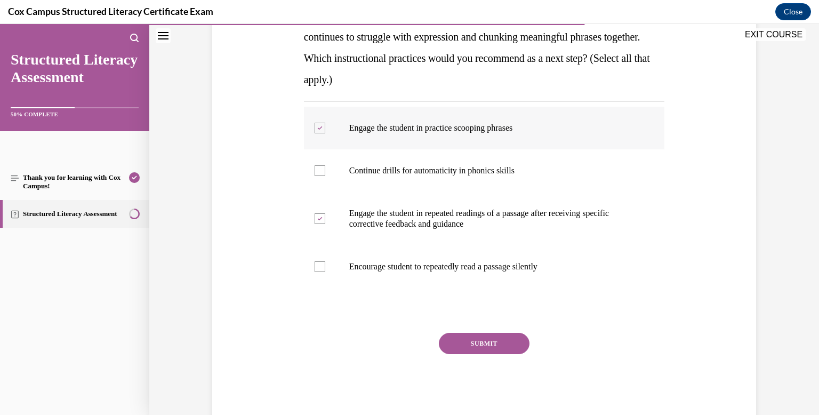
scroll to position [246, 0]
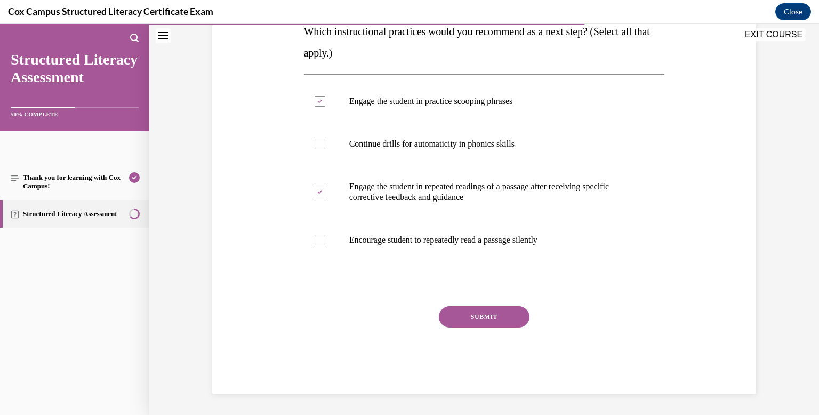
click at [492, 316] on button "SUBMIT" at bounding box center [484, 316] width 91 height 21
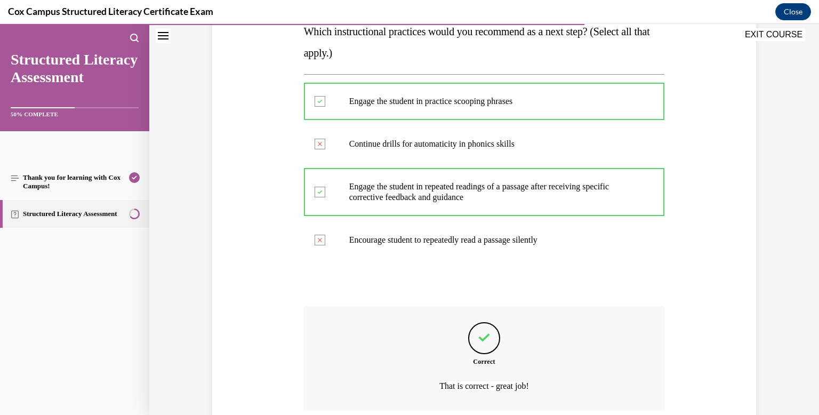
scroll to position [334, 0]
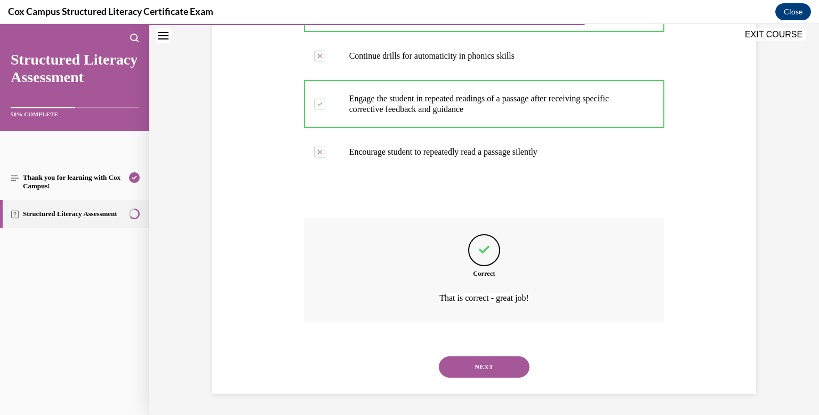
click at [493, 370] on button "NEXT" at bounding box center [484, 366] width 91 height 21
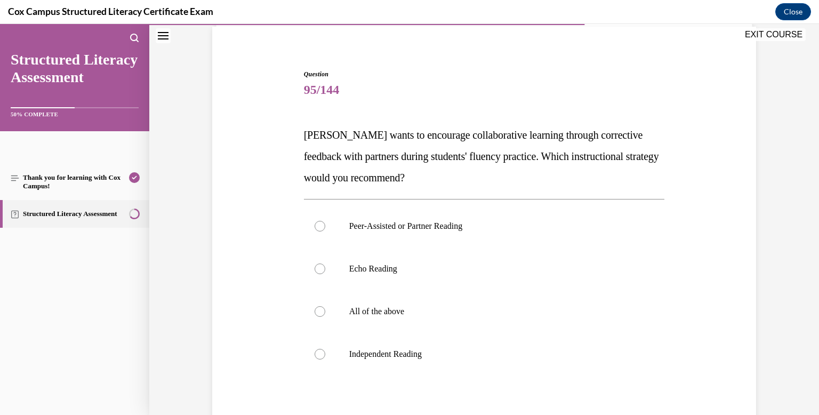
scroll to position [80, 0]
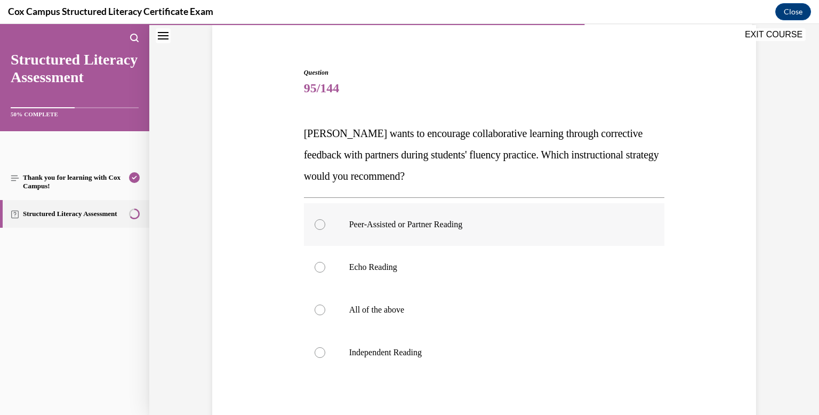
click at [444, 240] on label "Peer-Assisted or Partner Reading" at bounding box center [484, 224] width 361 height 43
click at [325, 230] on input "Peer-Assisted or Partner Reading" at bounding box center [319, 224] width 11 height 11
radio input "true"
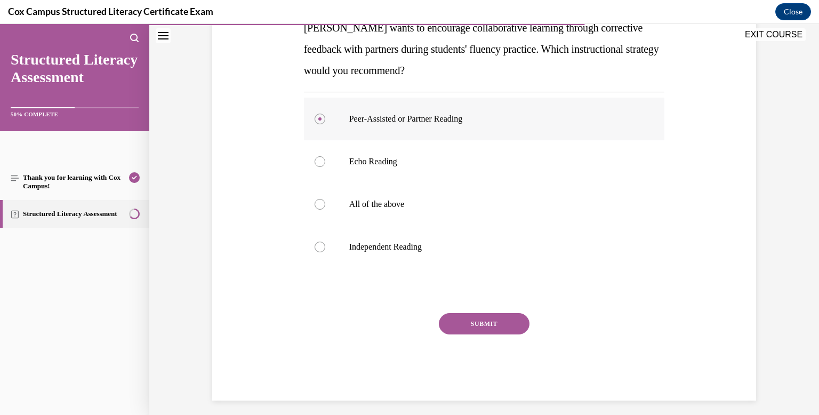
scroll to position [193, 0]
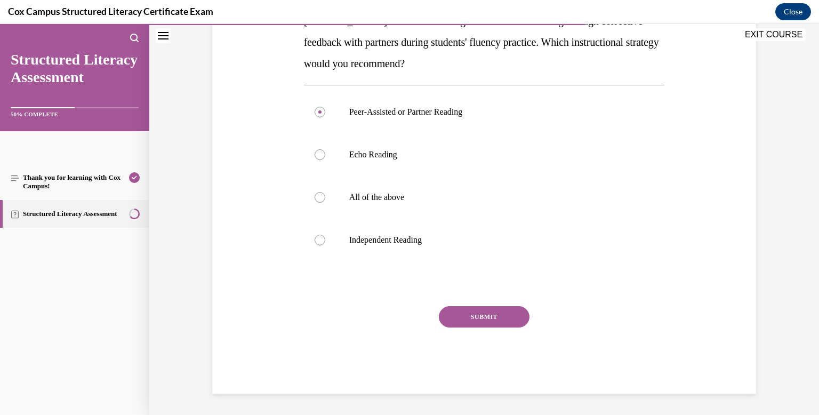
click at [470, 307] on button "SUBMIT" at bounding box center [484, 316] width 91 height 21
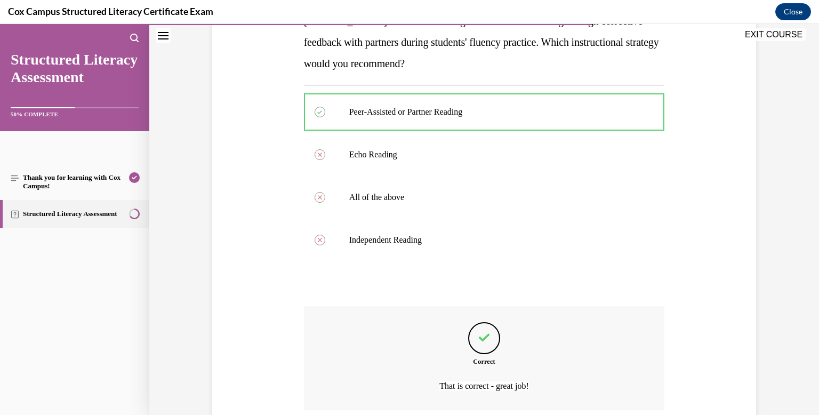
scroll to position [281, 0]
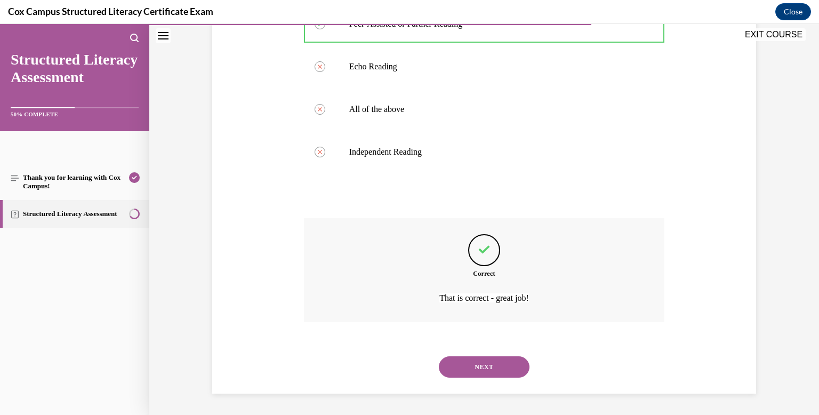
click at [489, 366] on button "NEXT" at bounding box center [484, 366] width 91 height 21
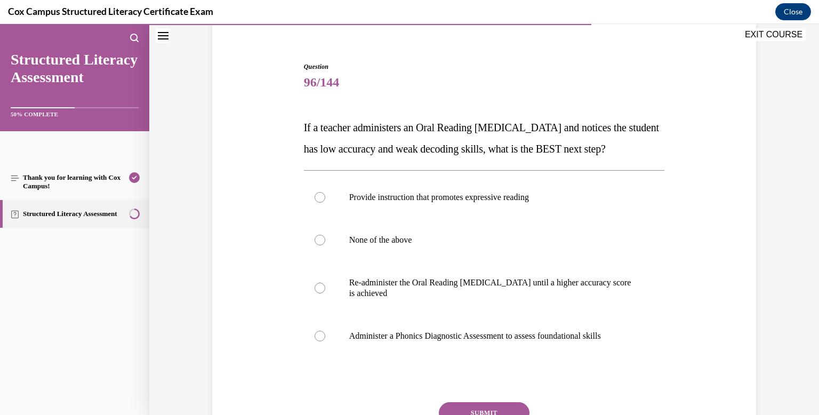
scroll to position [87, 0]
click at [489, 357] on label "Administer a Phonics Diagnostic Assessment to assess foundational skills" at bounding box center [484, 335] width 361 height 43
click at [325, 341] on input "Administer a Phonics Diagnostic Assessment to assess foundational skills" at bounding box center [319, 335] width 11 height 11
radio input "true"
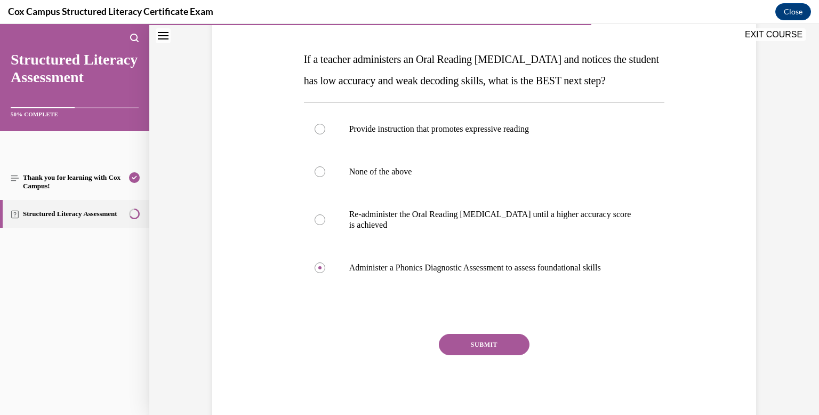
click at [489, 355] on button "SUBMIT" at bounding box center [484, 344] width 91 height 21
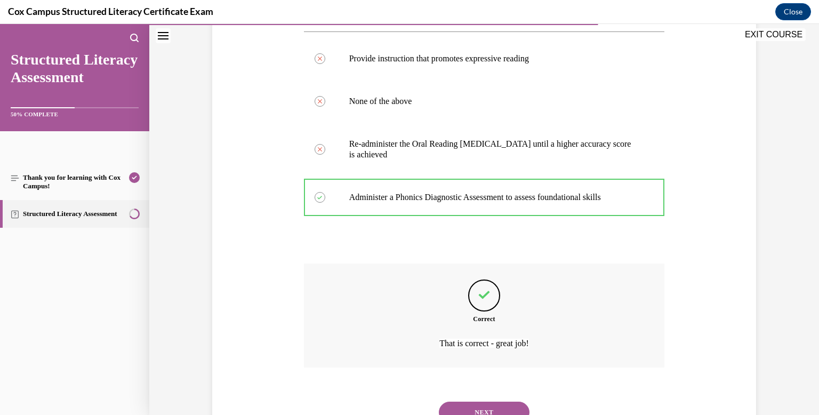
scroll to position [292, 0]
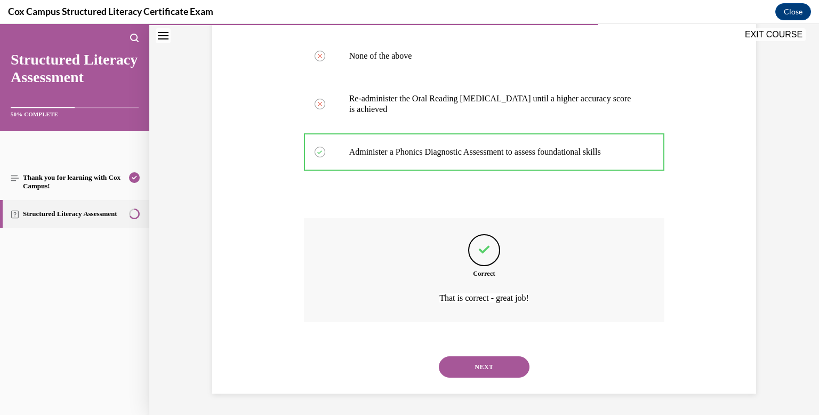
click at [489, 366] on button "NEXT" at bounding box center [484, 366] width 91 height 21
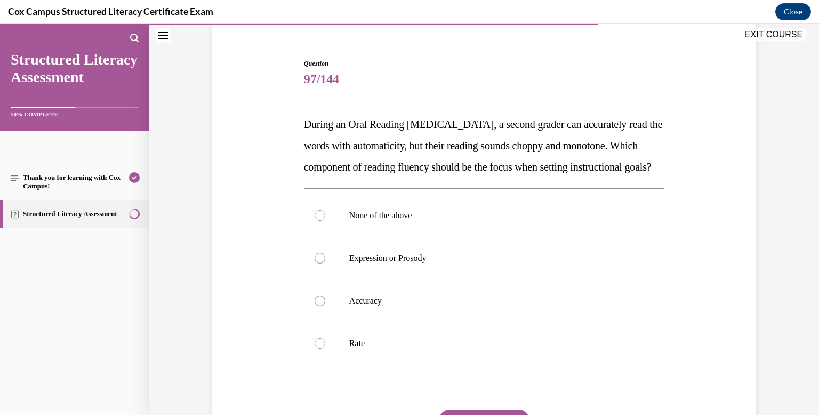
scroll to position [88, 0]
click at [457, 264] on p "Expression or Prosody" at bounding box center [493, 259] width 289 height 11
click at [325, 264] on input "Expression or Prosody" at bounding box center [319, 259] width 11 height 11
radio input "true"
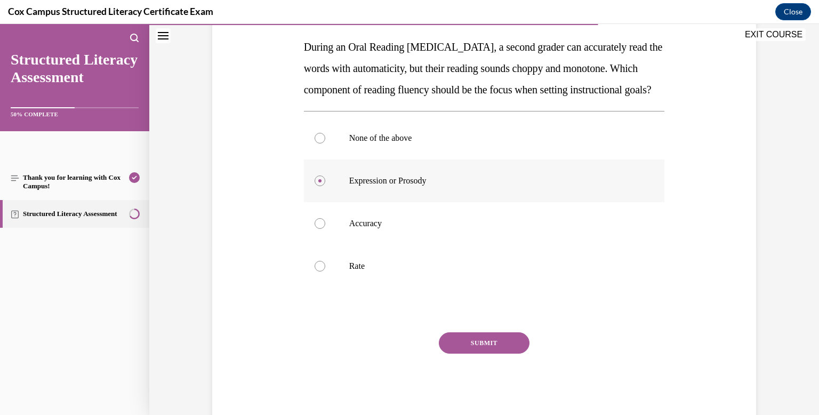
scroll to position [214, 0]
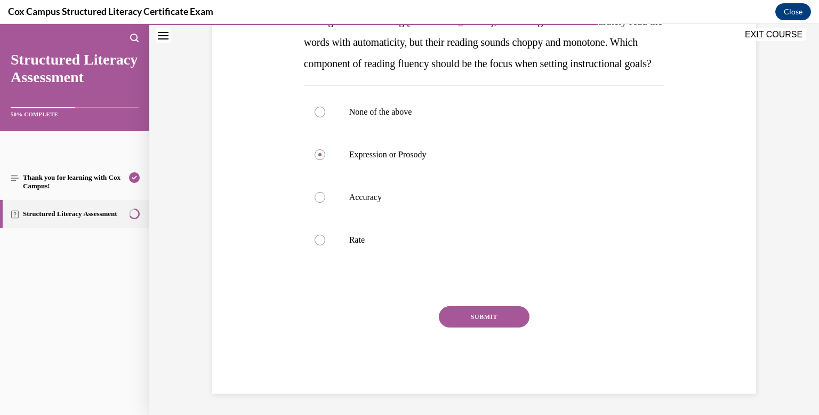
click at [472, 318] on button "SUBMIT" at bounding box center [484, 316] width 91 height 21
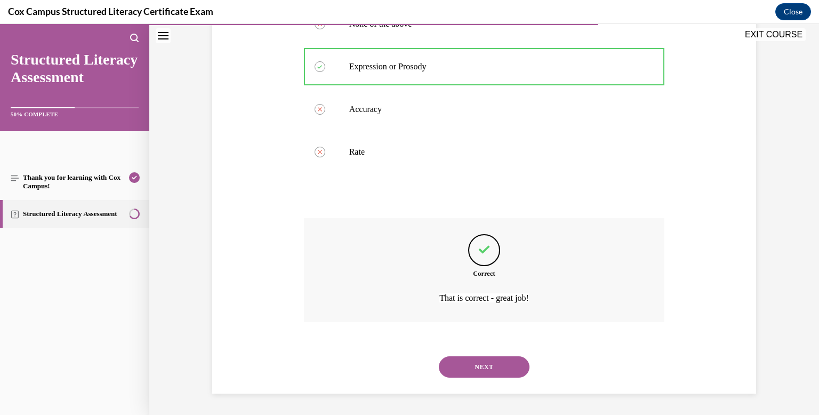
scroll to position [302, 0]
click at [486, 365] on button "NEXT" at bounding box center [484, 366] width 91 height 21
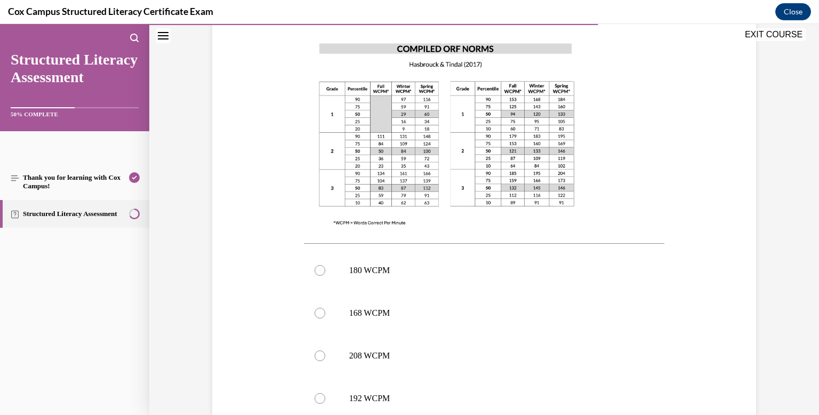
scroll to position [287, 0]
click at [461, 322] on label "168 WCPM" at bounding box center [484, 314] width 361 height 43
click at [325, 319] on input "168 WCPM" at bounding box center [319, 314] width 11 height 11
radio input "true"
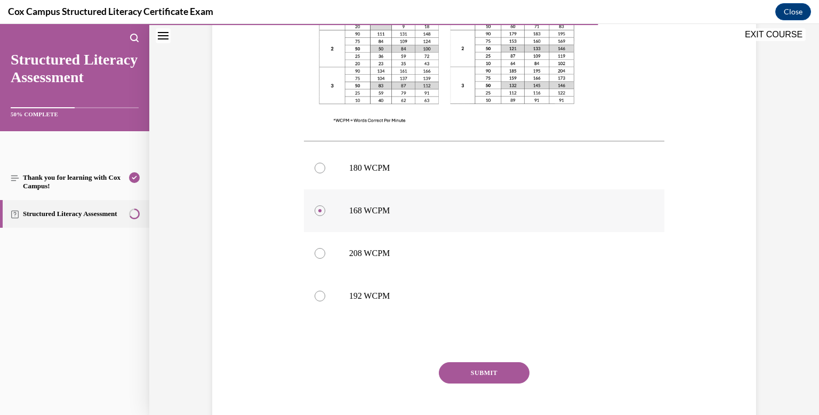
scroll to position [391, 0]
click at [477, 373] on button "SUBMIT" at bounding box center [484, 371] width 91 height 21
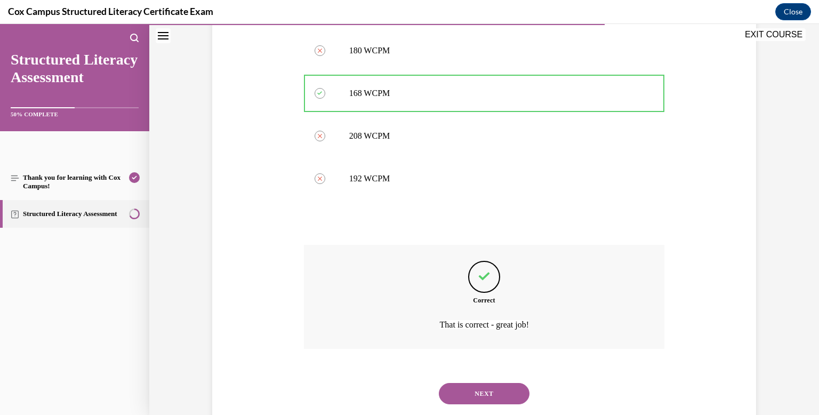
scroll to position [534, 0]
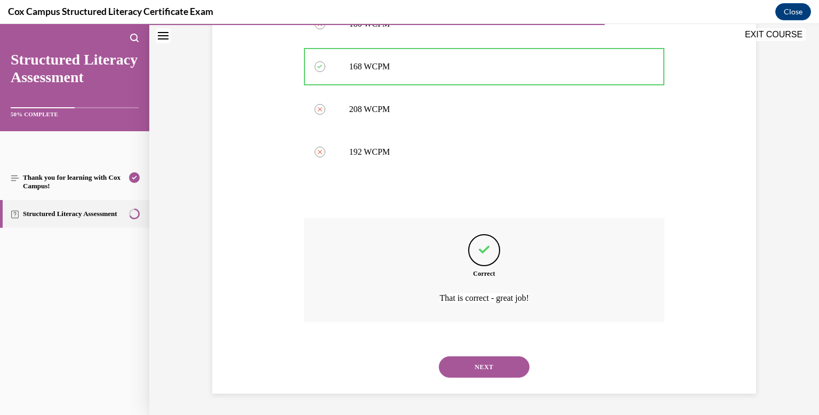
click at [478, 372] on button "NEXT" at bounding box center [484, 366] width 91 height 21
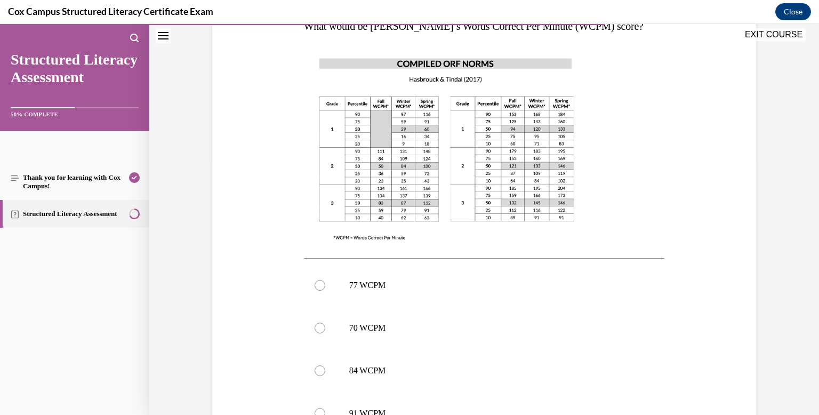
scroll to position [270, 0]
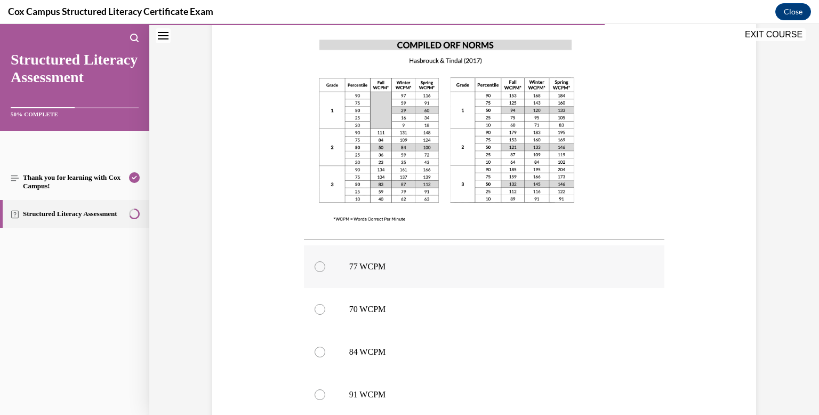
click at [404, 270] on p "77 WCPM" at bounding box center [493, 266] width 289 height 11
click at [325, 270] on input "77 WCPM" at bounding box center [319, 266] width 11 height 11
radio input "true"
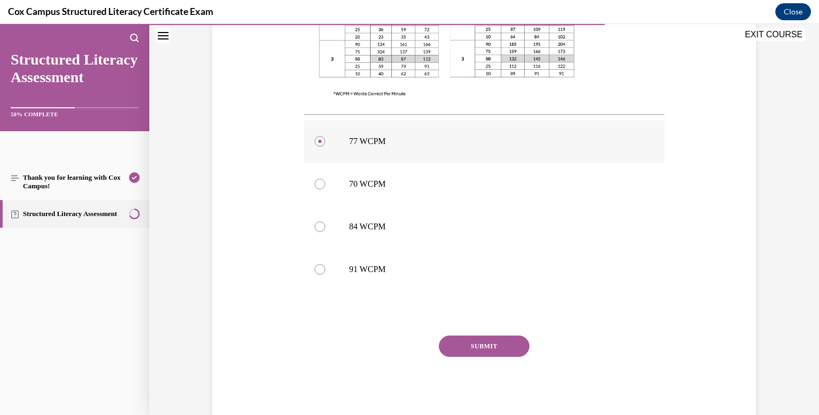
scroll to position [399, 0]
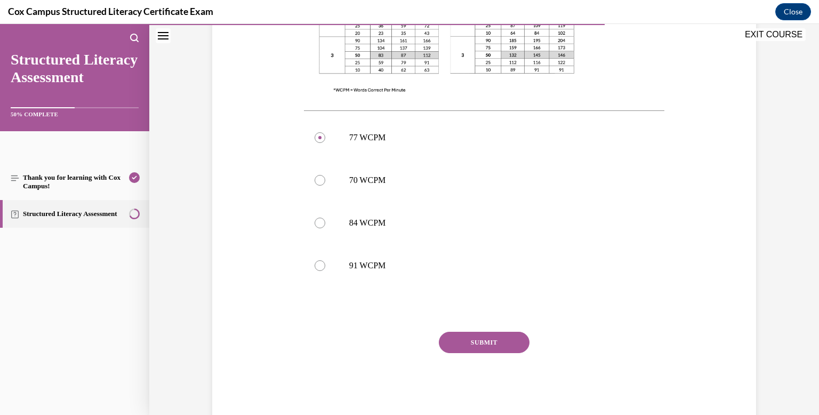
click at [467, 339] on button "SUBMIT" at bounding box center [484, 342] width 91 height 21
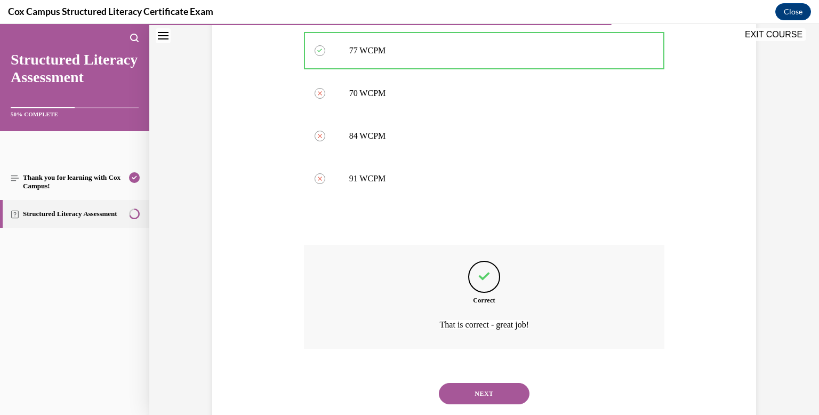
scroll to position [513, 0]
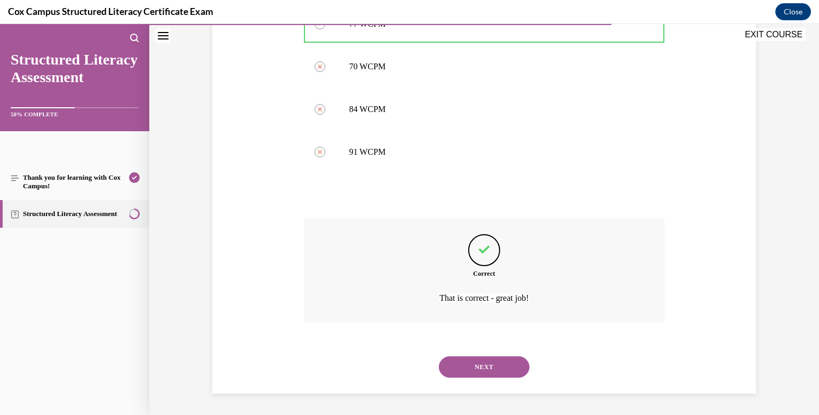
click at [480, 365] on button "NEXT" at bounding box center [484, 366] width 91 height 21
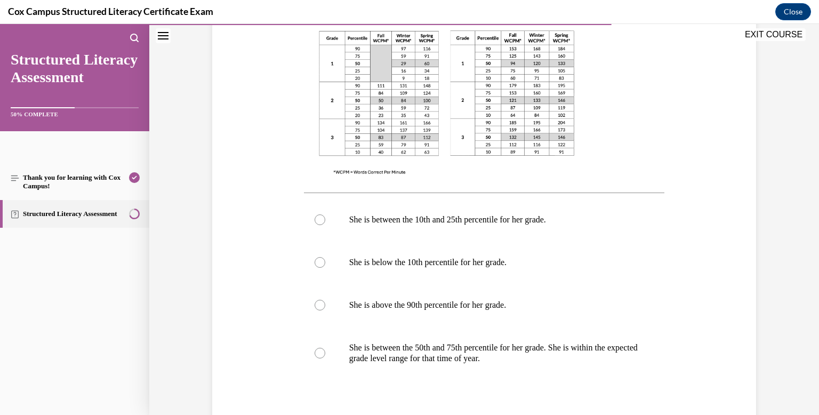
scroll to position [350, 0]
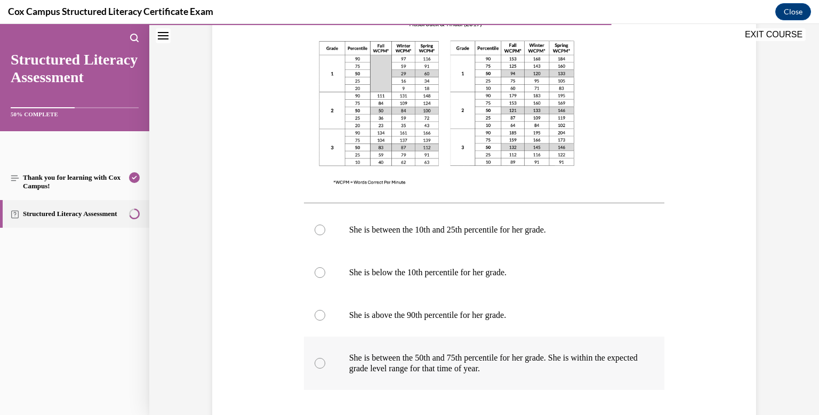
click at [319, 364] on div at bounding box center [319, 363] width 11 height 11
click at [319, 364] on input "She is between the 50th and 75th percentile for her grade. She is within the ex…" at bounding box center [319, 363] width 11 height 11
radio input "true"
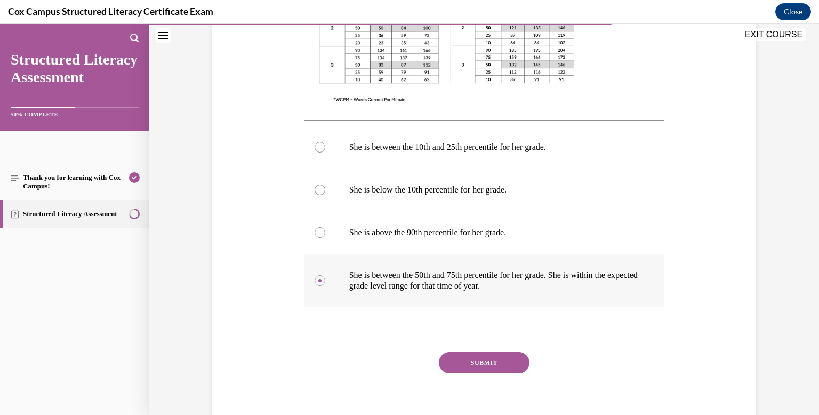
scroll to position [445, 0]
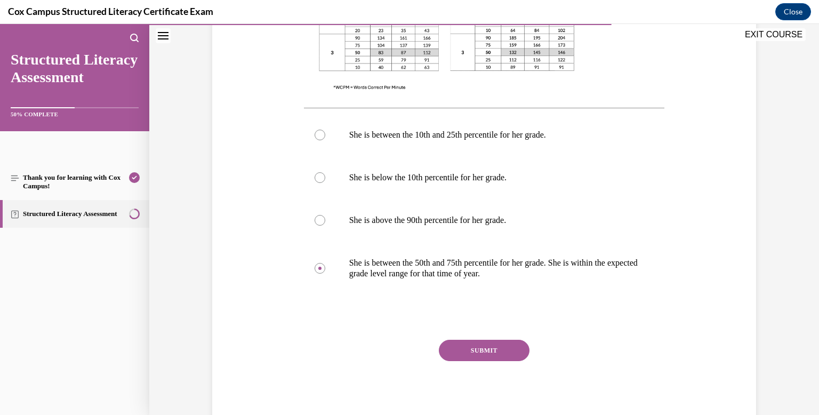
click at [464, 352] on button "SUBMIT" at bounding box center [484, 350] width 91 height 21
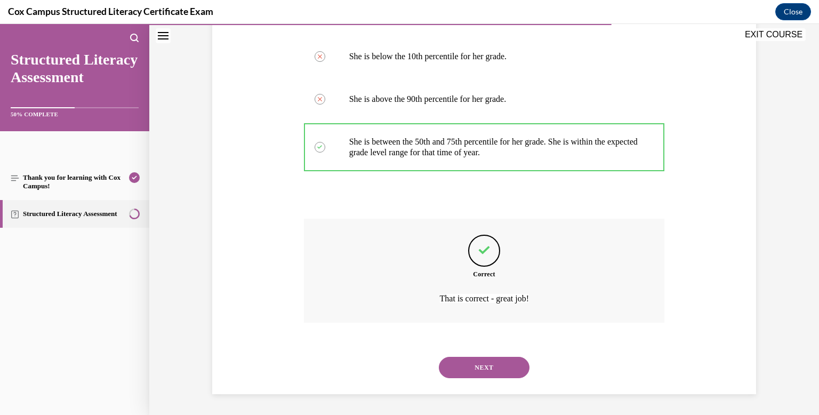
scroll to position [566, 0]
click at [469, 367] on button "NEXT" at bounding box center [484, 366] width 91 height 21
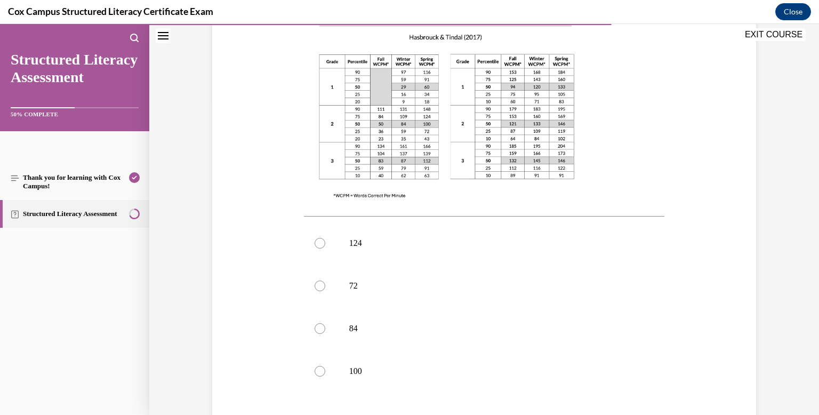
scroll to position [316, 0]
click at [469, 367] on label "100" at bounding box center [484, 370] width 361 height 43
click at [325, 367] on input "100" at bounding box center [319, 370] width 11 height 11
radio input "true"
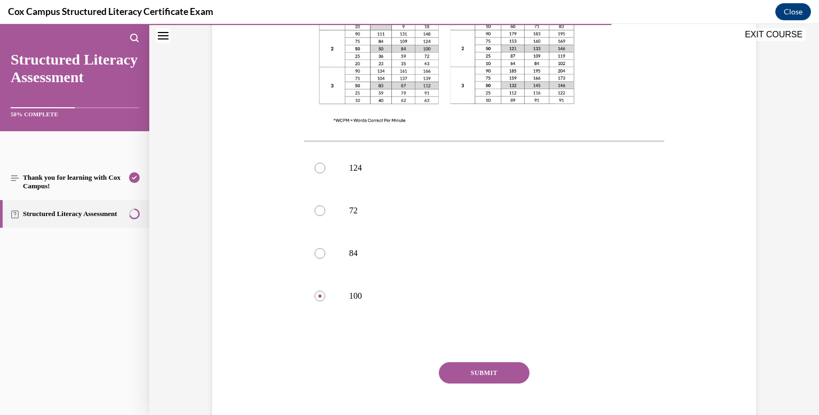
scroll to position [391, 0]
click at [471, 361] on button "SUBMIT" at bounding box center [484, 371] width 91 height 21
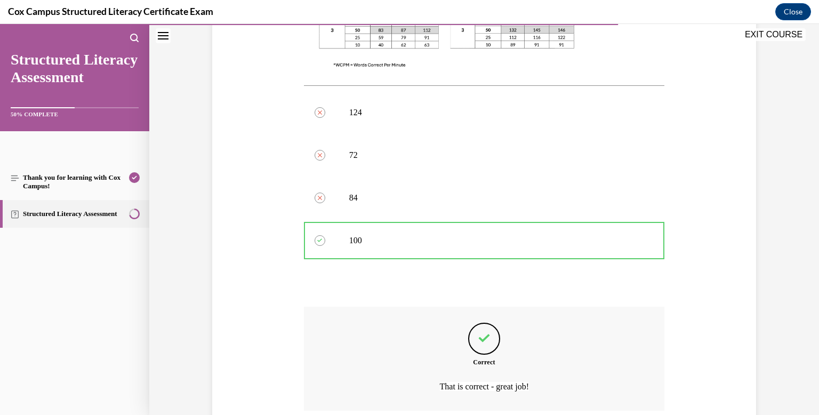
scroll to position [513, 0]
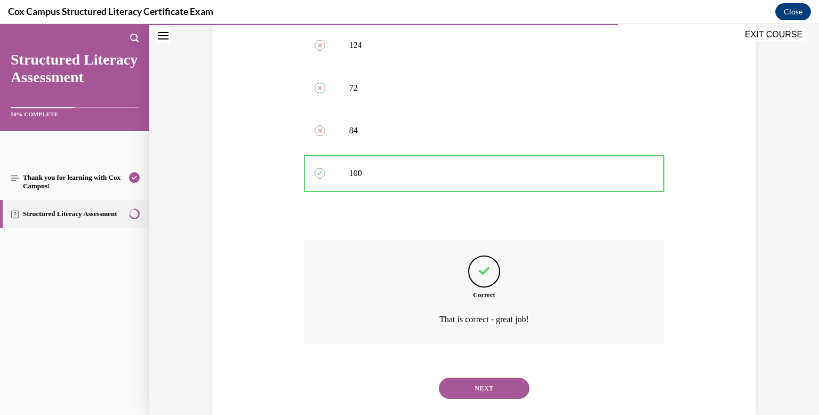
click at [479, 377] on button "NEXT" at bounding box center [484, 387] width 91 height 21
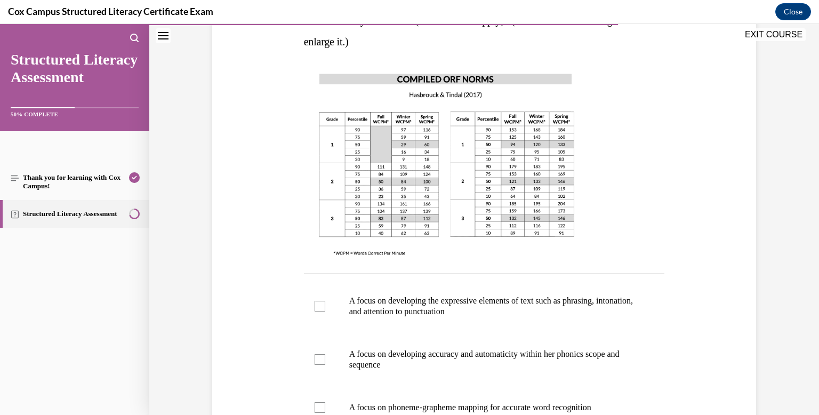
scroll to position [254, 0]
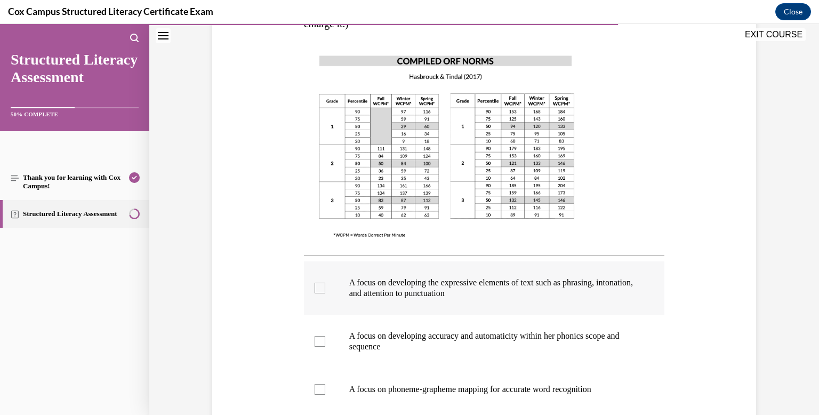
click at [325, 291] on label "A focus on developing the expressive elements of text such as phrasing, intonat…" at bounding box center [484, 287] width 361 height 53
click at [325, 291] on input "A focus on developing the expressive elements of text such as phrasing, intonat…" at bounding box center [319, 288] width 11 height 11
checkbox input "true"
click at [322, 342] on div at bounding box center [319, 341] width 11 height 11
click at [322, 342] on input "A focus on developing accuracy and automaticity within her phonics scope and se…" at bounding box center [319, 341] width 11 height 11
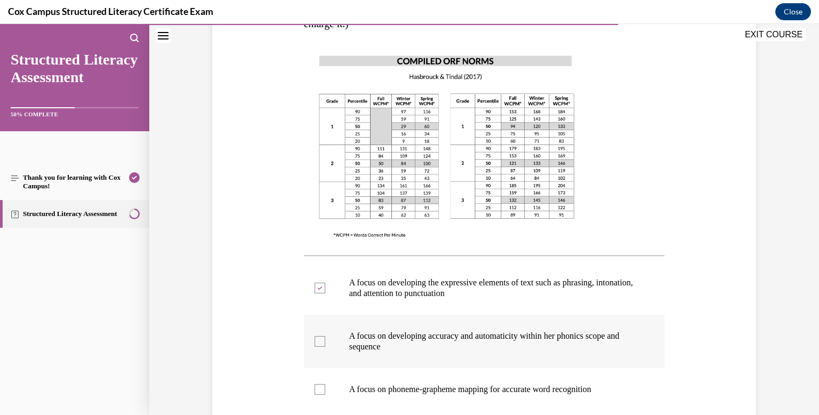
checkbox input "true"
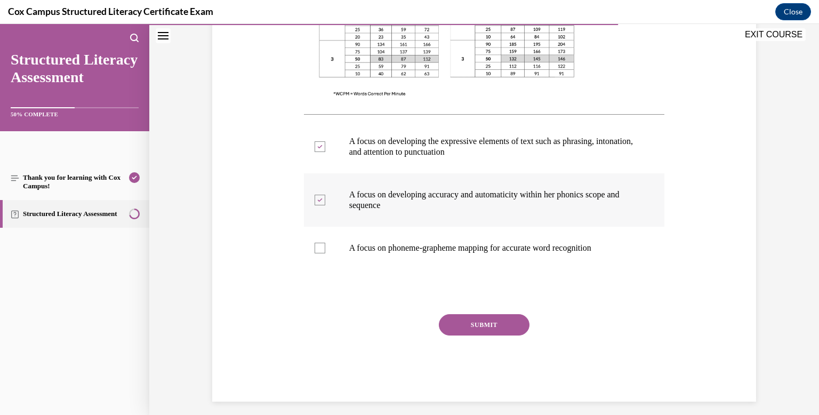
scroll to position [403, 0]
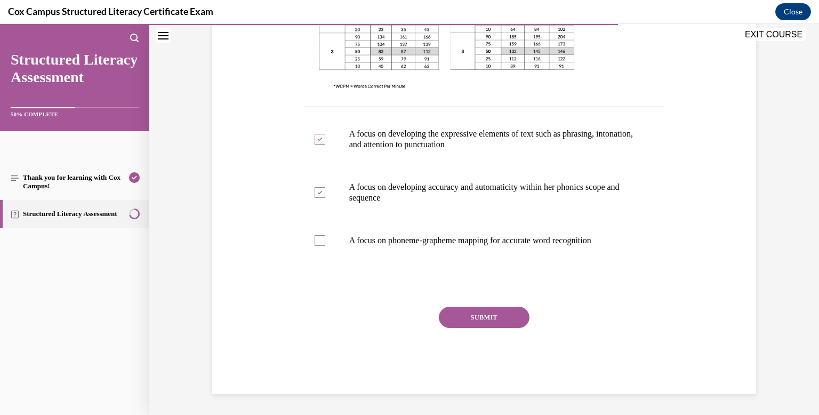
click at [489, 320] on button "SUBMIT" at bounding box center [484, 317] width 91 height 21
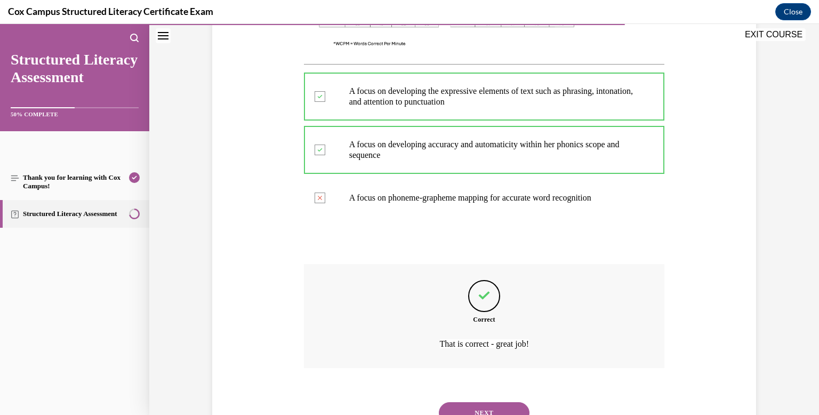
scroll to position [491, 0]
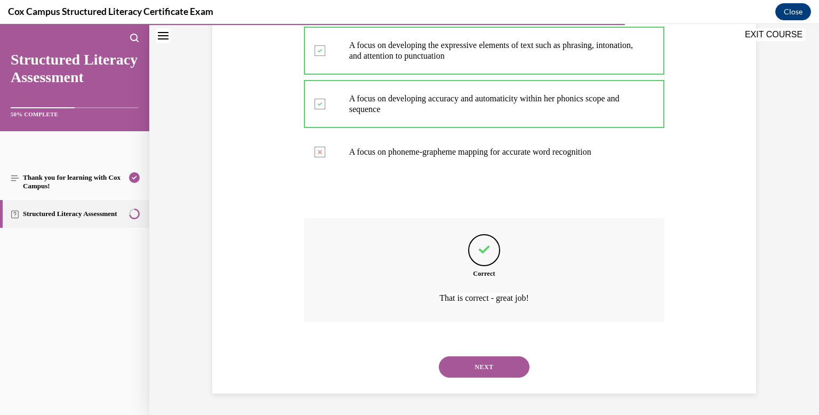
click at [491, 370] on button "NEXT" at bounding box center [484, 366] width 91 height 21
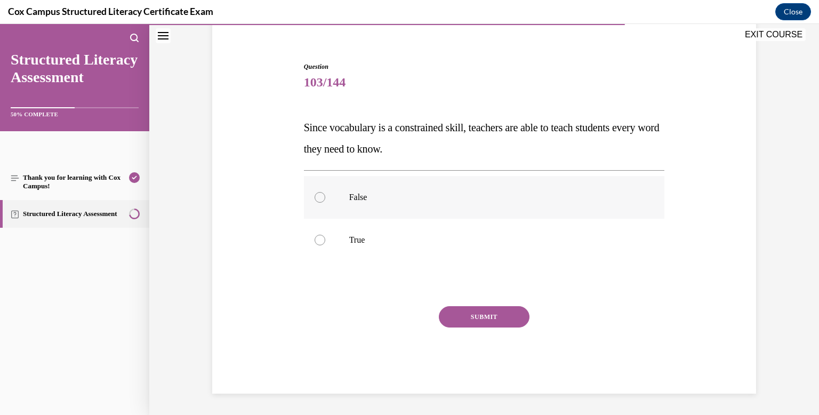
click at [336, 210] on label "False" at bounding box center [484, 197] width 361 height 43
click at [325, 203] on input "False" at bounding box center [319, 197] width 11 height 11
radio input "true"
click at [449, 311] on button "SUBMIT" at bounding box center [484, 316] width 91 height 21
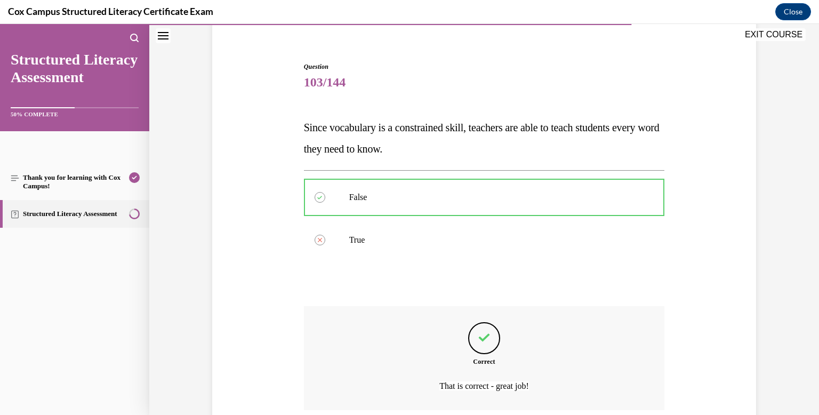
scroll to position [174, 0]
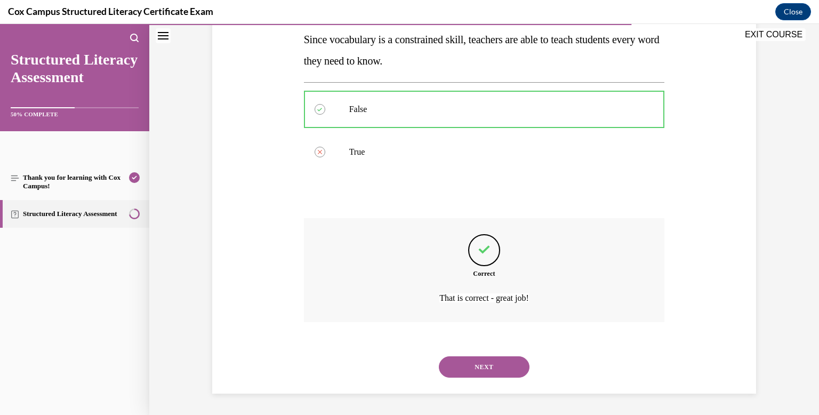
click at [473, 371] on button "NEXT" at bounding box center [484, 366] width 91 height 21
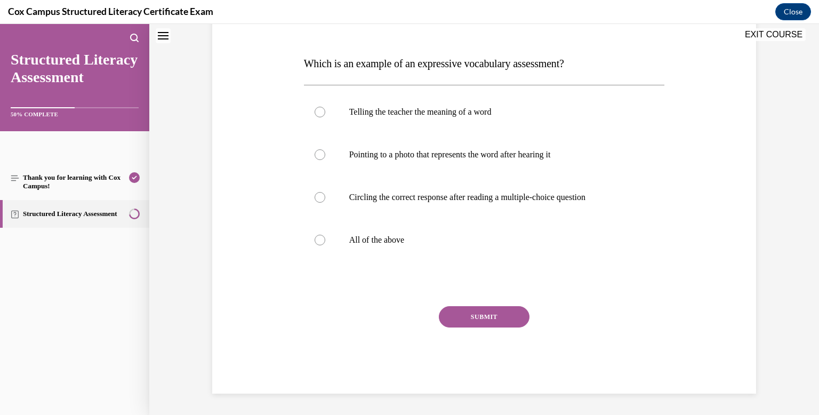
scroll to position [0, 0]
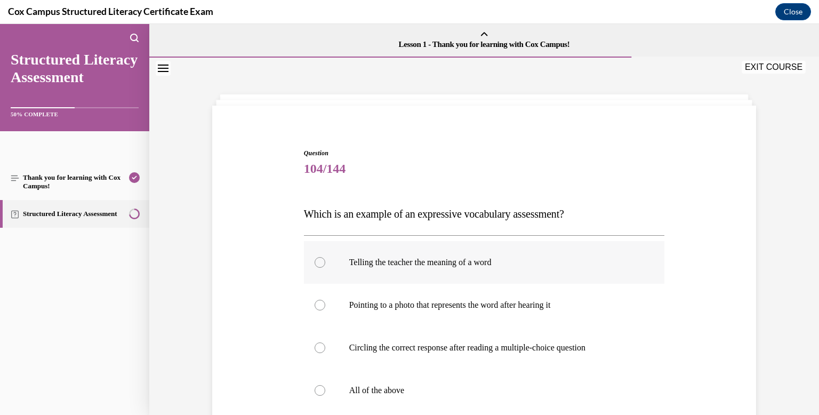
click at [316, 268] on label "Telling the teacher the meaning of a word" at bounding box center [484, 262] width 361 height 43
click at [316, 268] on input "Telling the teacher the meaning of a word" at bounding box center [319, 262] width 11 height 11
radio input "true"
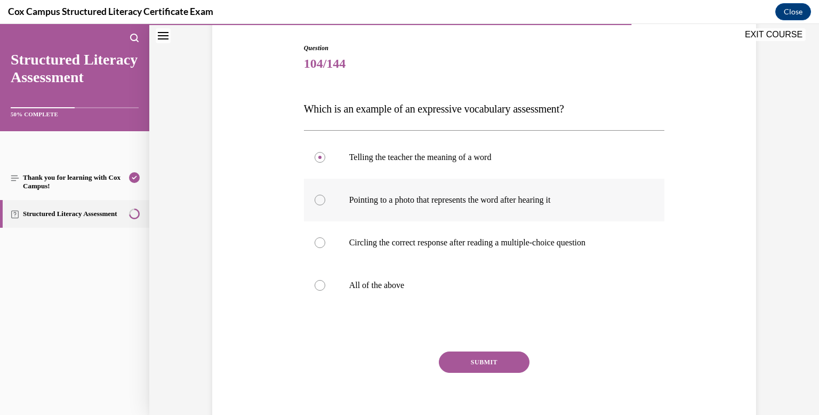
scroll to position [106, 0]
click at [481, 363] on button "SUBMIT" at bounding box center [484, 361] width 91 height 21
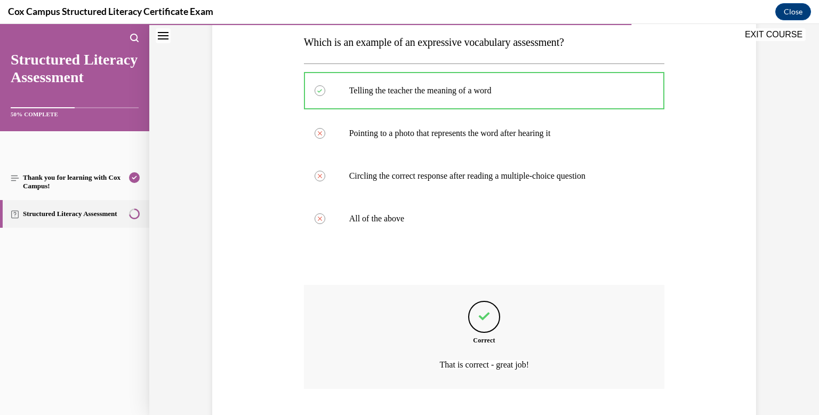
scroll to position [238, 0]
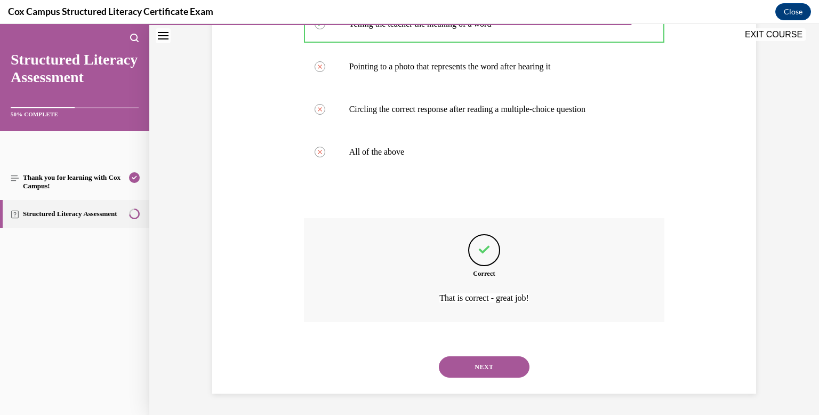
click at [481, 363] on button "NEXT" at bounding box center [484, 366] width 91 height 21
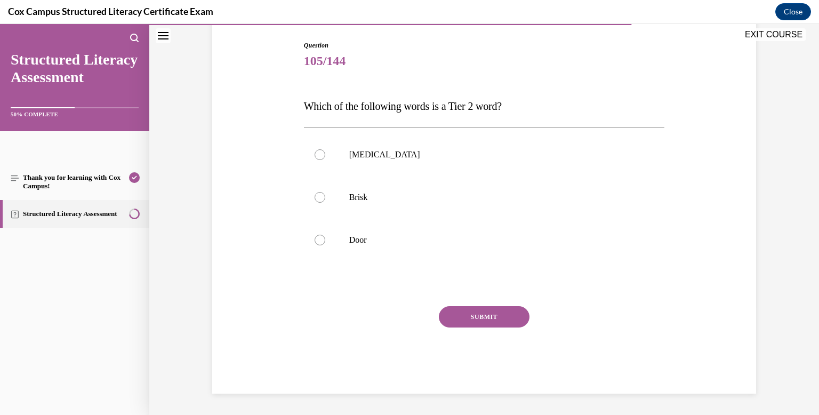
scroll to position [108, 0]
click at [318, 192] on div at bounding box center [319, 197] width 11 height 11
click at [318, 192] on input "Brisk" at bounding box center [319, 197] width 11 height 11
radio input "true"
click at [471, 318] on button "SUBMIT" at bounding box center [484, 316] width 91 height 21
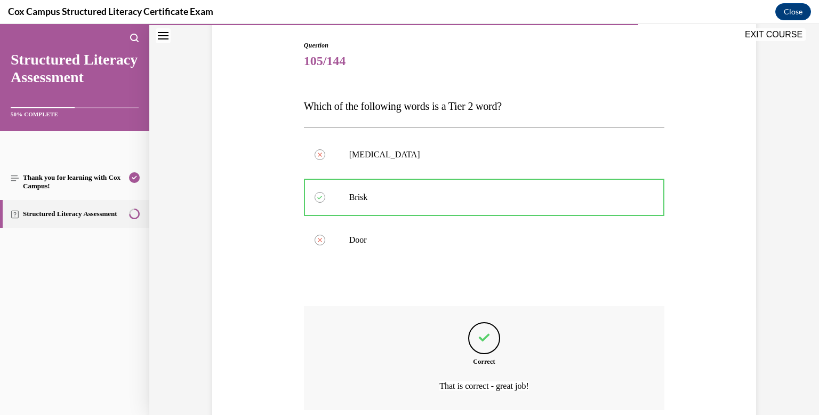
scroll to position [196, 0]
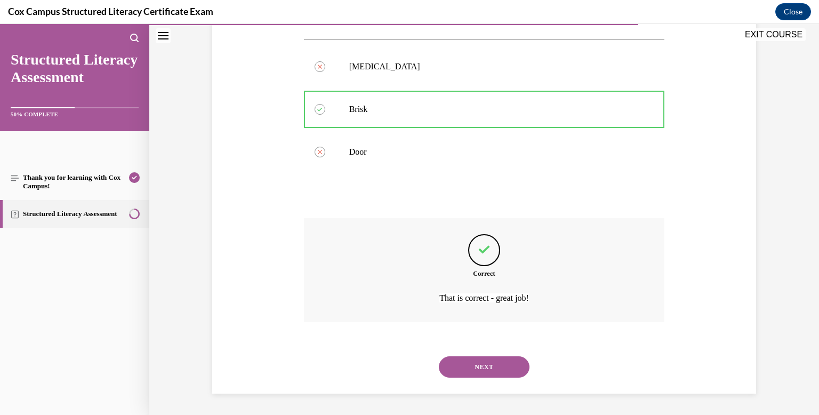
click at [488, 364] on button "NEXT" at bounding box center [484, 366] width 91 height 21
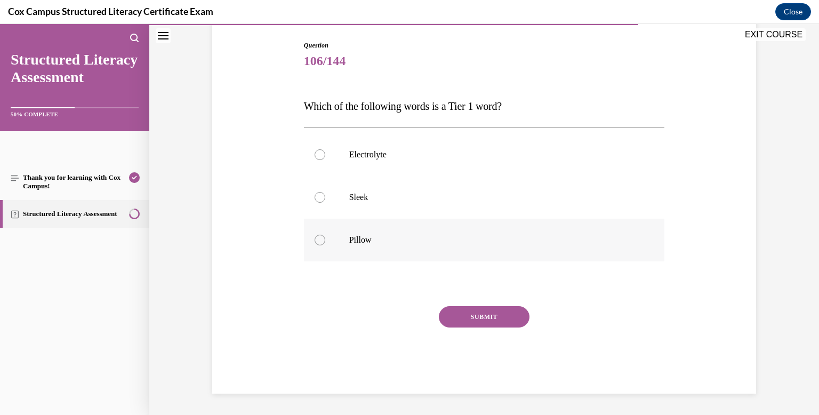
click at [322, 245] on label "Pillow" at bounding box center [484, 240] width 361 height 43
click at [322, 245] on input "Pillow" at bounding box center [319, 240] width 11 height 11
radio input "true"
click at [488, 317] on button "SUBMIT" at bounding box center [484, 316] width 91 height 21
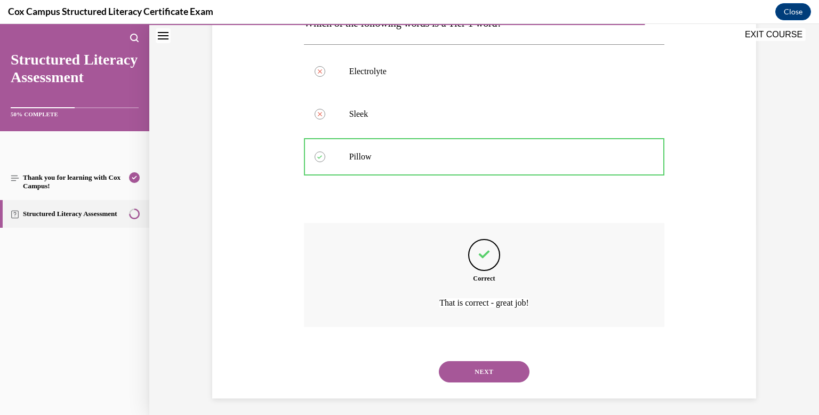
scroll to position [196, 0]
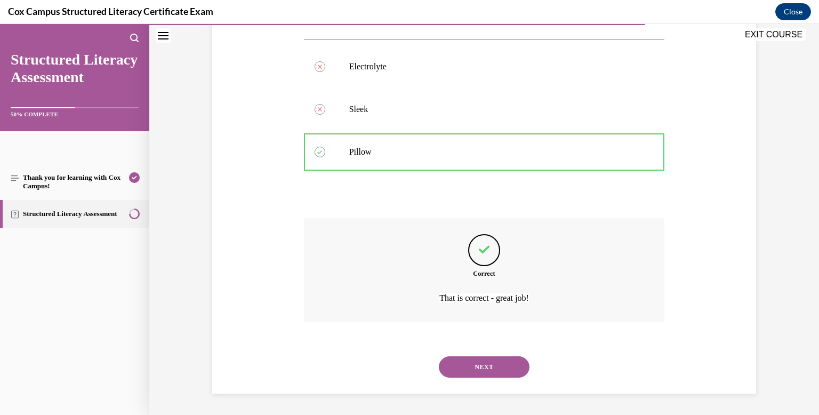
click at [475, 370] on button "NEXT" at bounding box center [484, 366] width 91 height 21
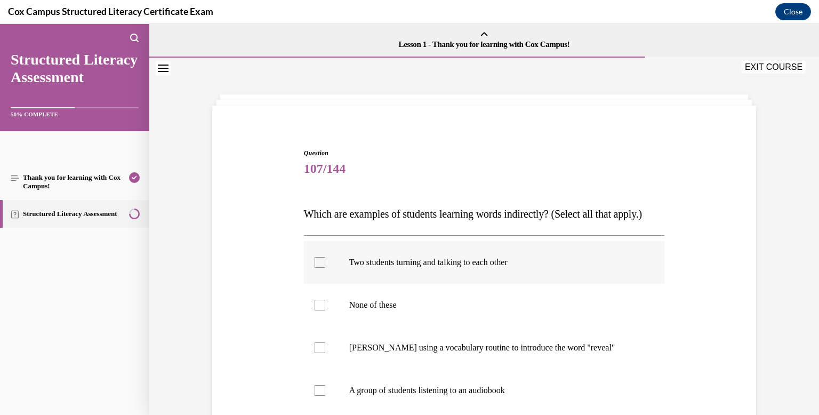
click at [356, 268] on p "Two students turning and talking to each other" at bounding box center [493, 262] width 289 height 11
click at [325, 268] on input "Two students turning and talking to each other" at bounding box center [319, 262] width 11 height 11
checkbox input "true"
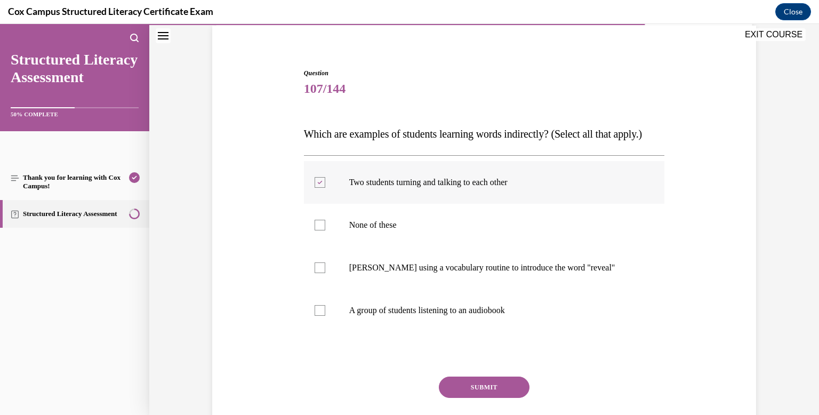
scroll to position [83, 0]
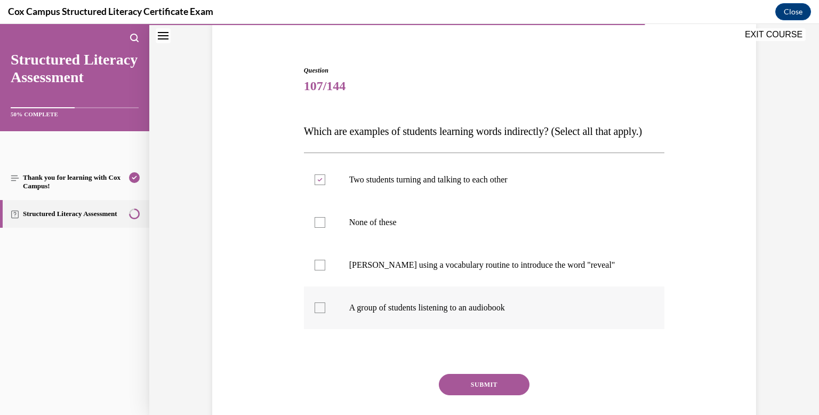
click at [319, 313] on div at bounding box center [319, 307] width 11 height 11
click at [319, 313] on input "A group of students listening to an audiobook" at bounding box center [319, 307] width 11 height 11
checkbox input "true"
click at [501, 395] on button "SUBMIT" at bounding box center [484, 384] width 91 height 21
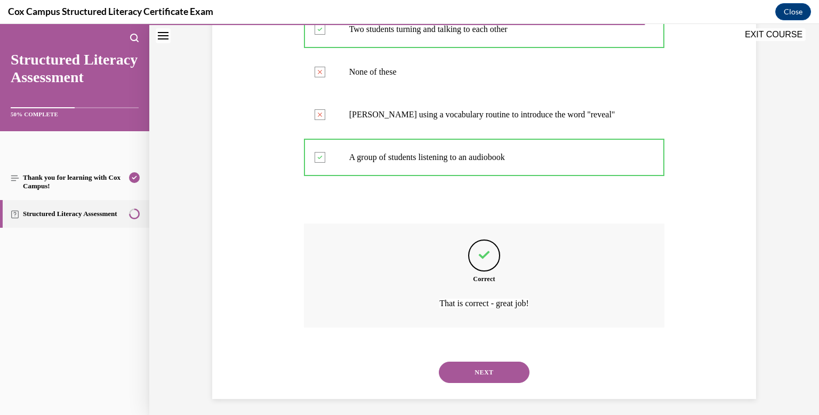
scroll to position [260, 0]
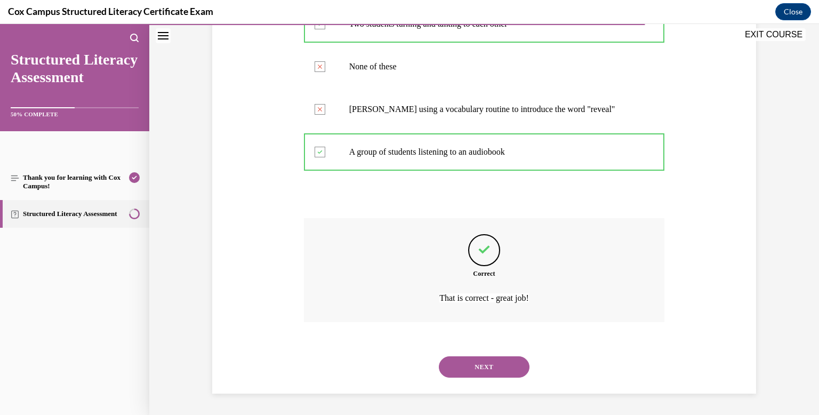
click at [486, 364] on button "NEXT" at bounding box center [484, 366] width 91 height 21
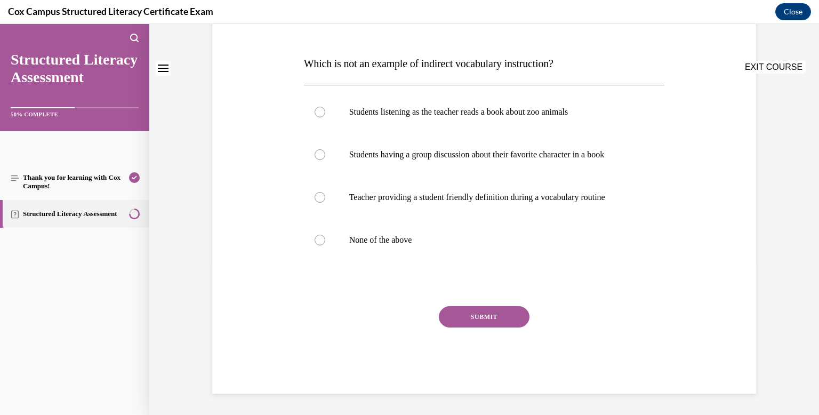
scroll to position [0, 0]
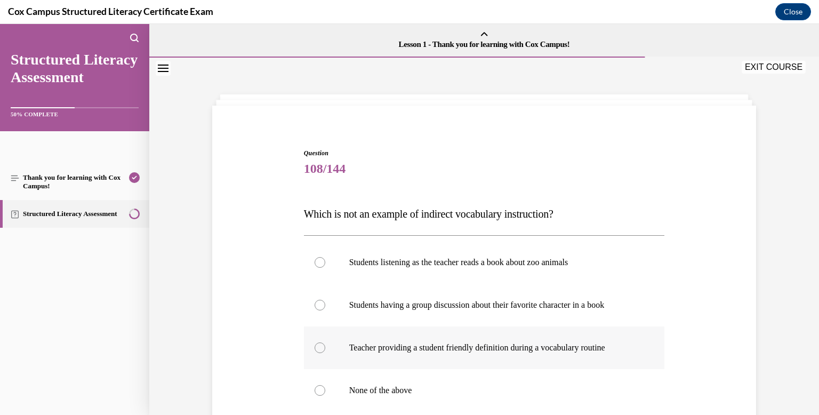
click at [483, 357] on label "Teacher providing a student friendly definition during a vocabulary routine" at bounding box center [484, 347] width 361 height 43
click at [325, 353] on input "Teacher providing a student friendly definition during a vocabulary routine" at bounding box center [319, 347] width 11 height 11
radio input "true"
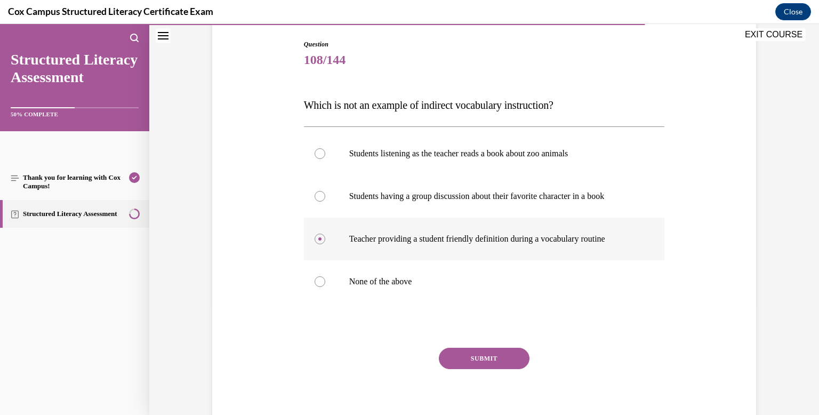
click at [483, 357] on button "SUBMIT" at bounding box center [484, 358] width 91 height 21
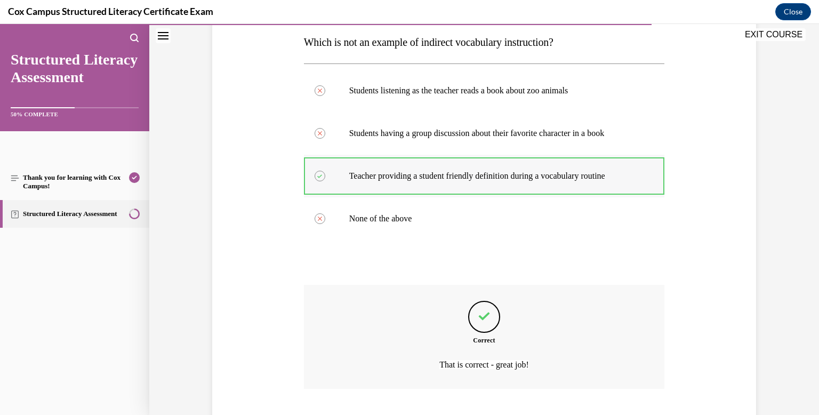
scroll to position [238, 0]
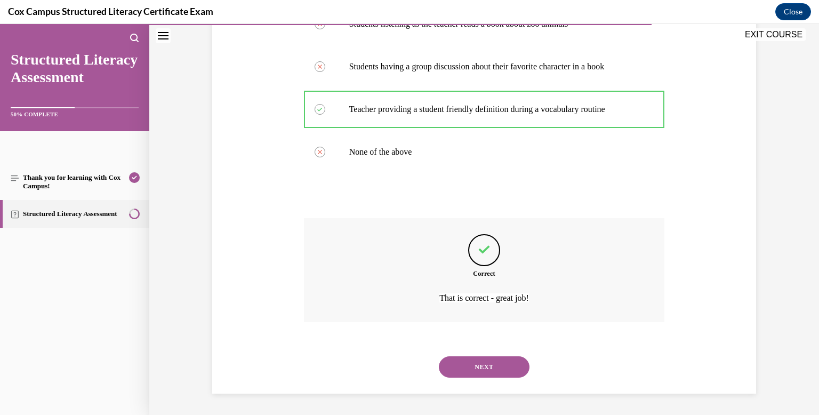
click at [485, 365] on button "NEXT" at bounding box center [484, 366] width 91 height 21
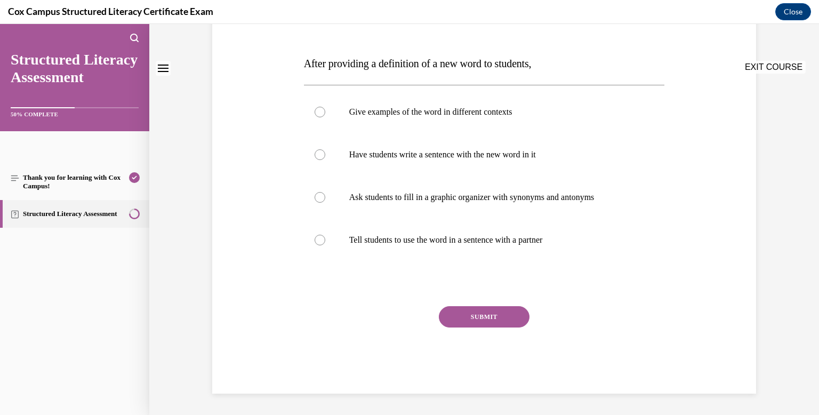
scroll to position [0, 0]
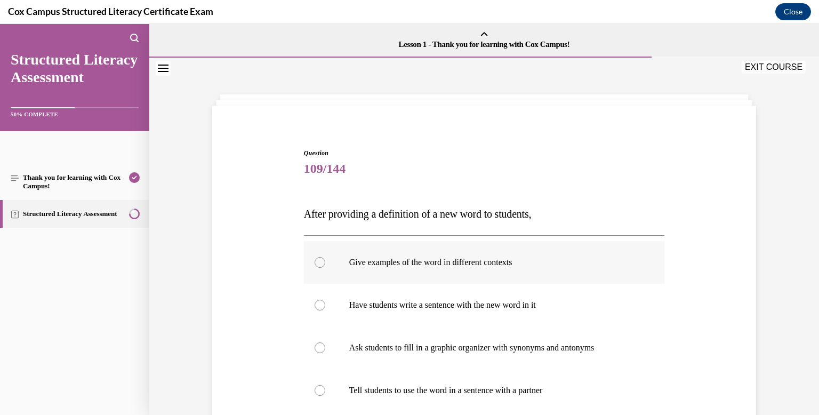
click at [385, 276] on label "Give examples of the word in different contexts" at bounding box center [484, 262] width 361 height 43
click at [325, 268] on input "Give examples of the word in different contexts" at bounding box center [319, 262] width 11 height 11
radio input "true"
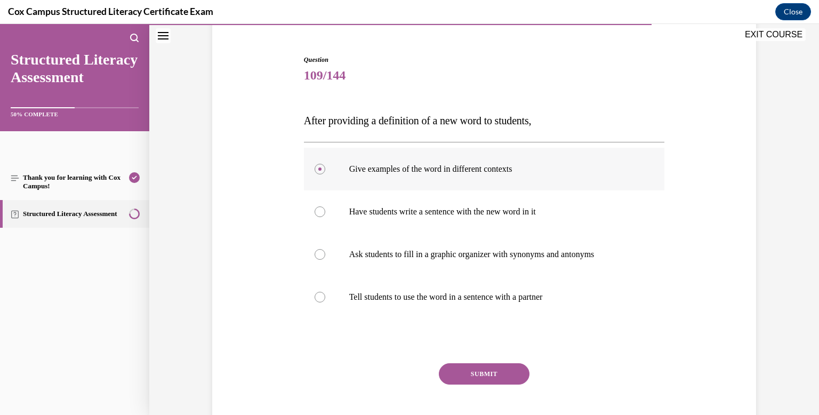
scroll to position [107, 0]
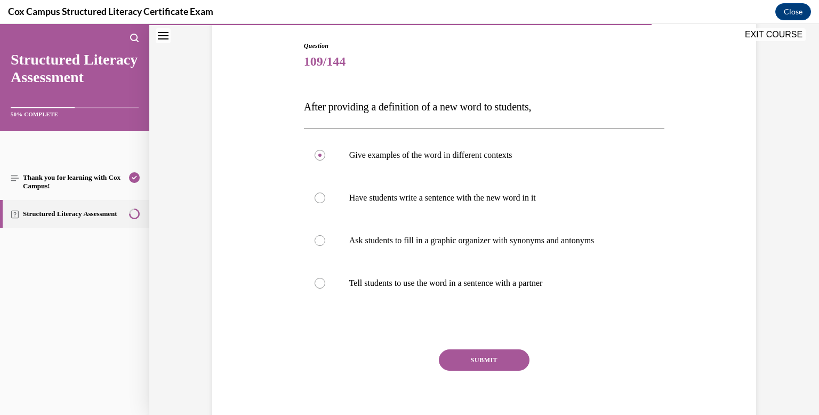
click at [465, 360] on button "SUBMIT" at bounding box center [484, 359] width 91 height 21
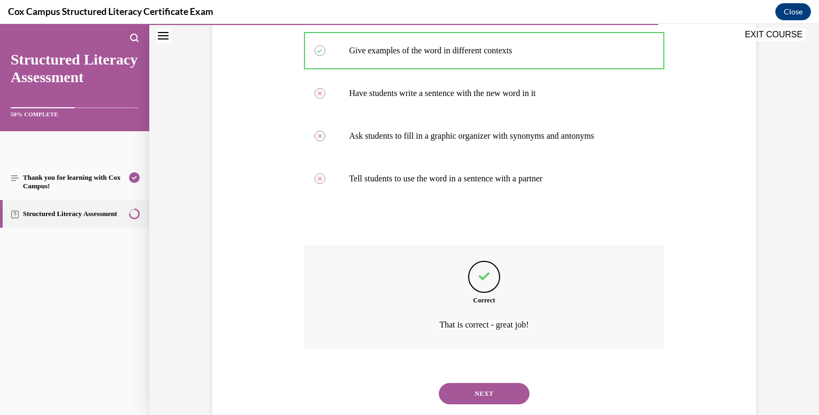
scroll to position [238, 0]
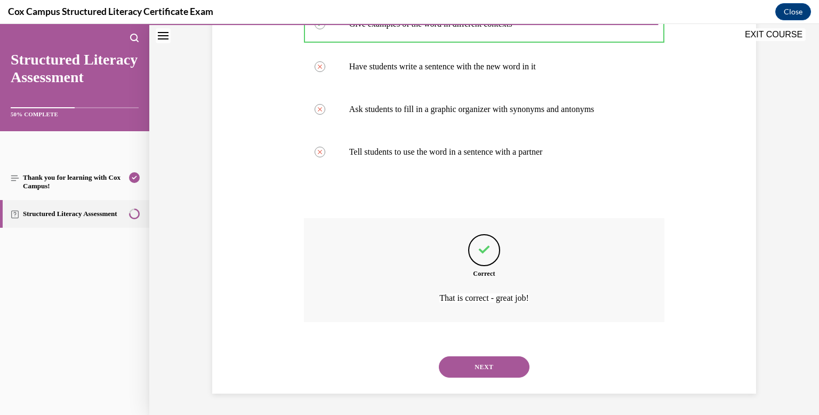
click at [471, 370] on button "NEXT" at bounding box center [484, 366] width 91 height 21
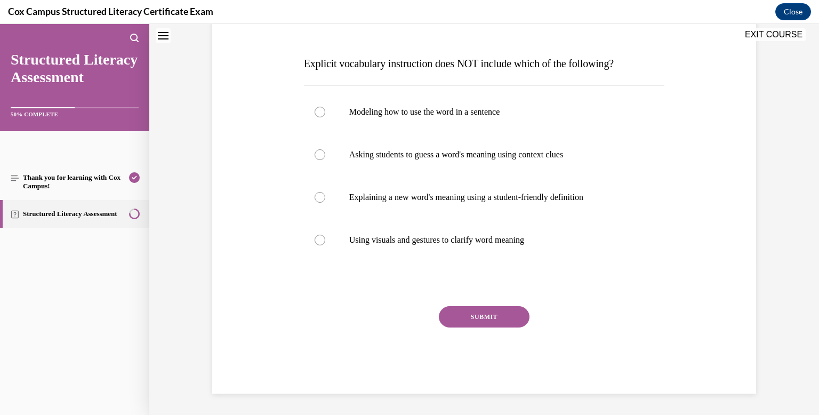
scroll to position [0, 0]
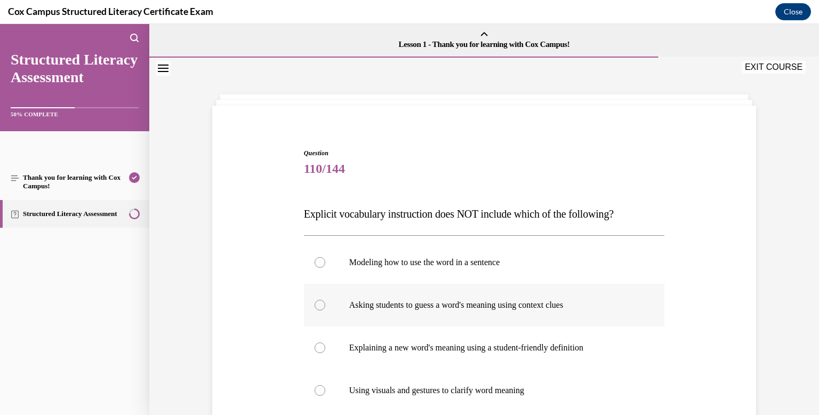
click at [439, 299] on label "Asking students to guess a word's meaning using context clues" at bounding box center [484, 305] width 361 height 43
click at [325, 300] on input "Asking students to guess a word's meaning using context clues" at bounding box center [319, 305] width 11 height 11
radio input "true"
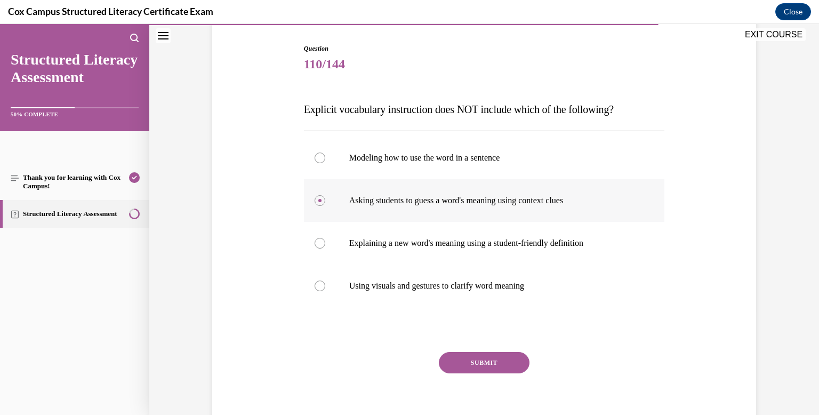
scroll to position [125, 0]
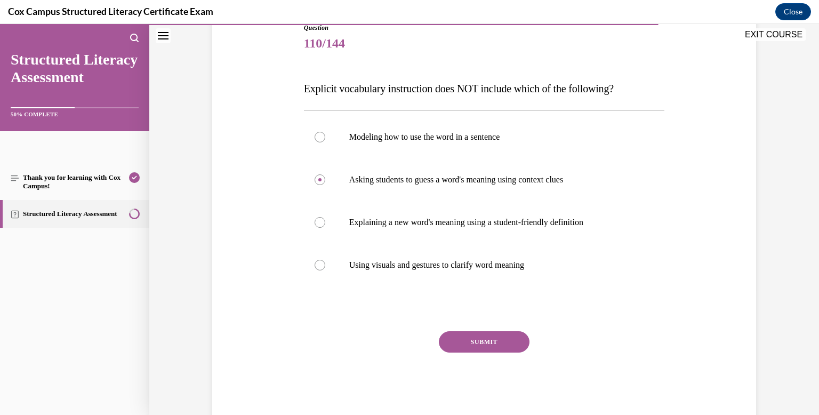
click at [471, 341] on button "SUBMIT" at bounding box center [484, 341] width 91 height 21
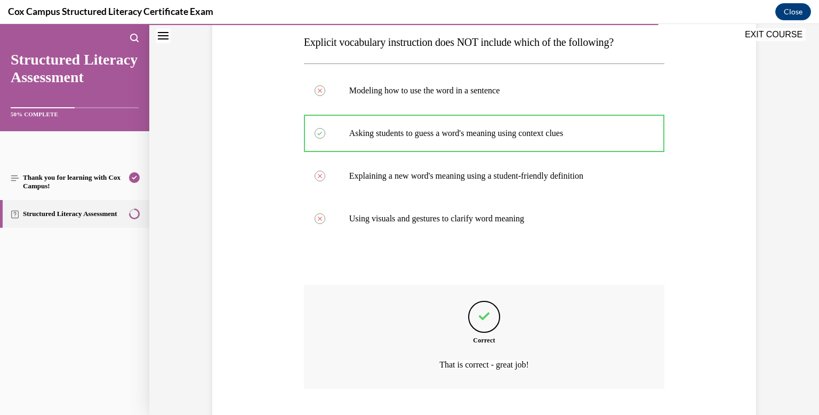
scroll to position [238, 0]
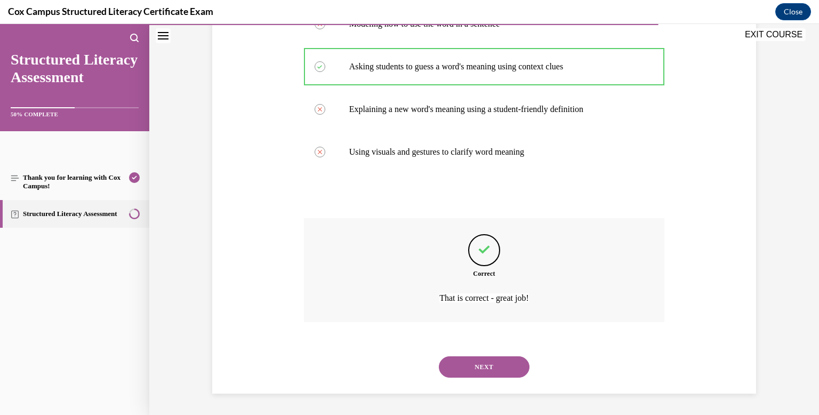
click at [477, 369] on button "NEXT" at bounding box center [484, 366] width 91 height 21
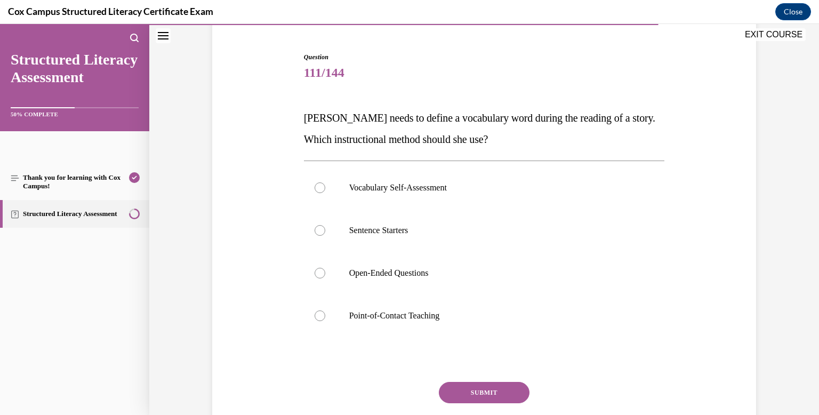
scroll to position [96, 0]
click at [323, 318] on div at bounding box center [319, 315] width 11 height 11
click at [323, 318] on input "Point-of-Contact Teaching" at bounding box center [319, 315] width 11 height 11
radio input "true"
click at [513, 393] on button "SUBMIT" at bounding box center [484, 391] width 91 height 21
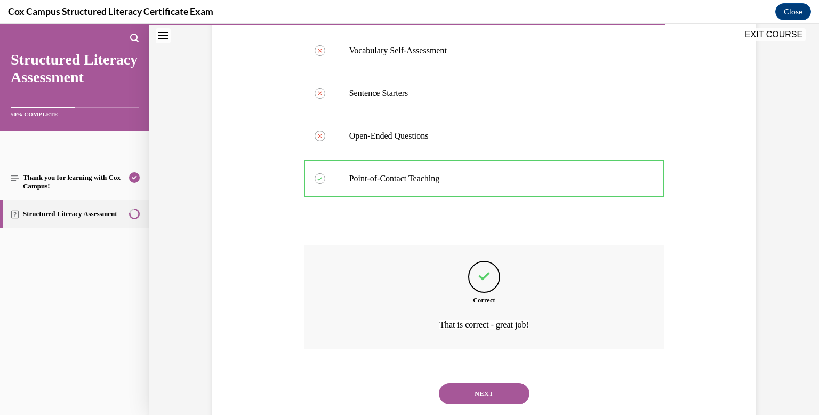
scroll to position [260, 0]
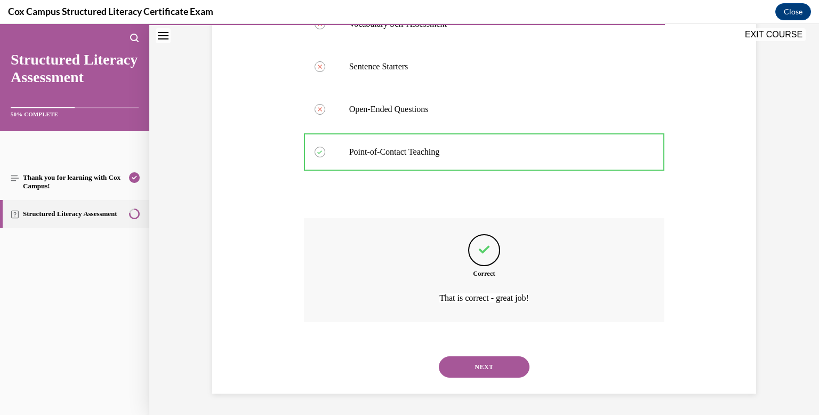
click at [499, 367] on button "NEXT" at bounding box center [484, 366] width 91 height 21
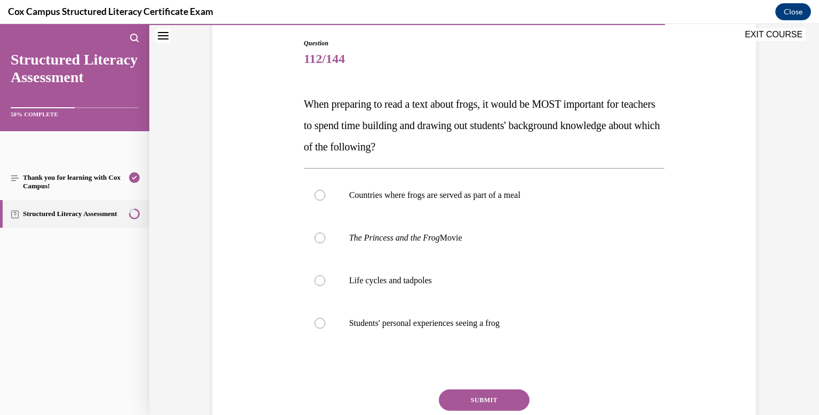
scroll to position [111, 0]
click at [325, 281] on label "Life cycles and tadpoles" at bounding box center [484, 279] width 361 height 43
click at [325, 281] on input "Life cycles and tadpoles" at bounding box center [319, 279] width 11 height 11
radio input "true"
click at [481, 401] on button "SUBMIT" at bounding box center [484, 398] width 91 height 21
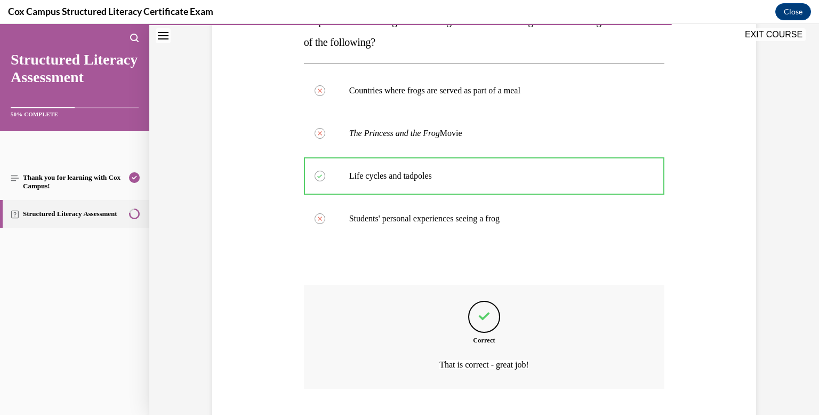
scroll to position [281, 0]
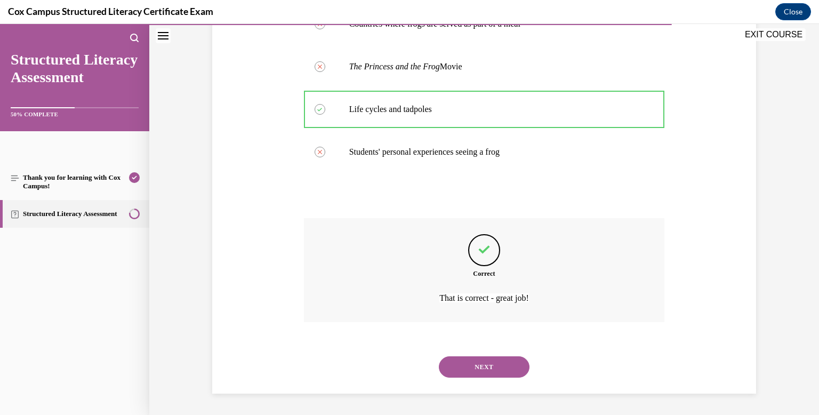
click at [480, 365] on button "NEXT" at bounding box center [484, 366] width 91 height 21
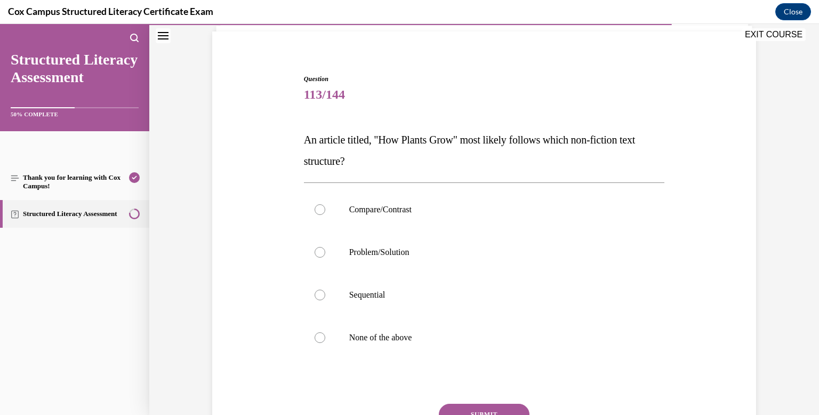
scroll to position [80, 0]
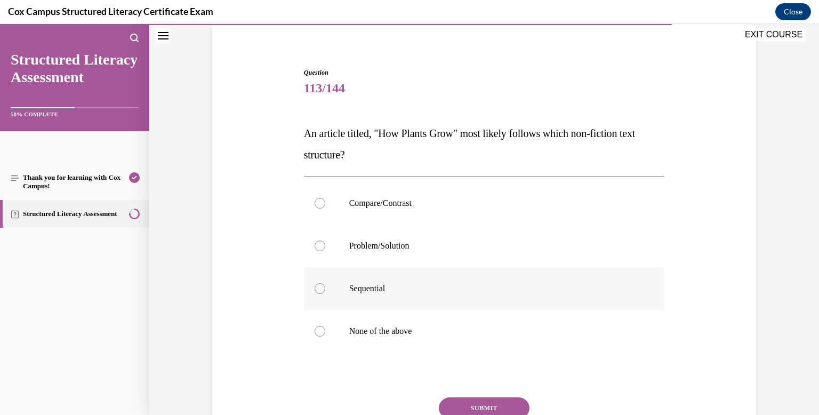
click at [316, 294] on label "Sequential" at bounding box center [484, 288] width 361 height 43
click at [316, 294] on input "Sequential" at bounding box center [319, 288] width 11 height 11
radio input "true"
click at [471, 405] on button "SUBMIT" at bounding box center [484, 407] width 91 height 21
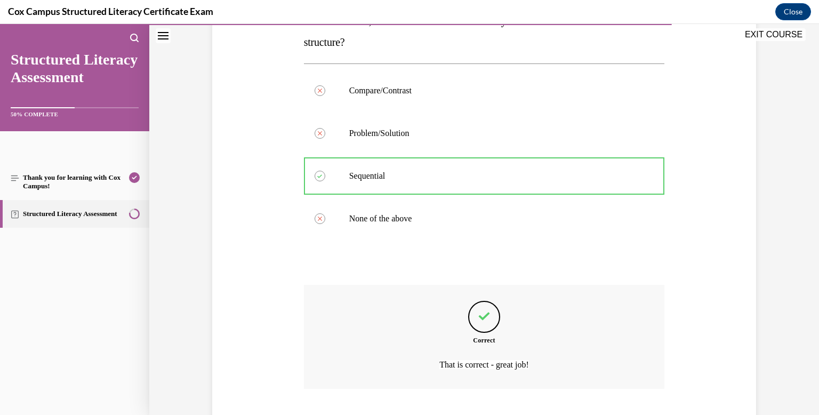
scroll to position [260, 0]
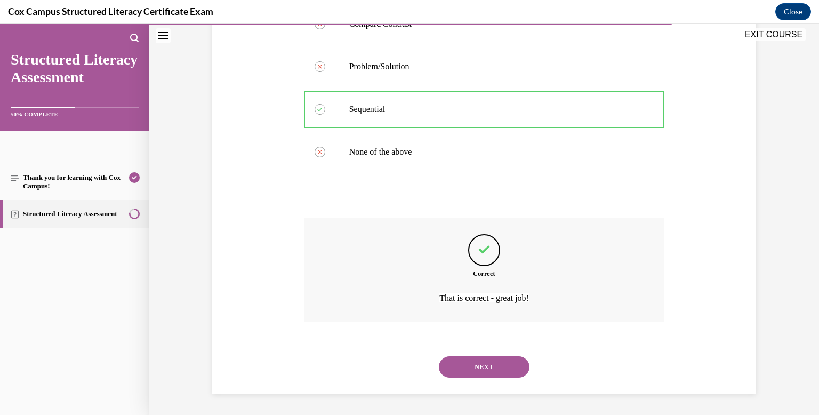
click at [474, 368] on button "NEXT" at bounding box center [484, 366] width 91 height 21
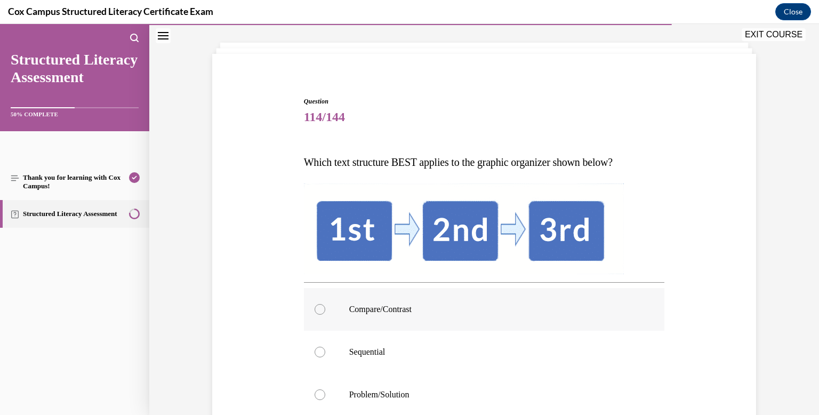
scroll to position [61, 0]
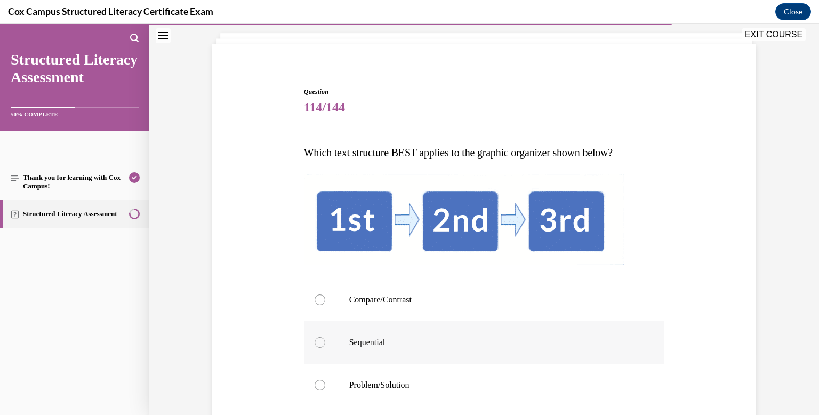
click at [472, 324] on label "Sequential" at bounding box center [484, 342] width 361 height 43
click at [325, 337] on input "Sequential" at bounding box center [319, 342] width 11 height 11
radio input "true"
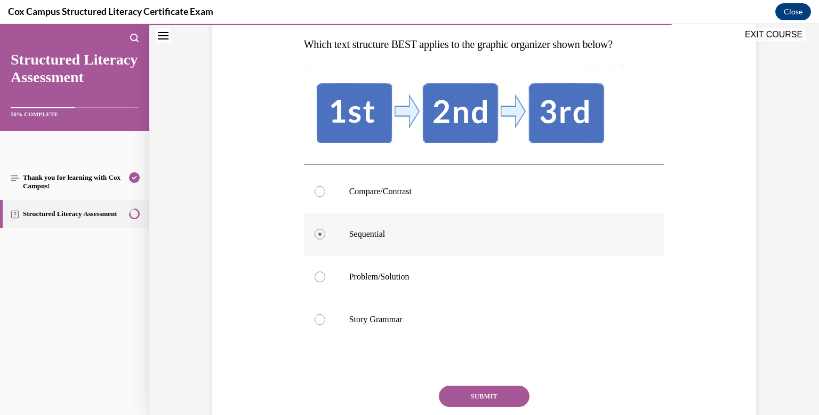
scroll to position [173, 0]
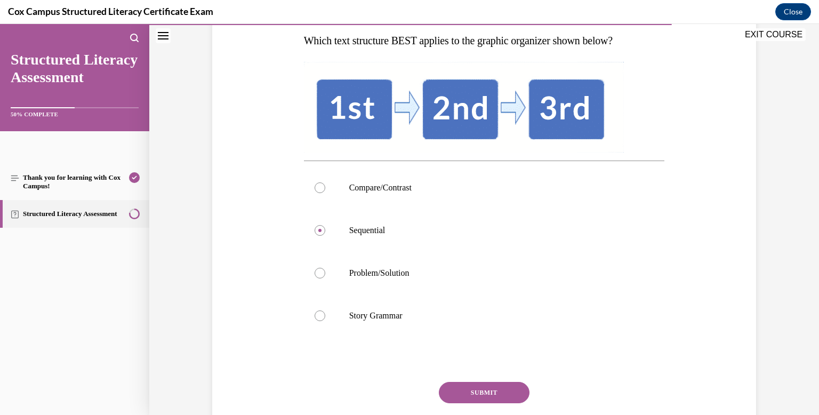
click at [484, 393] on button "SUBMIT" at bounding box center [484, 392] width 91 height 21
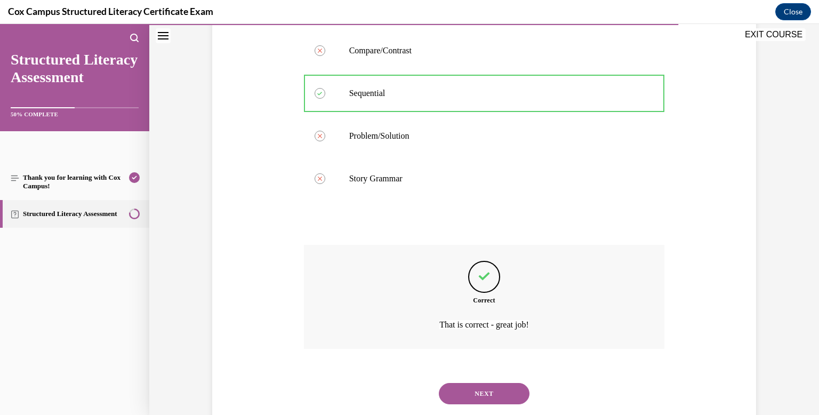
scroll to position [337, 0]
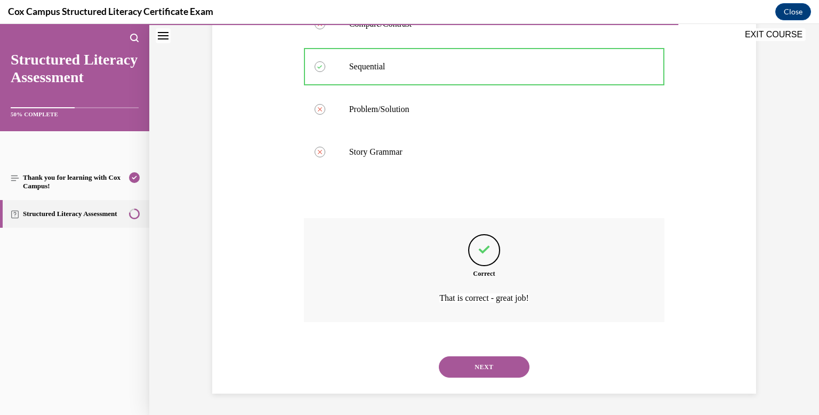
click at [489, 364] on button "NEXT" at bounding box center [484, 366] width 91 height 21
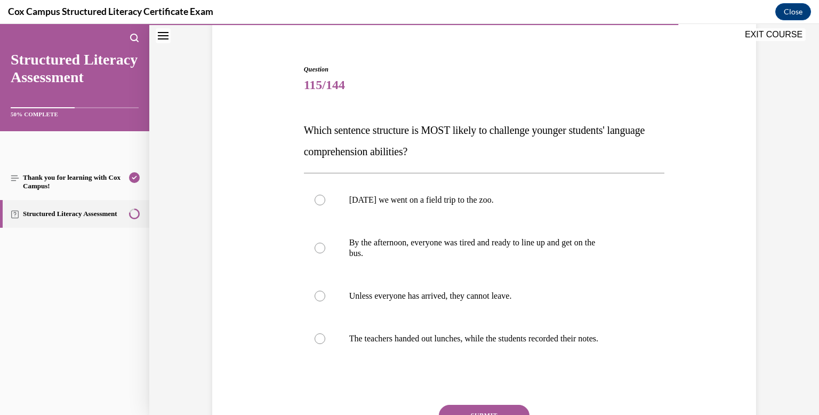
scroll to position [87, 0]
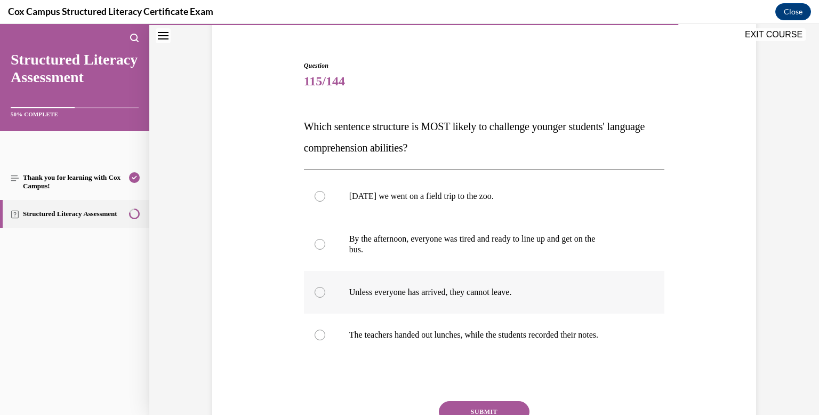
click at [484, 303] on label "Unless everyone has arrived, they cannot leave." at bounding box center [484, 292] width 361 height 43
click at [325, 297] on input "Unless everyone has arrived, they cannot leave." at bounding box center [319, 292] width 11 height 11
radio input "true"
click at [514, 407] on button "SUBMIT" at bounding box center [484, 411] width 91 height 21
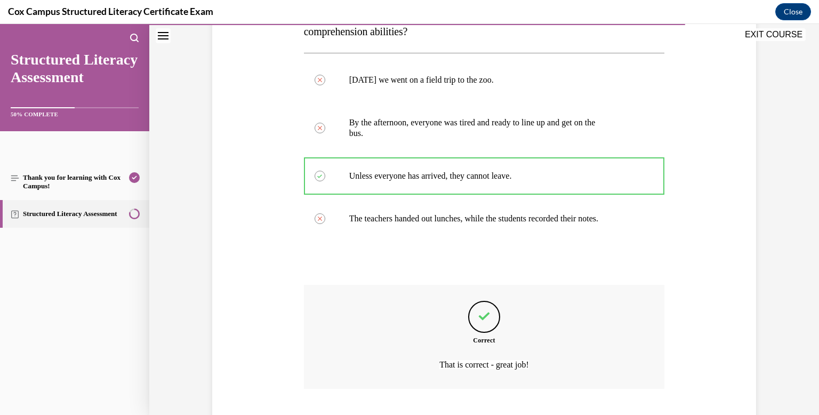
scroll to position [270, 0]
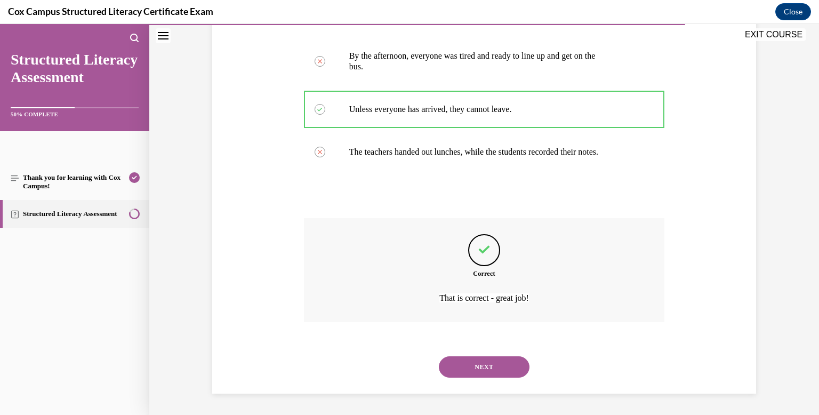
click at [501, 369] on button "NEXT" at bounding box center [484, 366] width 91 height 21
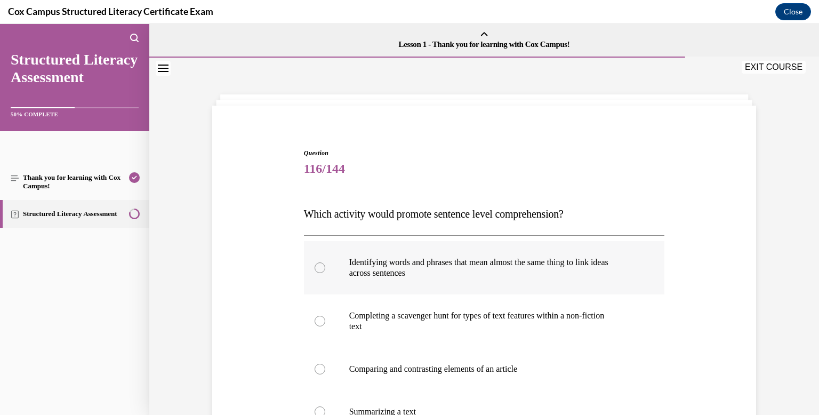
click at [327, 273] on label "Identifying words and phrases that mean almost the same thing to link ideas acr…" at bounding box center [484, 267] width 361 height 53
click at [325, 273] on input "Identifying words and phrases that mean almost the same thing to link ideas acr…" at bounding box center [319, 267] width 11 height 11
radio input "true"
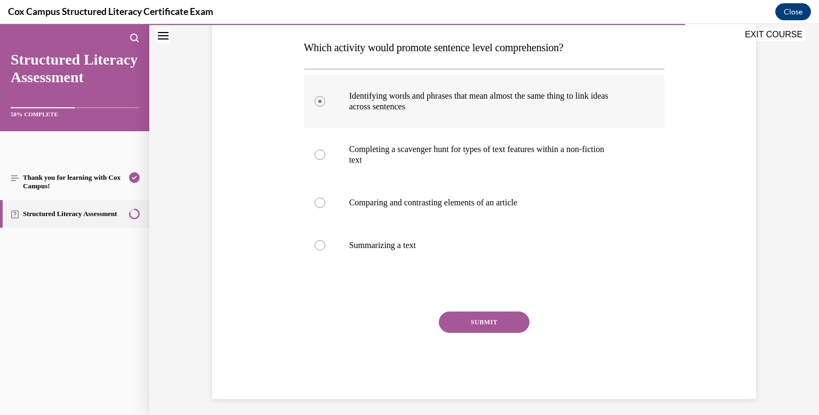
scroll to position [167, 0]
click at [496, 325] on button "SUBMIT" at bounding box center [484, 321] width 91 height 21
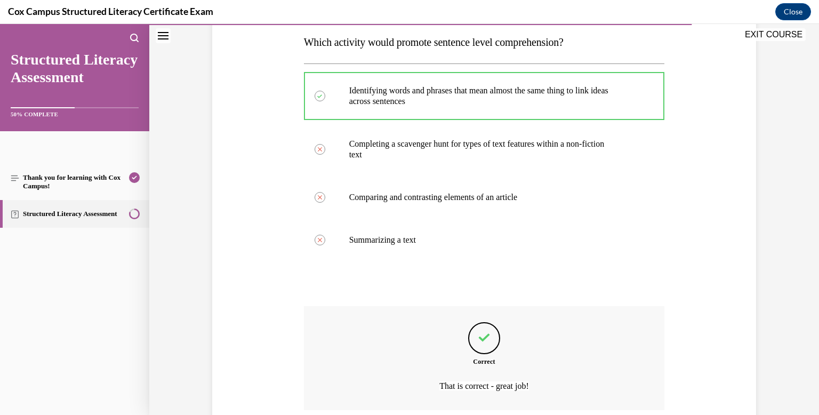
scroll to position [260, 0]
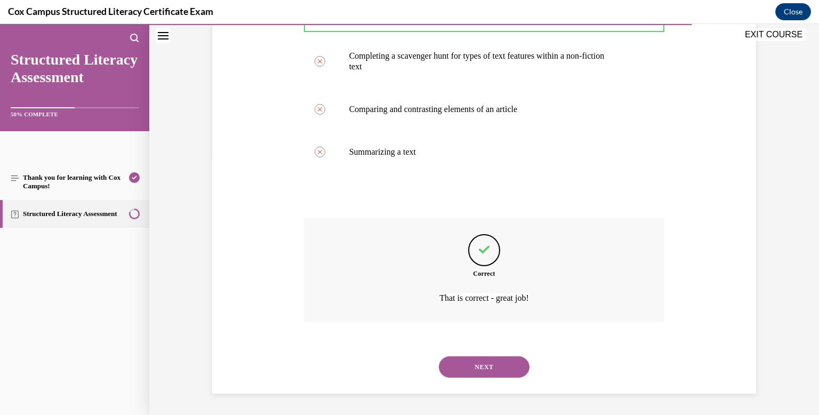
click at [502, 366] on button "NEXT" at bounding box center [484, 366] width 91 height 21
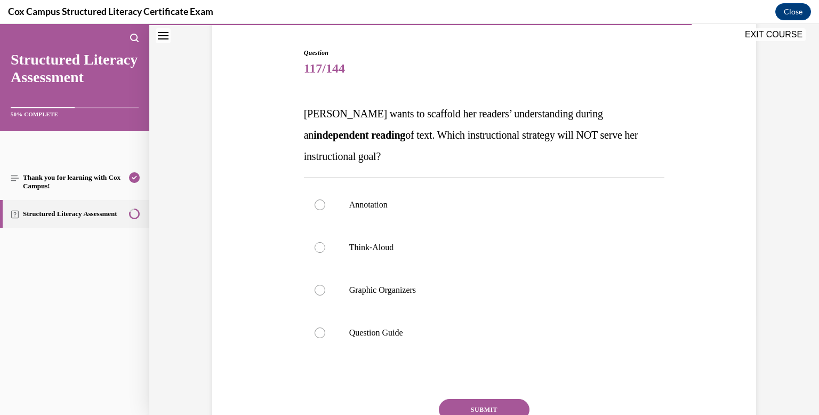
scroll to position [100, 0]
click at [333, 255] on label "Think-Aloud" at bounding box center [484, 247] width 361 height 43
click at [325, 253] on input "Think-Aloud" at bounding box center [319, 247] width 11 height 11
radio input "true"
click at [464, 406] on button "SUBMIT" at bounding box center [484, 409] width 91 height 21
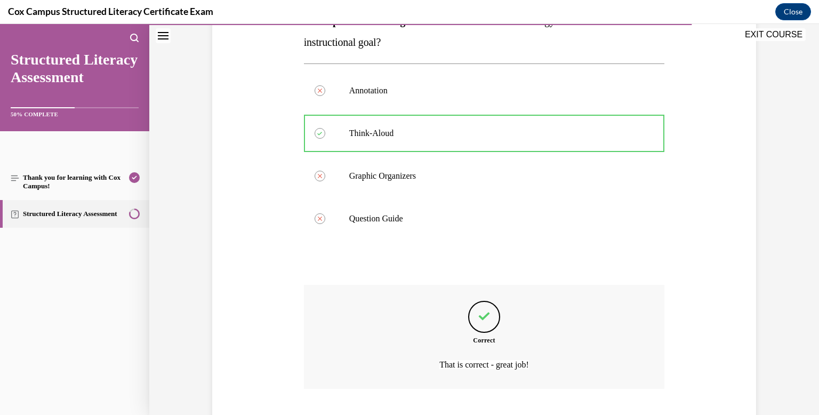
scroll to position [281, 0]
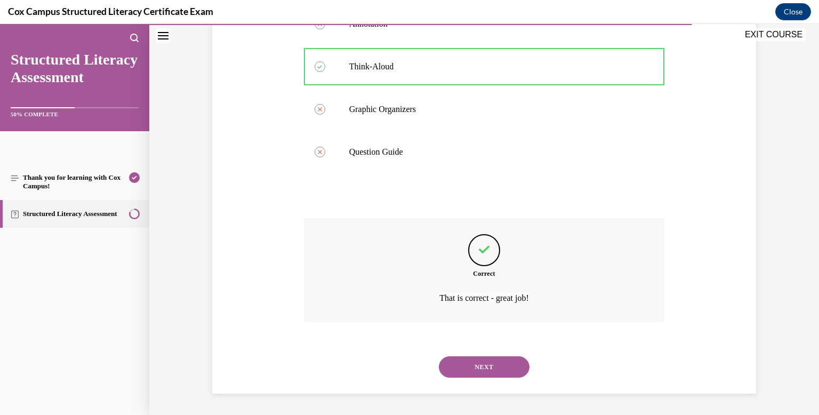
click at [474, 372] on button "NEXT" at bounding box center [484, 366] width 91 height 21
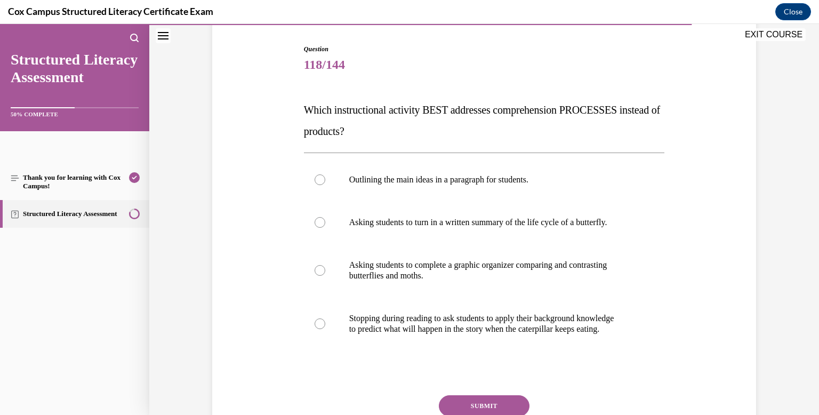
scroll to position [108, 0]
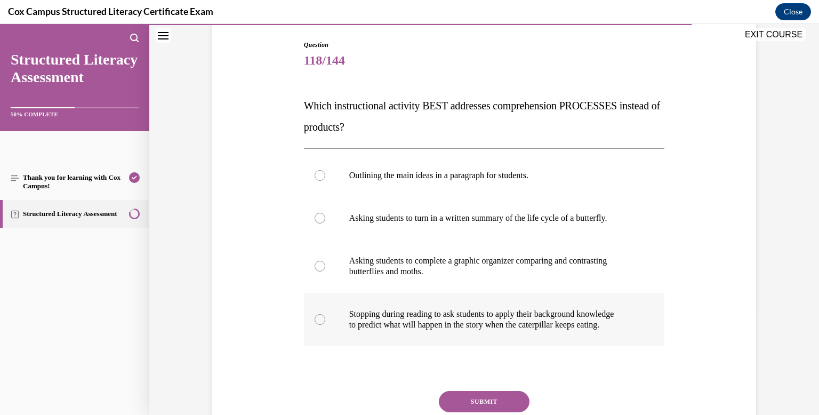
click at [325, 315] on label "Stopping during reading to ask students to apply their background knowledge to …" at bounding box center [484, 319] width 361 height 53
click at [325, 315] on input "Stopping during reading to ask students to apply their background knowledge to …" at bounding box center [319, 319] width 11 height 11
radio input "true"
click at [464, 406] on button "SUBMIT" at bounding box center [484, 401] width 91 height 21
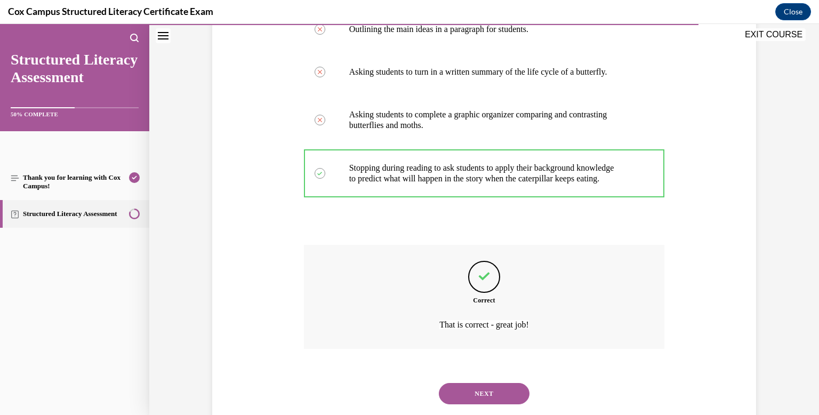
scroll to position [281, 0]
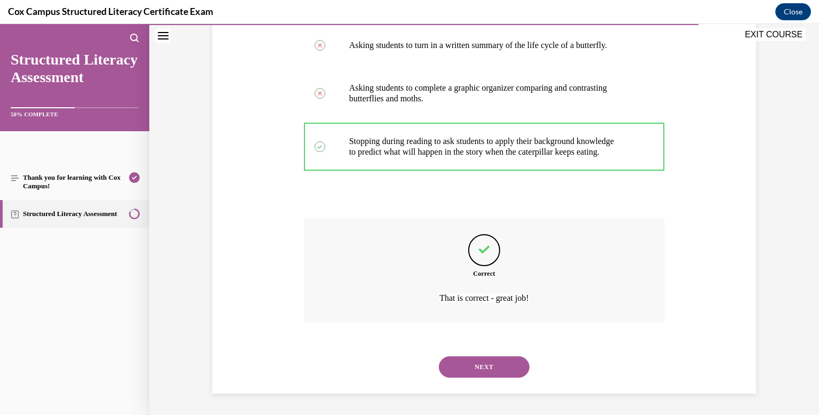
click at [466, 369] on button "NEXT" at bounding box center [484, 366] width 91 height 21
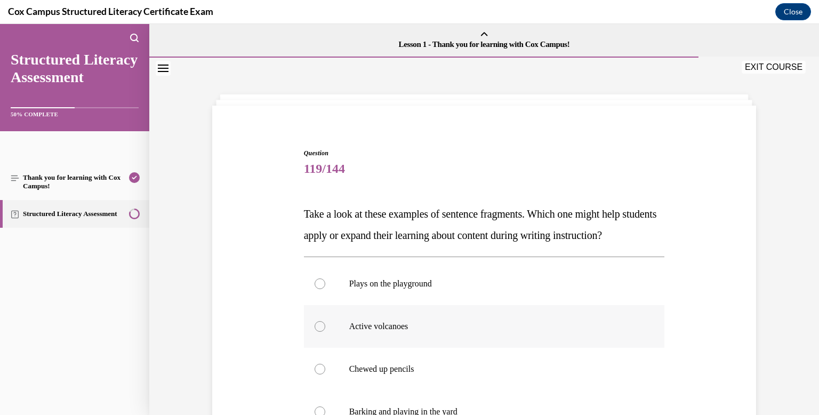
click at [458, 334] on label "Active volcanoes" at bounding box center [484, 326] width 361 height 43
click at [325, 332] on input "Active volcanoes" at bounding box center [319, 326] width 11 height 11
radio input "true"
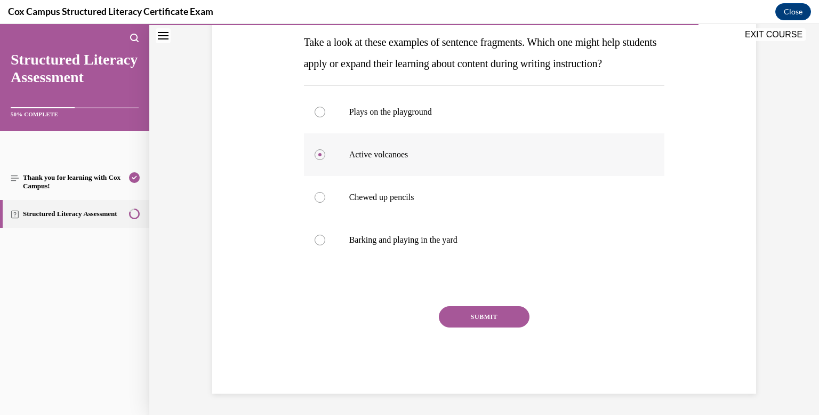
scroll to position [179, 0]
click at [462, 327] on button "SUBMIT" at bounding box center [484, 316] width 91 height 21
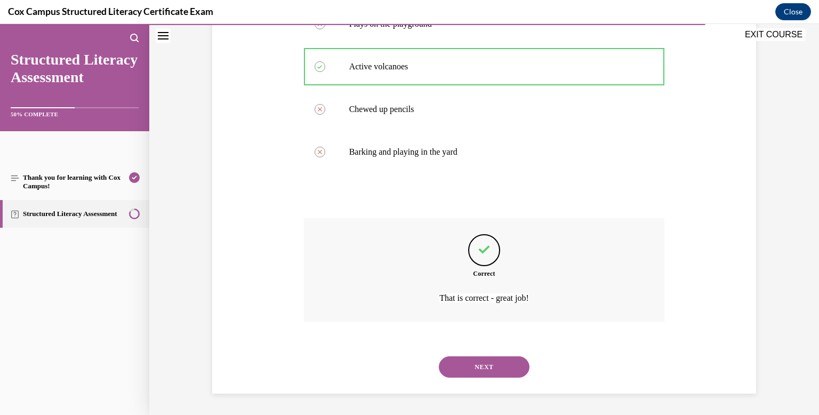
scroll to position [281, 0]
click at [478, 365] on button "NEXT" at bounding box center [484, 366] width 91 height 21
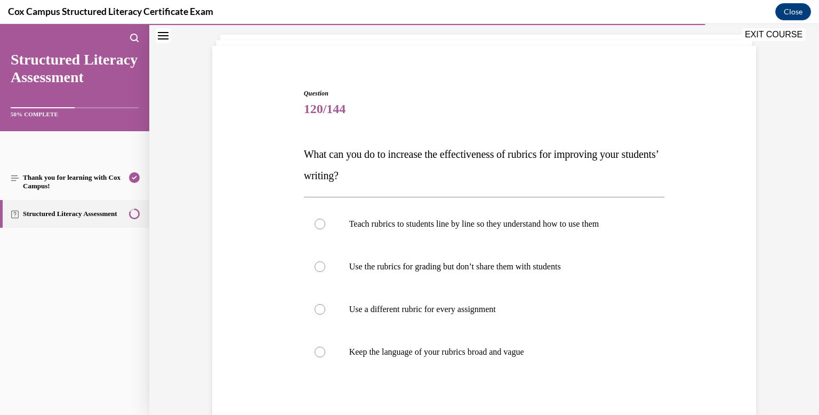
scroll to position [55, 0]
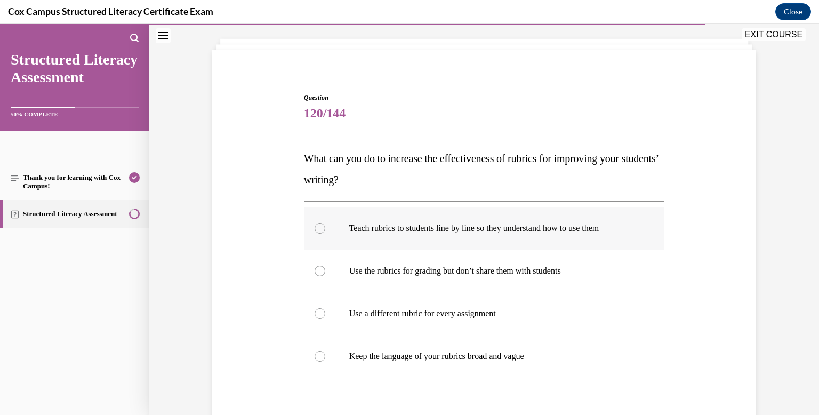
click at [319, 228] on div at bounding box center [319, 228] width 11 height 11
click at [319, 228] on input "Teach rubrics to students line by line so they understand how to use them" at bounding box center [319, 228] width 11 height 11
radio input "true"
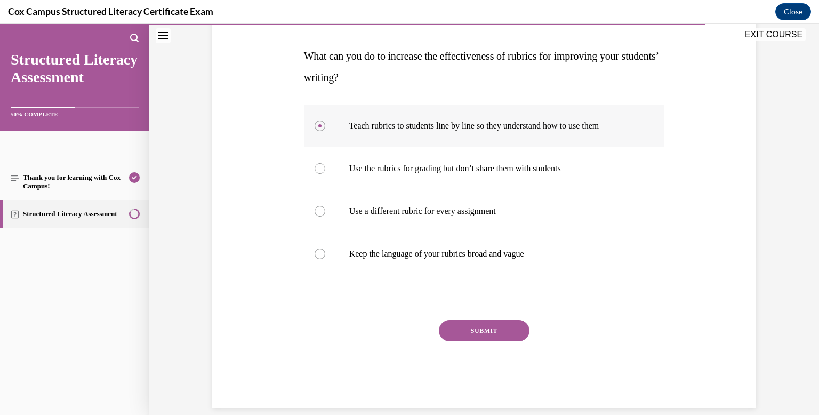
scroll to position [162, 0]
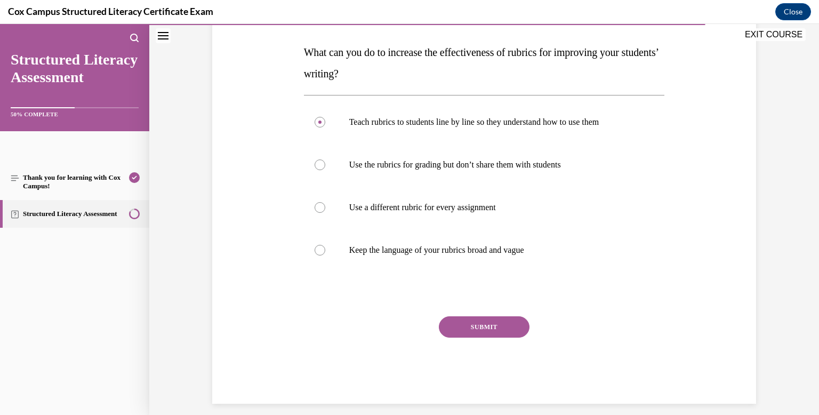
click at [486, 327] on button "SUBMIT" at bounding box center [484, 326] width 91 height 21
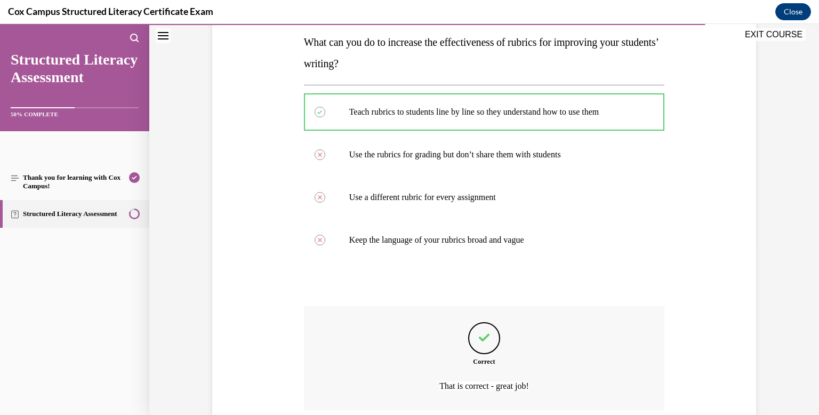
scroll to position [260, 0]
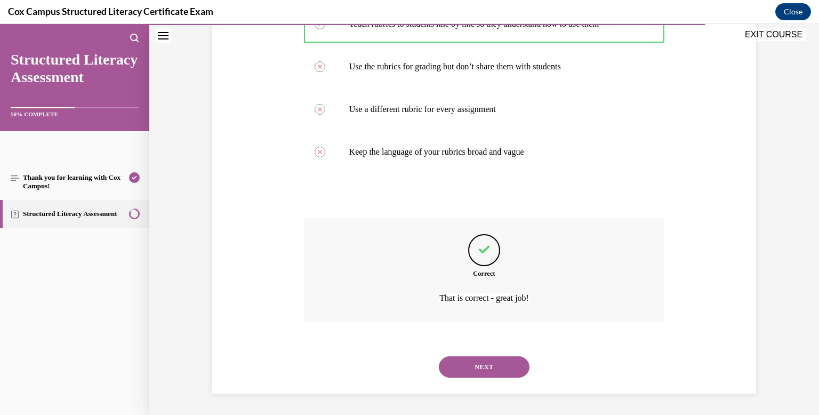
click at [489, 366] on button "NEXT" at bounding box center [484, 366] width 91 height 21
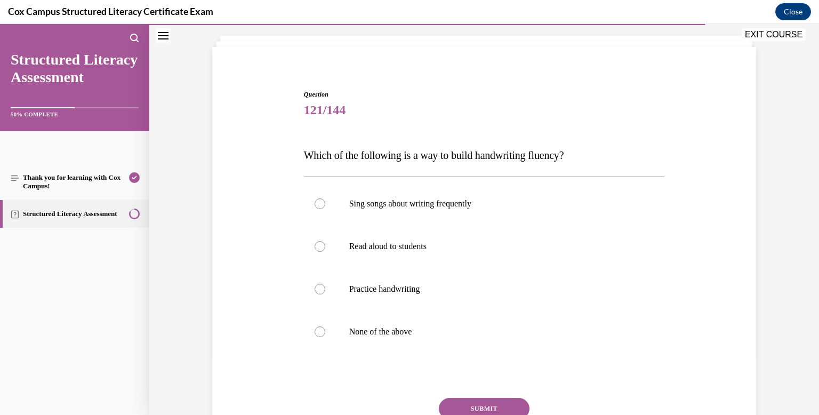
scroll to position [59, 0]
click at [392, 327] on p "None of the above" at bounding box center [493, 331] width 289 height 11
click at [325, 327] on input "None of the above" at bounding box center [319, 331] width 11 height 11
radio input "true"
click at [501, 408] on button "SUBMIT" at bounding box center [484, 407] width 91 height 21
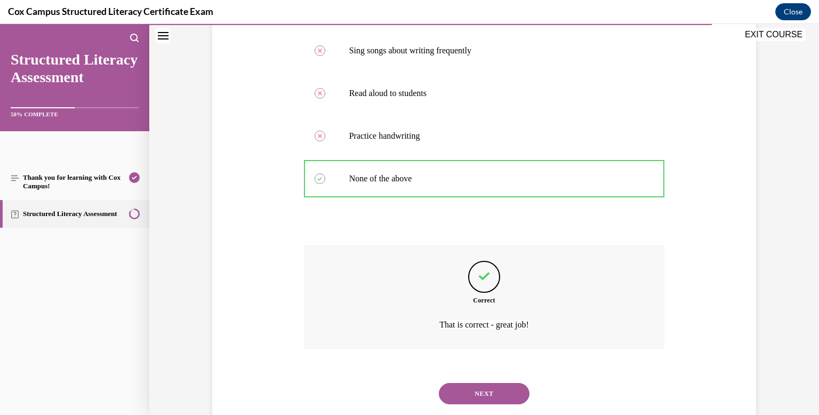
scroll to position [238, 0]
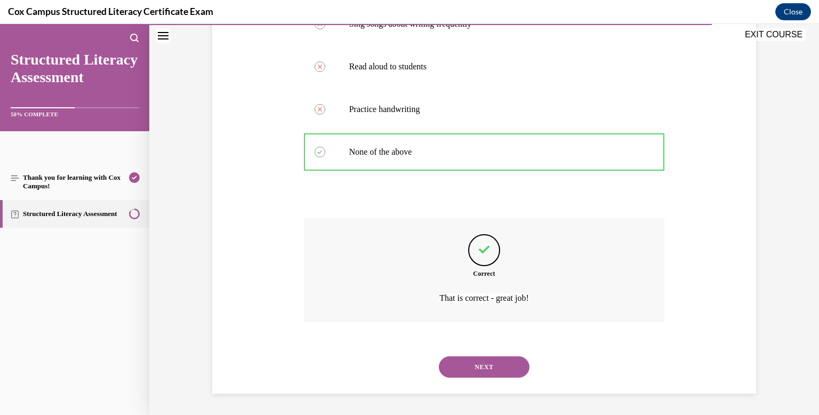
click at [497, 367] on button "NEXT" at bounding box center [484, 366] width 91 height 21
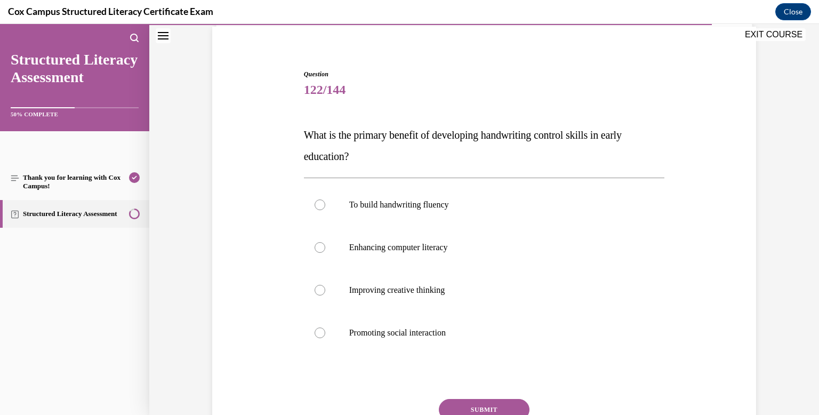
scroll to position [79, 0]
click at [370, 207] on p "To build handwriting fluency" at bounding box center [493, 204] width 289 height 11
click at [325, 207] on input "To build handwriting fluency" at bounding box center [319, 204] width 11 height 11
radio input "true"
click at [502, 407] on button "SUBMIT" at bounding box center [484, 408] width 91 height 21
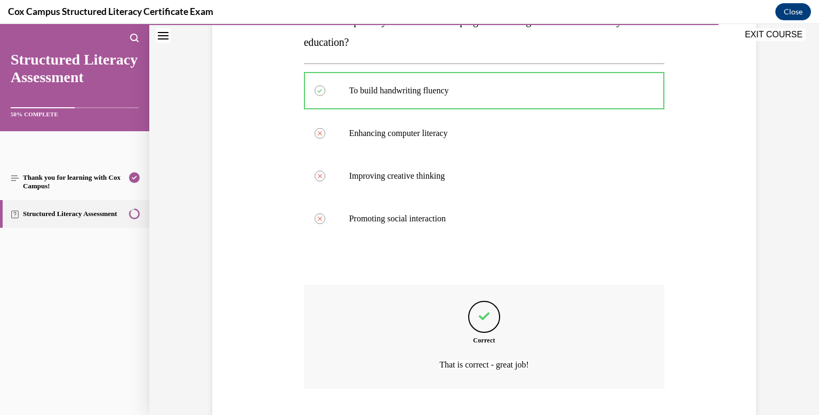
scroll to position [260, 0]
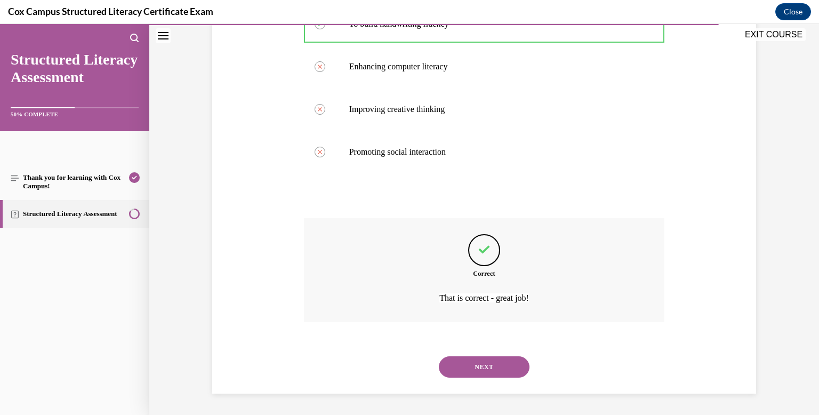
click at [491, 369] on button "NEXT" at bounding box center [484, 366] width 91 height 21
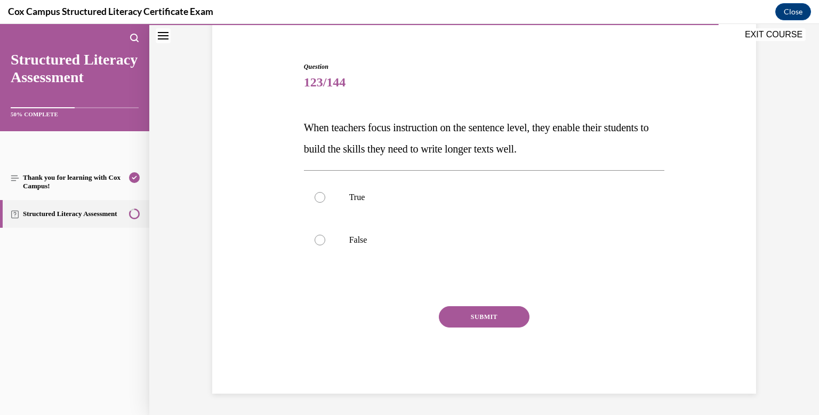
scroll to position [86, 0]
click at [315, 197] on div at bounding box center [319, 197] width 11 height 11
click at [315, 197] on input "True" at bounding box center [319, 197] width 11 height 11
radio input "true"
click at [510, 318] on button "SUBMIT" at bounding box center [484, 316] width 91 height 21
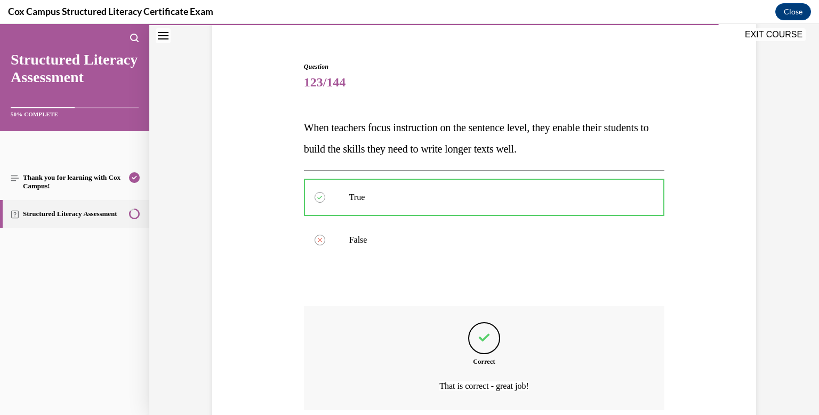
scroll to position [174, 0]
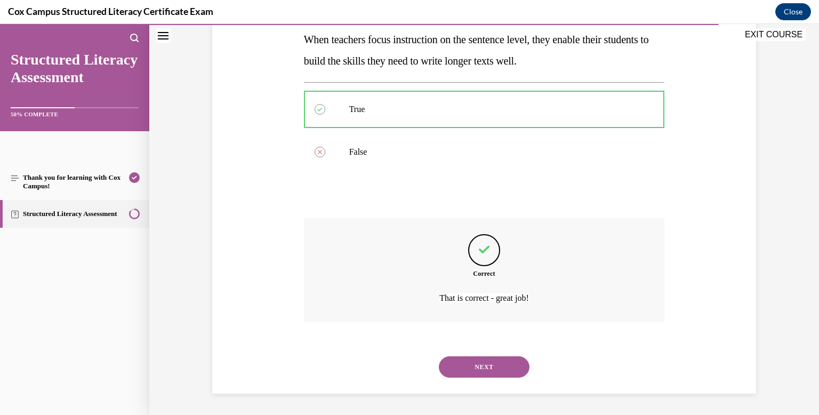
click at [492, 372] on button "NEXT" at bounding box center [484, 366] width 91 height 21
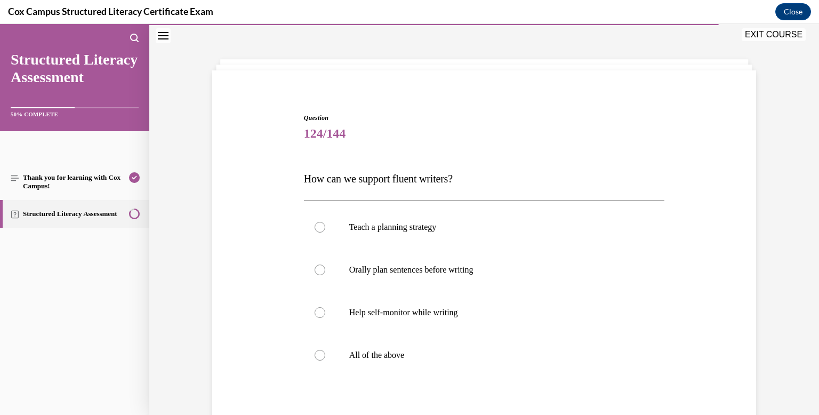
scroll to position [35, 0]
click at [492, 372] on label "All of the above" at bounding box center [484, 355] width 361 height 43
click at [325, 361] on input "All of the above" at bounding box center [319, 355] width 11 height 11
radio input "true"
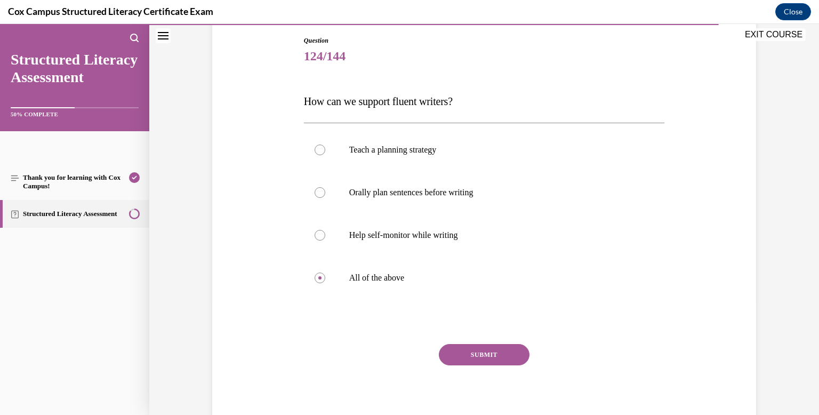
scroll to position [108, 0]
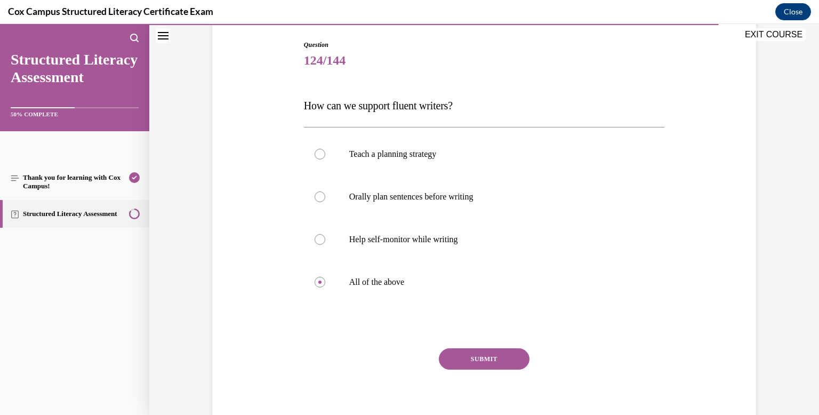
click at [492, 355] on button "SUBMIT" at bounding box center [484, 358] width 91 height 21
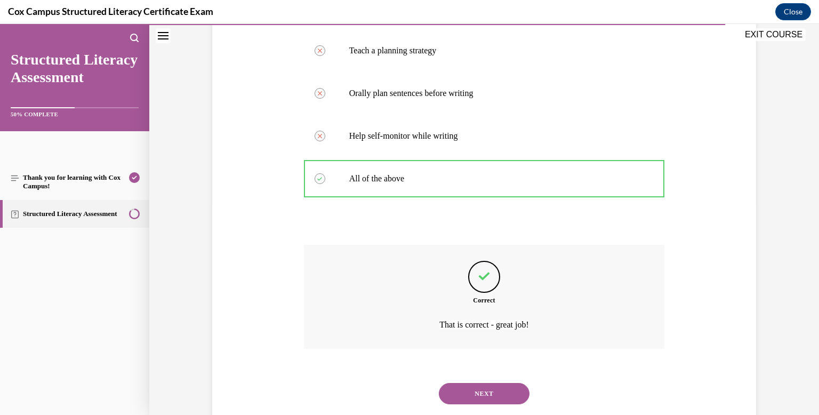
scroll to position [238, 0]
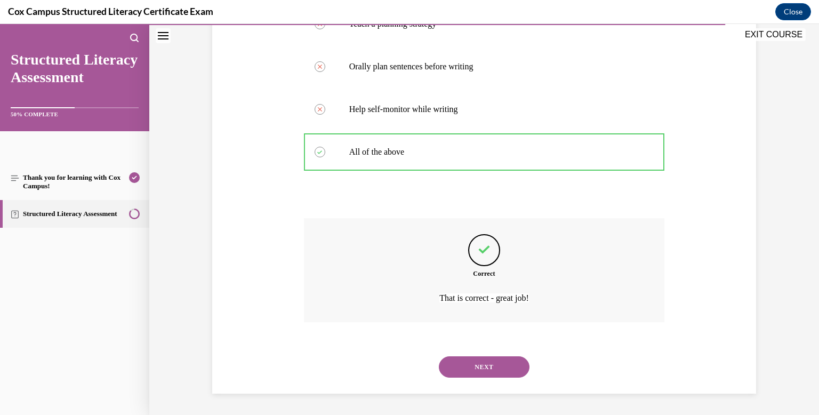
click at [493, 368] on button "NEXT" at bounding box center [484, 366] width 91 height 21
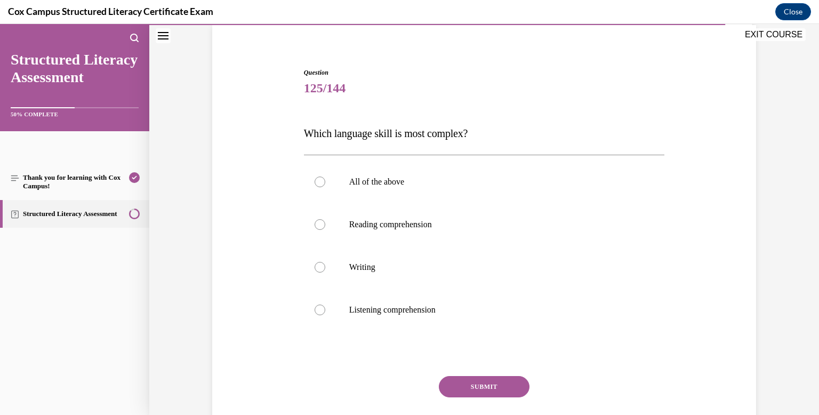
scroll to position [83, 0]
click at [352, 264] on p "Writing" at bounding box center [493, 265] width 289 height 11
click at [325, 264] on input "Writing" at bounding box center [319, 265] width 11 height 11
radio input "true"
click at [458, 382] on button "SUBMIT" at bounding box center [484, 384] width 91 height 21
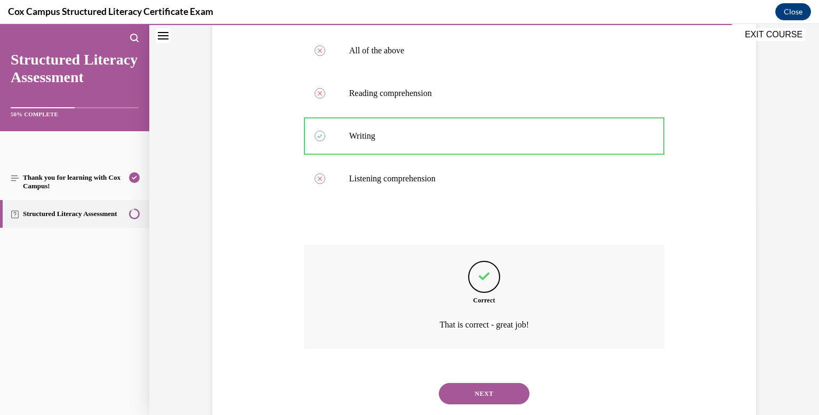
scroll to position [238, 0]
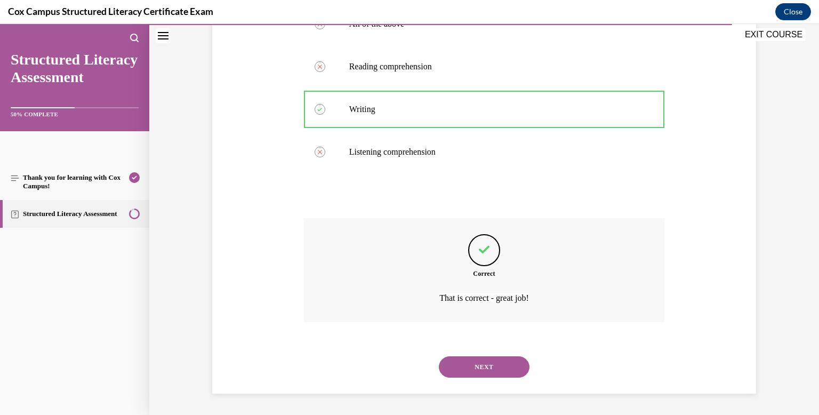
click at [464, 362] on button "NEXT" at bounding box center [484, 366] width 91 height 21
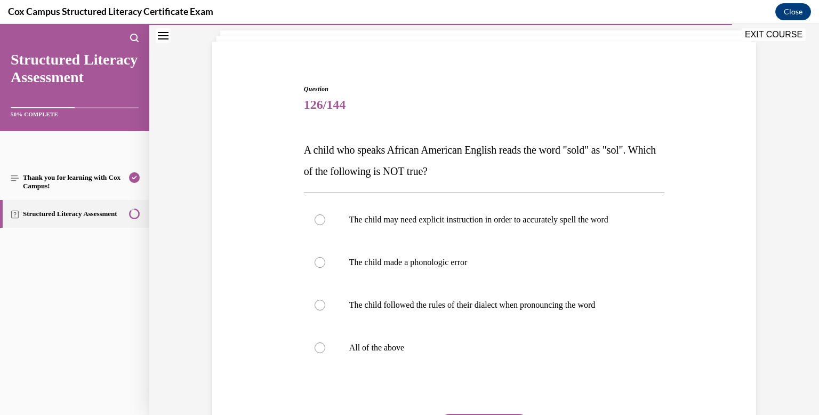
scroll to position [71, 0]
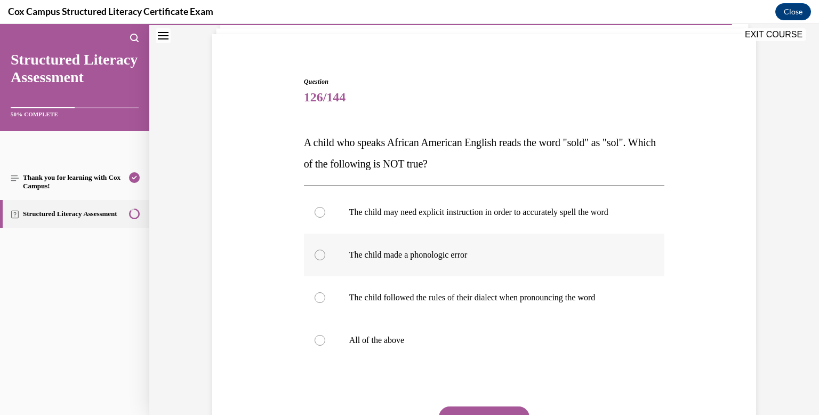
click at [434, 249] on p "The child made a phonologic error" at bounding box center [493, 254] width 289 height 11
click at [325, 249] on input "The child made a phonologic error" at bounding box center [319, 254] width 11 height 11
radio input "true"
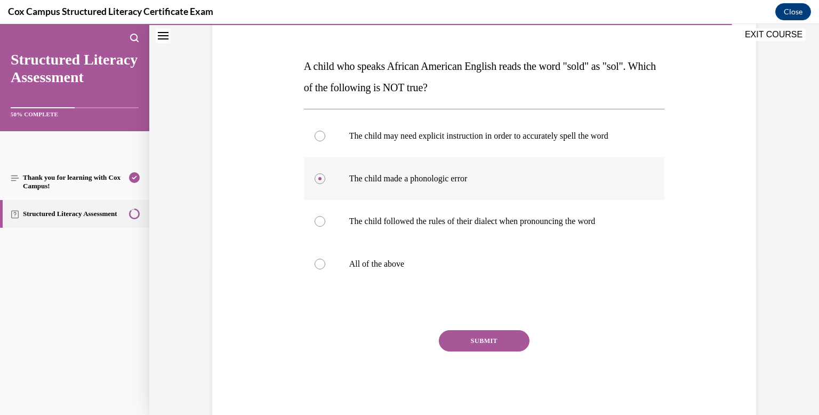
scroll to position [150, 0]
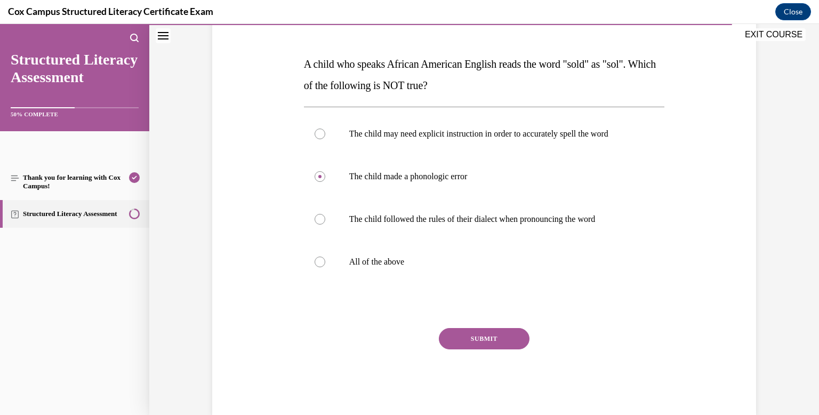
click at [481, 334] on button "SUBMIT" at bounding box center [484, 338] width 91 height 21
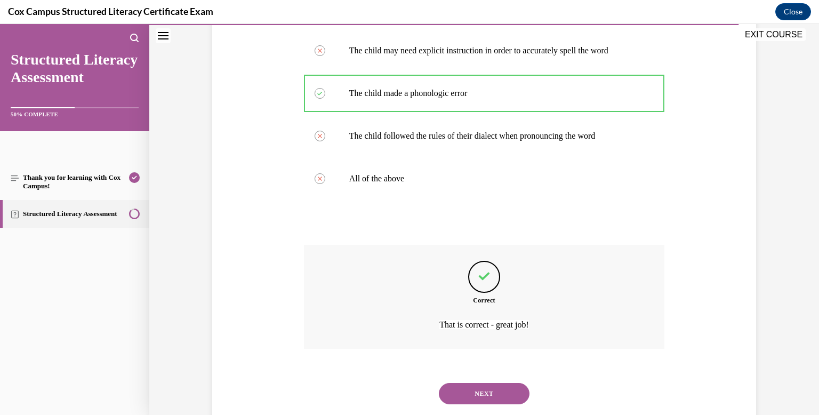
scroll to position [260, 0]
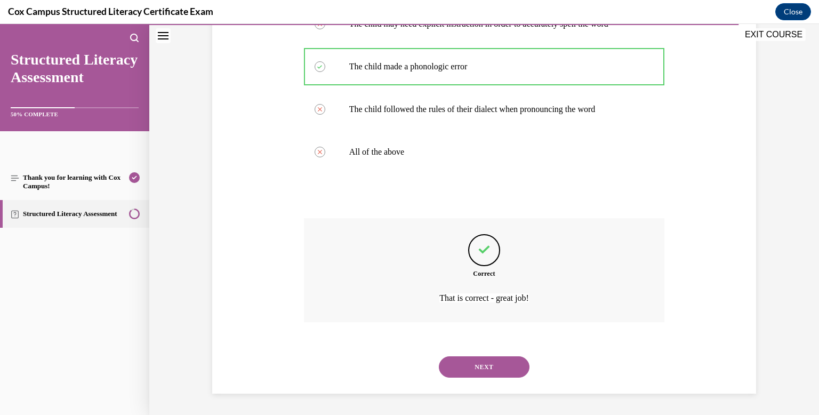
click at [489, 367] on button "NEXT" at bounding box center [484, 366] width 91 height 21
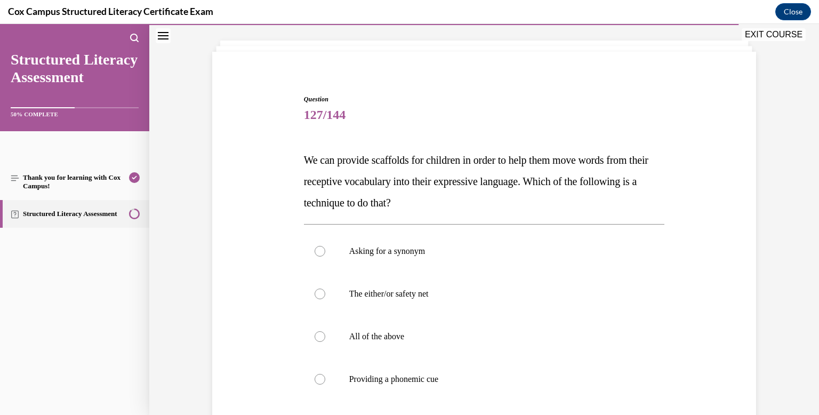
scroll to position [55, 0]
click at [463, 331] on p "All of the above" at bounding box center [493, 334] width 289 height 11
click at [325, 331] on input "All of the above" at bounding box center [319, 334] width 11 height 11
radio input "true"
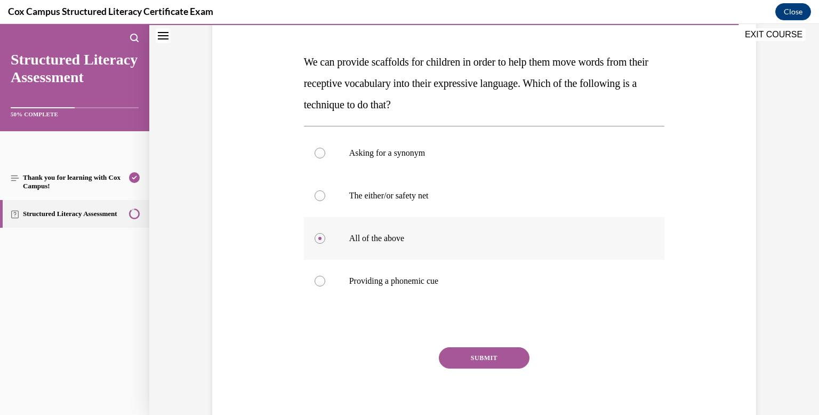
scroll to position [155, 0]
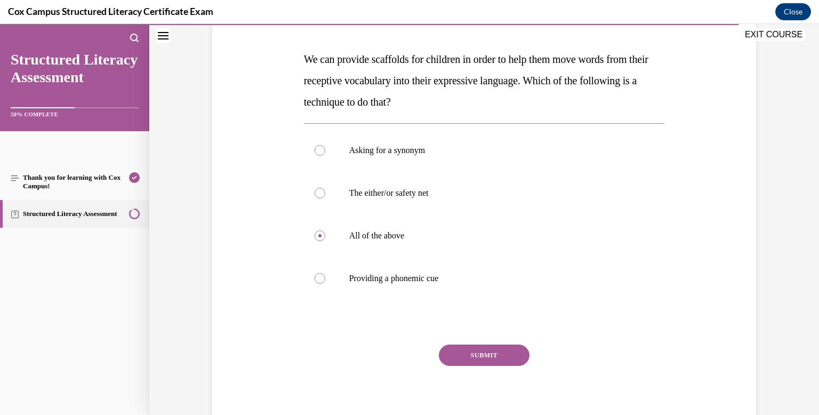
click at [477, 352] on button "SUBMIT" at bounding box center [484, 354] width 91 height 21
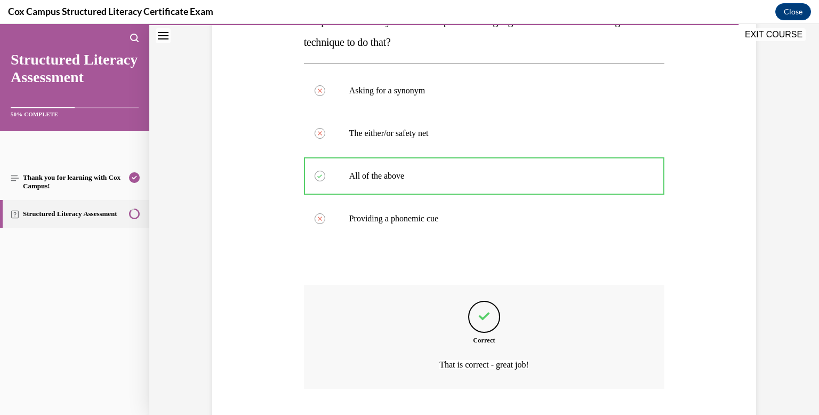
scroll to position [281, 0]
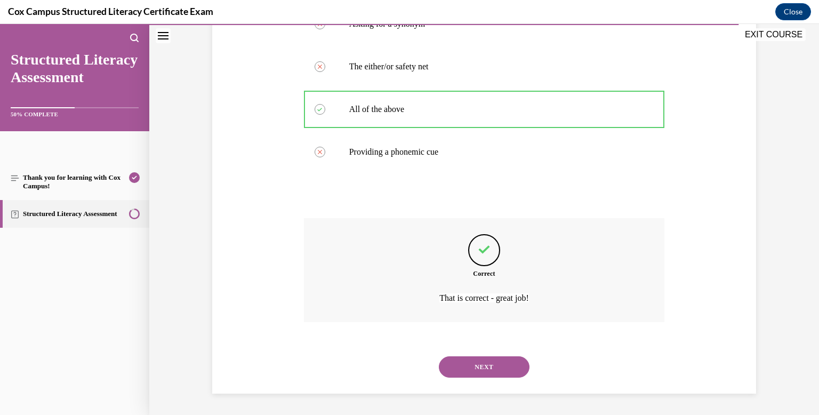
click at [479, 364] on button "NEXT" at bounding box center [484, 366] width 91 height 21
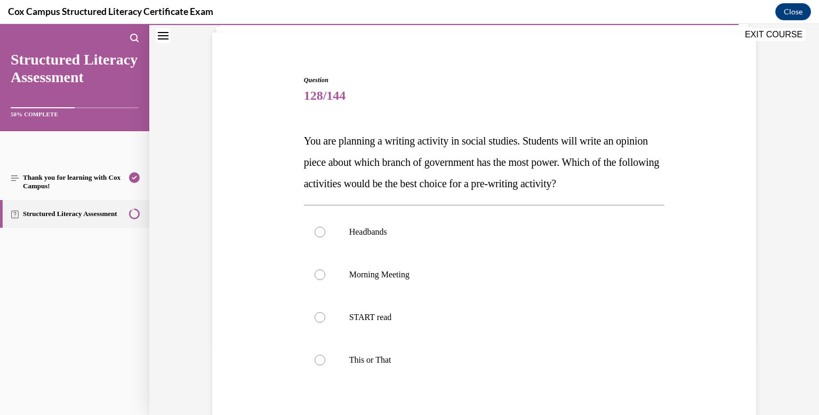
scroll to position [74, 0]
click at [479, 364] on p "This or That" at bounding box center [493, 359] width 289 height 11
click at [325, 364] on input "This or That" at bounding box center [319, 359] width 11 height 11
radio input "true"
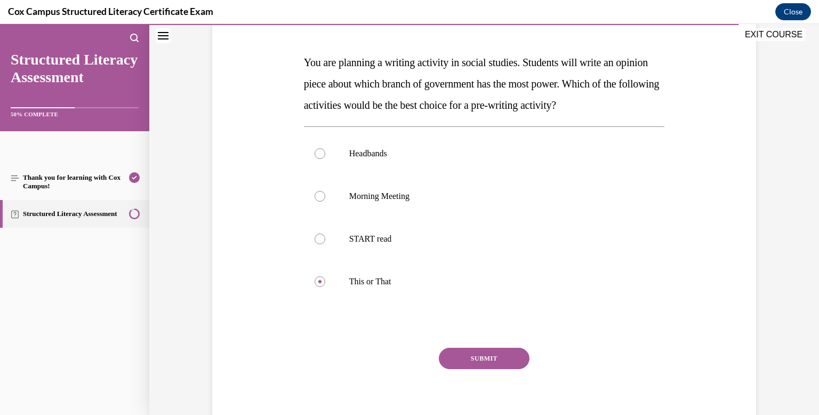
scroll to position [152, 0]
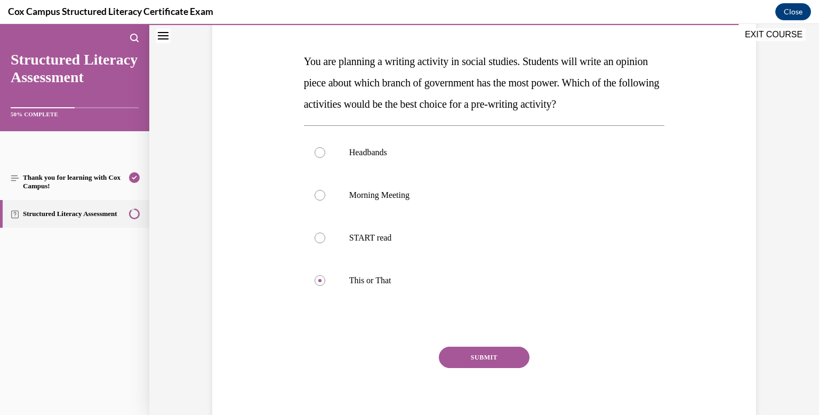
click at [478, 360] on button "SUBMIT" at bounding box center [484, 356] width 91 height 21
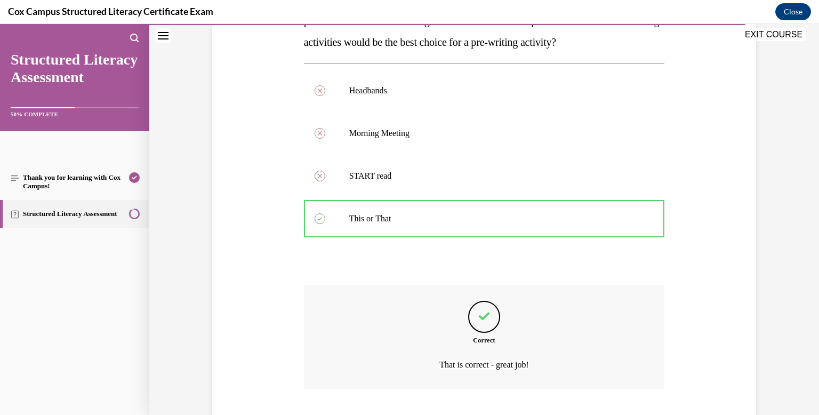
scroll to position [281, 0]
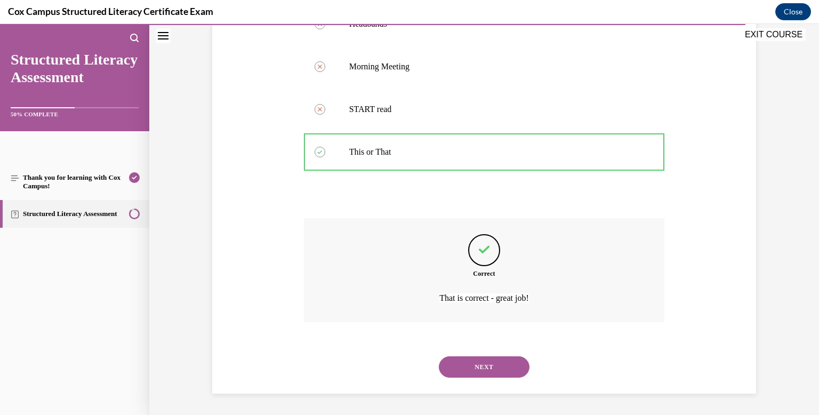
click at [478, 369] on button "NEXT" at bounding box center [484, 366] width 91 height 21
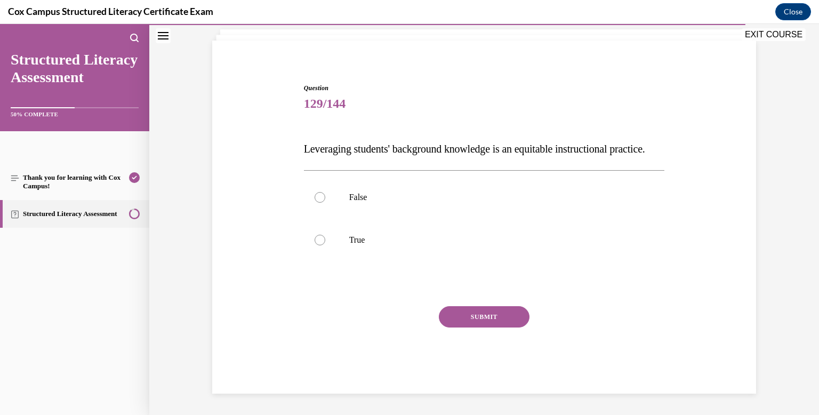
scroll to position [86, 0]
click at [368, 243] on p "True" at bounding box center [493, 240] width 289 height 11
click at [325, 243] on input "True" at bounding box center [319, 240] width 11 height 11
radio input "true"
click at [472, 316] on button "SUBMIT" at bounding box center [484, 316] width 91 height 21
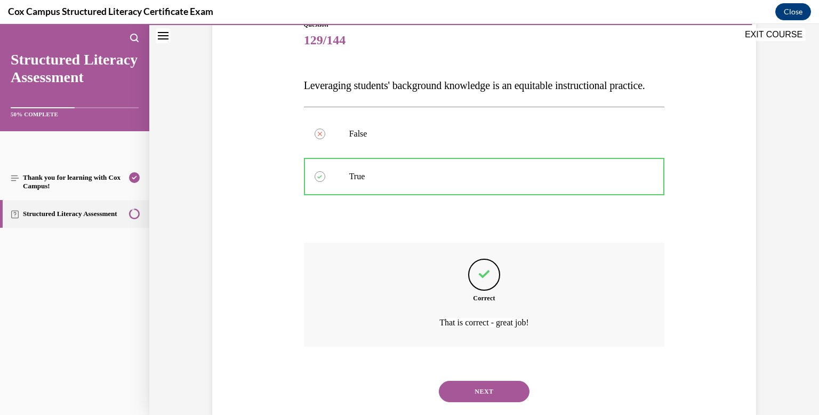
scroll to position [174, 0]
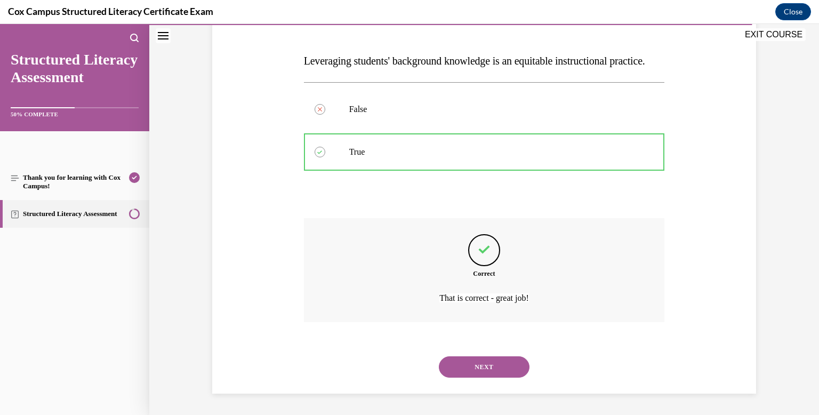
click at [482, 365] on button "NEXT" at bounding box center [484, 366] width 91 height 21
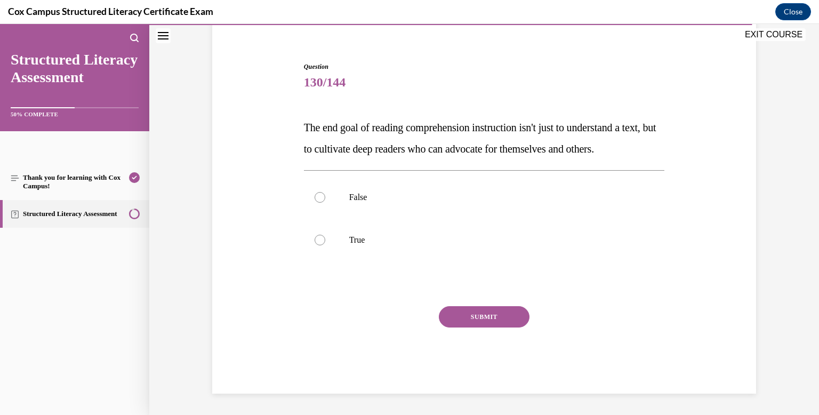
scroll to position [108, 0]
click at [364, 238] on p "True" at bounding box center [493, 240] width 289 height 11
click at [325, 238] on input "True" at bounding box center [319, 240] width 11 height 11
radio input "true"
click at [470, 317] on button "SUBMIT" at bounding box center [484, 316] width 91 height 21
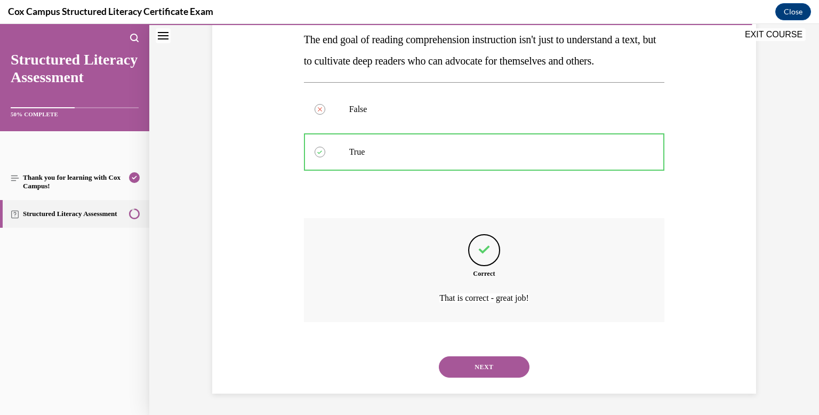
scroll to position [196, 0]
click at [502, 372] on button "NEXT" at bounding box center [484, 366] width 91 height 21
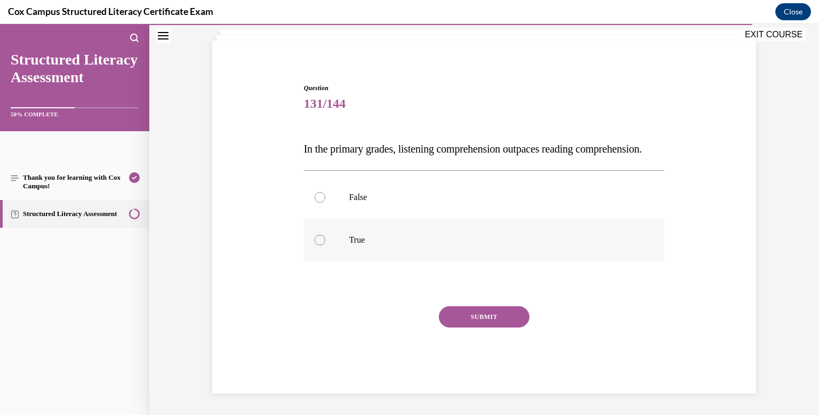
click at [380, 253] on label "True" at bounding box center [484, 240] width 361 height 43
click at [325, 245] on input "True" at bounding box center [319, 240] width 11 height 11
radio input "true"
click at [451, 318] on button "SUBMIT" at bounding box center [484, 316] width 91 height 21
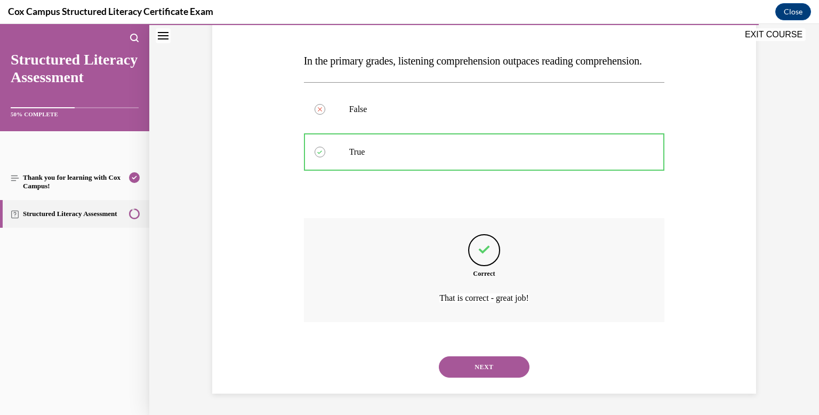
scroll to position [174, 0]
click at [472, 364] on button "NEXT" at bounding box center [484, 366] width 91 height 21
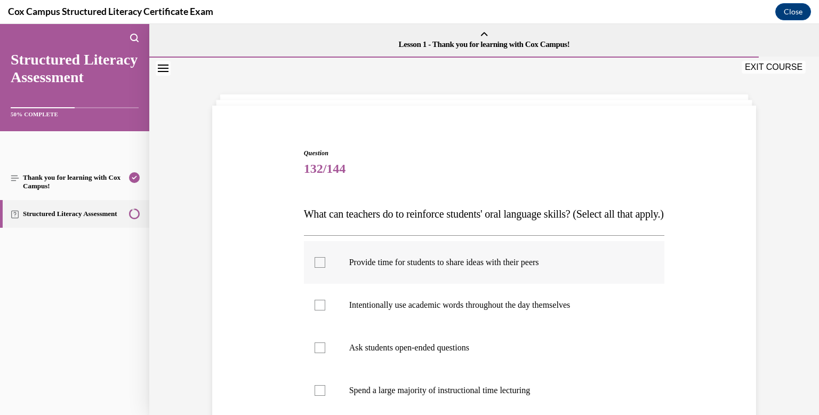
click at [328, 284] on label "Provide time for students to share ideas with their peers" at bounding box center [484, 262] width 361 height 43
click at [325, 268] on input "Provide time for students to share ideas with their peers" at bounding box center [319, 262] width 11 height 11
checkbox input "true"
click at [320, 310] on div at bounding box center [319, 305] width 11 height 11
click at [320, 310] on input "Intentionally use academic words throughout the day themselves" at bounding box center [319, 305] width 11 height 11
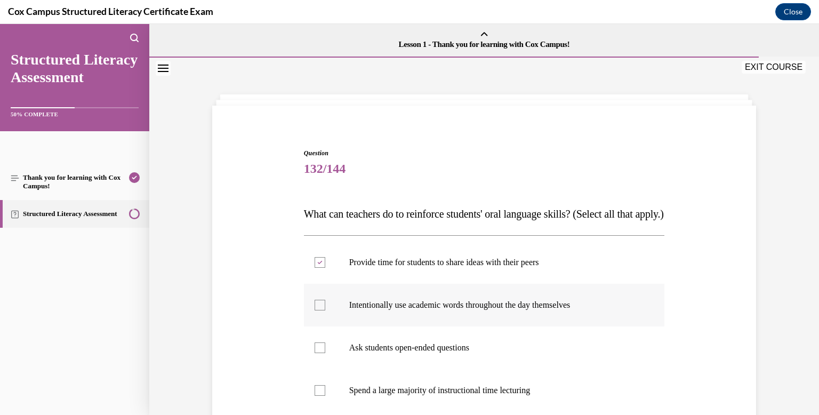
checkbox input "true"
click at [319, 353] on div at bounding box center [319, 347] width 11 height 11
click at [319, 353] on input "Ask students open-ended questions" at bounding box center [319, 347] width 11 height 11
checkbox input "true"
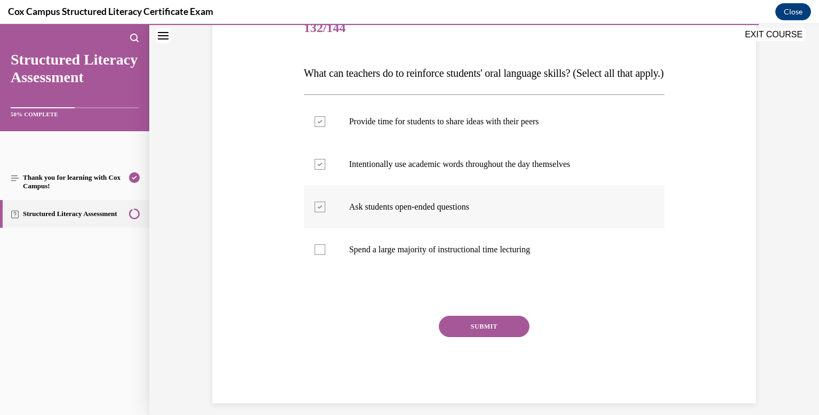
scroll to position [144, 0]
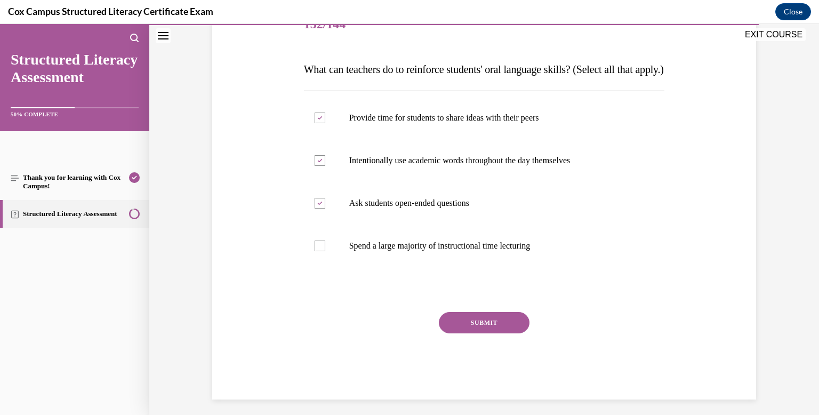
click at [488, 333] on button "SUBMIT" at bounding box center [484, 322] width 91 height 21
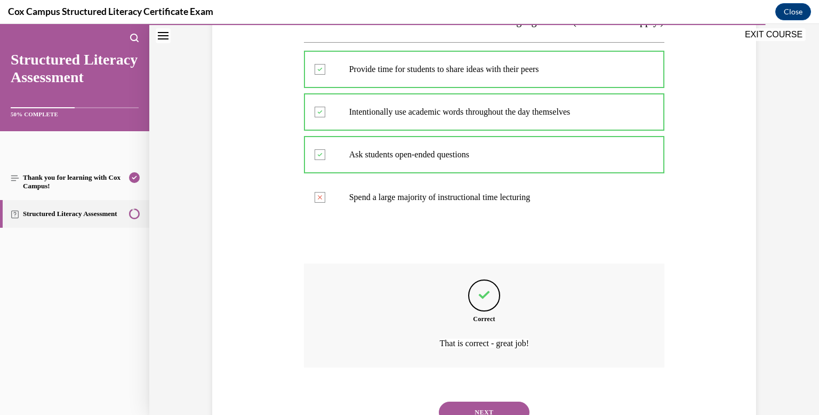
scroll to position [260, 0]
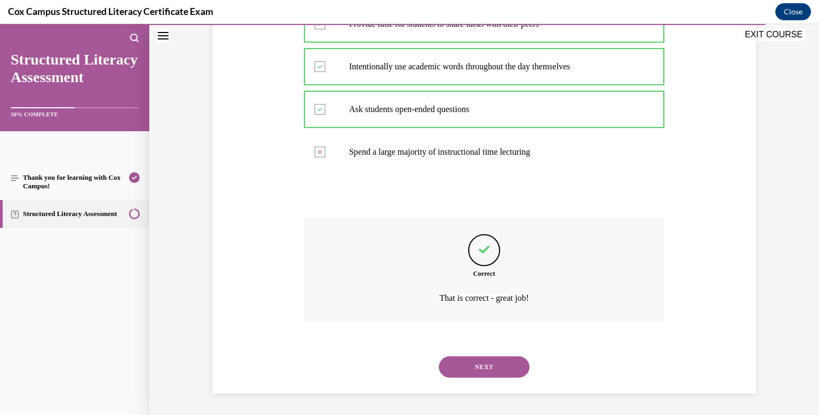
click at [489, 368] on button "NEXT" at bounding box center [484, 366] width 91 height 21
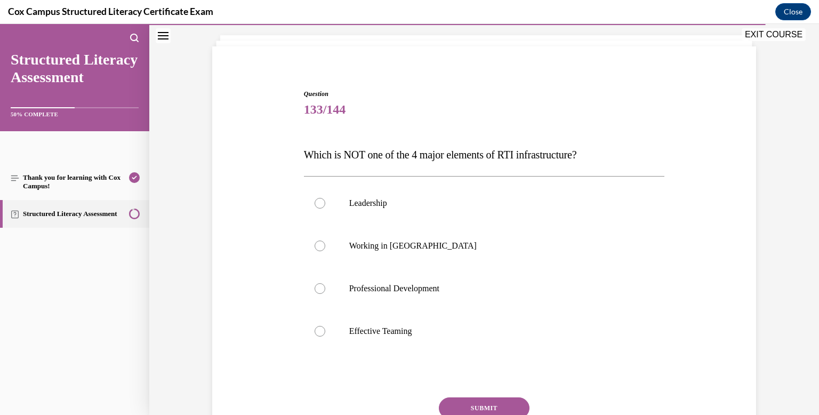
scroll to position [62, 0]
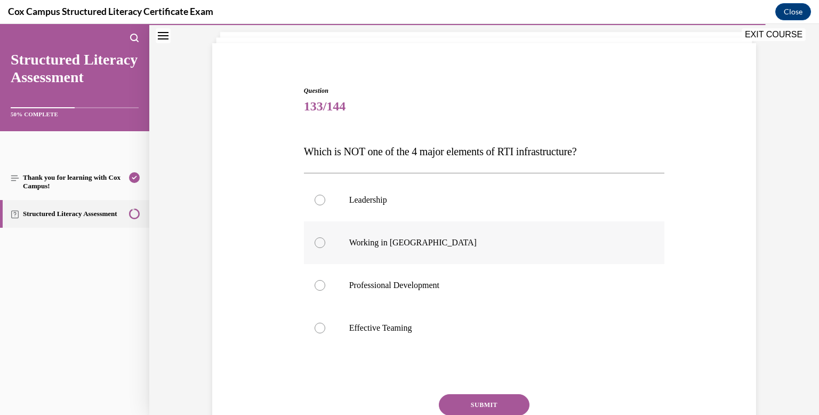
click at [316, 246] on div at bounding box center [319, 242] width 11 height 11
click at [316, 246] on input "Working in Silos" at bounding box center [319, 242] width 11 height 11
radio input "true"
click at [501, 398] on button "SUBMIT" at bounding box center [484, 404] width 91 height 21
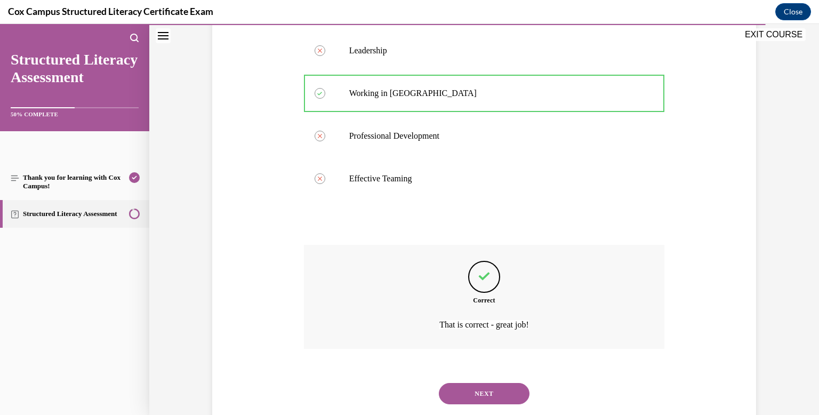
scroll to position [238, 0]
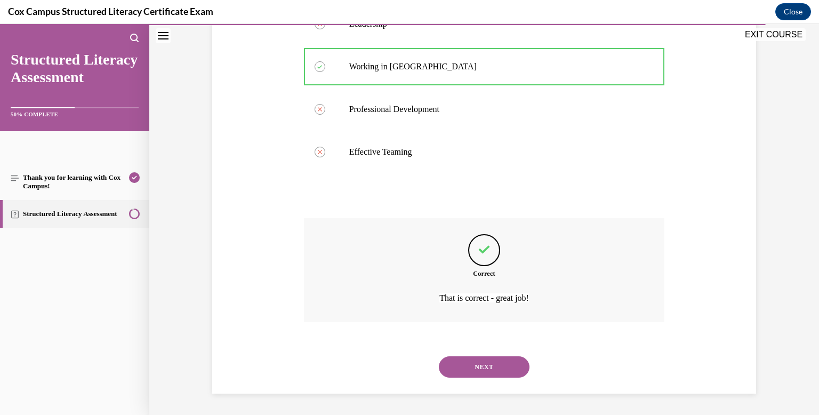
click at [495, 368] on button "NEXT" at bounding box center [484, 366] width 91 height 21
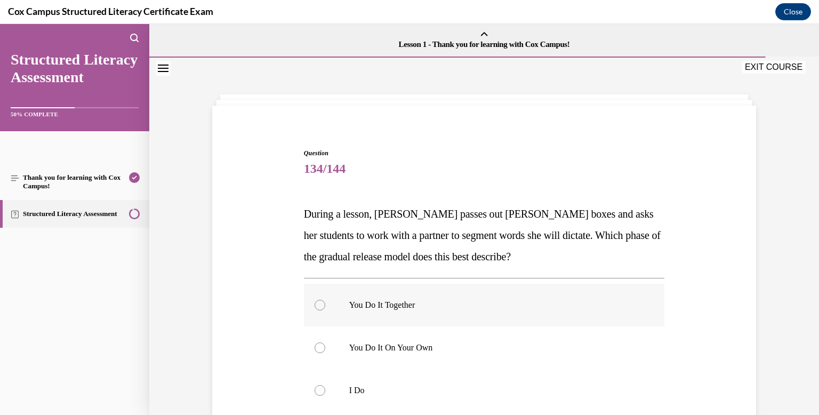
click at [429, 312] on label "You Do It Together" at bounding box center [484, 305] width 361 height 43
click at [325, 310] on input "You Do It Together" at bounding box center [319, 305] width 11 height 11
radio input "true"
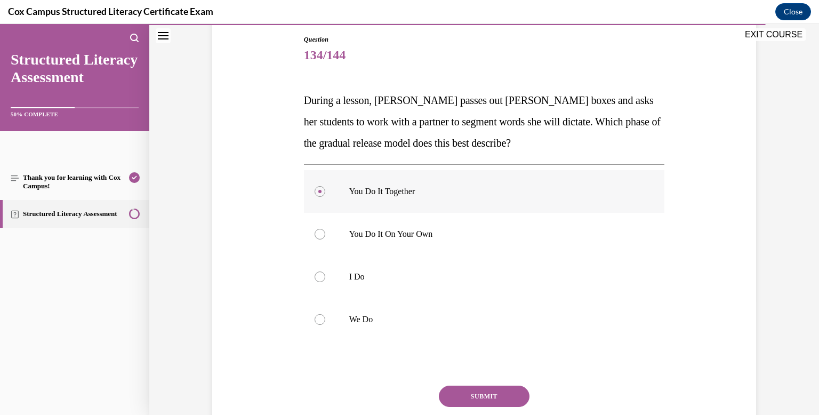
scroll to position [115, 0]
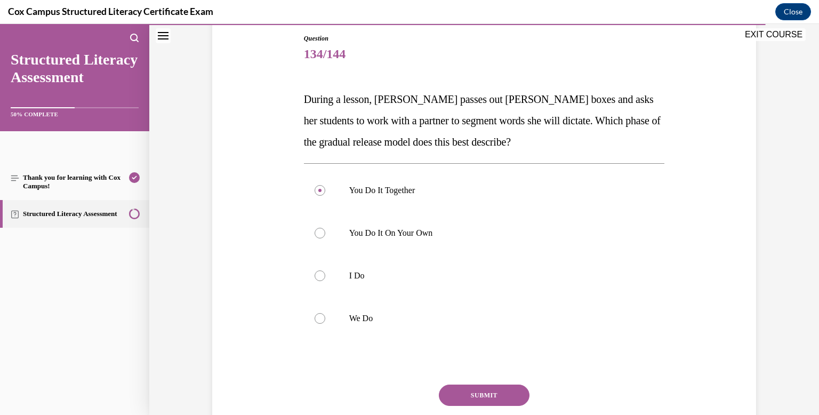
click at [475, 391] on button "SUBMIT" at bounding box center [484, 394] width 91 height 21
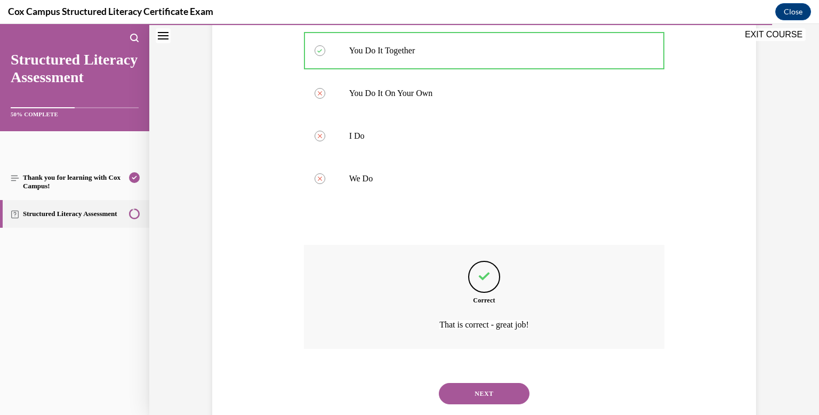
scroll to position [281, 0]
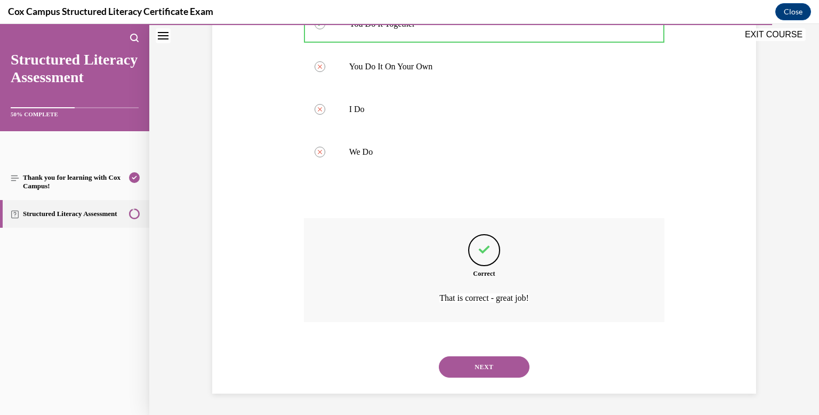
click at [471, 365] on button "NEXT" at bounding box center [484, 366] width 91 height 21
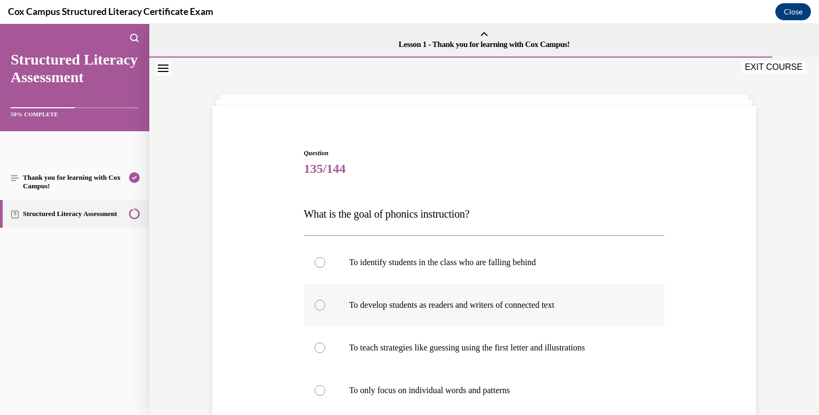
click at [450, 316] on label "To develop students as readers and writers of connected text" at bounding box center [484, 305] width 361 height 43
click at [325, 310] on input "To develop students as readers and writers of connected text" at bounding box center [319, 305] width 11 height 11
radio input "true"
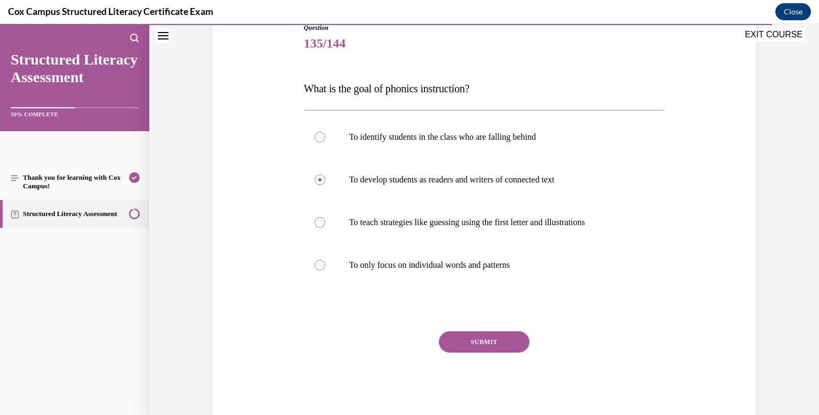
click at [465, 339] on button "SUBMIT" at bounding box center [484, 341] width 91 height 21
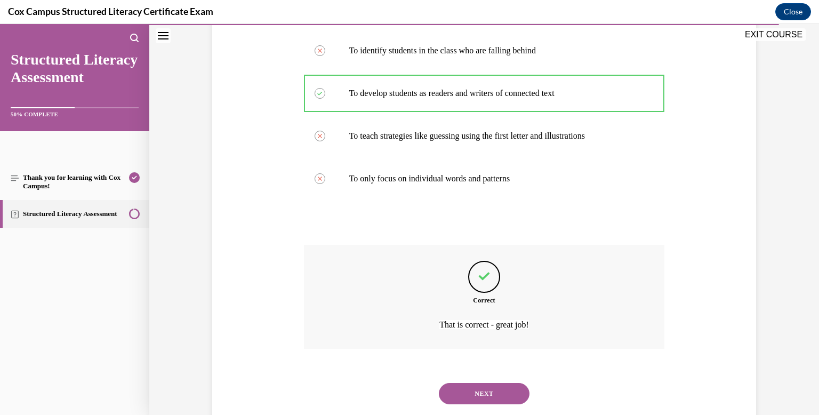
scroll to position [238, 0]
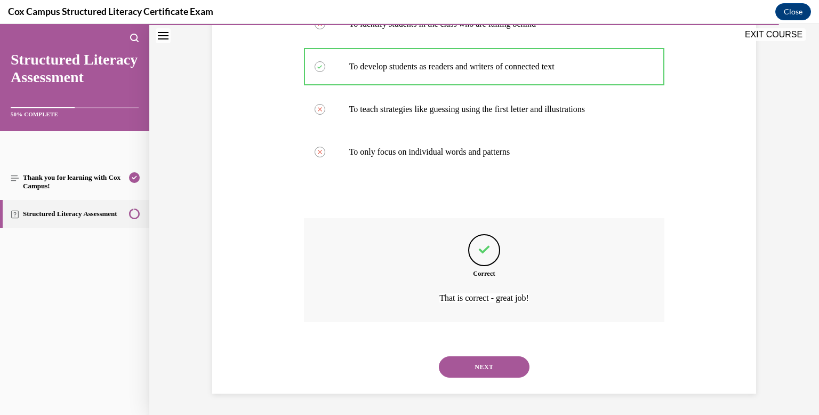
click at [480, 368] on button "NEXT" at bounding box center [484, 366] width 91 height 21
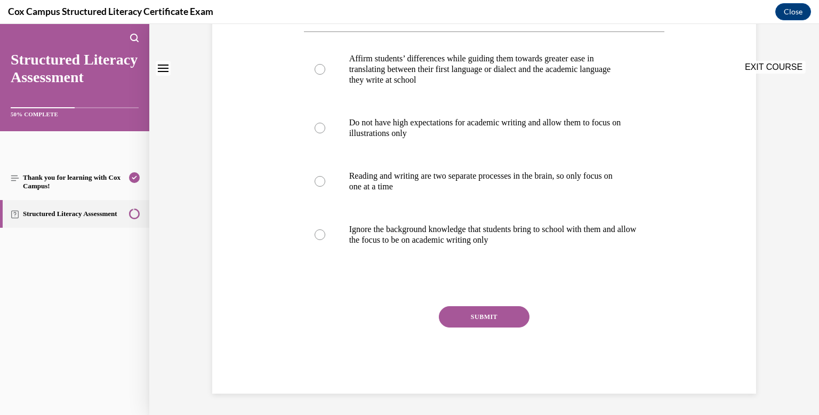
scroll to position [0, 0]
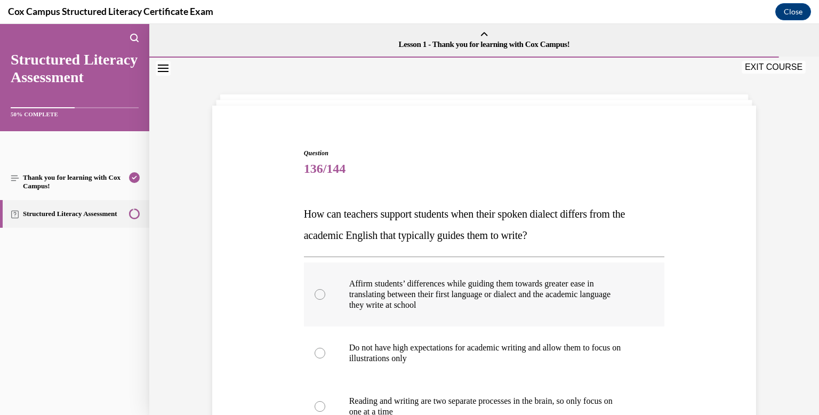
click at [424, 289] on p "translating between their first language or dialect and the academic language" at bounding box center [493, 294] width 289 height 11
click at [325, 289] on input "Affirm students’ differences while guiding them towards greater ease in transla…" at bounding box center [319, 294] width 11 height 11
radio input "true"
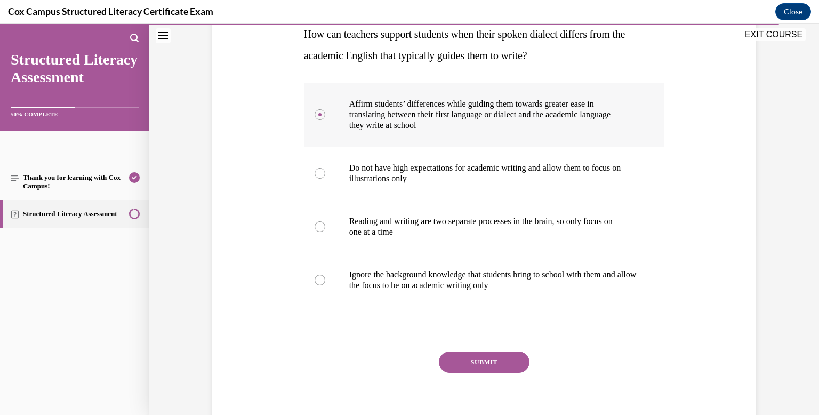
scroll to position [184, 0]
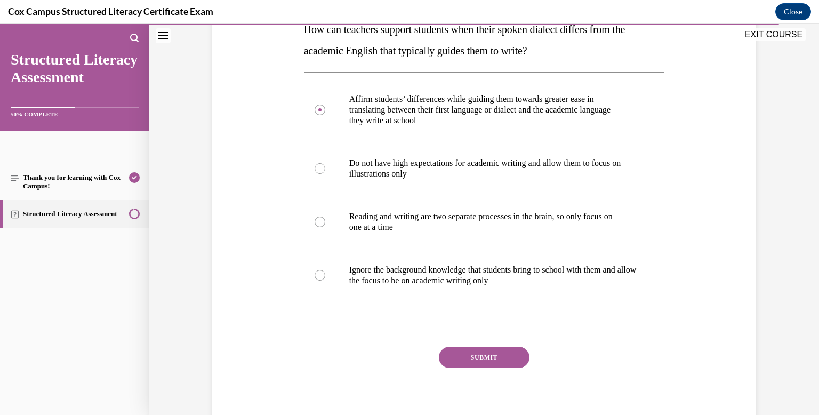
click at [474, 357] on button "SUBMIT" at bounding box center [484, 356] width 91 height 21
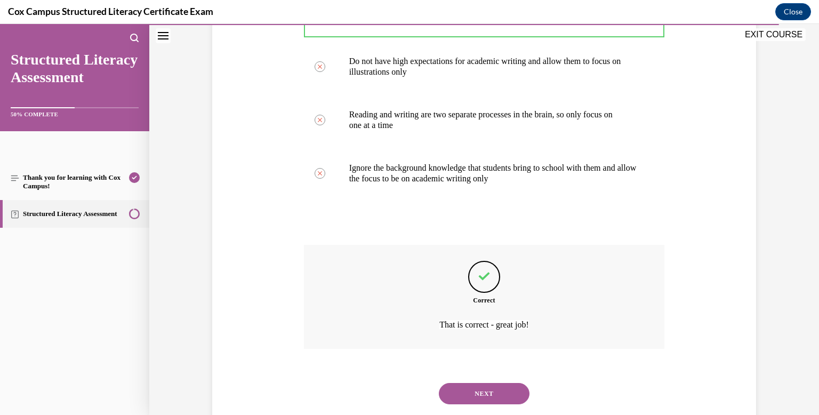
scroll to position [313, 0]
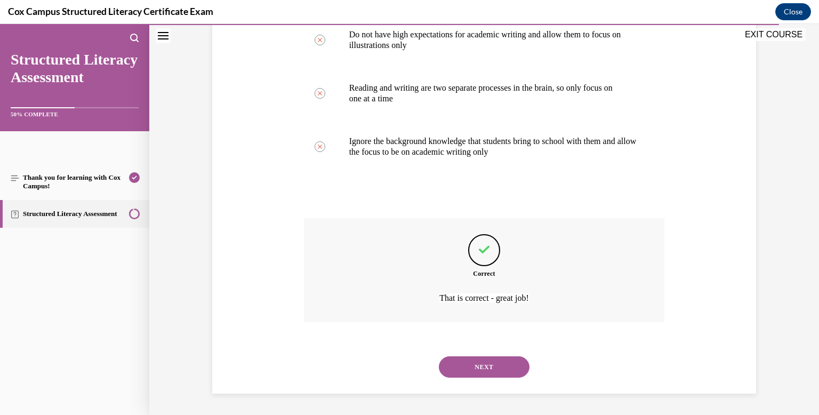
click at [476, 364] on button "NEXT" at bounding box center [484, 366] width 91 height 21
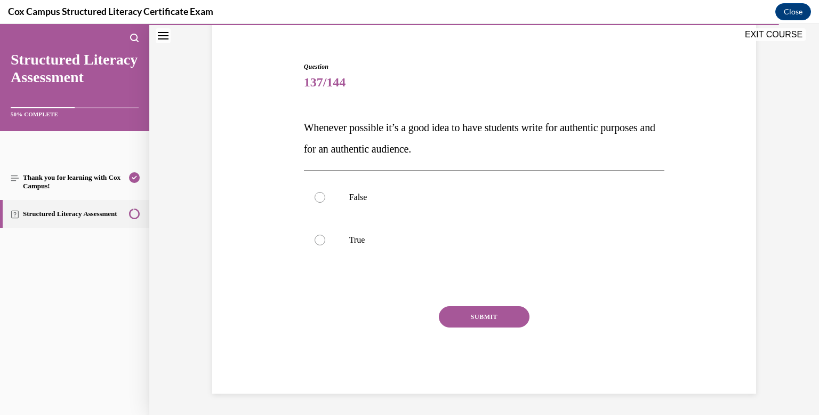
scroll to position [86, 0]
click at [325, 243] on label "True" at bounding box center [484, 240] width 361 height 43
click at [325, 243] on input "True" at bounding box center [319, 240] width 11 height 11
radio input "true"
click at [478, 319] on button "SUBMIT" at bounding box center [484, 316] width 91 height 21
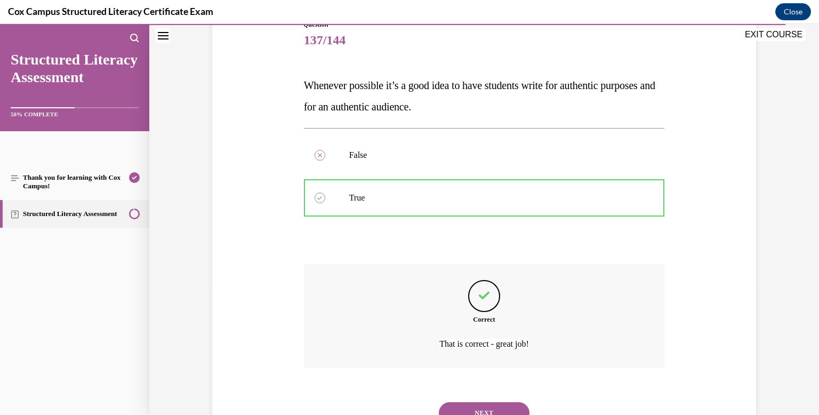
scroll to position [174, 0]
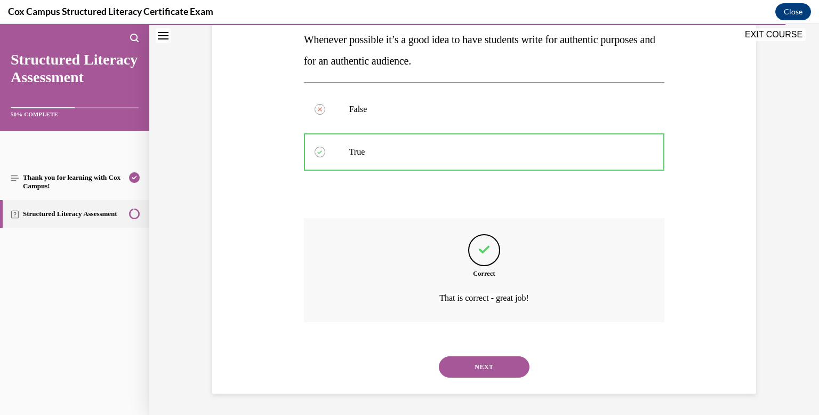
click at [495, 369] on button "NEXT" at bounding box center [484, 366] width 91 height 21
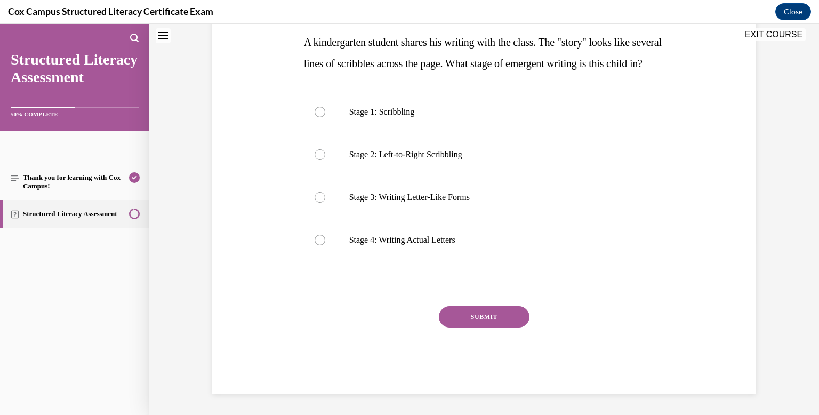
scroll to position [0, 0]
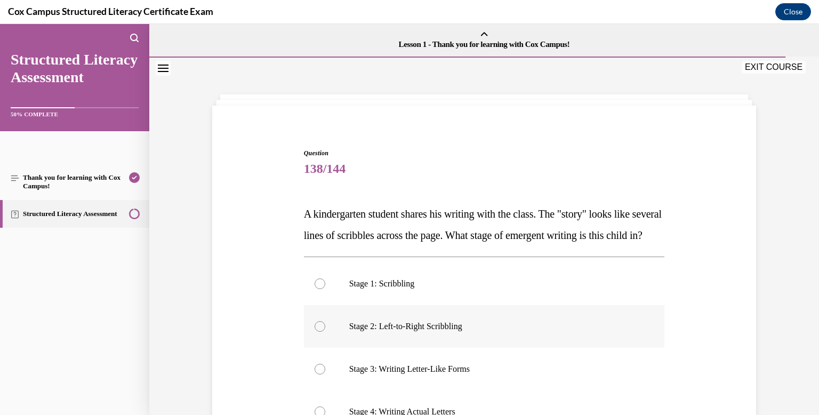
click at [406, 336] on label "Stage 2: Left-to-Right Scribbling" at bounding box center [484, 326] width 361 height 43
click at [325, 332] on input "Stage 2: Left-to-Right Scribbling" at bounding box center [319, 326] width 11 height 11
radio input "true"
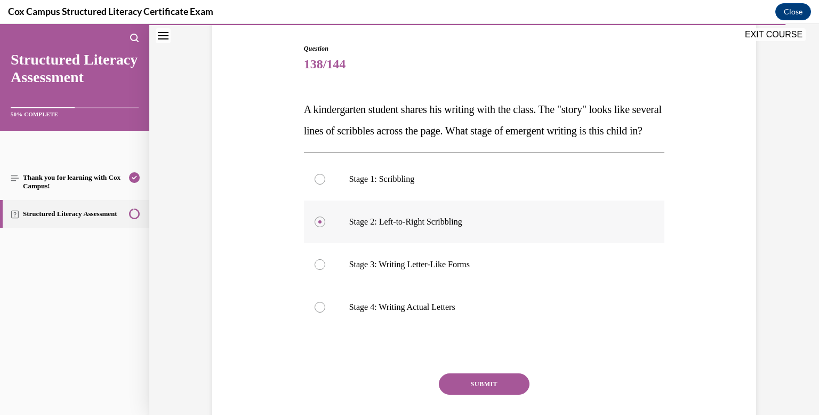
scroll to position [109, 0]
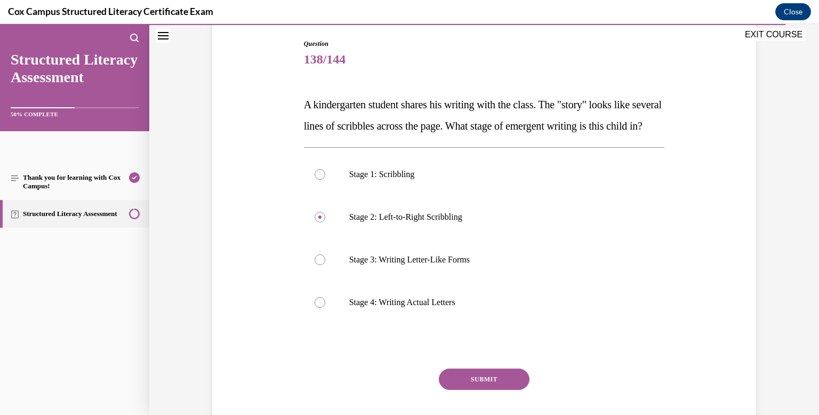
click at [479, 390] on button "SUBMIT" at bounding box center [484, 378] width 91 height 21
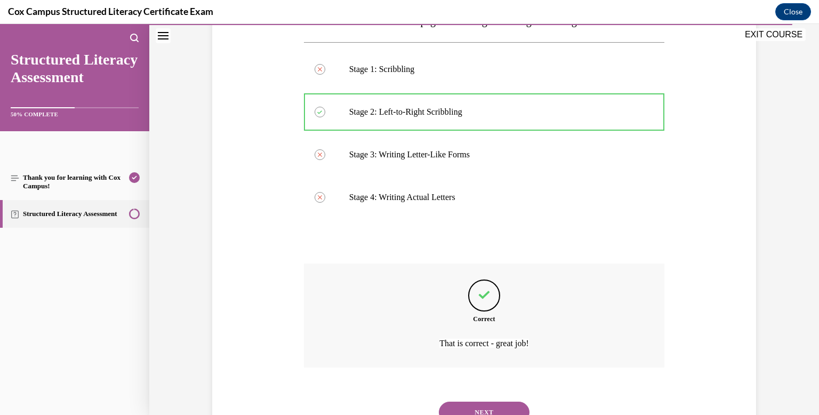
scroll to position [281, 0]
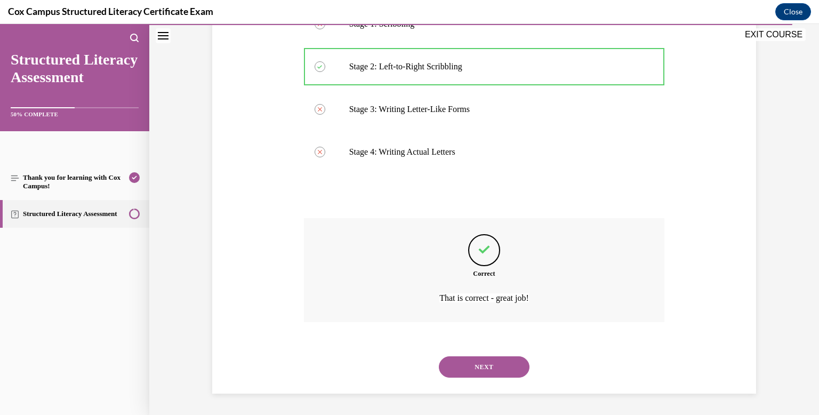
click at [465, 370] on button "NEXT" at bounding box center [484, 366] width 91 height 21
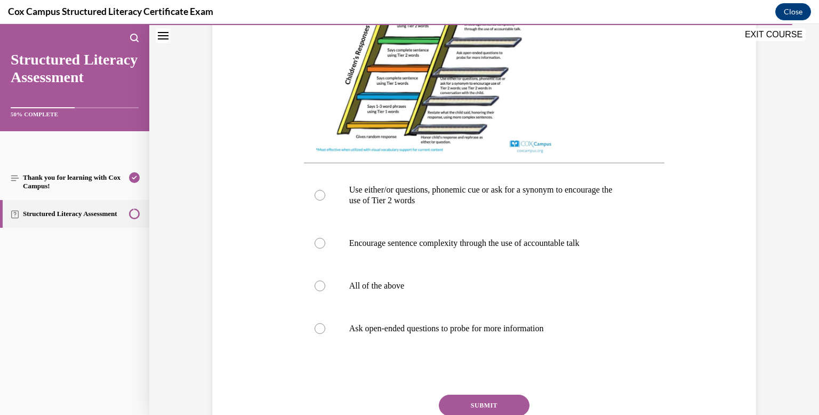
scroll to position [369, 0]
click at [432, 333] on p "Ask open-ended questions to probe for more information" at bounding box center [493, 327] width 289 height 11
click at [325, 333] on input "Ask open-ended questions to probe for more information" at bounding box center [319, 327] width 11 height 11
radio input "true"
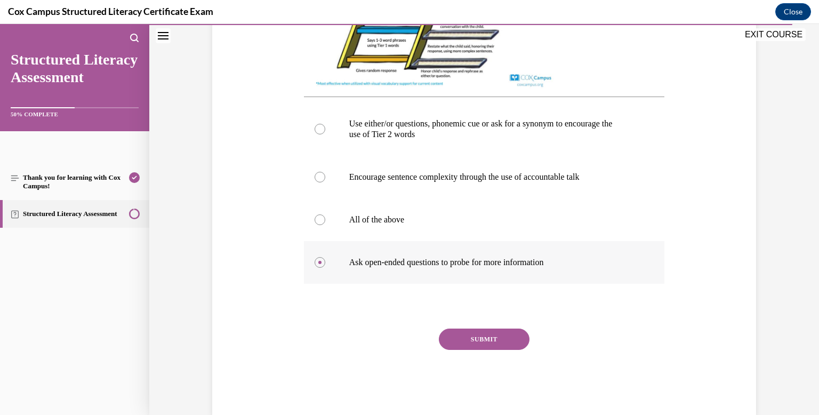
click at [473, 350] on button "SUBMIT" at bounding box center [484, 338] width 91 height 21
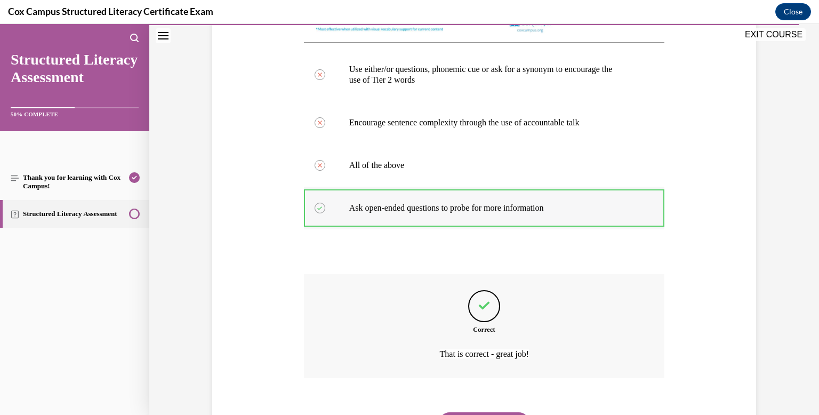
scroll to position [555, 0]
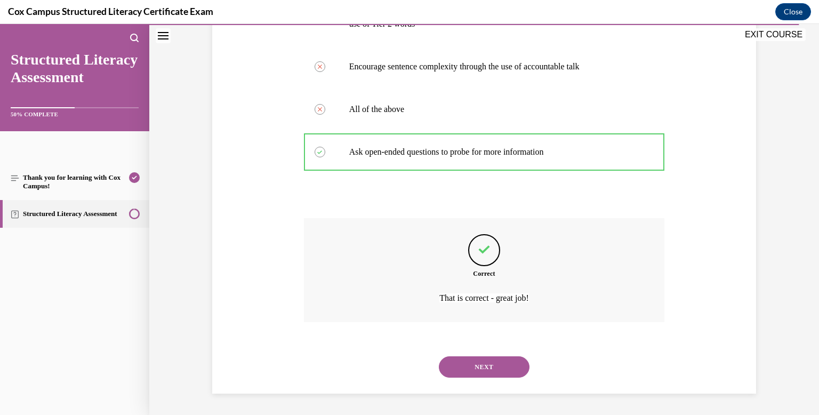
click at [472, 366] on button "NEXT" at bounding box center [484, 366] width 91 height 21
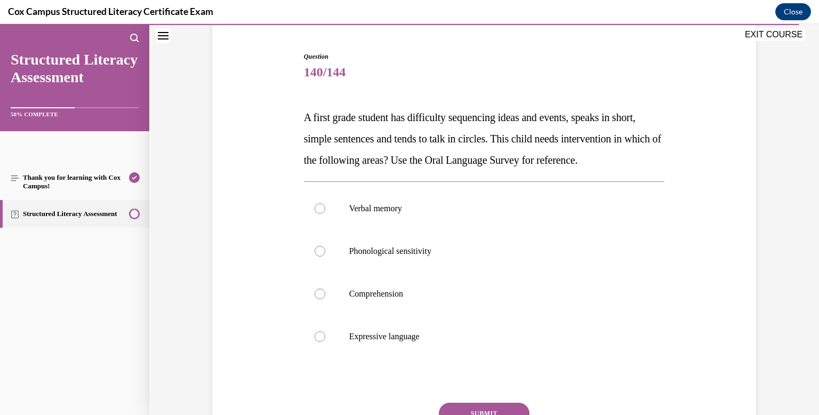
scroll to position [96, 0]
click at [472, 358] on label "Expressive language" at bounding box center [484, 337] width 361 height 43
click at [325, 342] on input "Expressive language" at bounding box center [319, 337] width 11 height 11
radio input "true"
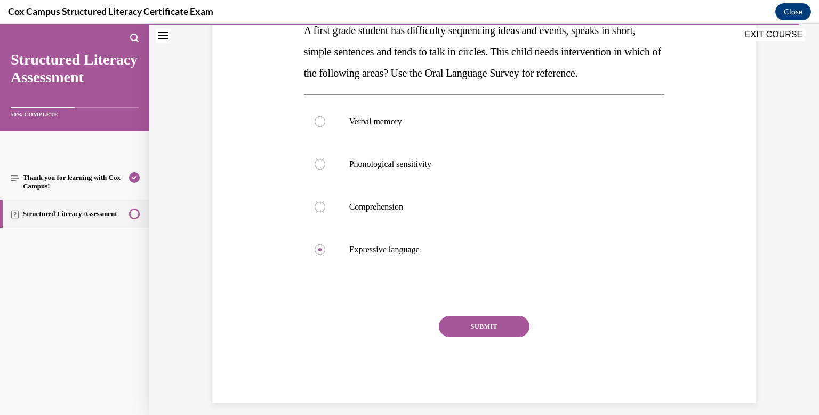
scroll to position [190, 0]
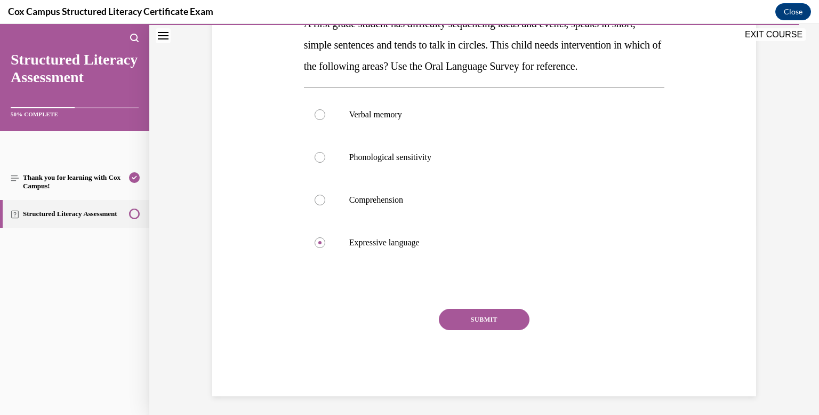
click at [473, 330] on button "SUBMIT" at bounding box center [484, 319] width 91 height 21
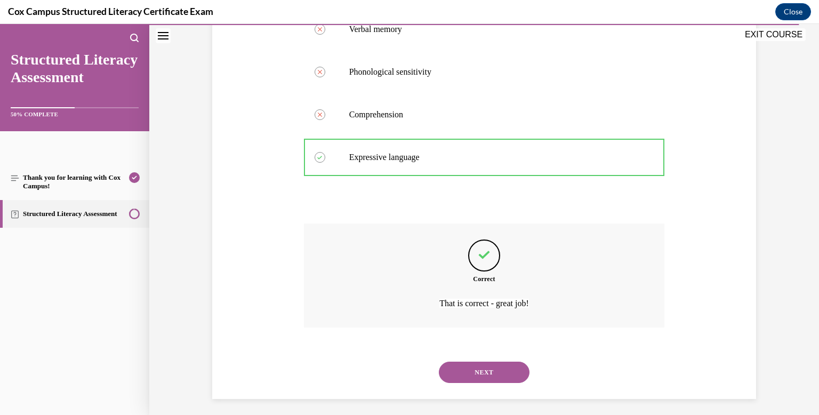
scroll to position [302, 0]
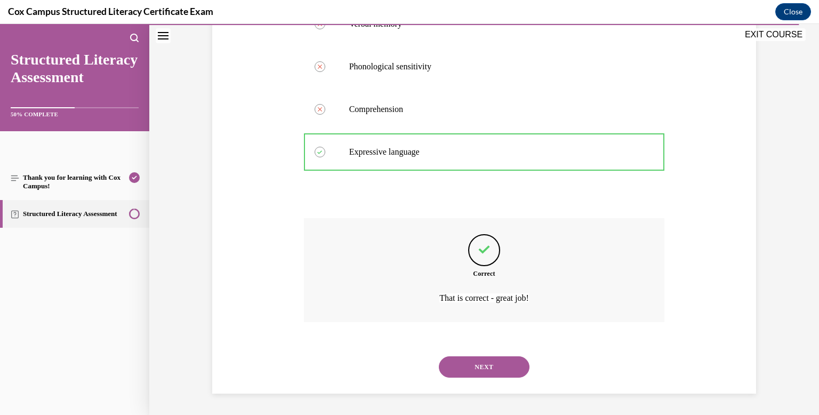
click at [490, 369] on button "NEXT" at bounding box center [484, 366] width 91 height 21
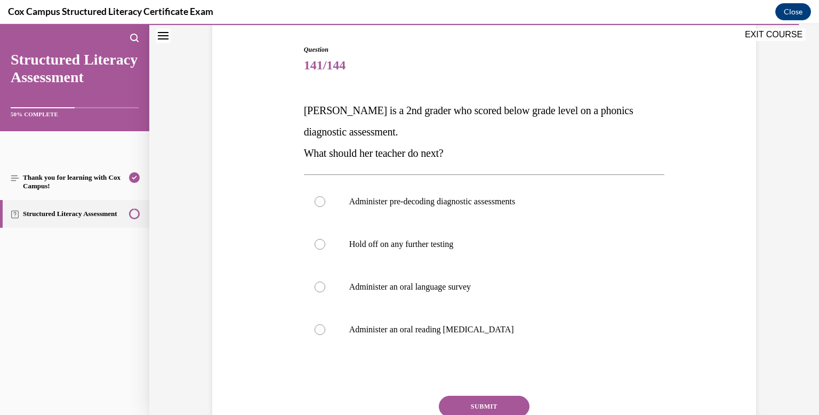
scroll to position [103, 0]
click at [442, 201] on p "Administer pre-decoding diagnostic assessments" at bounding box center [493, 202] width 289 height 11
click at [325, 201] on input "Administer pre-decoding diagnostic assessments" at bounding box center [319, 202] width 11 height 11
radio input "true"
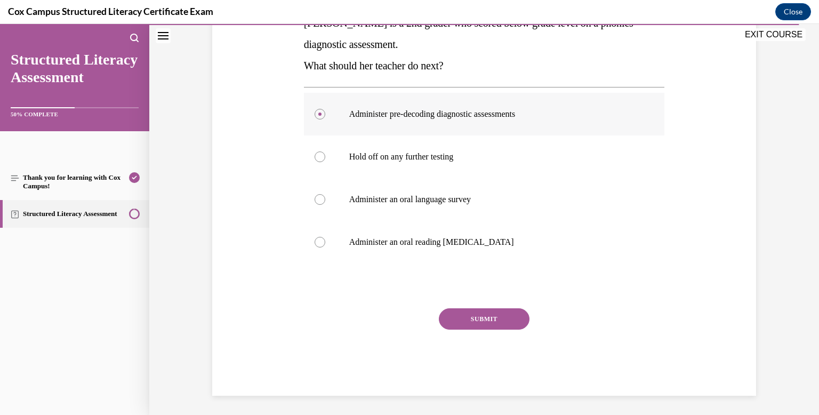
scroll to position [193, 0]
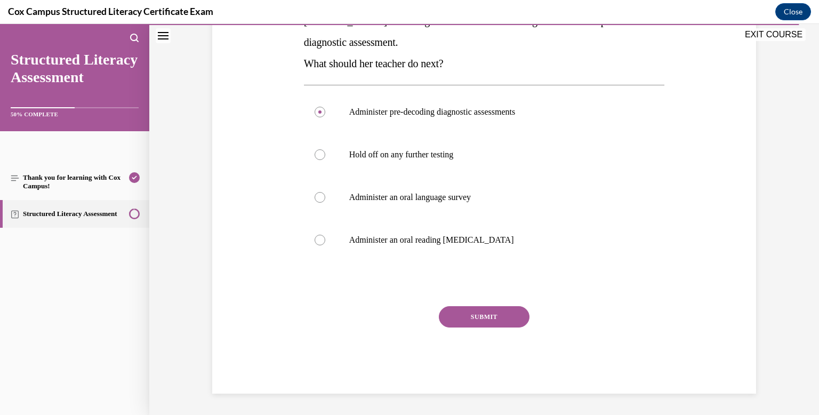
click at [489, 317] on button "SUBMIT" at bounding box center [484, 316] width 91 height 21
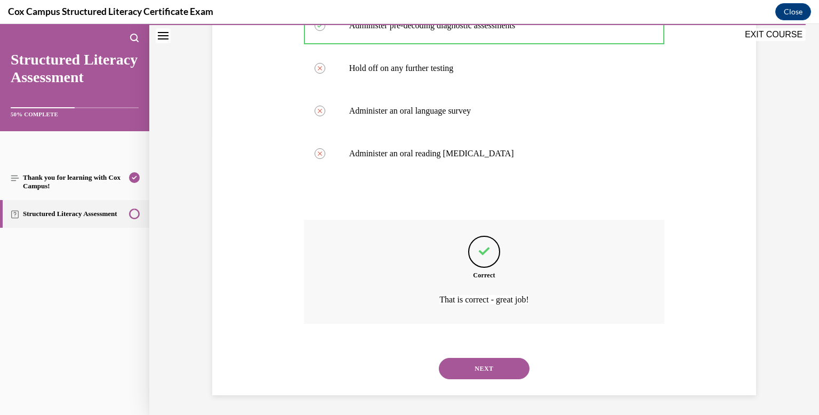
scroll to position [281, 0]
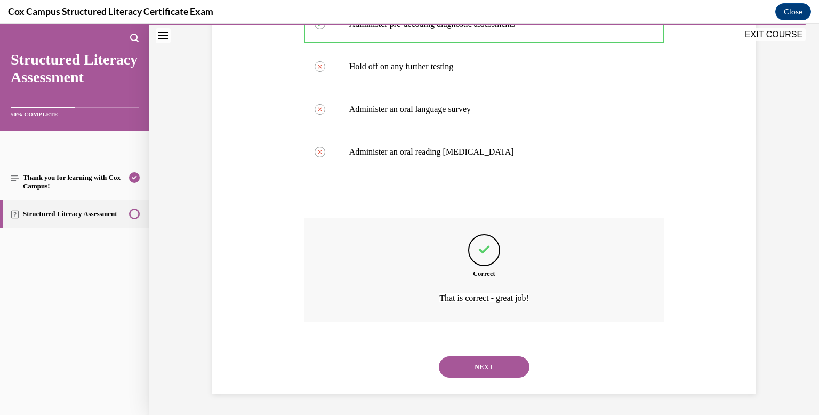
click at [495, 371] on button "NEXT" at bounding box center [484, 366] width 91 height 21
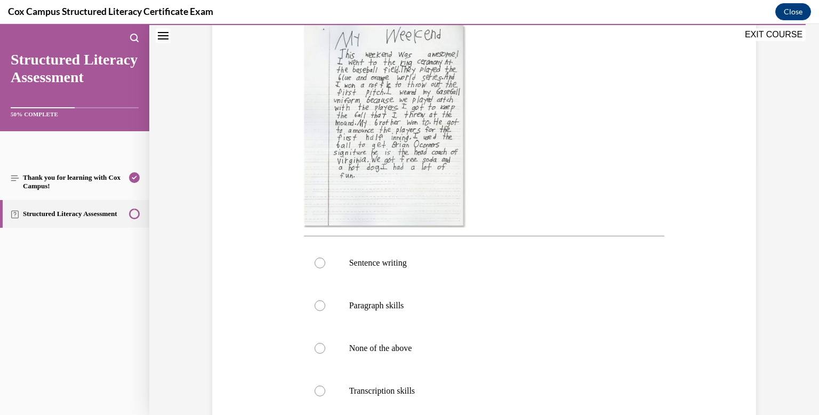
scroll to position [251, 0]
click at [440, 316] on label "Paragraph skills" at bounding box center [484, 307] width 361 height 43
click at [325, 312] on input "Paragraph skills" at bounding box center [319, 307] width 11 height 11
radio input "true"
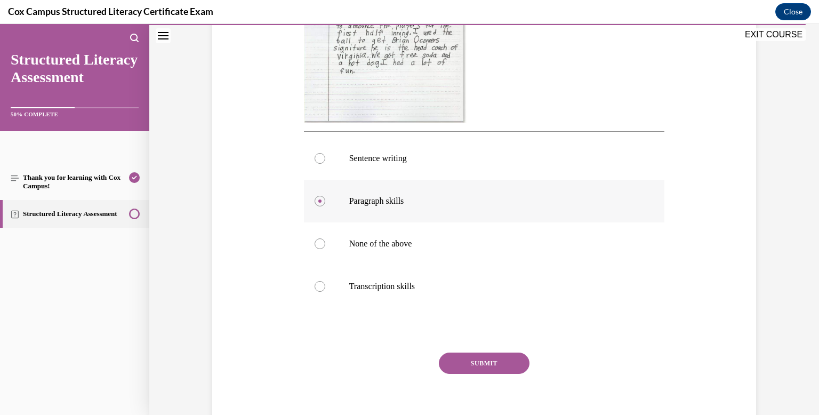
scroll to position [360, 0]
click at [469, 362] on button "SUBMIT" at bounding box center [484, 360] width 91 height 21
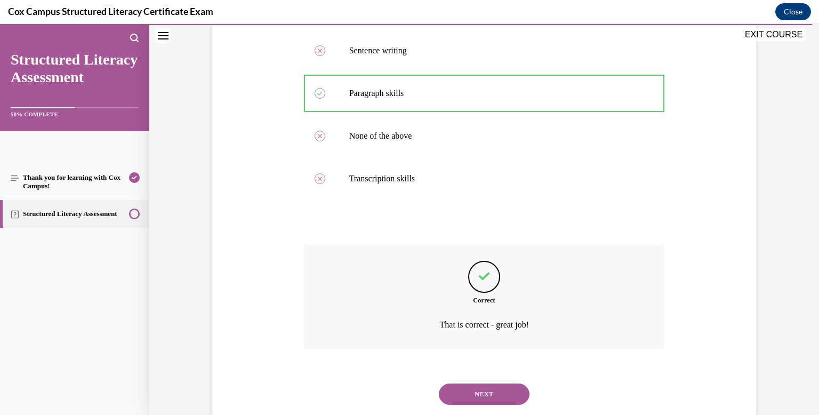
scroll to position [491, 0]
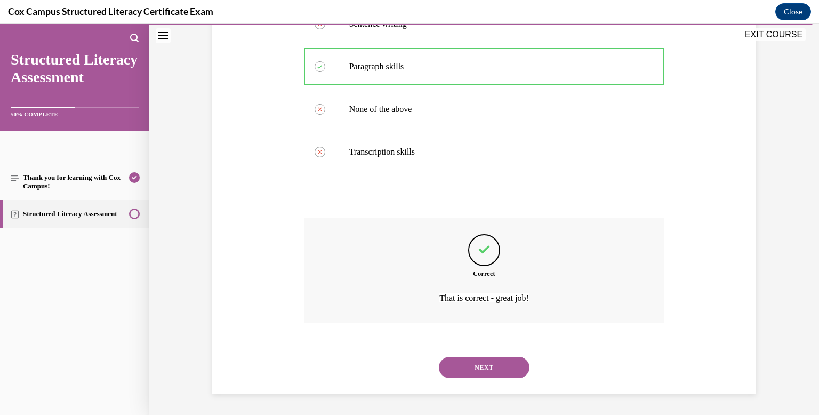
click at [471, 366] on button "NEXT" at bounding box center [484, 367] width 91 height 21
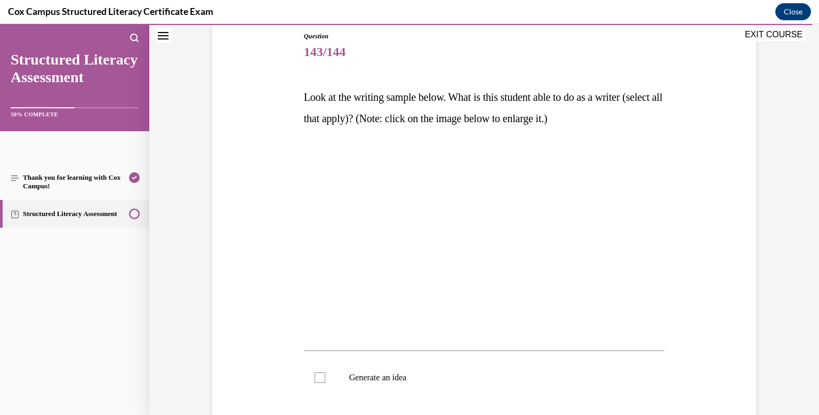
scroll to position [122, 0]
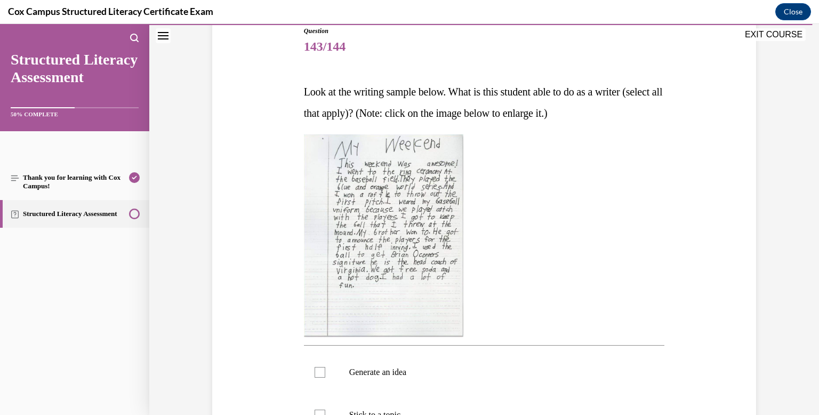
click at [471, 367] on p "Generate an idea" at bounding box center [493, 372] width 289 height 11
click at [325, 367] on input "Generate an idea" at bounding box center [319, 372] width 11 height 11
checkbox input "true"
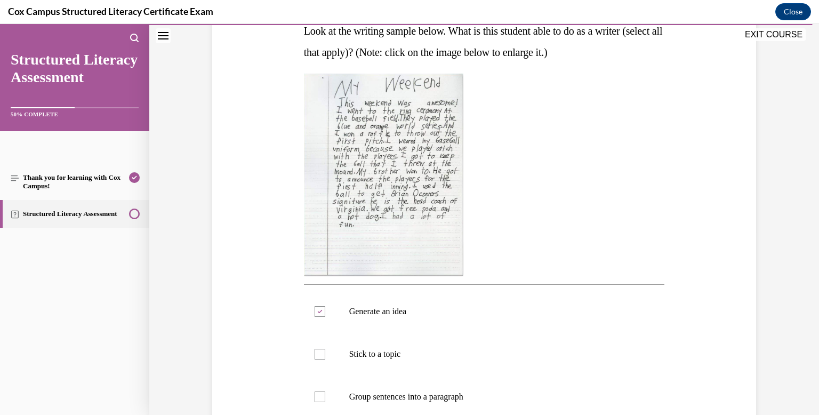
scroll to position [186, 0]
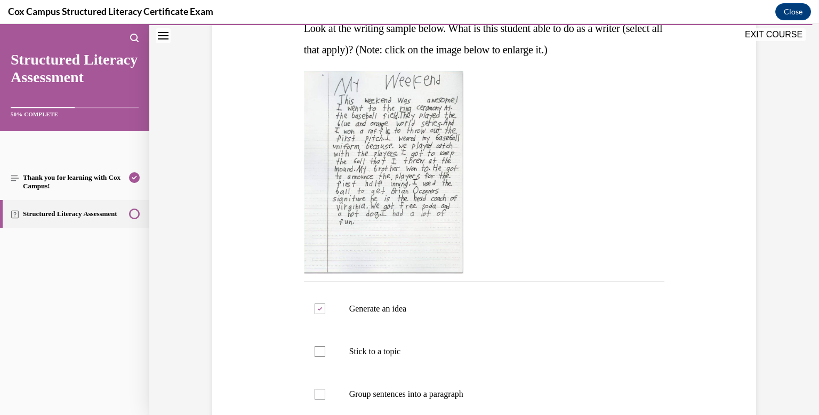
click at [471, 366] on label "Stick to a topic" at bounding box center [484, 351] width 361 height 43
click at [325, 357] on input "Stick to a topic" at bounding box center [319, 351] width 11 height 11
checkbox input "true"
click at [478, 404] on label "Group sentences into a paragraph" at bounding box center [484, 394] width 361 height 43
click at [325, 399] on input "Group sentences into a paragraph" at bounding box center [319, 394] width 11 height 11
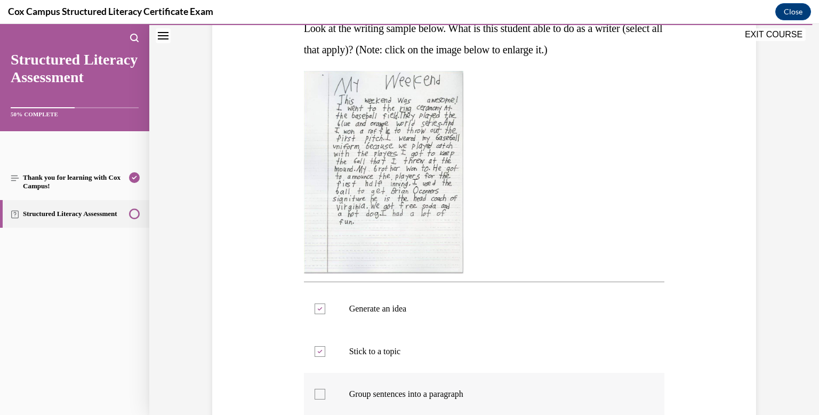
checkbox input "true"
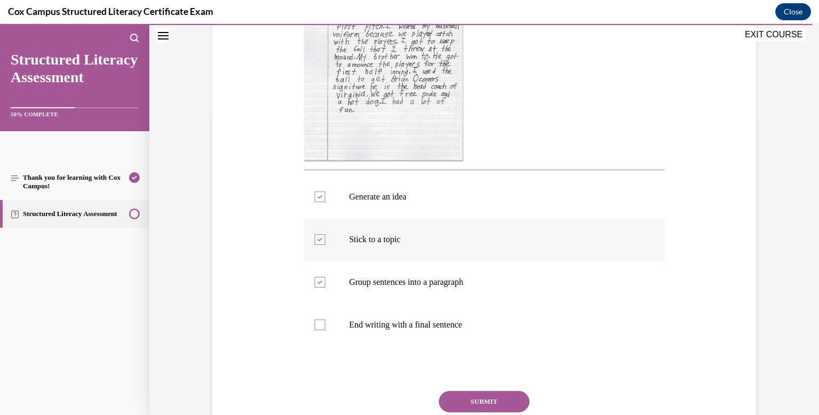
scroll to position [305, 0]
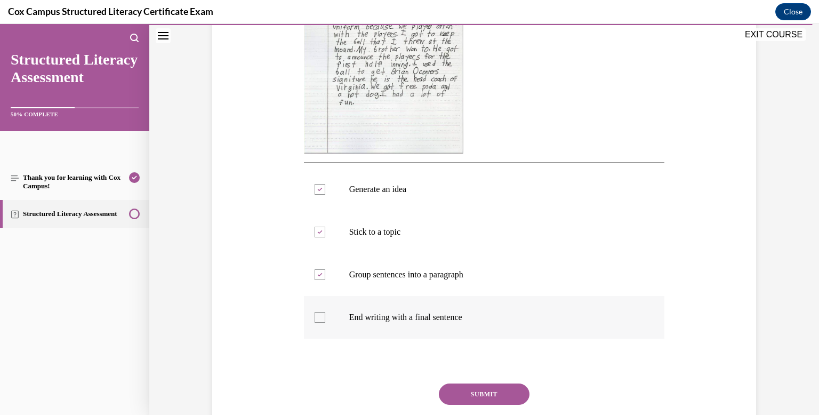
click at [323, 321] on div at bounding box center [319, 317] width 11 height 11
click at [323, 321] on input "End writing with a final sentence" at bounding box center [319, 317] width 11 height 11
checkbox input "true"
click at [474, 396] on button "SUBMIT" at bounding box center [484, 393] width 91 height 21
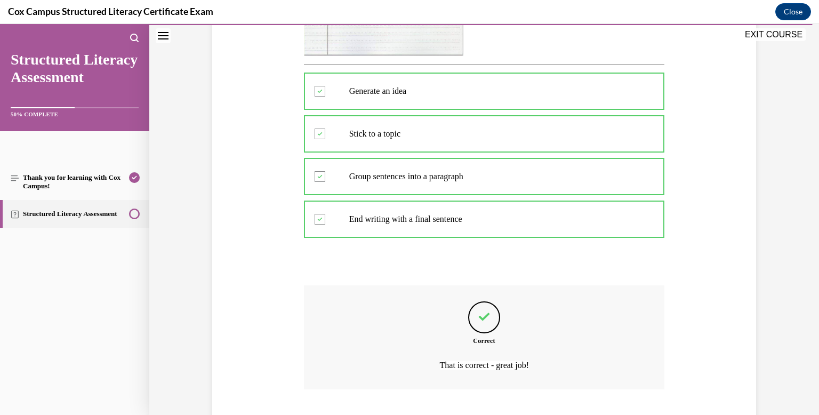
scroll to position [470, 0]
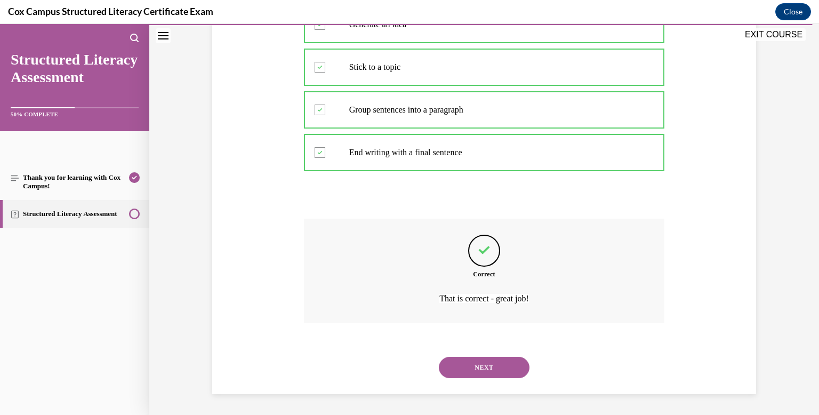
click at [477, 370] on button "NEXT" at bounding box center [484, 367] width 91 height 21
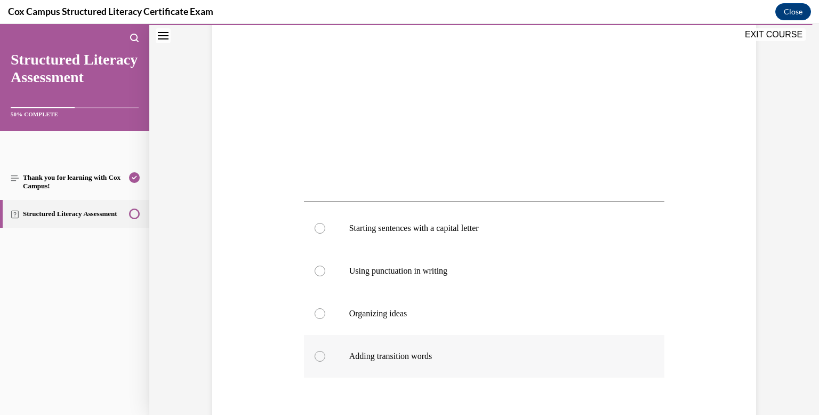
scroll to position [271, 0]
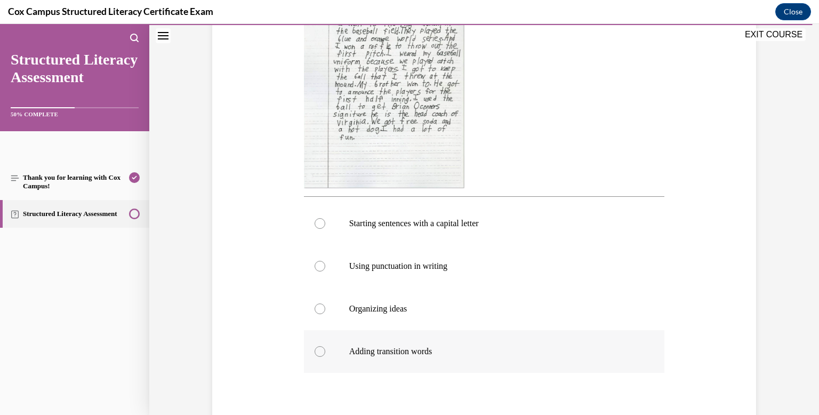
click at [478, 371] on label "Adding transition words" at bounding box center [484, 351] width 361 height 43
click at [325, 357] on input "Adding transition words" at bounding box center [319, 351] width 11 height 11
radio input "true"
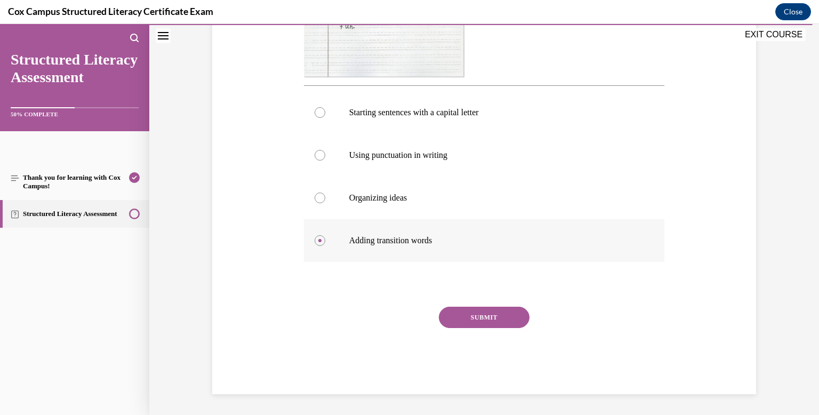
scroll to position [382, 0]
click at [483, 319] on button "SUBMIT" at bounding box center [484, 317] width 91 height 21
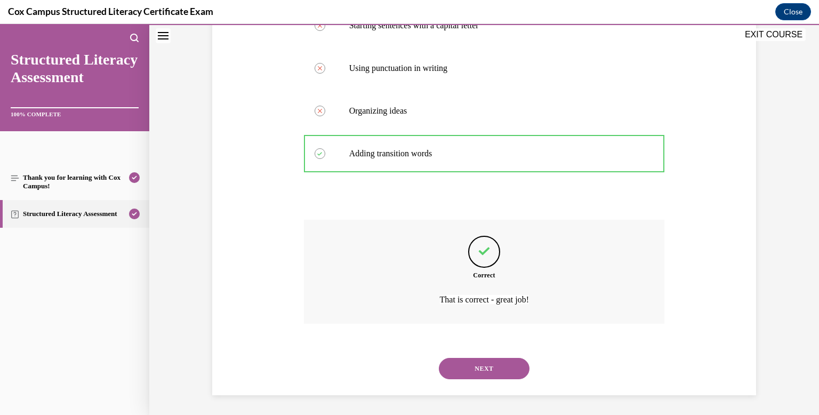
scroll to position [470, 0]
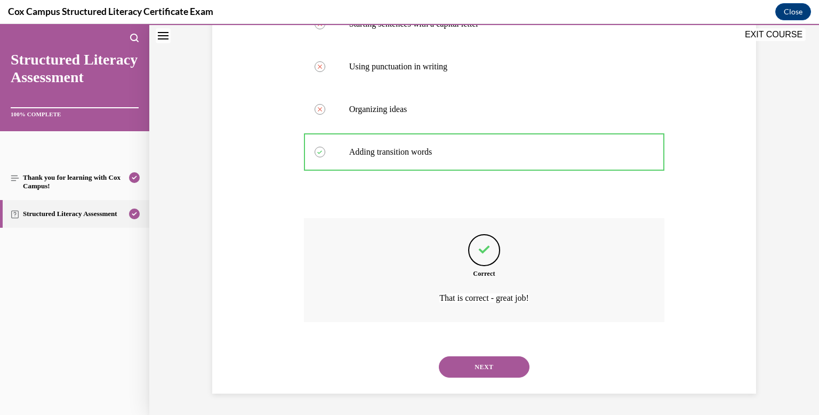
click at [490, 369] on button "NEXT" at bounding box center [484, 366] width 91 height 21
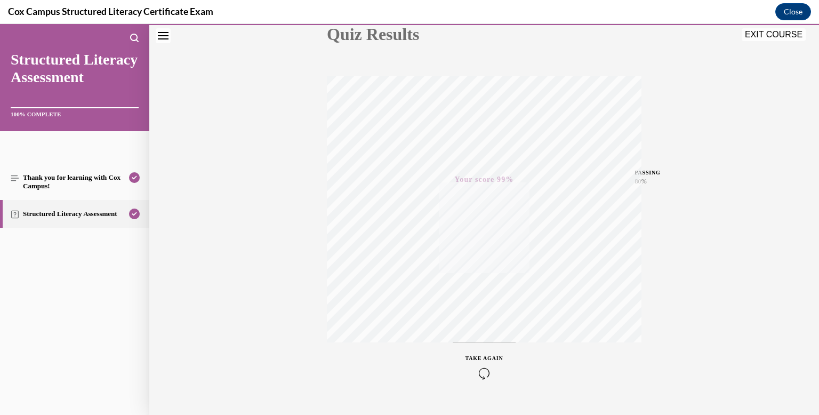
scroll to position [156, 0]
click at [769, 37] on button "EXIT COURSE" at bounding box center [773, 34] width 64 height 13
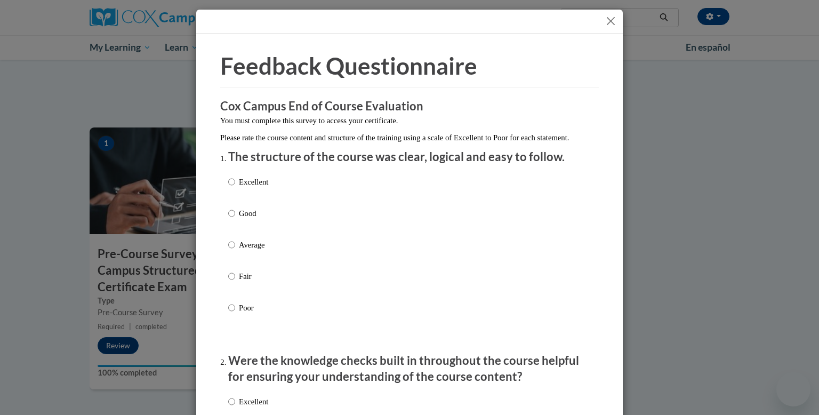
click at [283, 225] on div "Excellent Good Average Fair Poor" at bounding box center [409, 258] width 362 height 174
click at [246, 219] on p "Good" at bounding box center [253, 213] width 29 height 12
click at [235, 219] on input "Good" at bounding box center [231, 213] width 7 height 12
radio input "true"
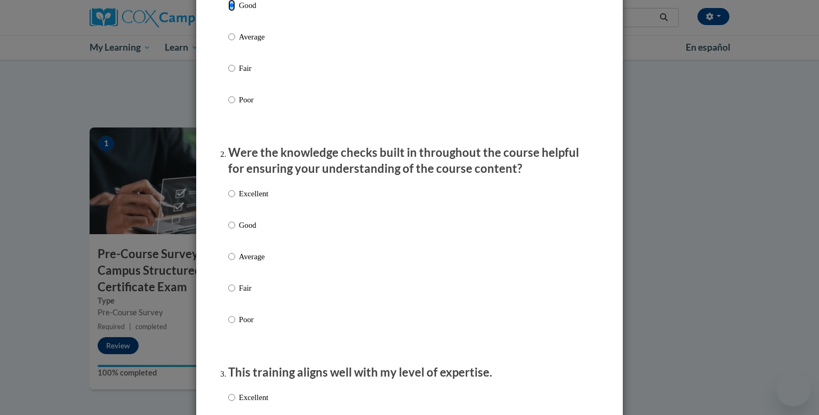
scroll to position [213, 0]
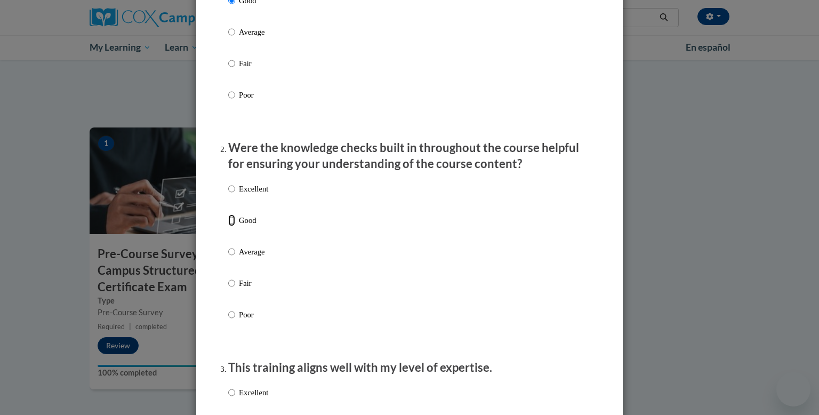
click at [233, 226] on input "Good" at bounding box center [231, 220] width 7 height 12
radio input "true"
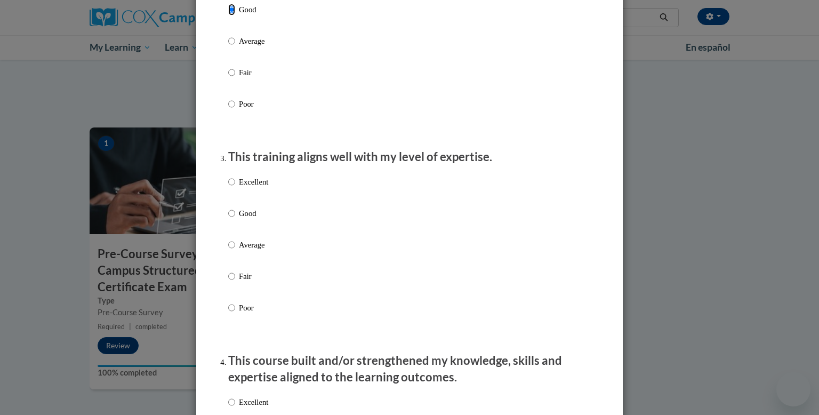
scroll to position [425, 0]
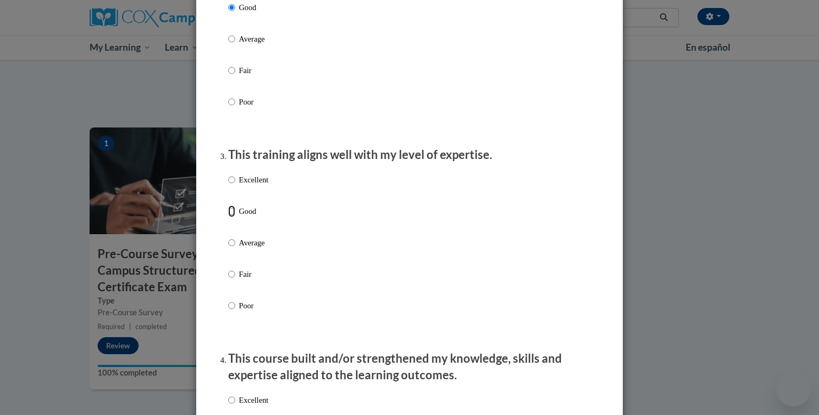
click at [231, 217] on input "Good" at bounding box center [231, 211] width 7 height 12
radio input "true"
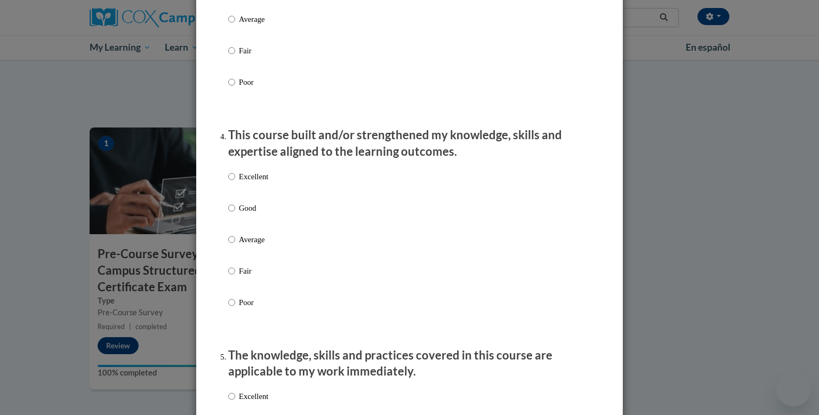
scroll to position [650, 0]
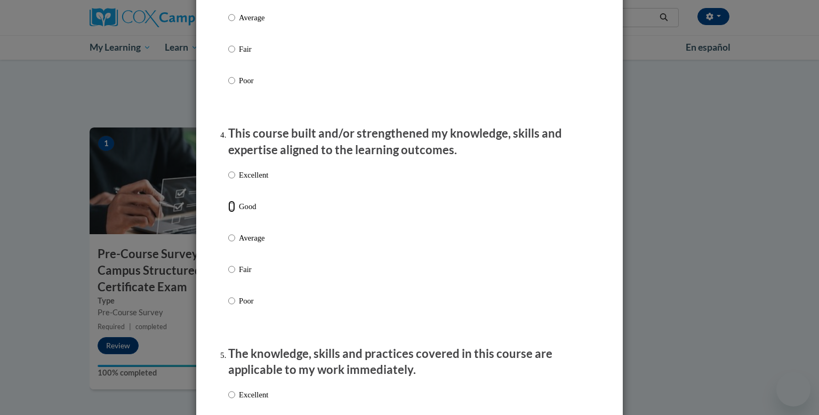
click at [268, 229] on label "Good" at bounding box center [248, 214] width 40 height 29
click at [235, 212] on input "Good" at bounding box center [231, 206] width 7 height 12
radio input "true"
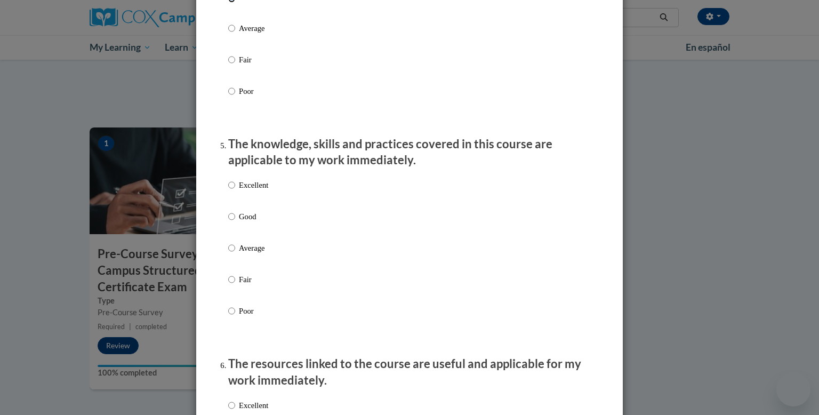
scroll to position [868, 0]
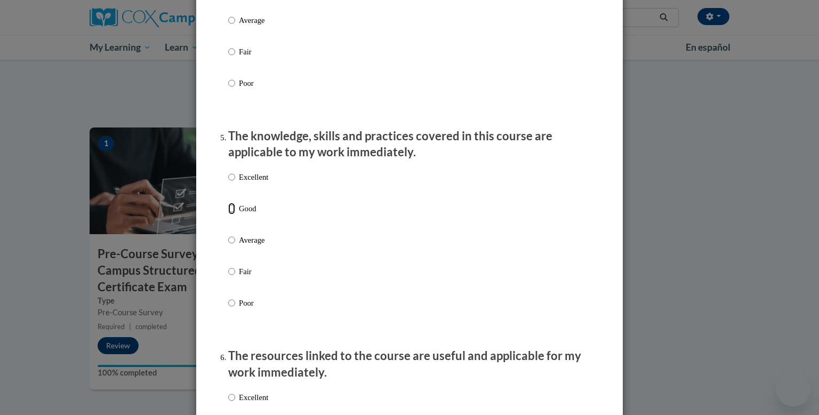
click at [235, 214] on input "Good" at bounding box center [231, 209] width 7 height 12
radio input "true"
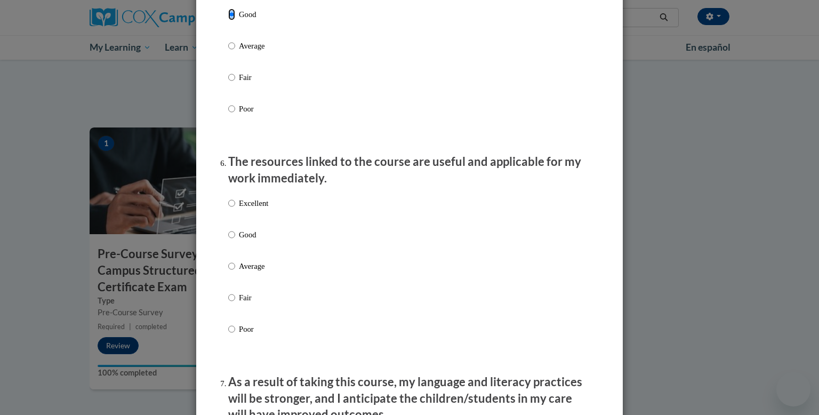
scroll to position [1072, 0]
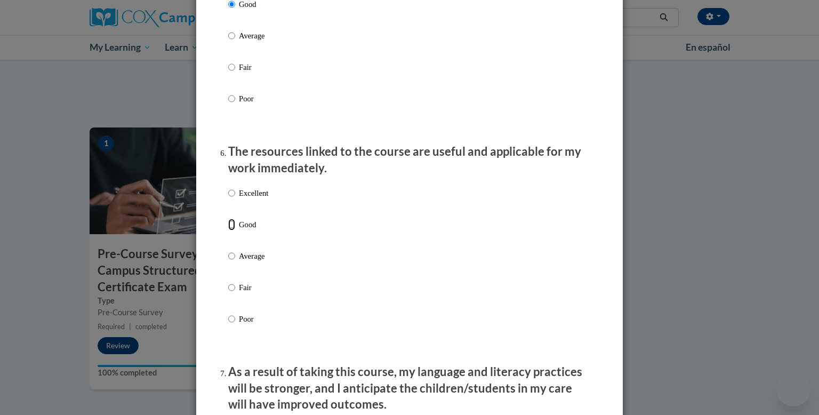
click at [231, 230] on input "Good" at bounding box center [231, 225] width 7 height 12
radio input "true"
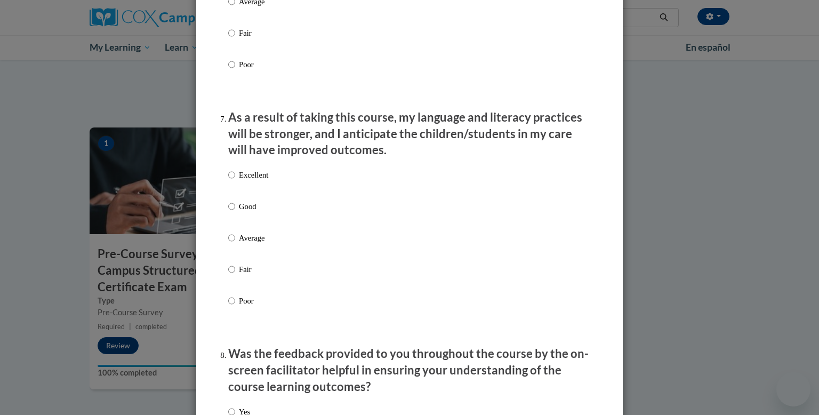
scroll to position [1328, 0]
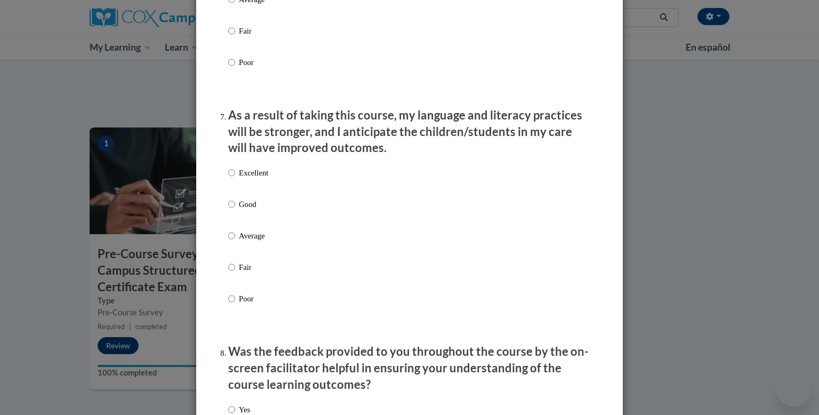
click at [237, 214] on label "Good" at bounding box center [248, 212] width 40 height 29
click at [235, 210] on input "Good" at bounding box center [231, 204] width 7 height 12
radio input "true"
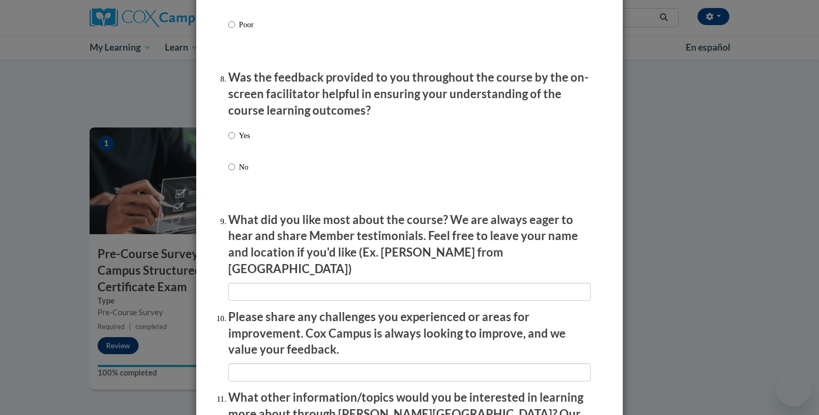
scroll to position [1603, 0]
click at [231, 141] on input "Yes" at bounding box center [231, 135] width 7 height 12
radio input "true"
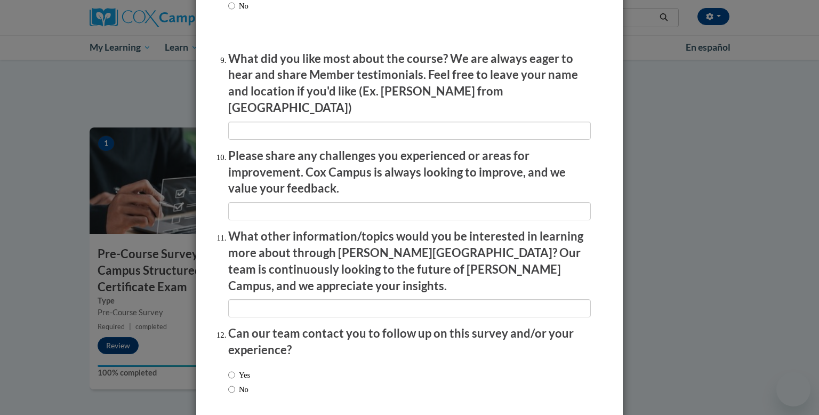
scroll to position [1805, 0]
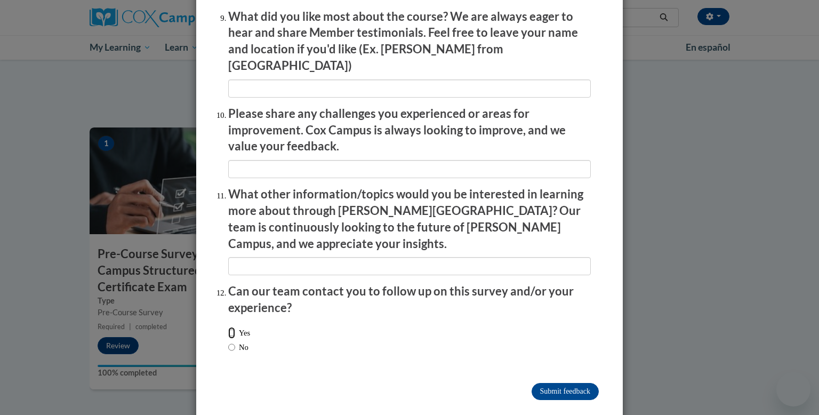
click at [232, 327] on input "Yes" at bounding box center [231, 333] width 7 height 12
radio input "true"
click at [587, 383] on input "Submit feedback" at bounding box center [564, 391] width 67 height 17
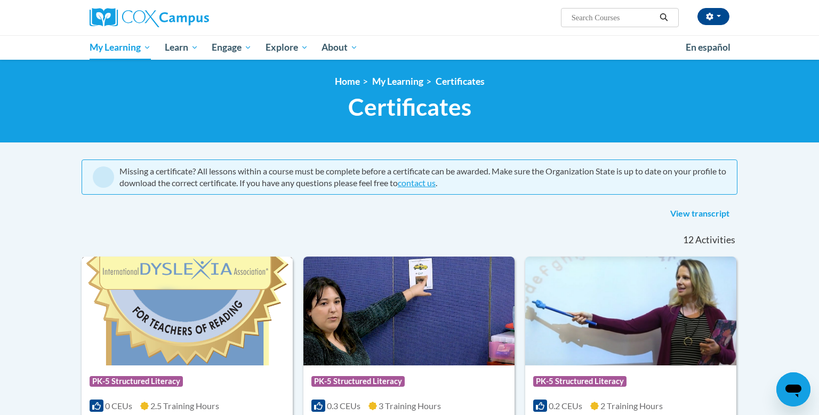
click at [156, 290] on img at bounding box center [187, 310] width 211 height 109
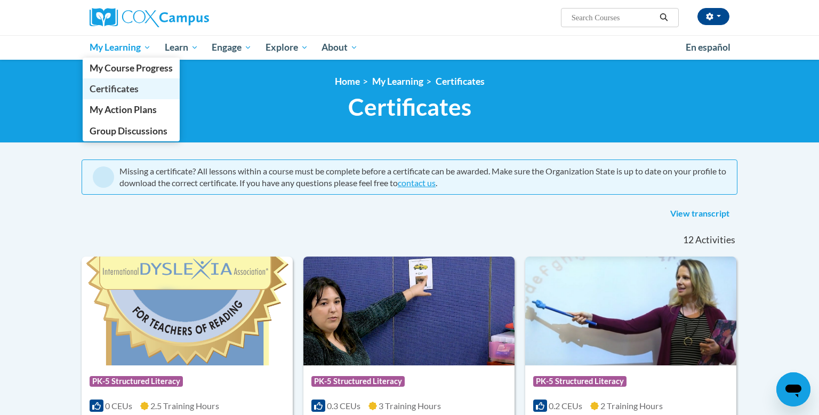
click at [136, 91] on span "Certificates" at bounding box center [114, 88] width 49 height 11
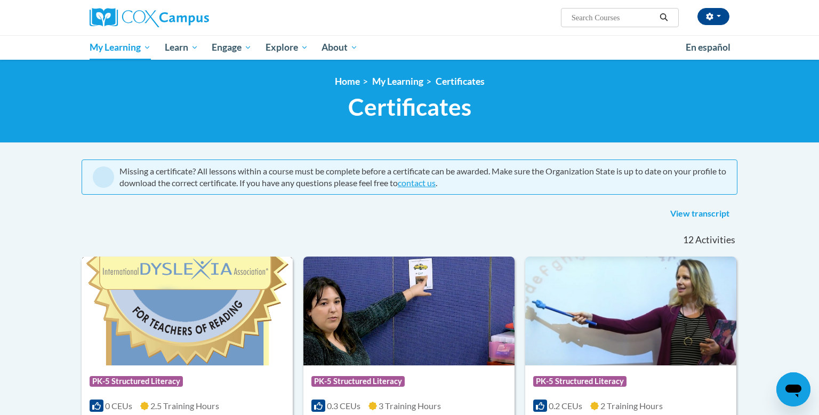
click at [178, 299] on img at bounding box center [187, 310] width 211 height 109
